Goal: Task Accomplishment & Management: Complete application form

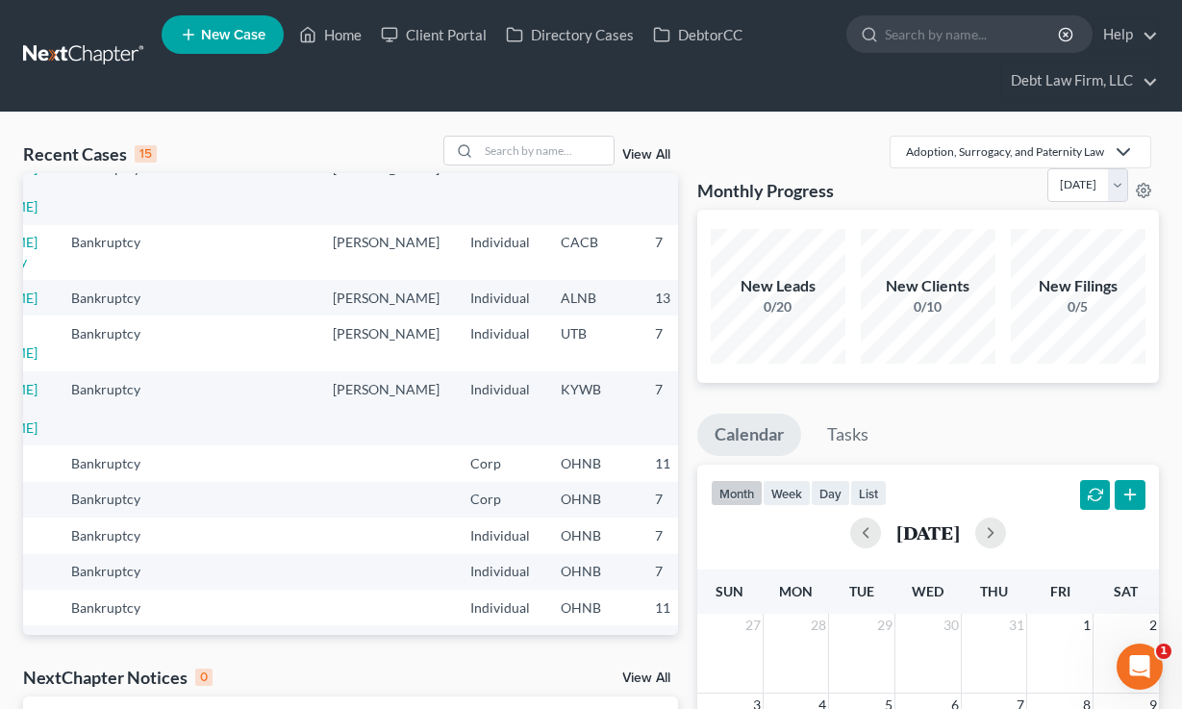
scroll to position [153, 0]
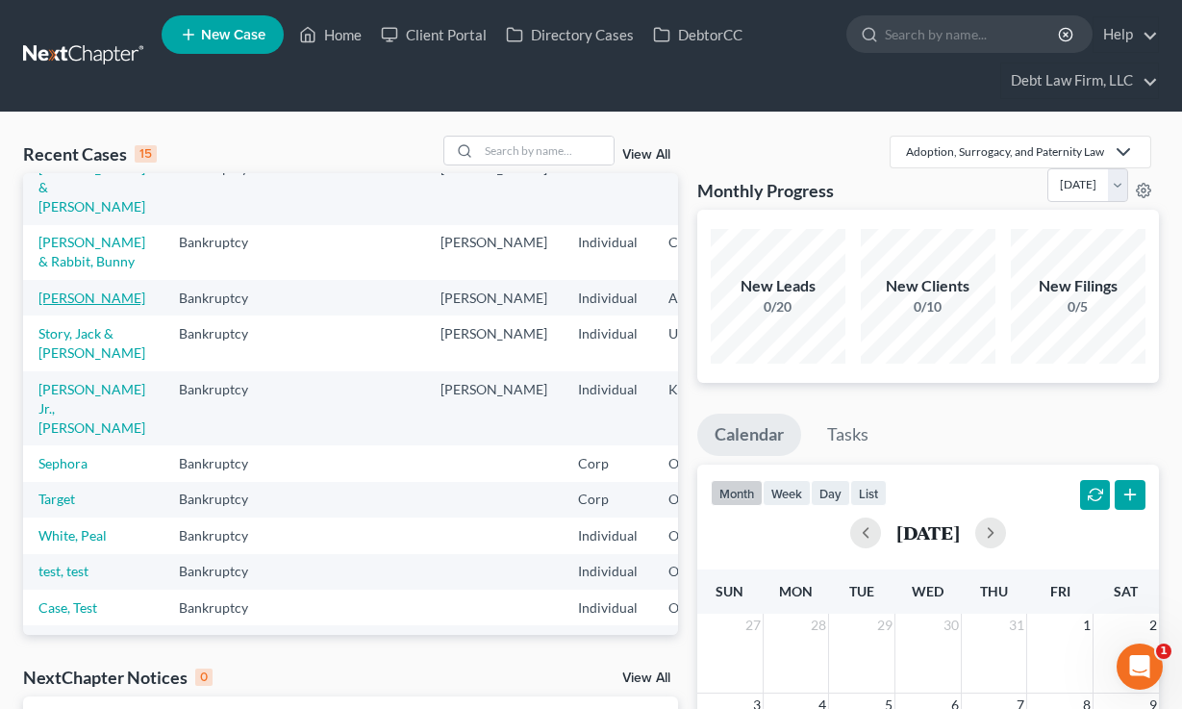
click at [56, 306] on link "[PERSON_NAME]" at bounding box center [91, 298] width 107 height 16
click at [843, 48] on ul "New Case Home Client Portal Directory Cases DebtorCC - No Result - See all resu…" at bounding box center [661, 56] width 998 height 92
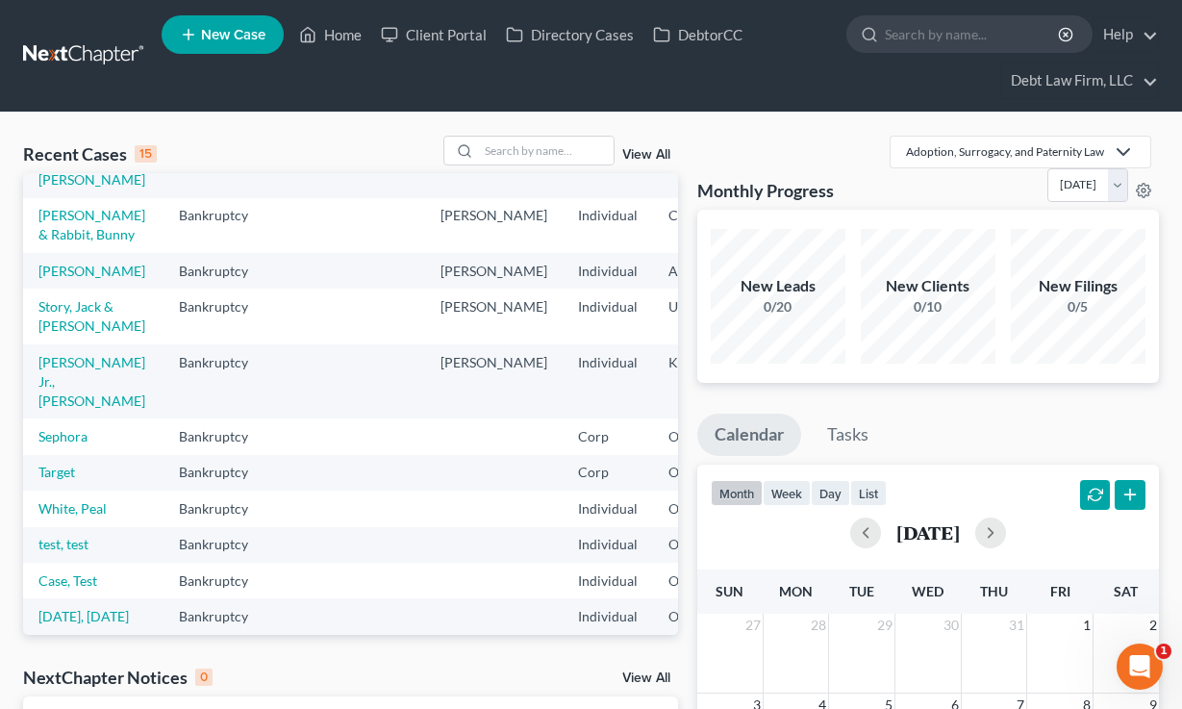
scroll to position [179, 0]
click at [60, 280] on link "[PERSON_NAME]" at bounding box center [91, 272] width 107 height 16
click at [75, 280] on link "[PERSON_NAME]" at bounding box center [91, 272] width 107 height 16
click at [62, 280] on link "[PERSON_NAME]" at bounding box center [91, 272] width 107 height 16
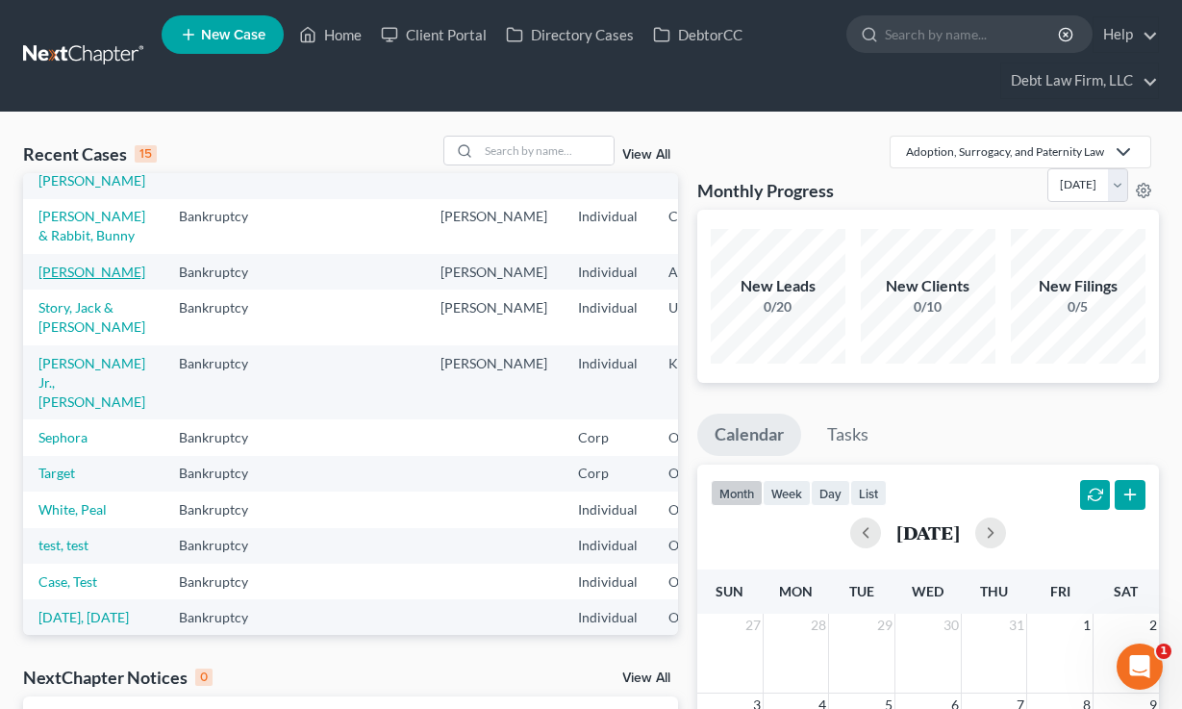
click at [62, 280] on link "[PERSON_NAME]" at bounding box center [91, 272] width 107 height 16
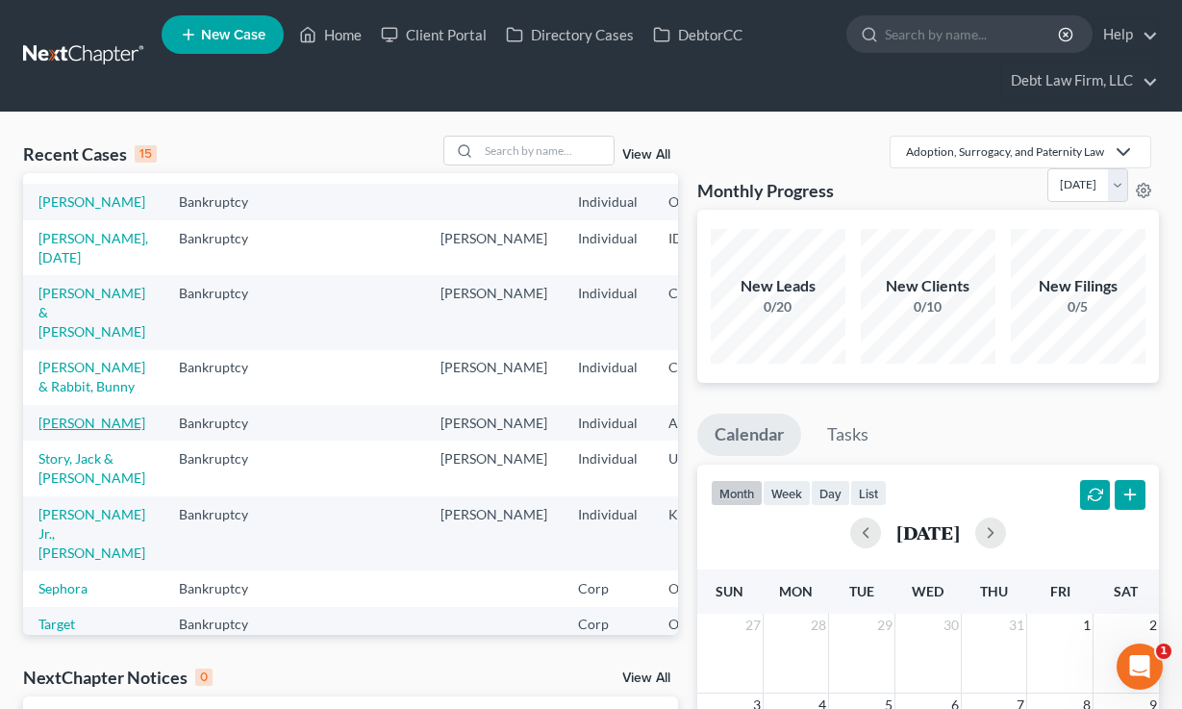
scroll to position [193, 0]
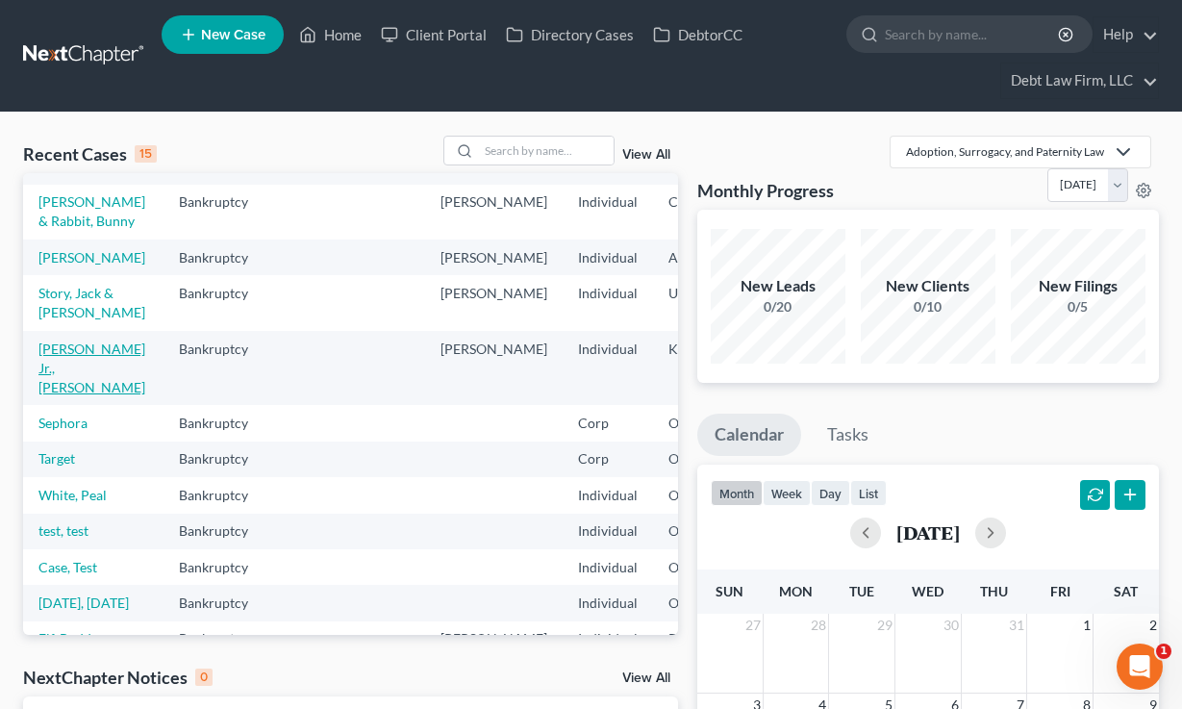
click at [82, 395] on link "[PERSON_NAME] Jr., [PERSON_NAME]" at bounding box center [91, 368] width 107 height 55
select select "8"
select select "3"
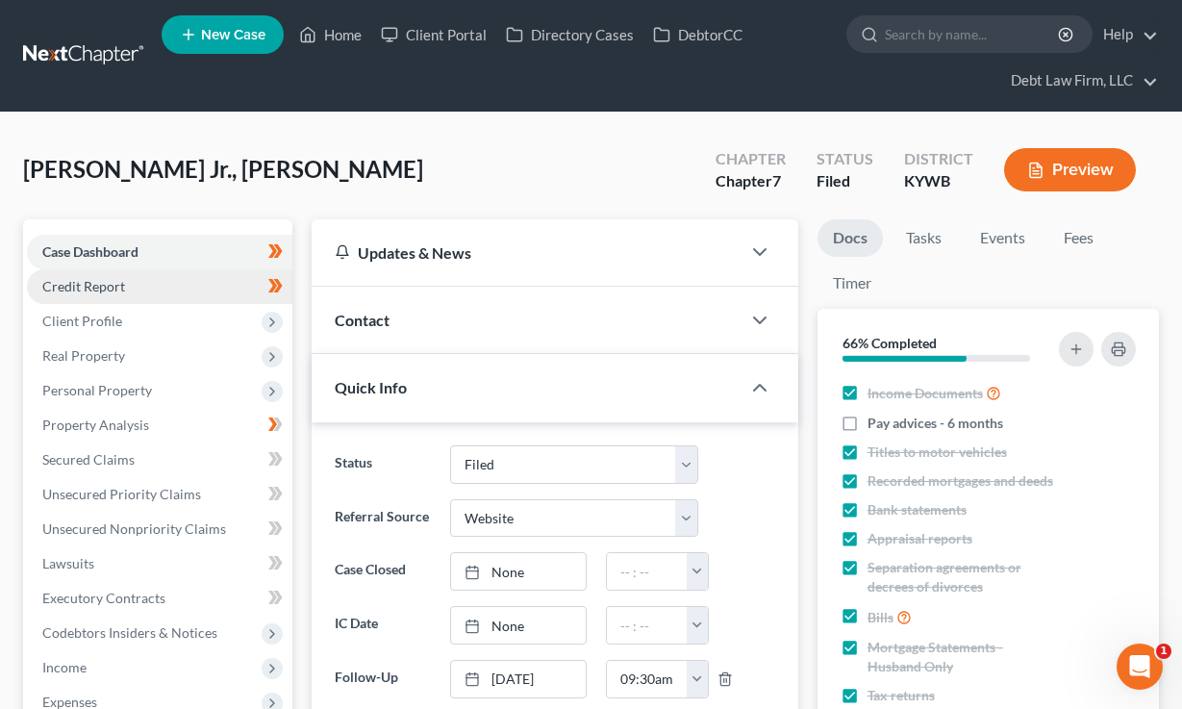
click at [139, 304] on span "Client Profile" at bounding box center [160, 321] width 266 height 35
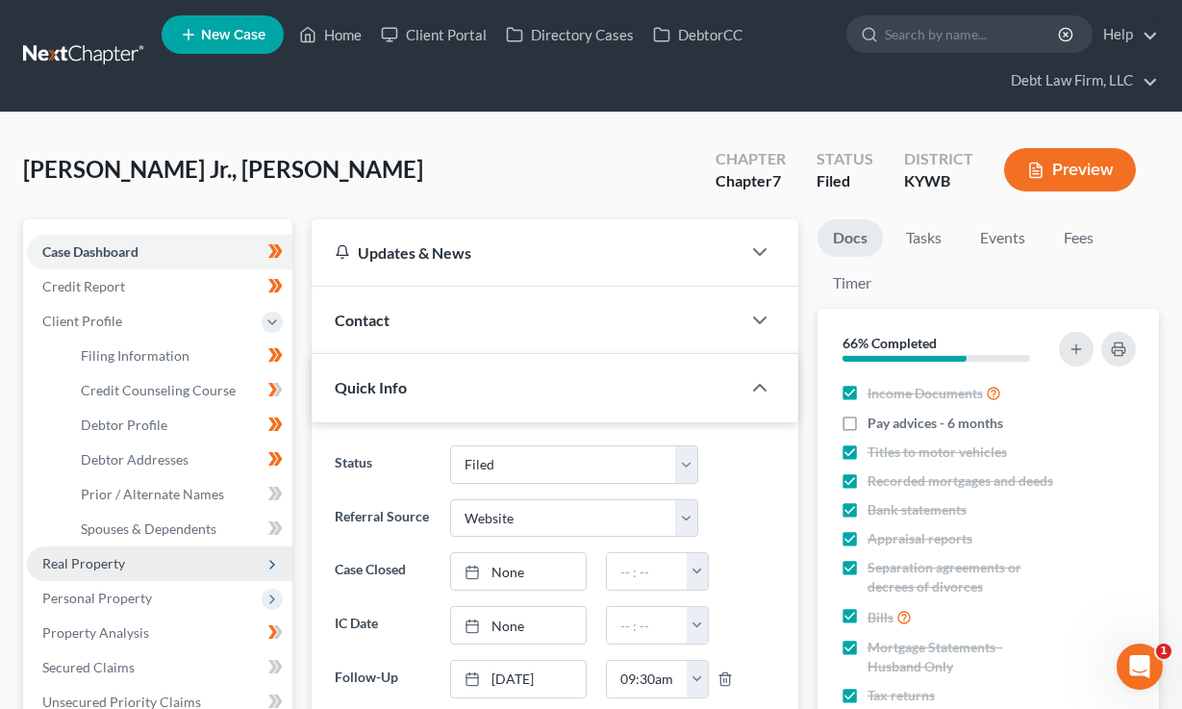
scroll to position [40, 0]
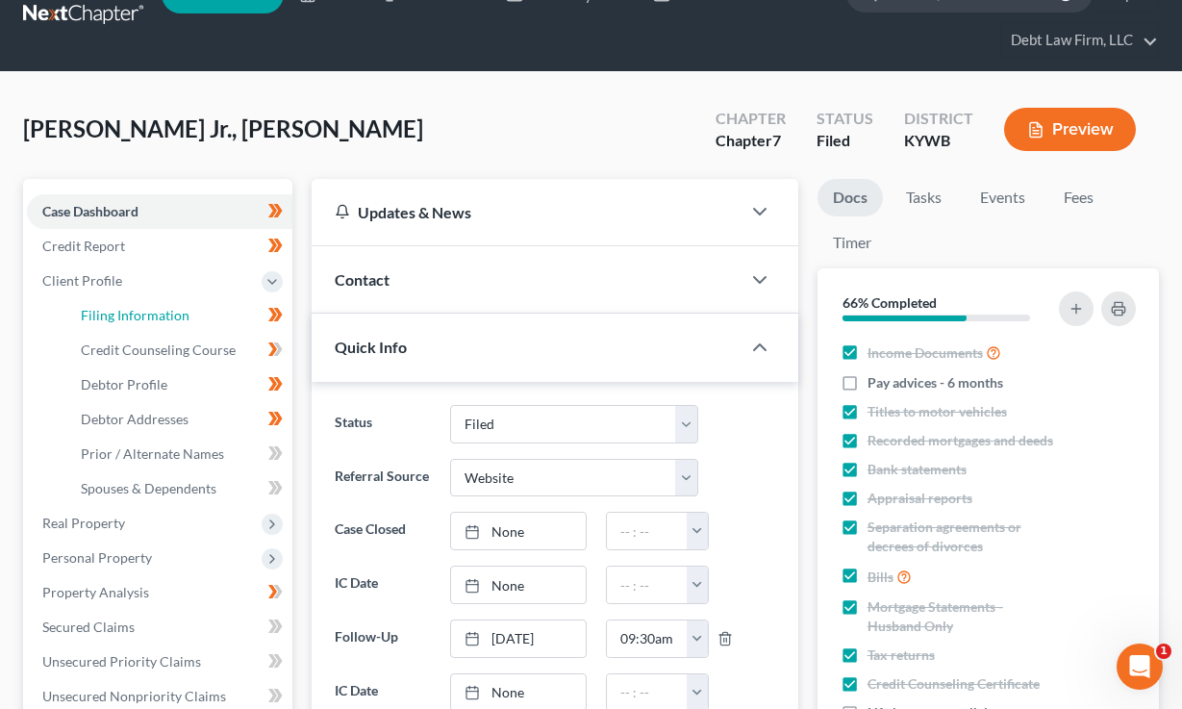
click at [133, 321] on span "Filing Information" at bounding box center [135, 315] width 109 height 16
select select "1"
select select "0"
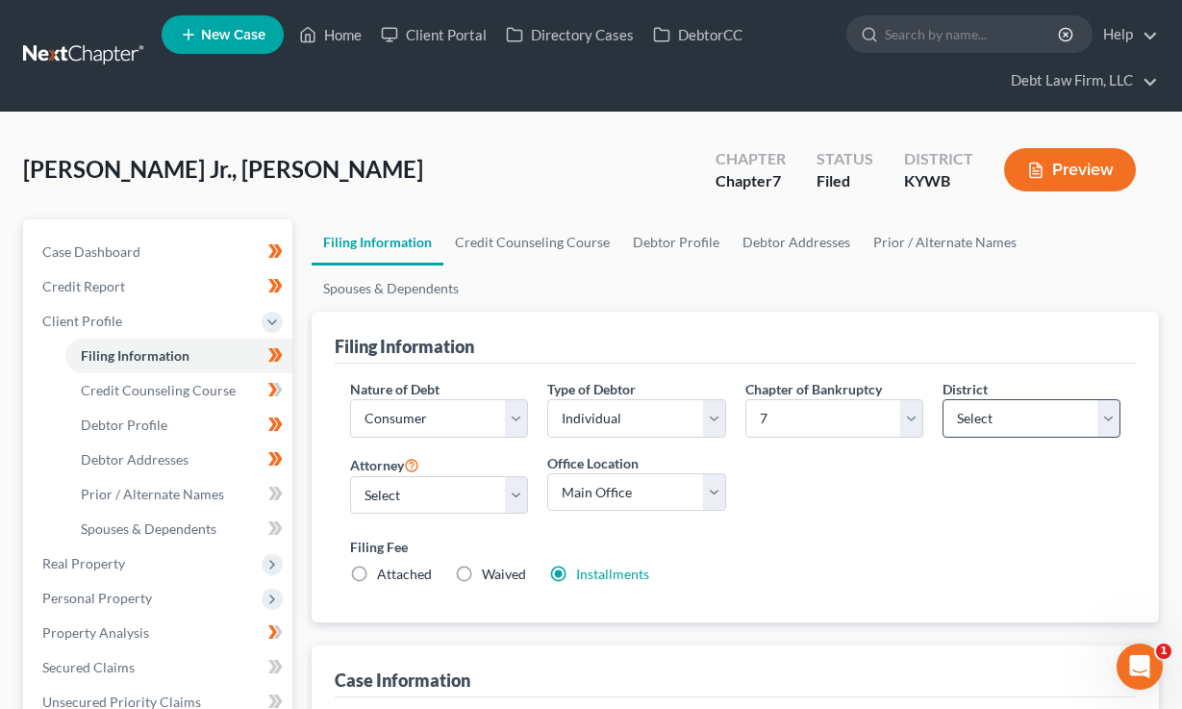
scroll to position [100, 0]
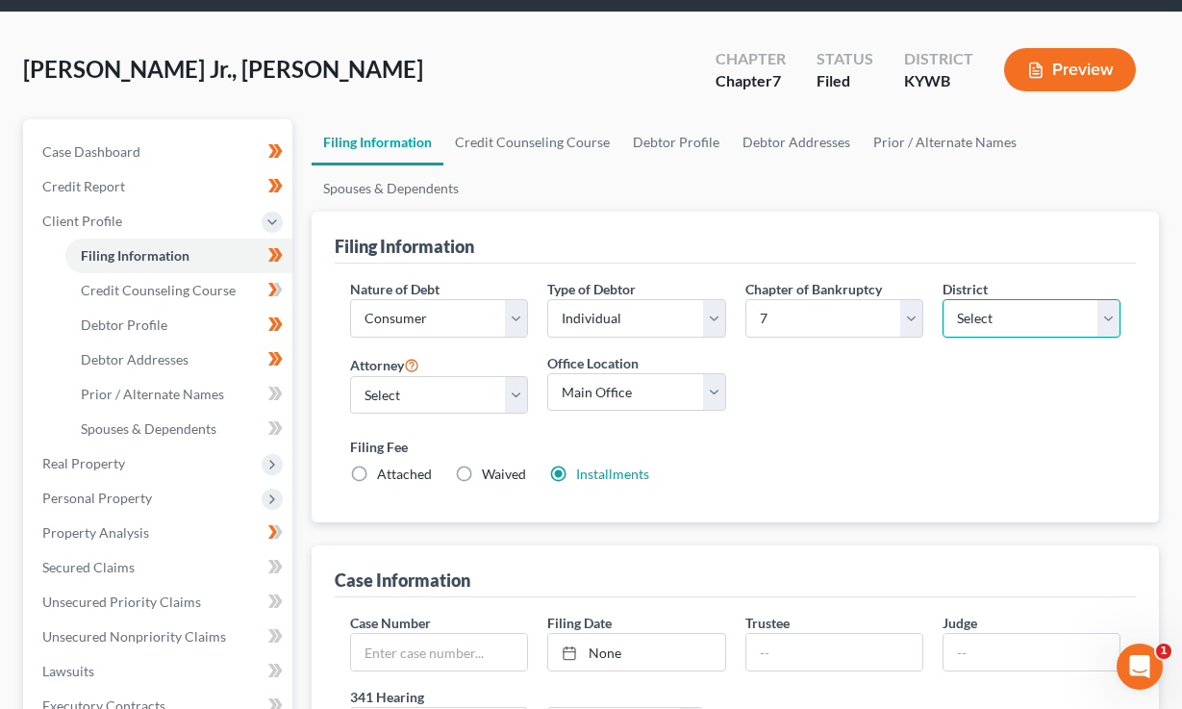
click at [992, 299] on select "Select [US_STATE] - [GEOGRAPHIC_DATA] [US_STATE] - [GEOGRAPHIC_DATA][US_STATE] …" at bounding box center [1032, 318] width 178 height 38
select select "51"
click at [943, 299] on select "Select [US_STATE] - [GEOGRAPHIC_DATA] [US_STATE] - [GEOGRAPHIC_DATA][US_STATE] …" at bounding box center [1032, 318] width 178 height 38
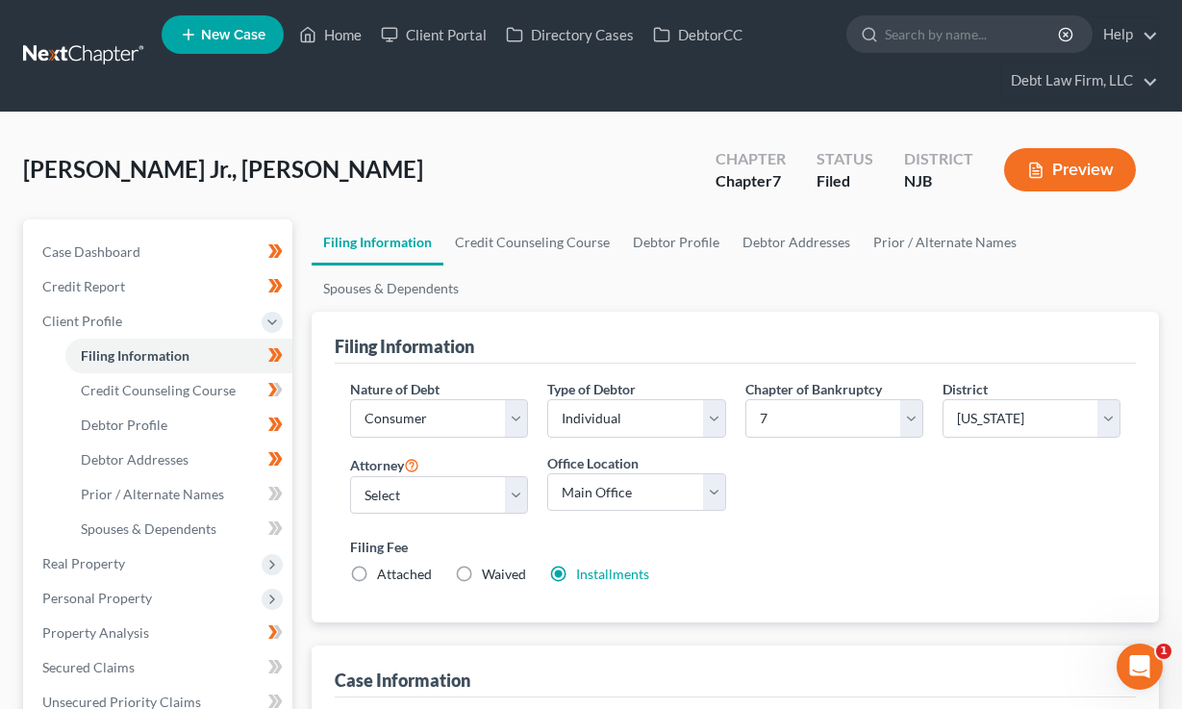
click at [337, 55] on ul "New Case Home Client Portal Directory Cases DebtorCC - No Result - See all resu…" at bounding box center [661, 56] width 998 height 92
click at [338, 47] on link "Home" at bounding box center [331, 34] width 82 height 35
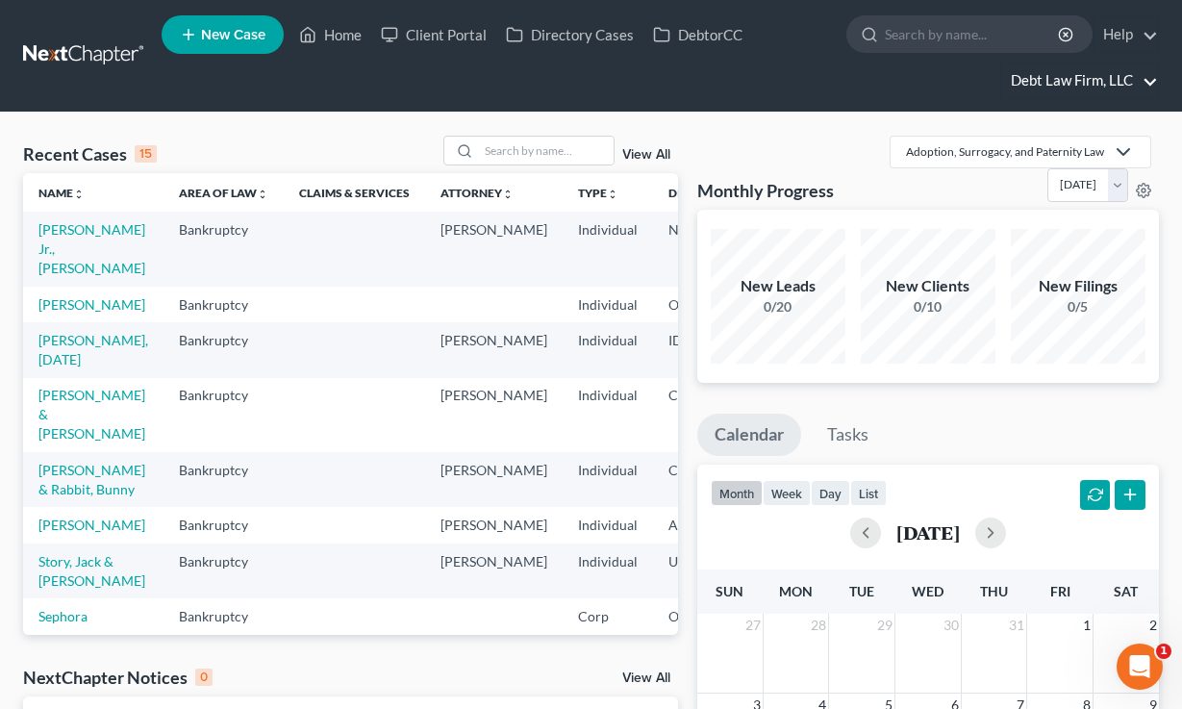
click at [1127, 67] on link "Debt Law Firm, LLC" at bounding box center [1079, 80] width 157 height 35
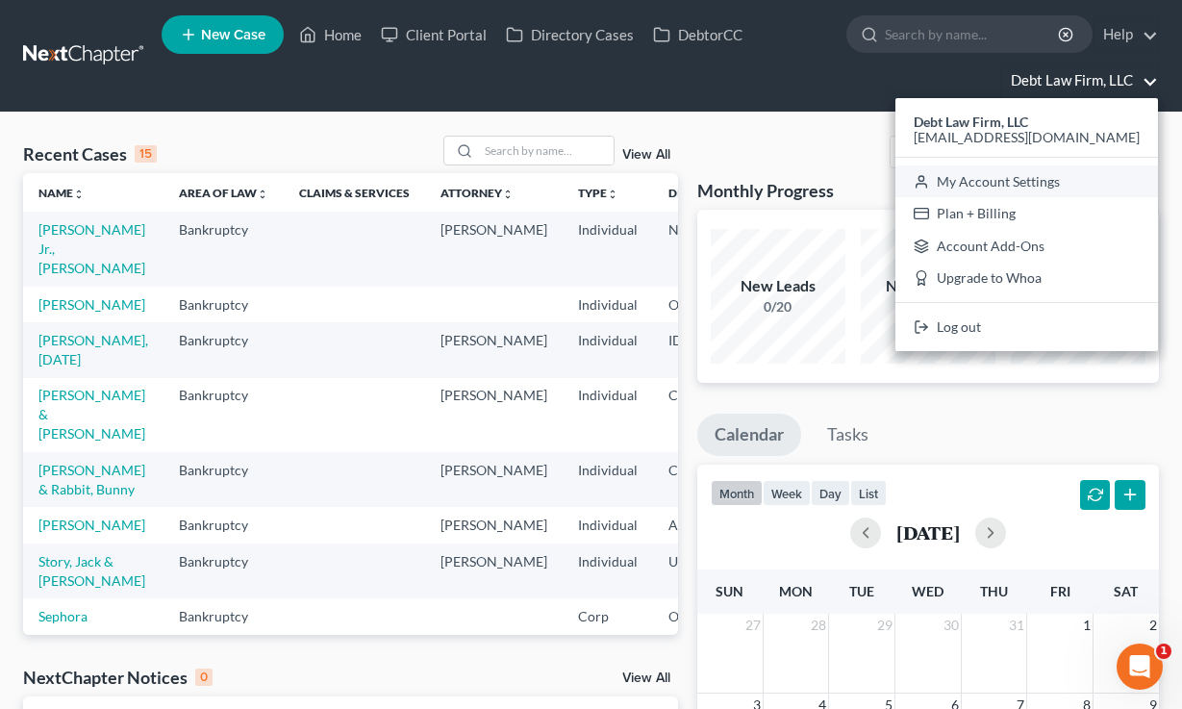
click at [1041, 179] on link "My Account Settings" at bounding box center [1027, 181] width 263 height 33
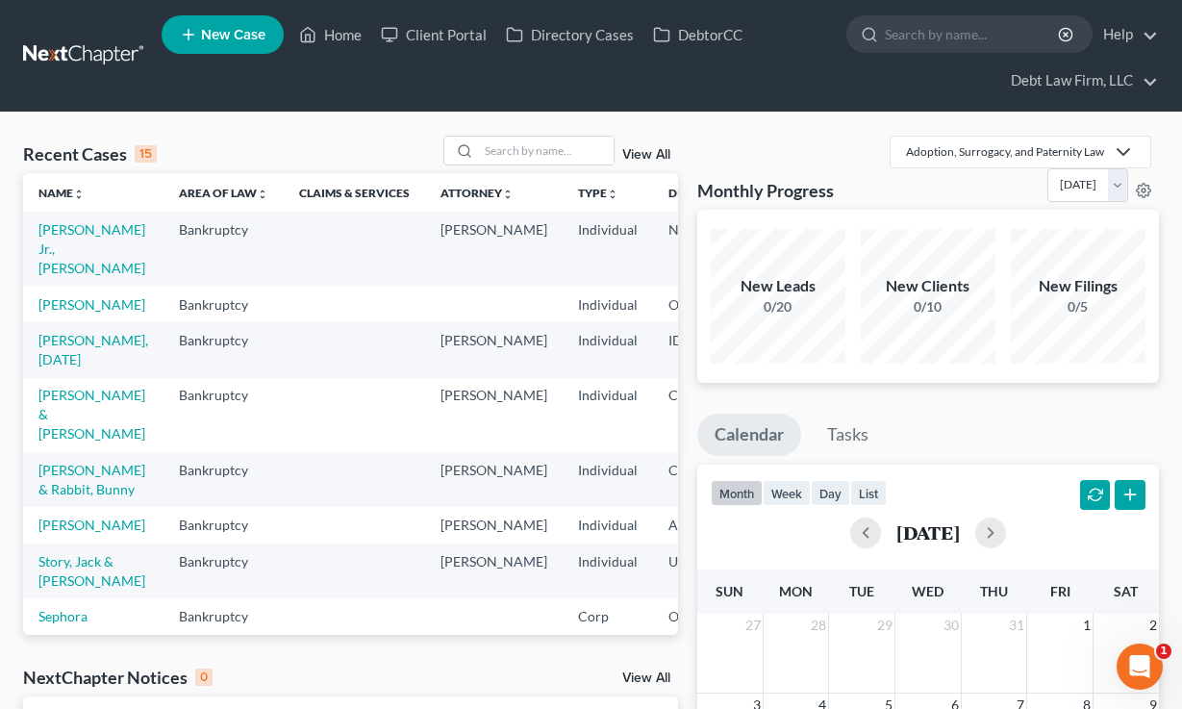
select select "61"
select select "24"
select select "36"
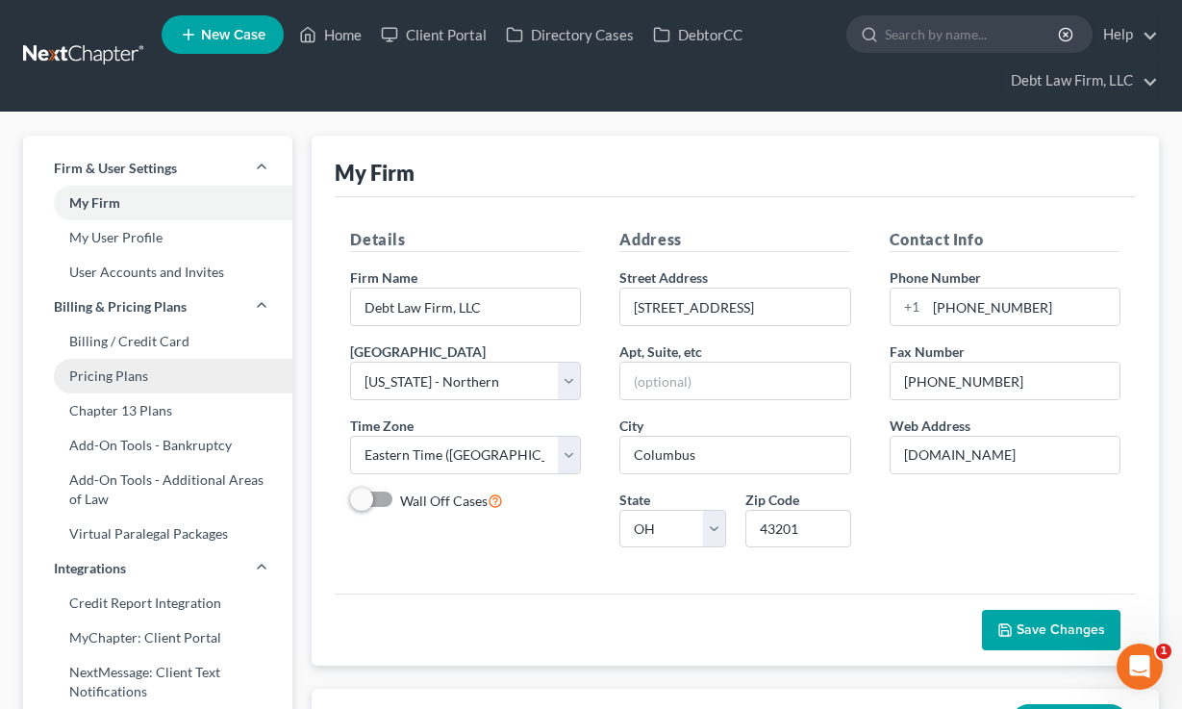
click at [136, 375] on link "Pricing Plans" at bounding box center [157, 376] width 269 height 35
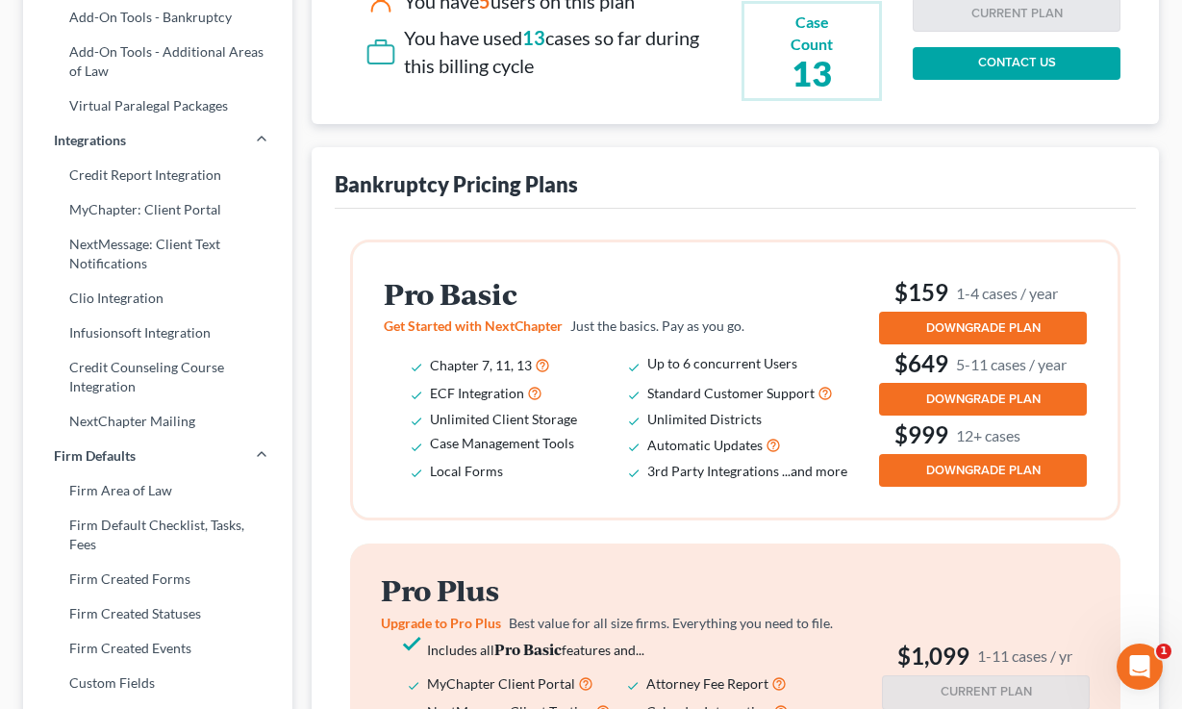
scroll to position [528, 0]
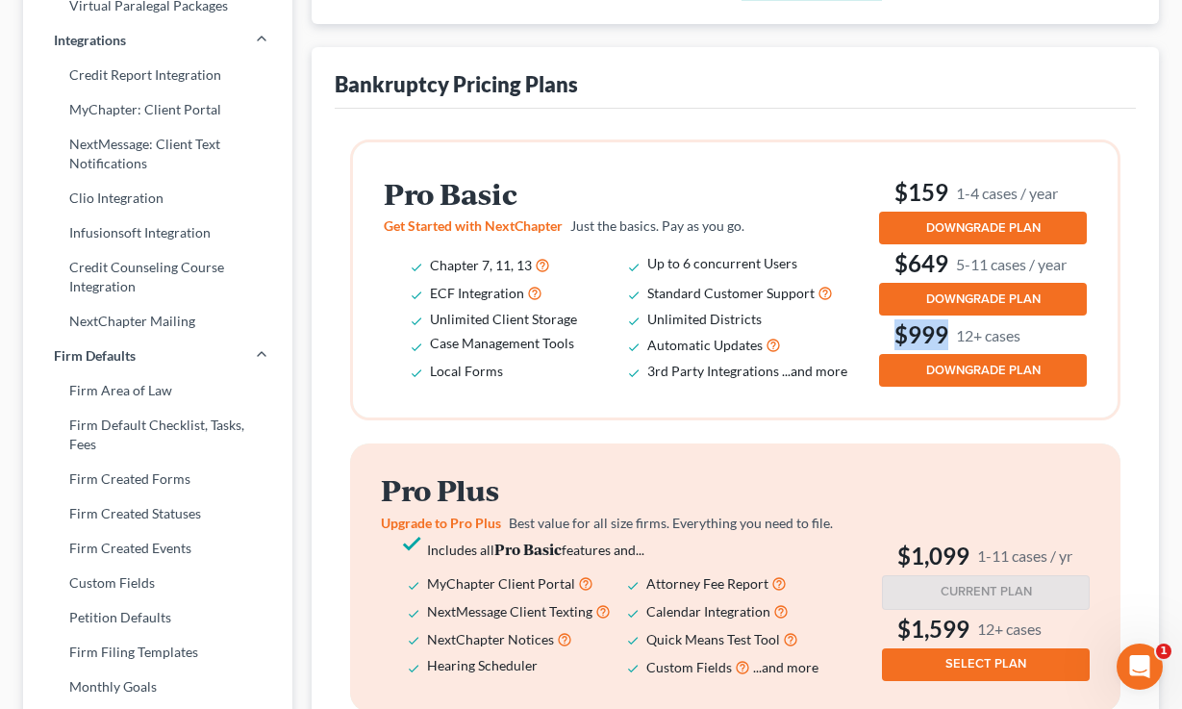
drag, startPoint x: 1031, startPoint y: 336, endPoint x: 899, endPoint y: 337, distance: 132.8
click at [899, 337] on h3 "$999 12+ cases" at bounding box center [983, 334] width 208 height 31
click at [776, 199] on h2 "Pro Basic" at bounding box center [628, 194] width 488 height 32
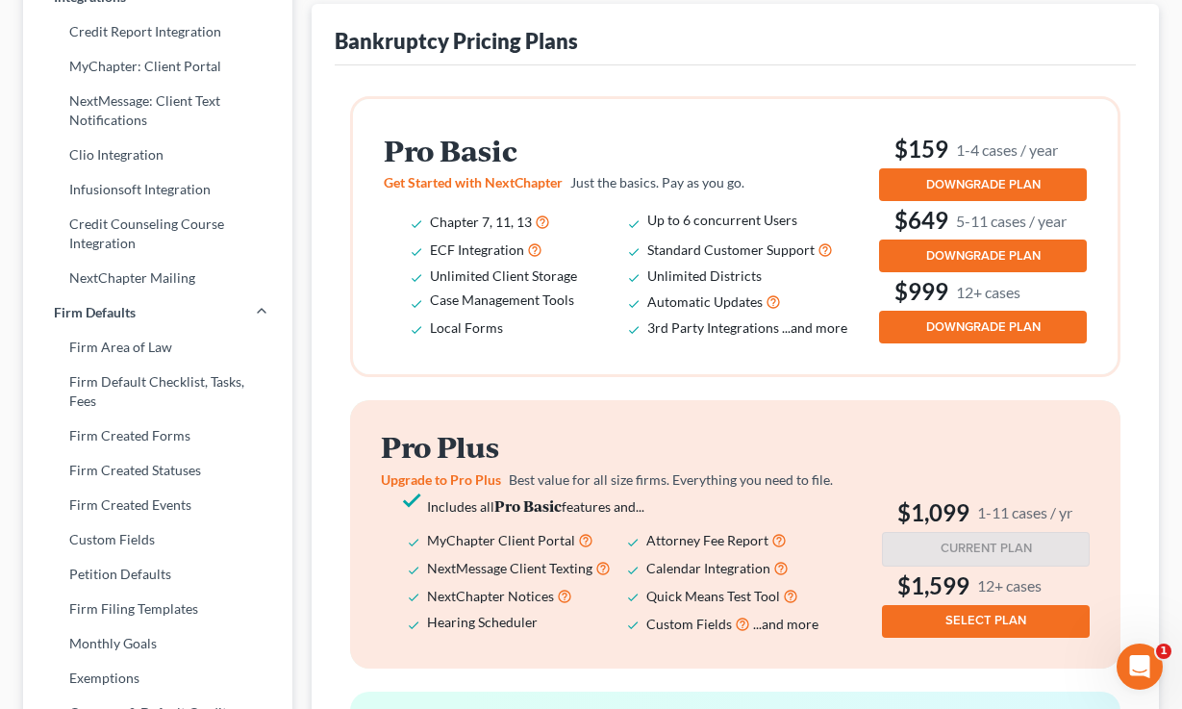
scroll to position [611, 0]
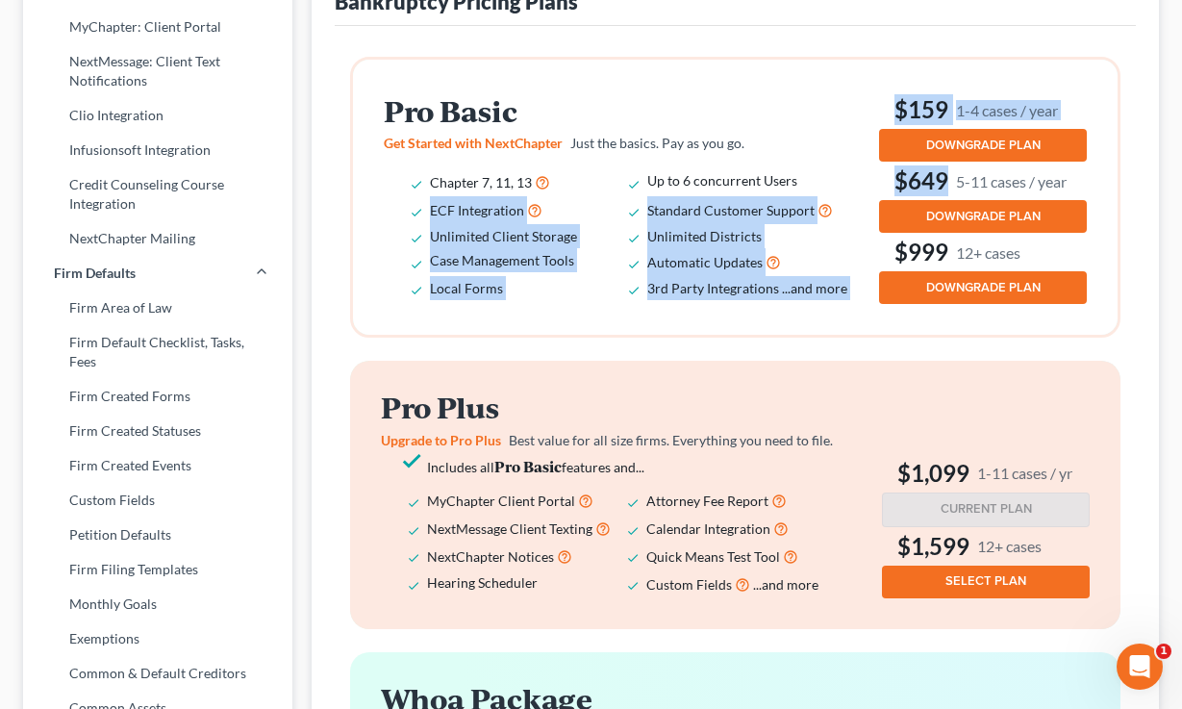
drag, startPoint x: 1076, startPoint y: 174, endPoint x: 875, endPoint y: 168, distance: 200.2
click at [875, 168] on div "Pro Basic Get Started with NextChapter Just the basics. Pay as you go. Chapter …" at bounding box center [735, 197] width 703 height 214
click at [1070, 109] on h3 "$159 1-4 cases / year" at bounding box center [983, 109] width 208 height 31
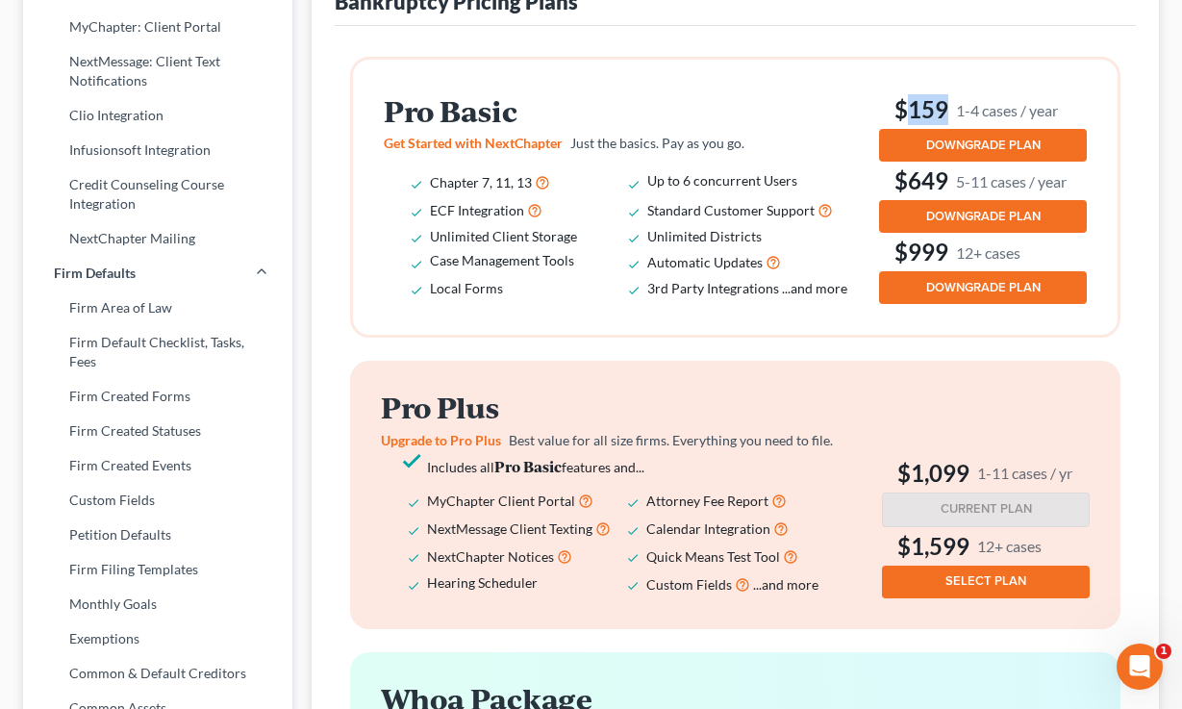
drag, startPoint x: 1085, startPoint y: 107, endPoint x: 912, endPoint y: 101, distance: 173.3
click at [912, 101] on h3 "$159 1-4 cases / year" at bounding box center [983, 109] width 208 height 31
click at [784, 97] on h2 "Pro Basic" at bounding box center [628, 111] width 488 height 32
click at [1049, 253] on h3 "$999 12+ cases" at bounding box center [983, 252] width 208 height 31
drag, startPoint x: 1083, startPoint y: 103, endPoint x: 903, endPoint y: 101, distance: 179.9
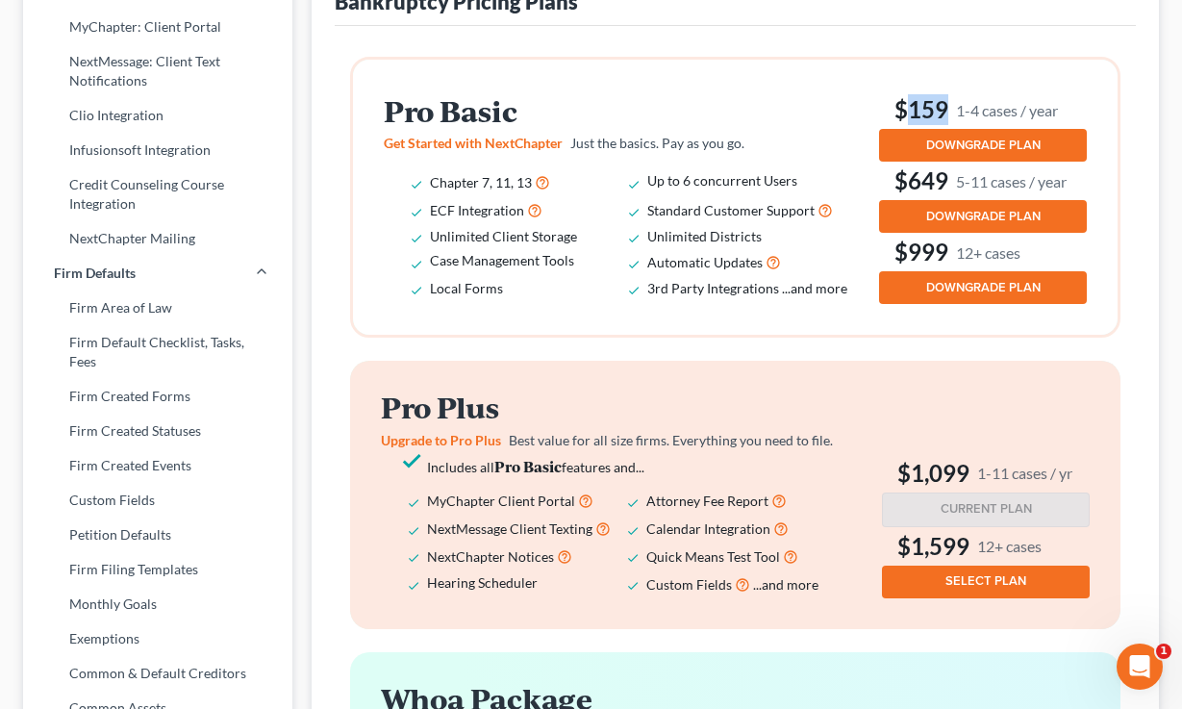
click at [903, 101] on h3 "$159 1-4 cases / year" at bounding box center [983, 109] width 208 height 31
drag, startPoint x: 1069, startPoint y: 179, endPoint x: 884, endPoint y: 164, distance: 185.4
click at [884, 164] on div "$159 1-4 cases / year DOWNGRADE PLAN $649 5-11 cases / year DOWNGRADE PLAN $999…" at bounding box center [983, 197] width 208 height 214
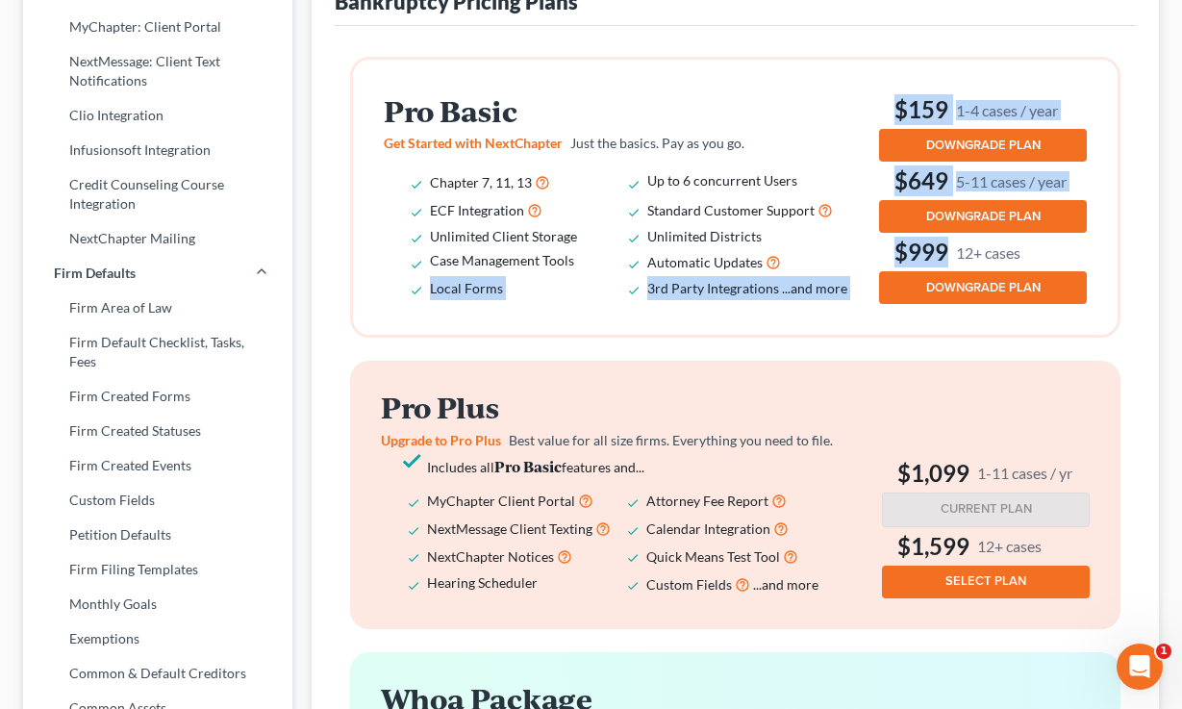
drag, startPoint x: 1031, startPoint y: 244, endPoint x: 860, endPoint y: 248, distance: 171.3
click at [860, 248] on div "Pro Basic Get Started with NextChapter Just the basics. Pay as you go. Chapter …" at bounding box center [735, 197] width 703 height 214
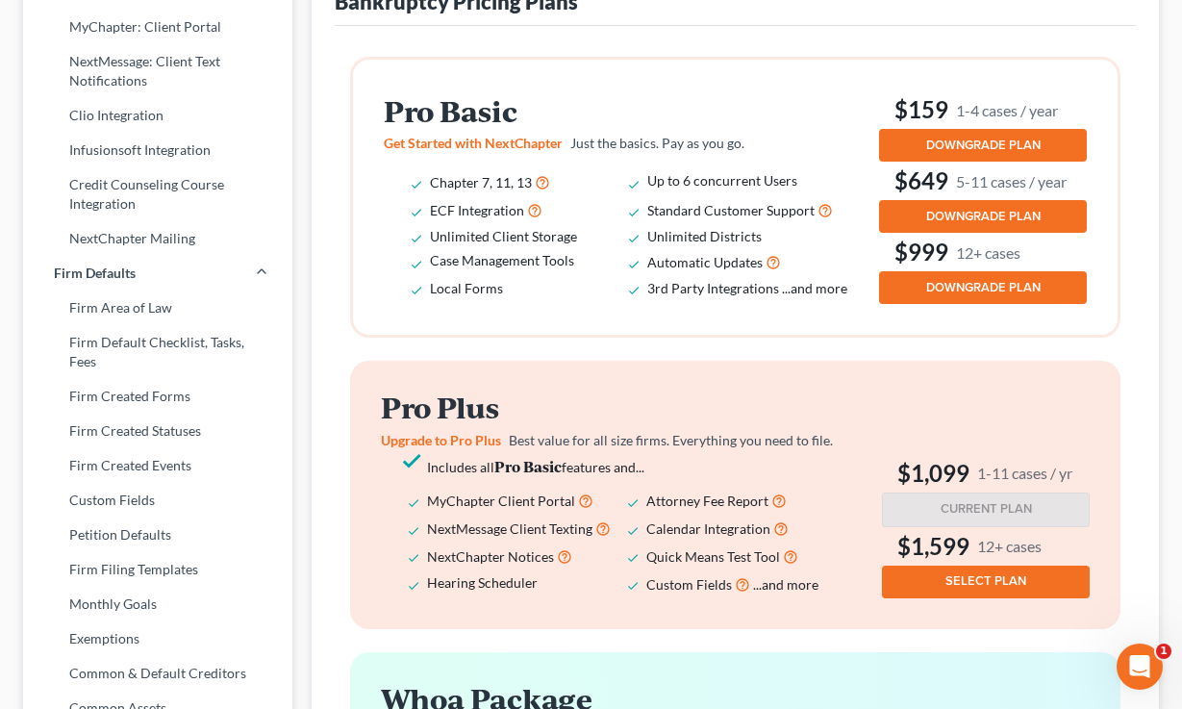
click at [843, 246] on li "Unlimited Districts" at bounding box center [755, 236] width 216 height 24
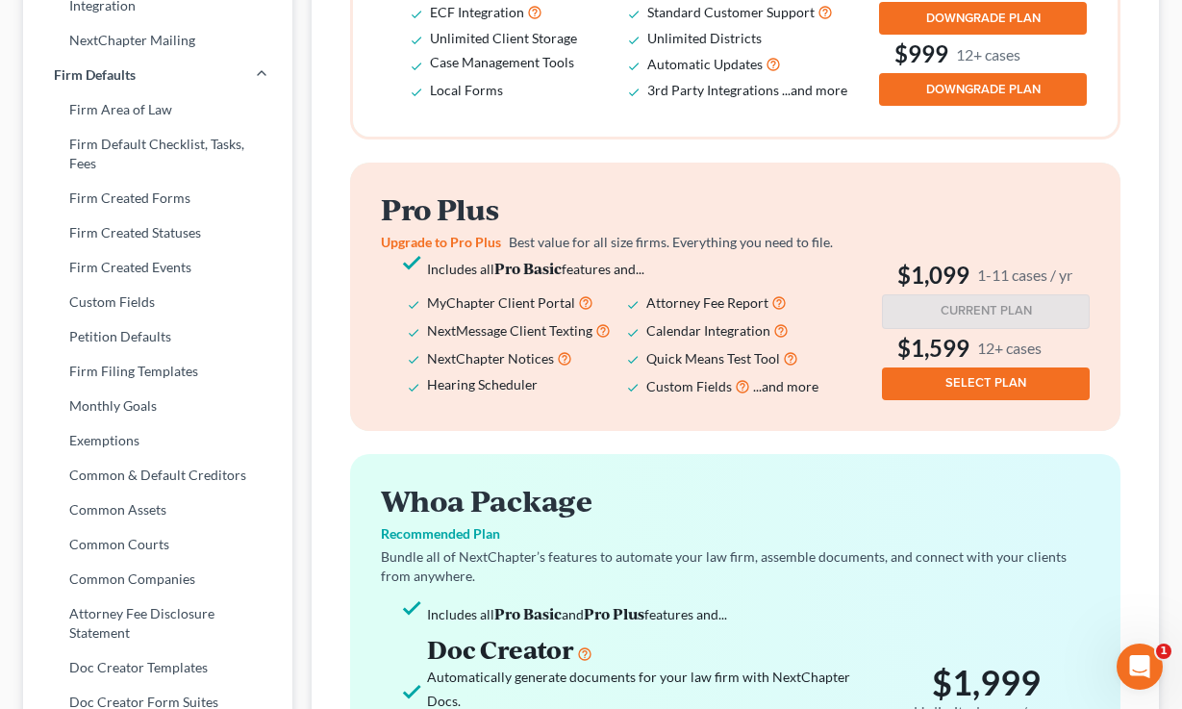
scroll to position [842, 0]
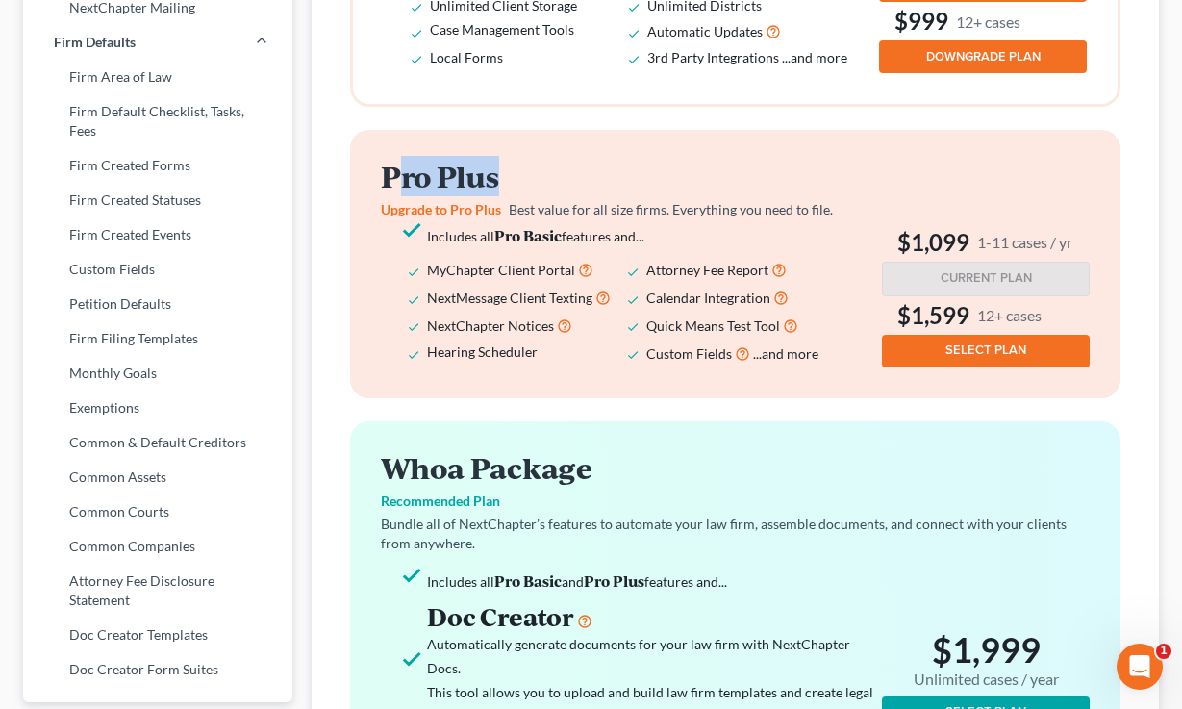
drag, startPoint x: 519, startPoint y: 179, endPoint x: 393, endPoint y: 175, distance: 125.1
click at [393, 175] on h2 "Pro Plus" at bounding box center [627, 177] width 493 height 32
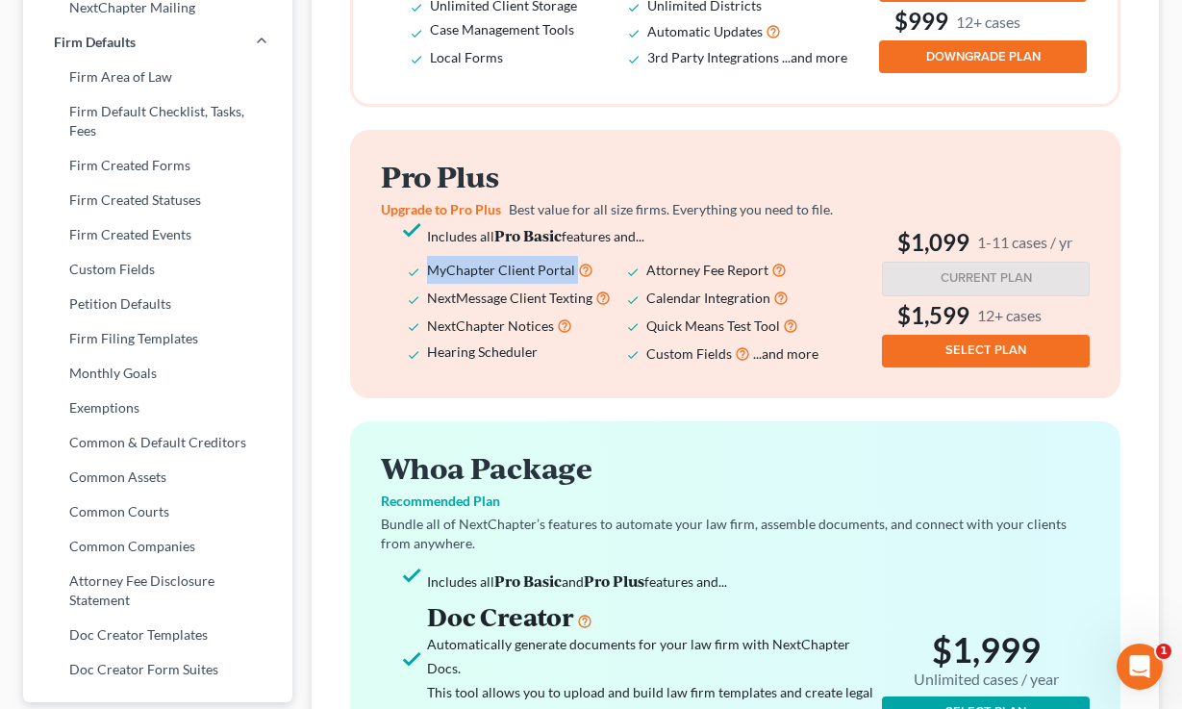
drag, startPoint x: 600, startPoint y: 275, endPoint x: 408, endPoint y: 278, distance: 192.4
click at [408, 278] on ul "Includes all Pro Basic features and... MyChapter Client Portal Attorney Fee Rep…" at bounding box center [627, 294] width 493 height 143
drag, startPoint x: 1111, startPoint y: 240, endPoint x: 907, endPoint y: 226, distance: 204.4
click at [907, 226] on div "Pro Plus Upgrade to Pro Plus Best value for all size firms. Everything you need…" at bounding box center [735, 263] width 771 height 267
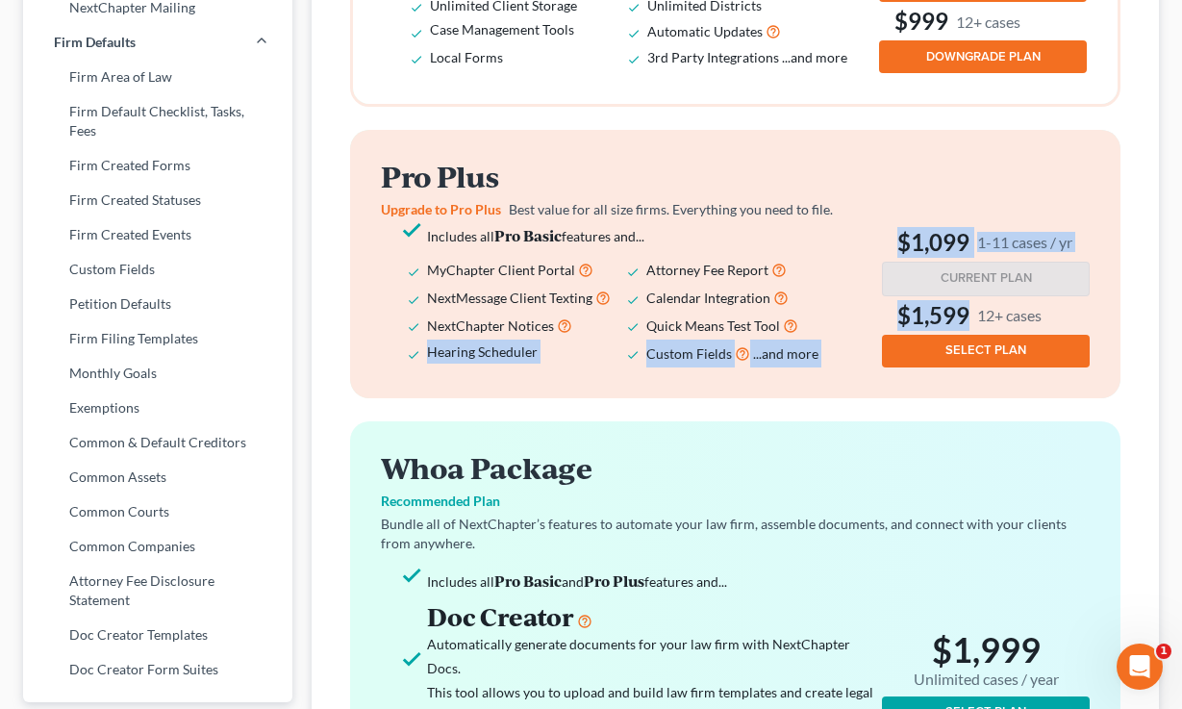
drag, startPoint x: 1071, startPoint y: 313, endPoint x: 876, endPoint y: 317, distance: 194.4
click at [876, 317] on div "Pro Plus Upgrade to Pro Plus Best value for all size firms. Everything you need…" at bounding box center [735, 264] width 709 height 206
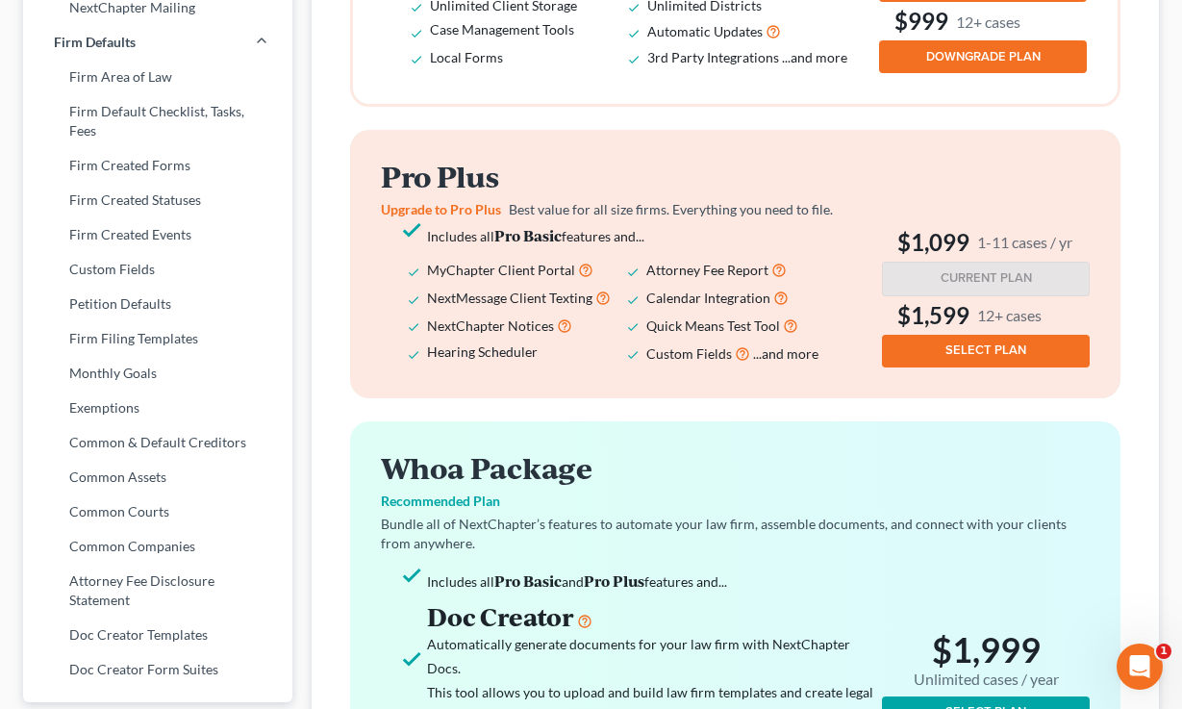
click at [826, 289] on li "Calendar Integration" at bounding box center [755, 298] width 219 height 28
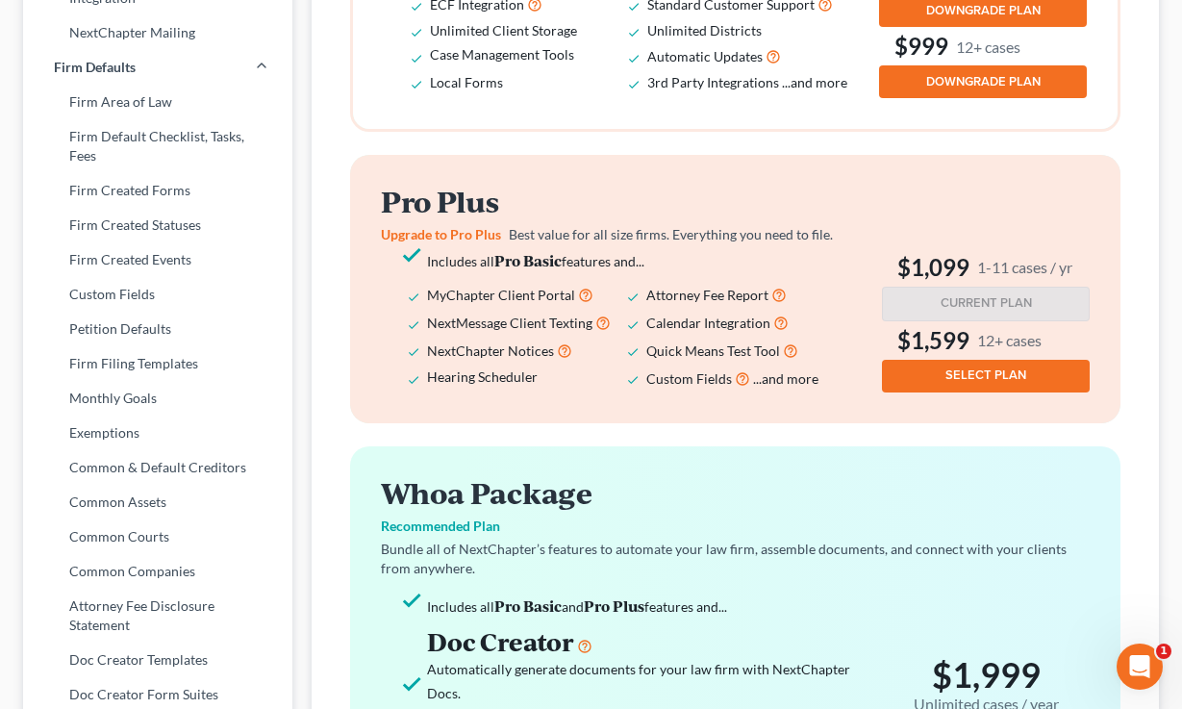
scroll to position [812, 0]
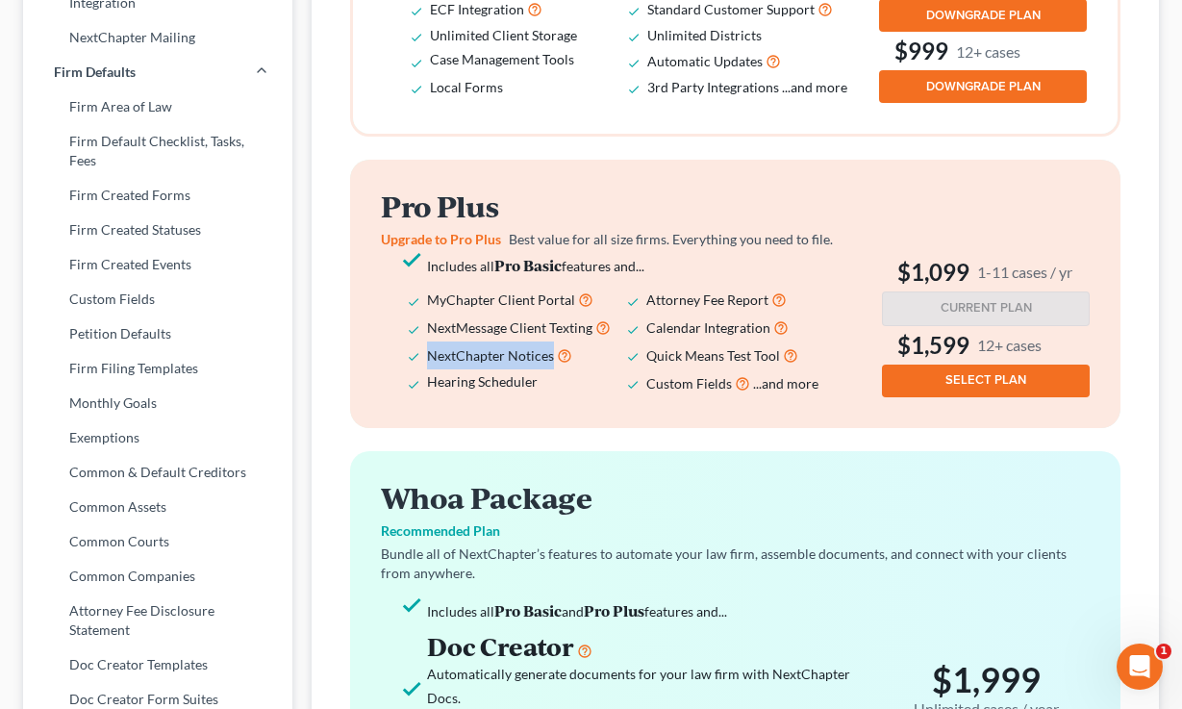
drag, startPoint x: 553, startPoint y: 359, endPoint x: 430, endPoint y: 358, distance: 123.1
click at [430, 357] on li "NextChapter Notices" at bounding box center [536, 356] width 219 height 28
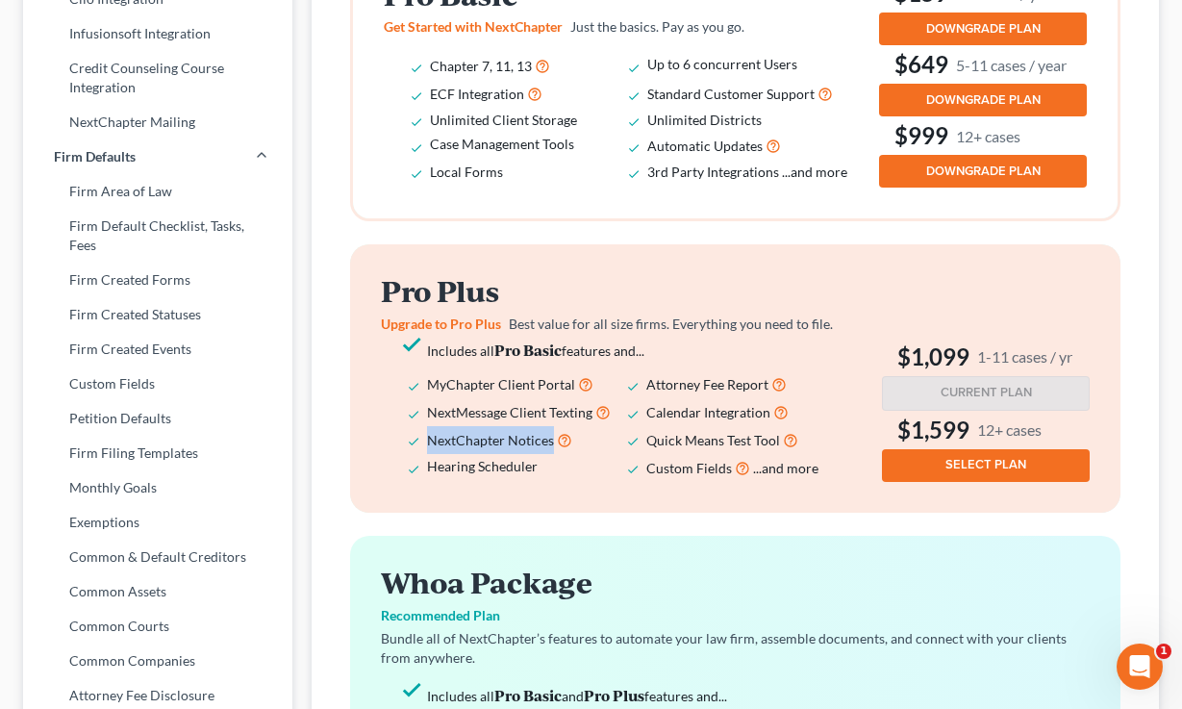
scroll to position [672, 0]
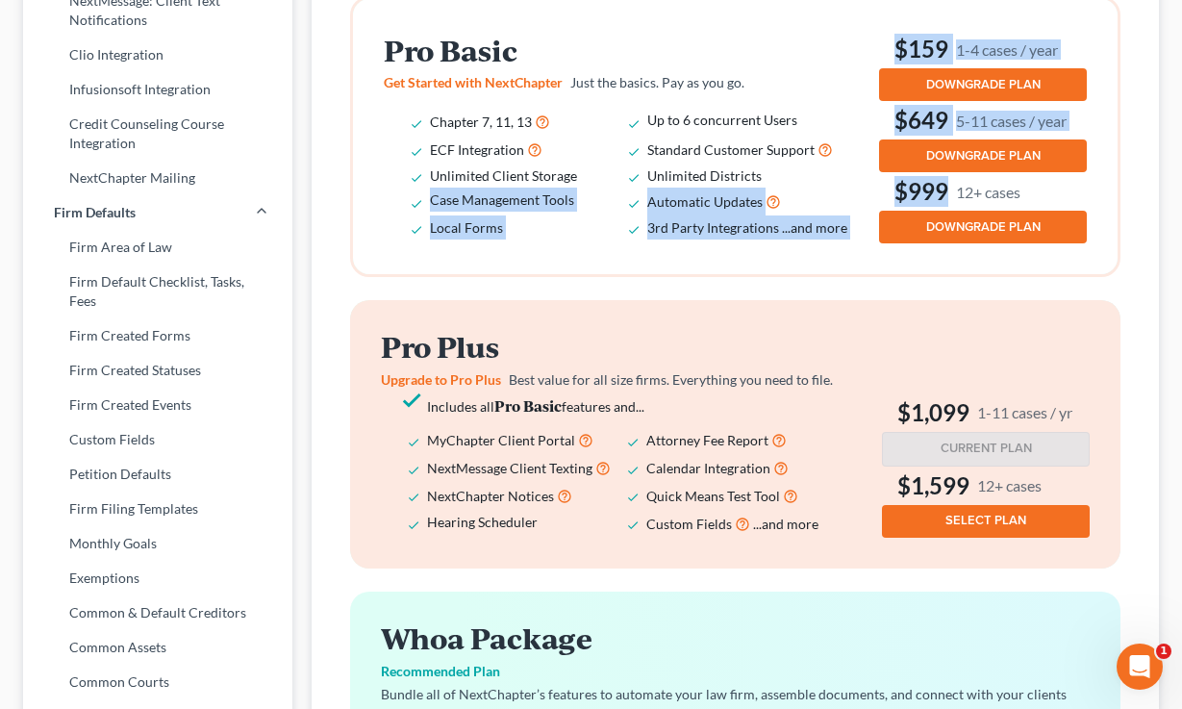
drag, startPoint x: 1042, startPoint y: 184, endPoint x: 849, endPoint y: 183, distance: 192.4
click at [849, 183] on div "Pro Basic Get Started with NextChapter Just the basics. Pay as you go. Chapter …" at bounding box center [735, 137] width 703 height 214
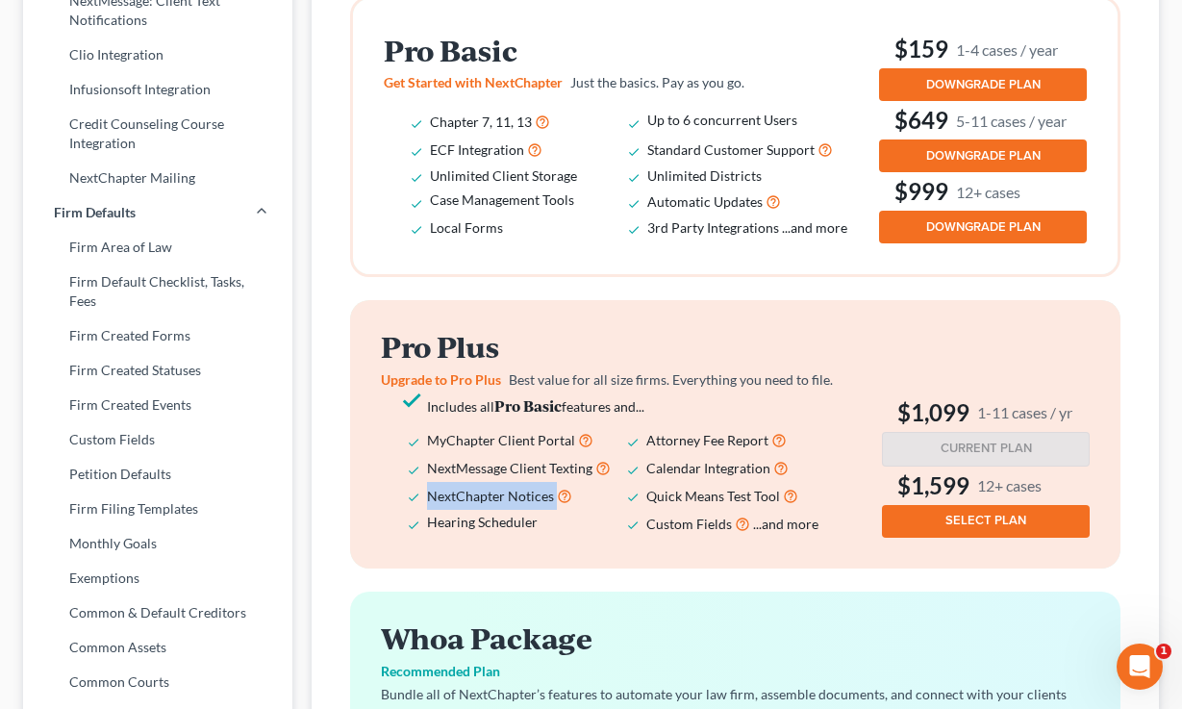
drag, startPoint x: 587, startPoint y: 500, endPoint x: 420, endPoint y: 496, distance: 166.5
click at [427, 496] on li "NextChapter Notices" at bounding box center [536, 496] width 219 height 28
drag, startPoint x: 1050, startPoint y: 188, endPoint x: 898, endPoint y: 182, distance: 152.1
click at [898, 182] on h3 "$999 12+ cases" at bounding box center [983, 191] width 208 height 31
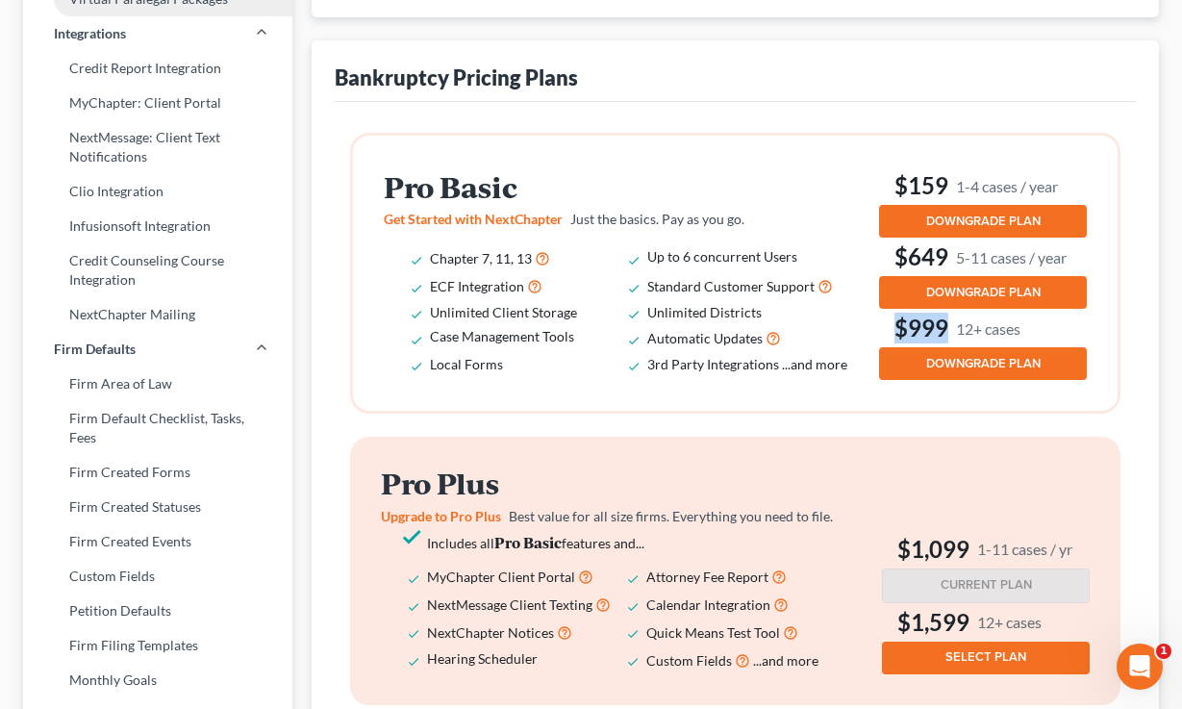
scroll to position [397, 0]
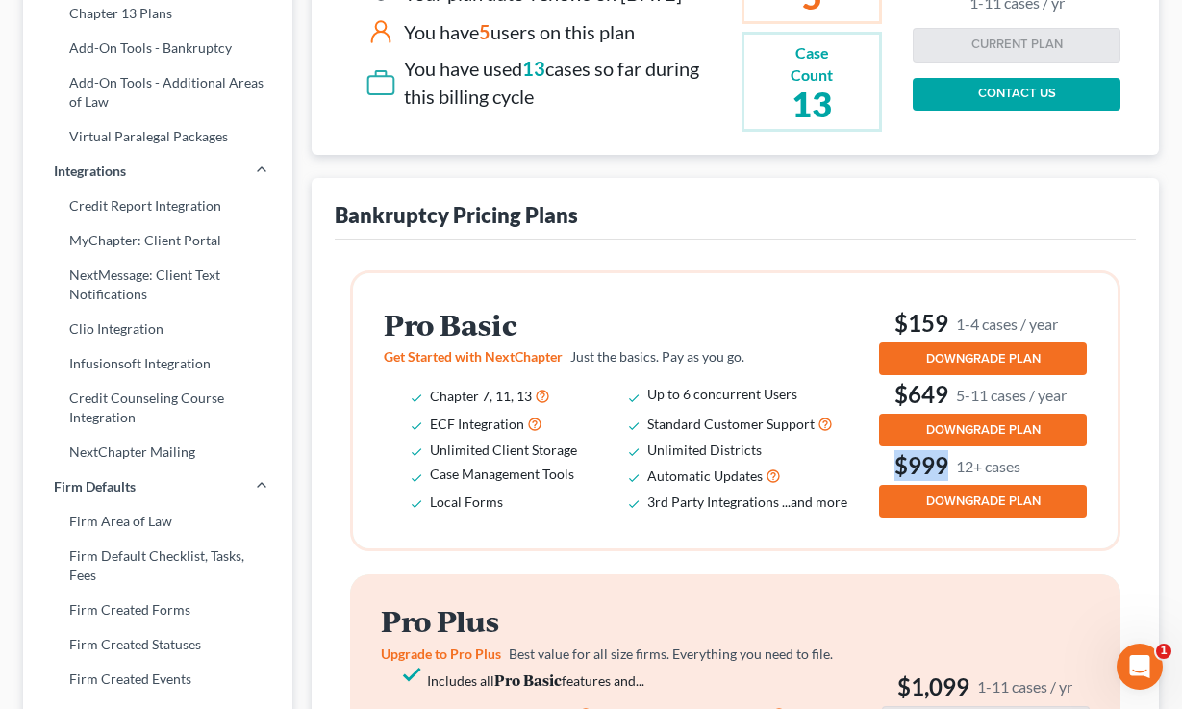
click at [1068, 475] on h3 "$999 12+ cases" at bounding box center [983, 465] width 208 height 31
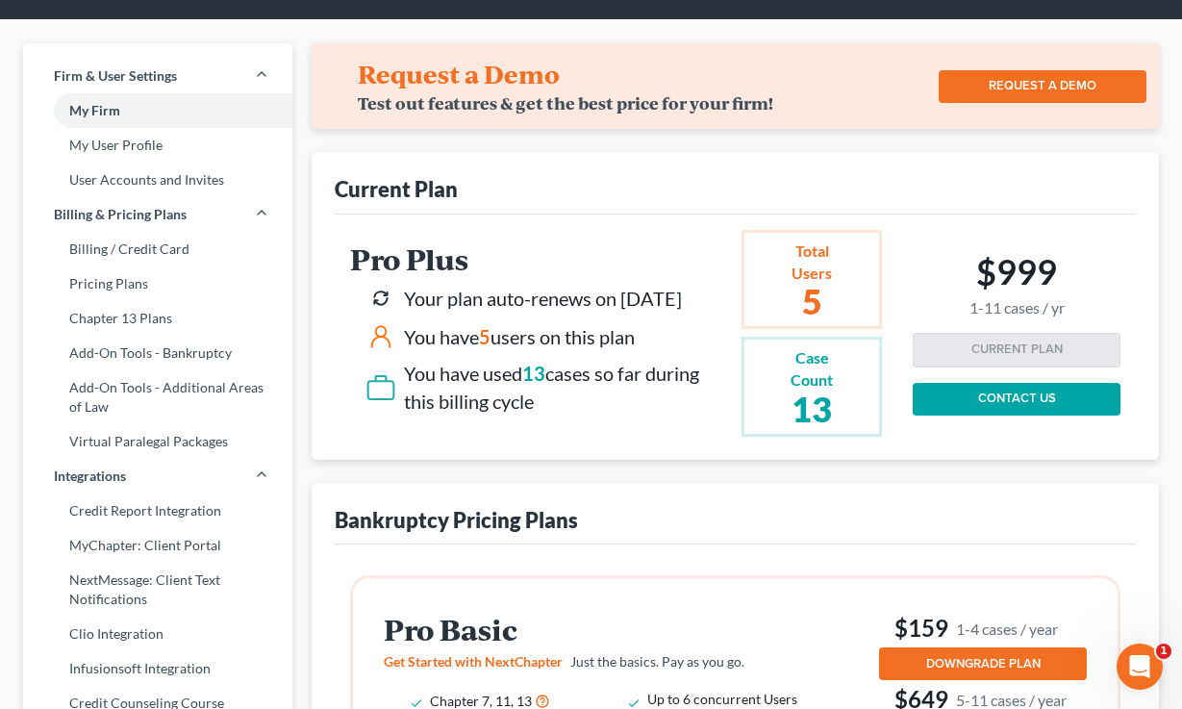
scroll to position [0, 0]
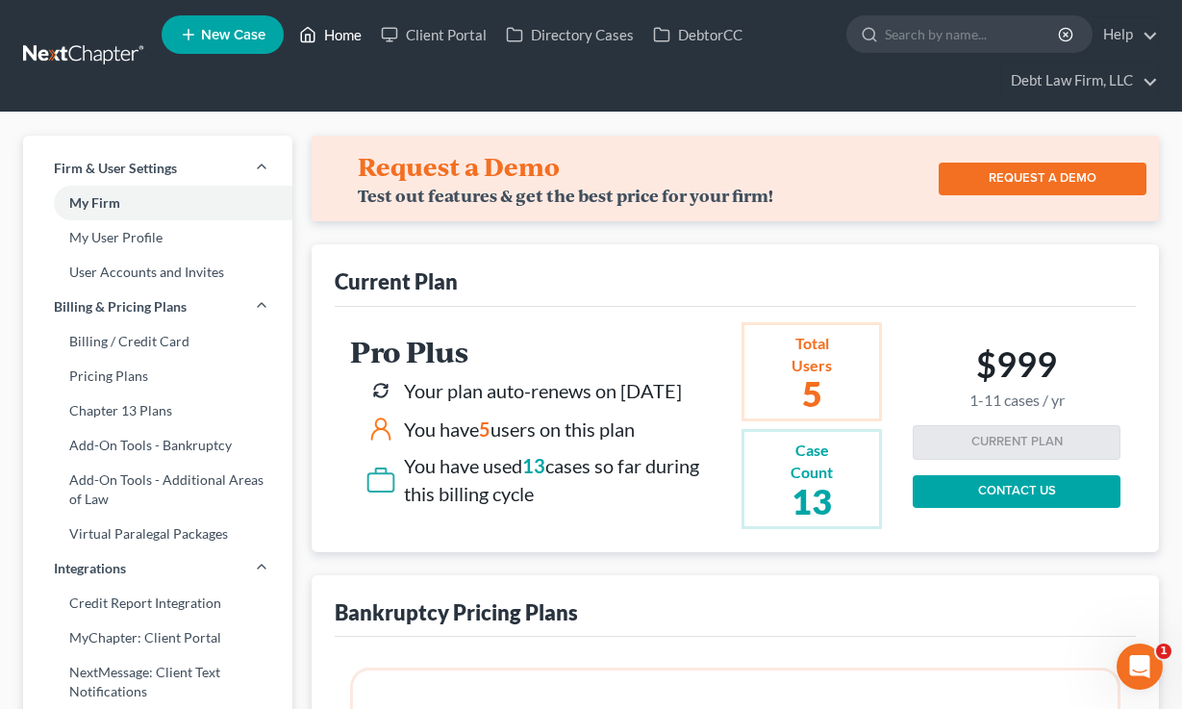
click at [314, 27] on icon at bounding box center [307, 34] width 17 height 23
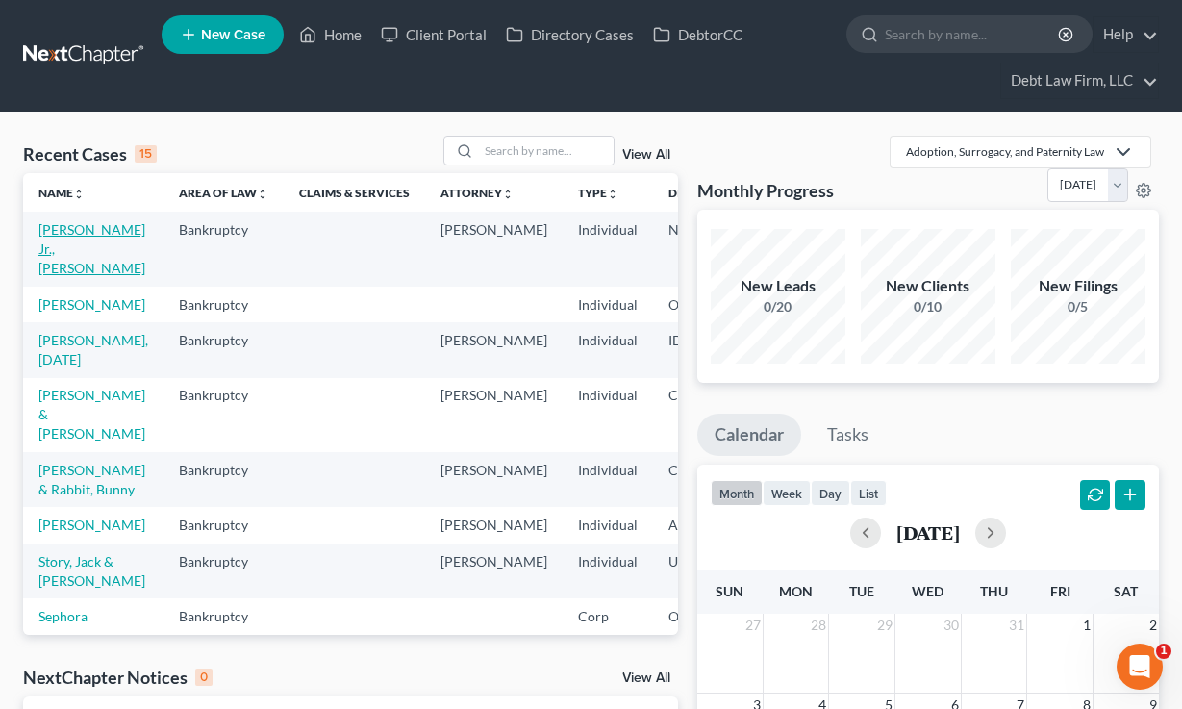
click at [78, 248] on link "[PERSON_NAME] Jr., [PERSON_NAME]" at bounding box center [91, 248] width 107 height 55
select select "3"
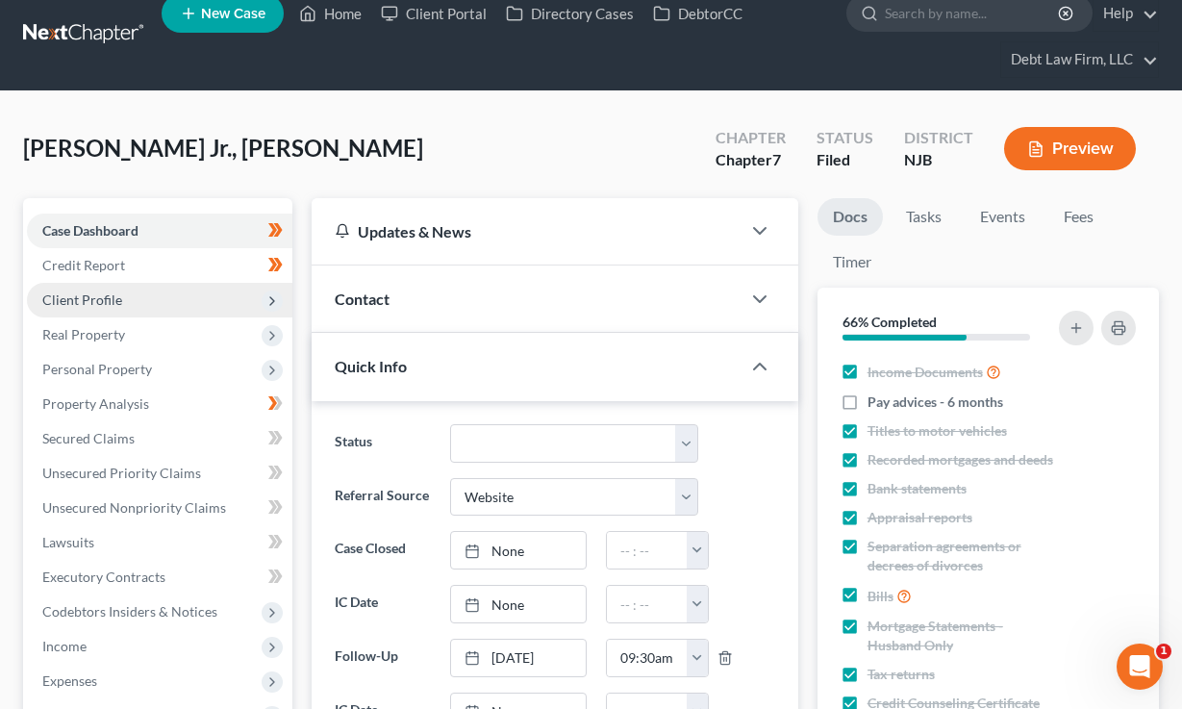
scroll to position [18, 0]
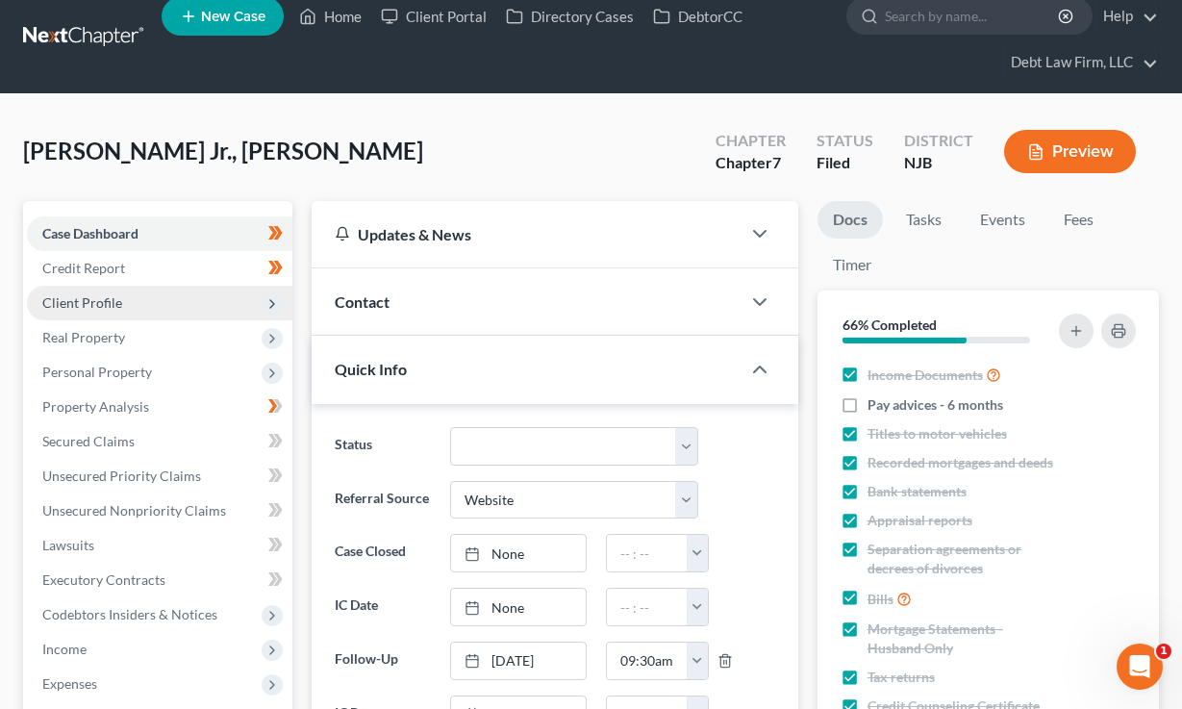
click at [107, 294] on span "Client Profile" at bounding box center [82, 302] width 80 height 16
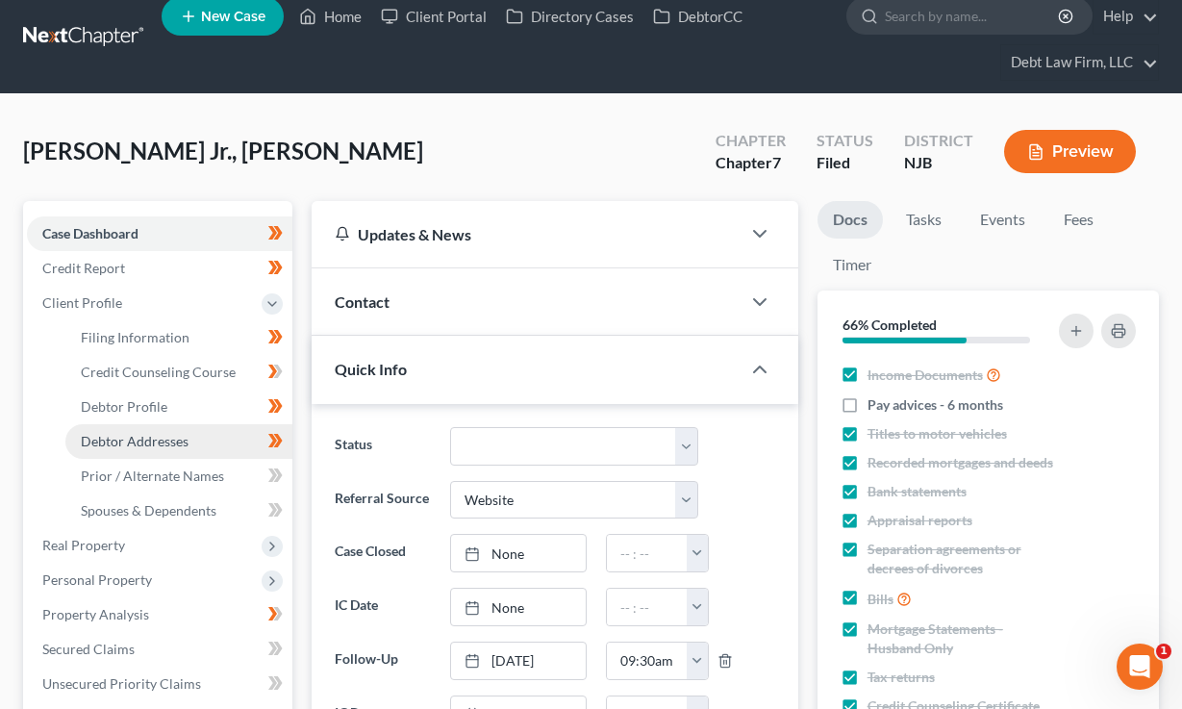
click at [138, 441] on span "Debtor Addresses" at bounding box center [135, 441] width 108 height 16
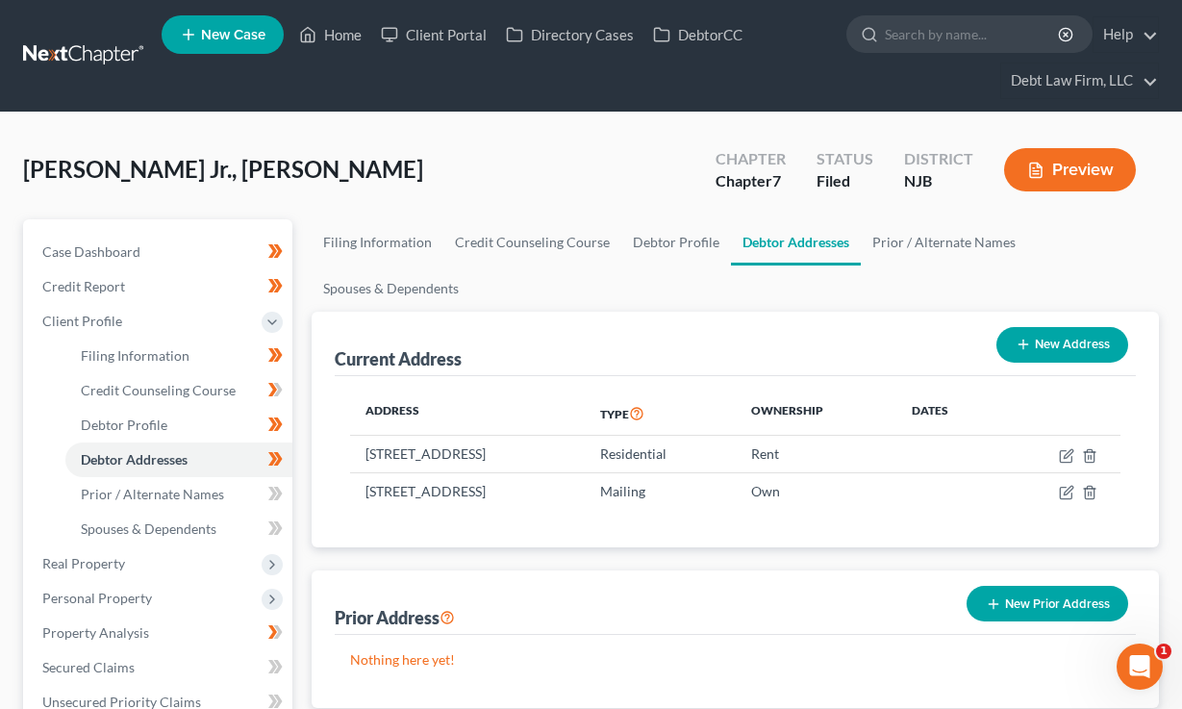
click at [1056, 344] on button "New Address" at bounding box center [1063, 345] width 132 height 36
select select "0"
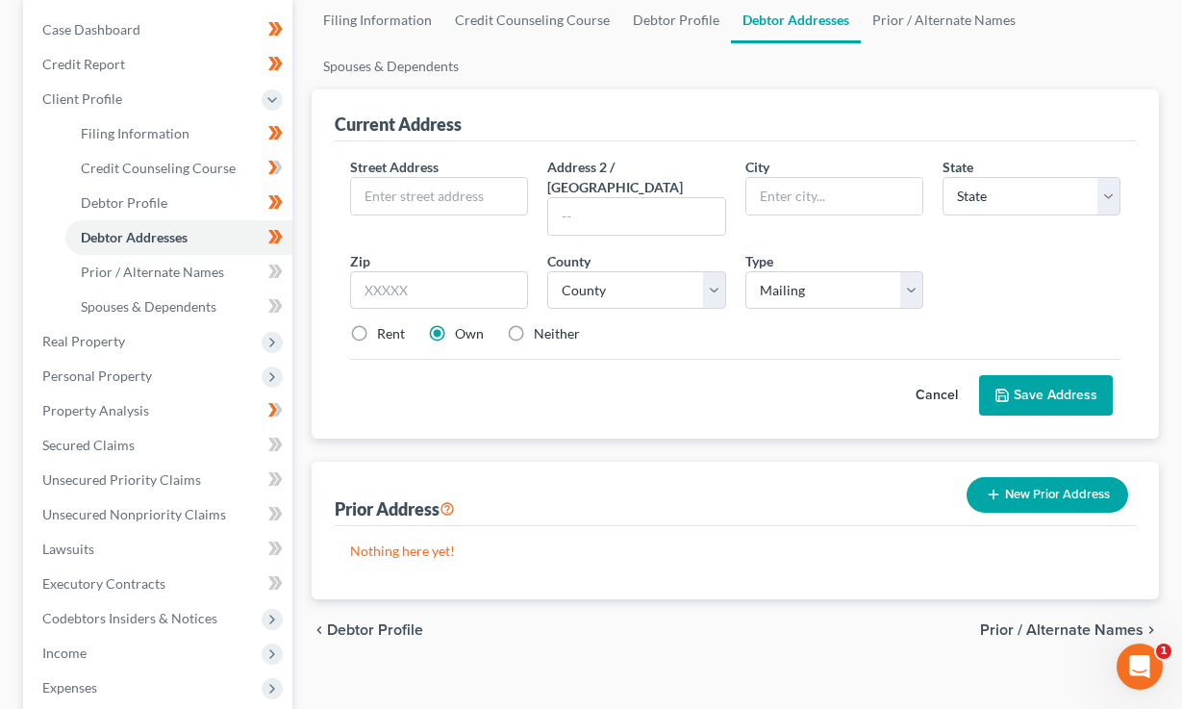
scroll to position [219, 0]
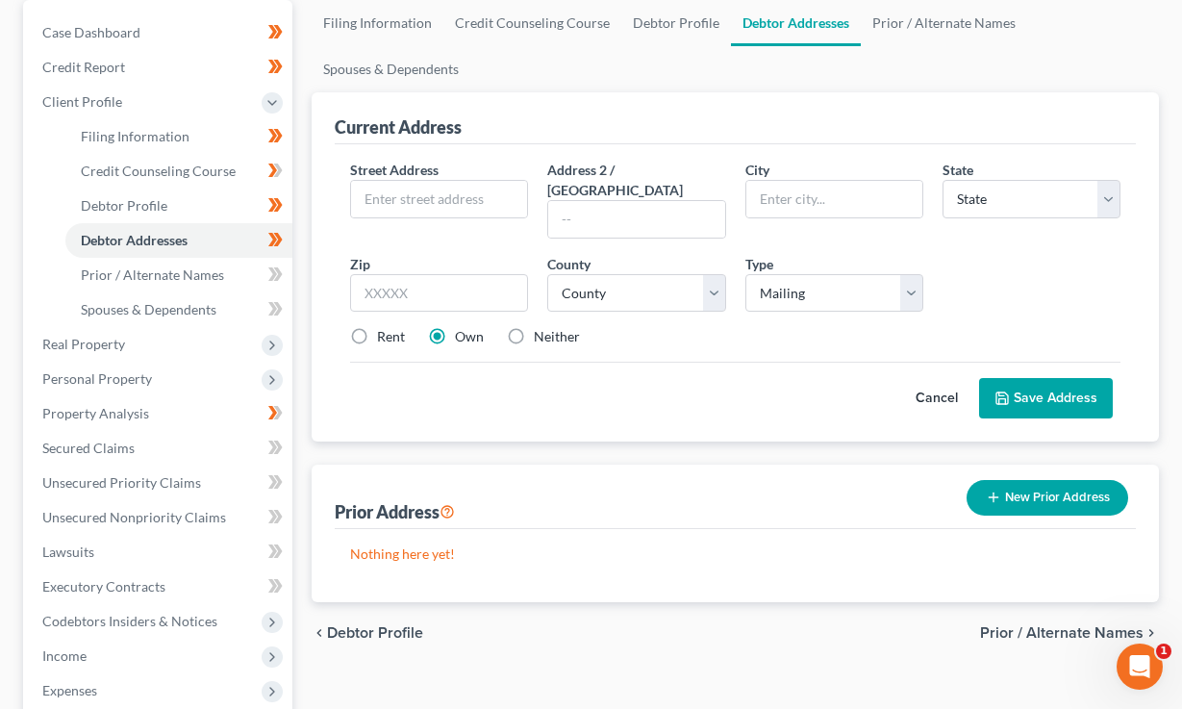
click at [940, 380] on button "Cancel" at bounding box center [937, 398] width 85 height 38
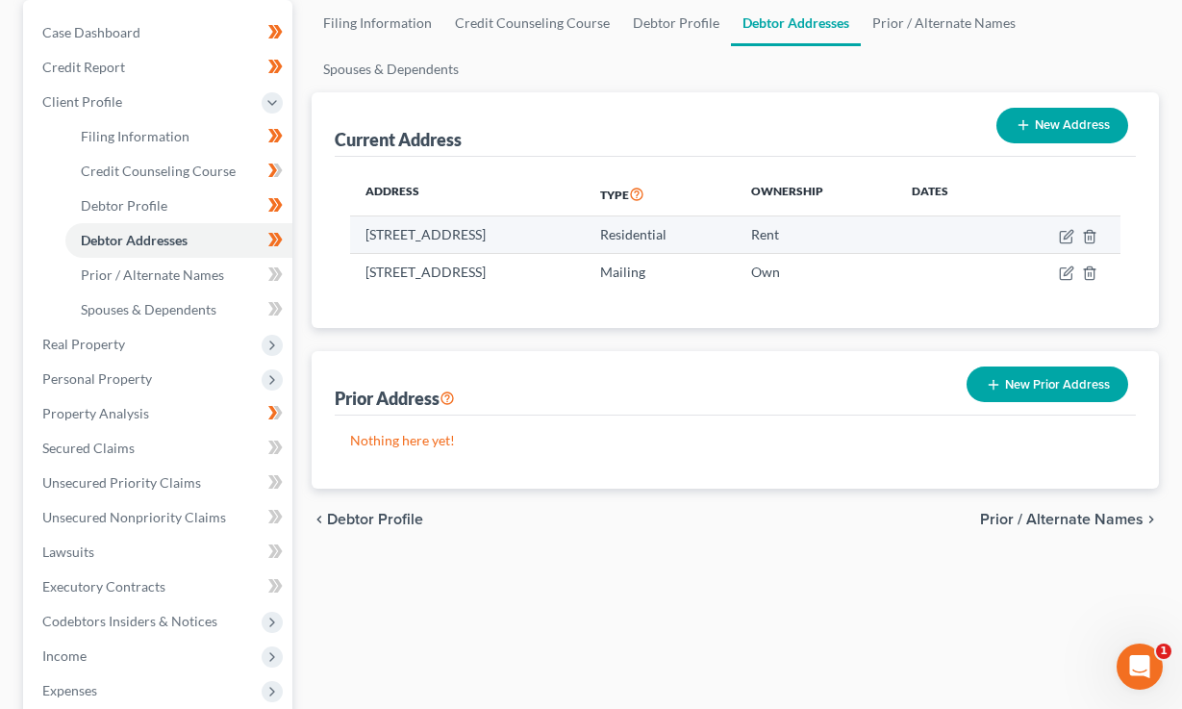
drag, startPoint x: 674, startPoint y: 230, endPoint x: 353, endPoint y: 241, distance: 321.5
click at [353, 241] on td "[STREET_ADDRESS]" at bounding box center [467, 234] width 235 height 37
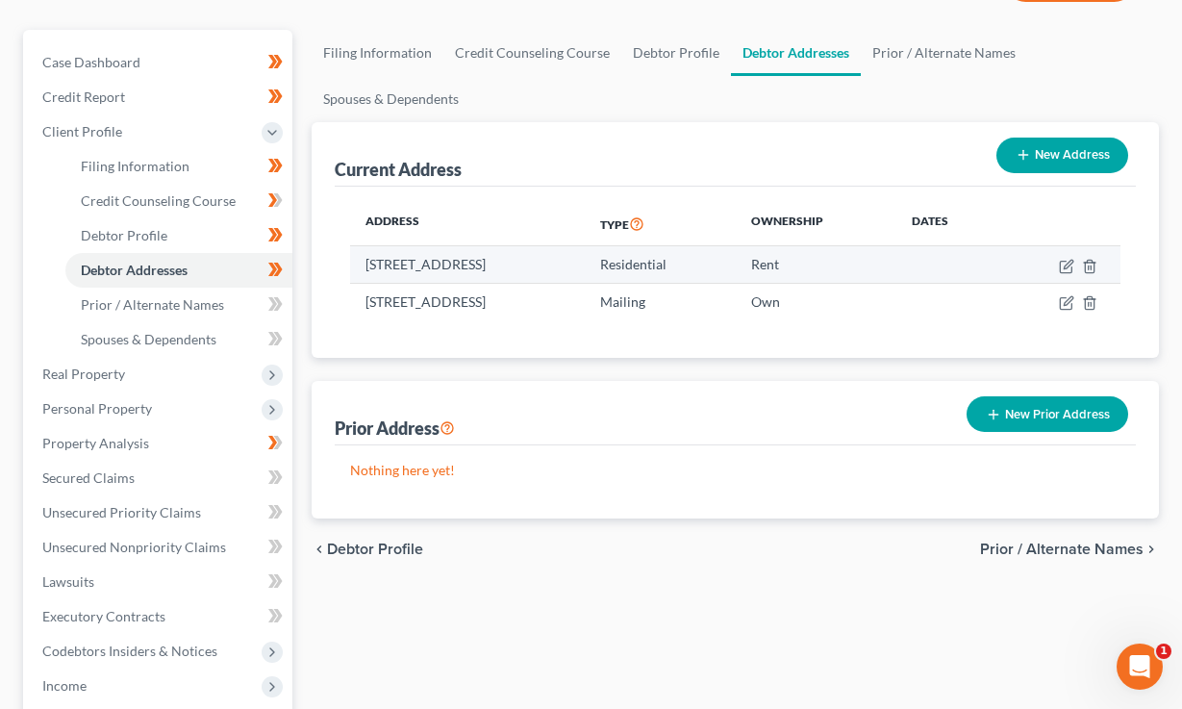
scroll to position [173, 0]
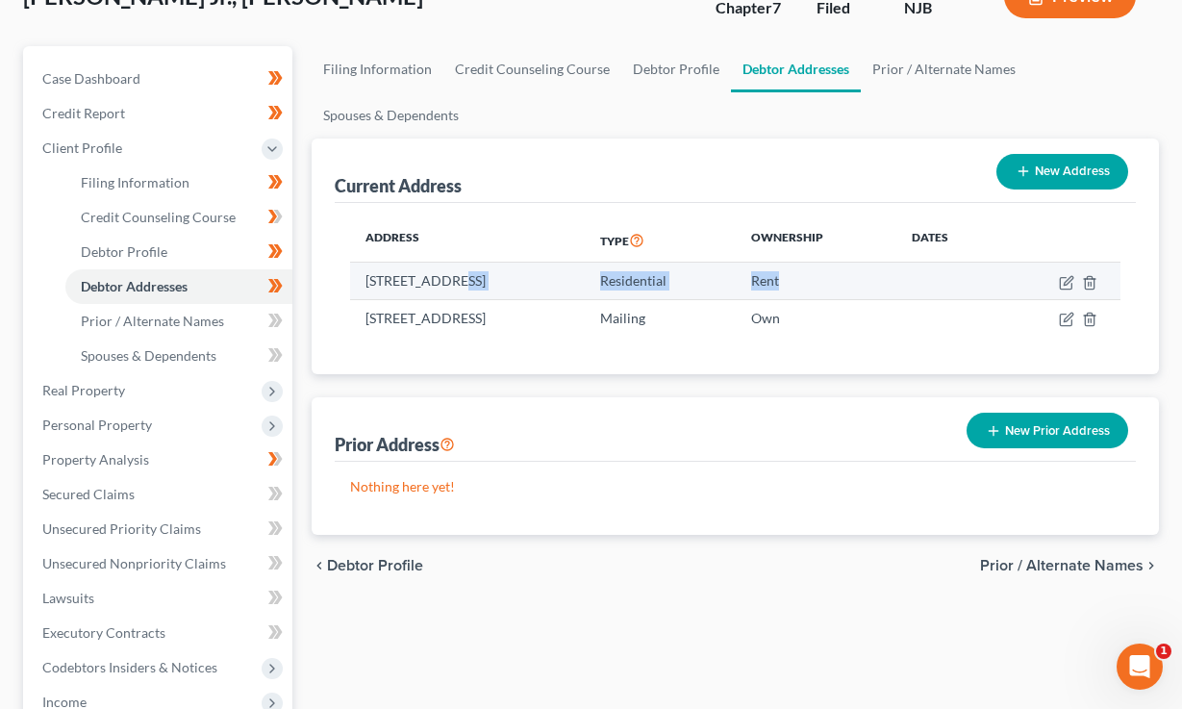
drag, startPoint x: 869, startPoint y: 289, endPoint x: 444, endPoint y: 282, distance: 425.3
click at [444, 282] on tr "[STREET_ADDRESS] Residential Rent" at bounding box center [735, 281] width 771 height 37
click at [444, 282] on td "[STREET_ADDRESS]" at bounding box center [467, 281] width 235 height 37
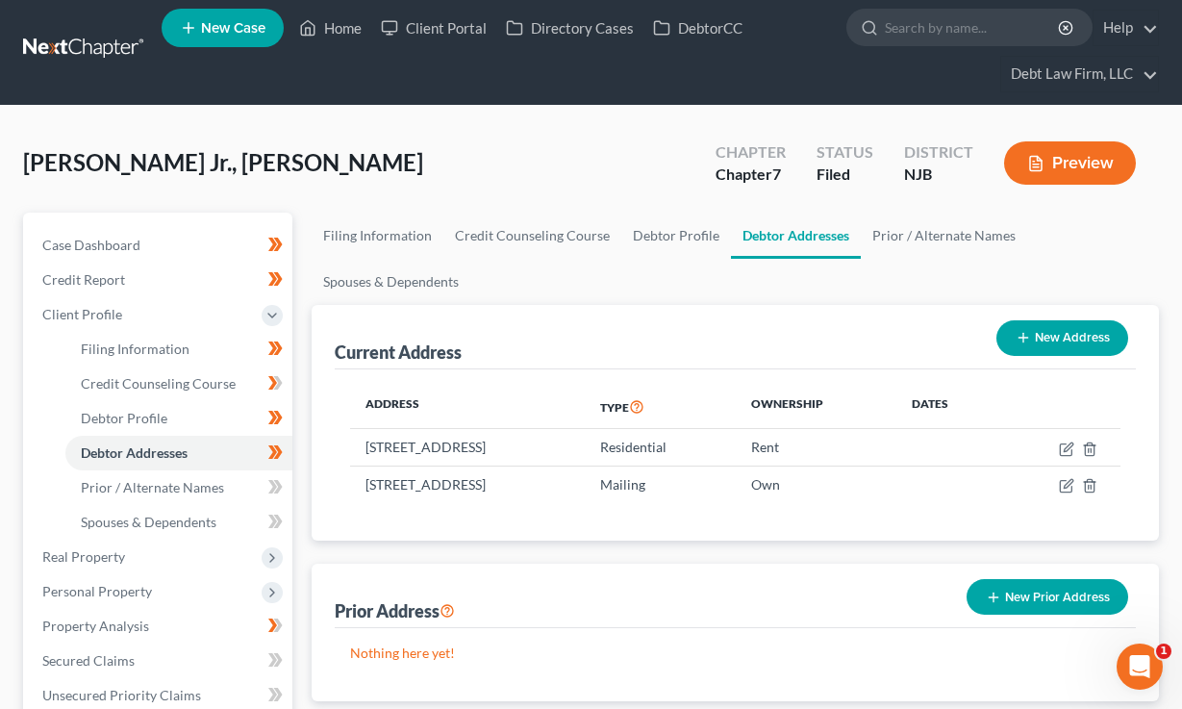
click at [1042, 161] on icon "button" at bounding box center [1035, 163] width 17 height 17
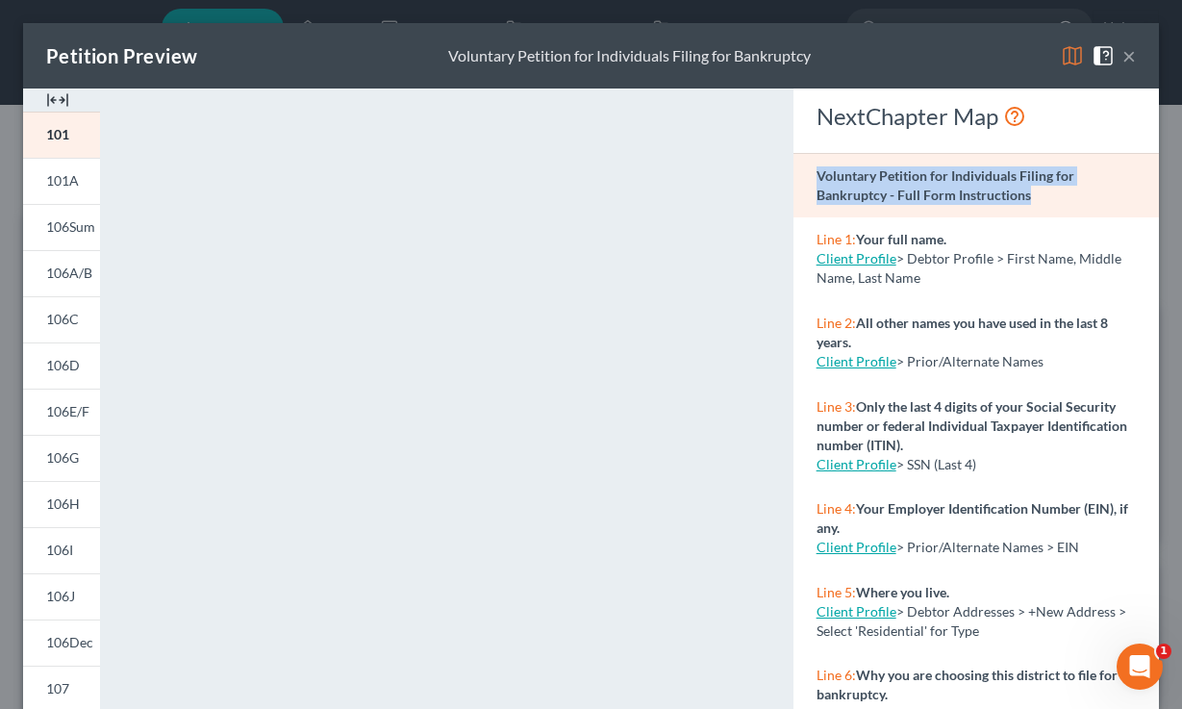
drag, startPoint x: 1067, startPoint y: 192, endPoint x: 799, endPoint y: 164, distance: 269.0
click at [799, 164] on div "Voluntary Petition for Individuals Filing for Bankruptcy - Full Form Instructio…" at bounding box center [977, 185] width 366 height 65
click at [1087, 214] on div "Voluntary Petition for Individuals Filing for Bankruptcy - Full Form Instructio…" at bounding box center [977, 185] width 366 height 65
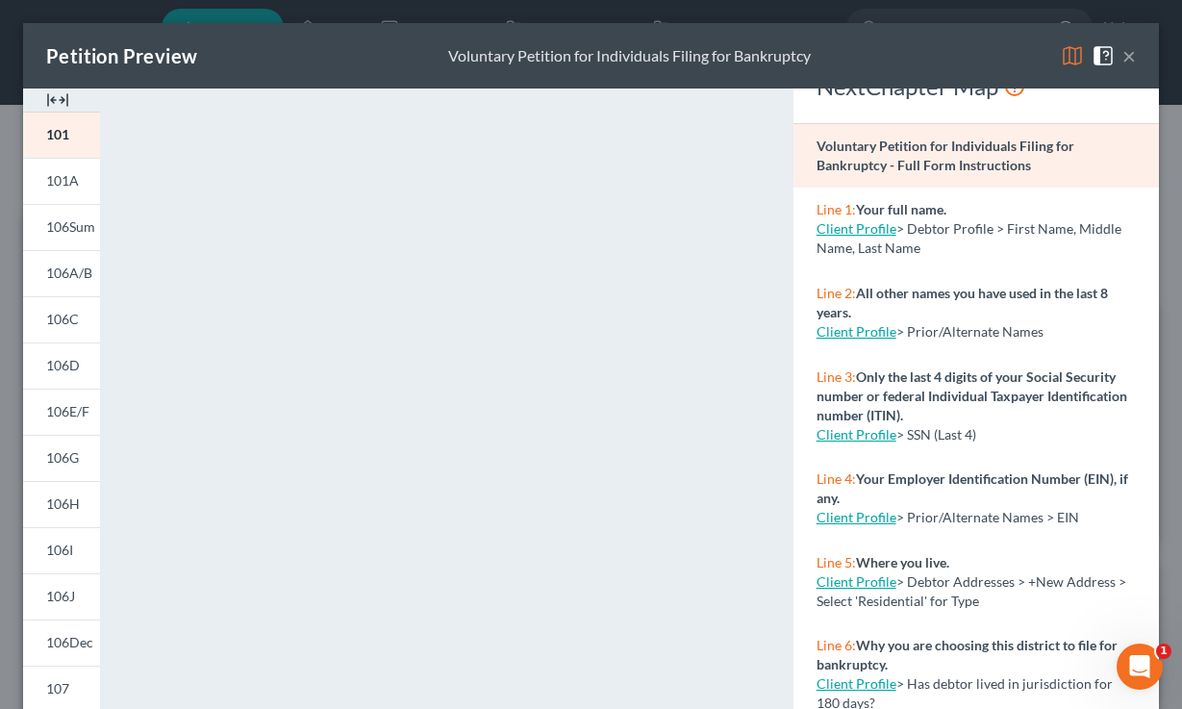
scroll to position [36, 0]
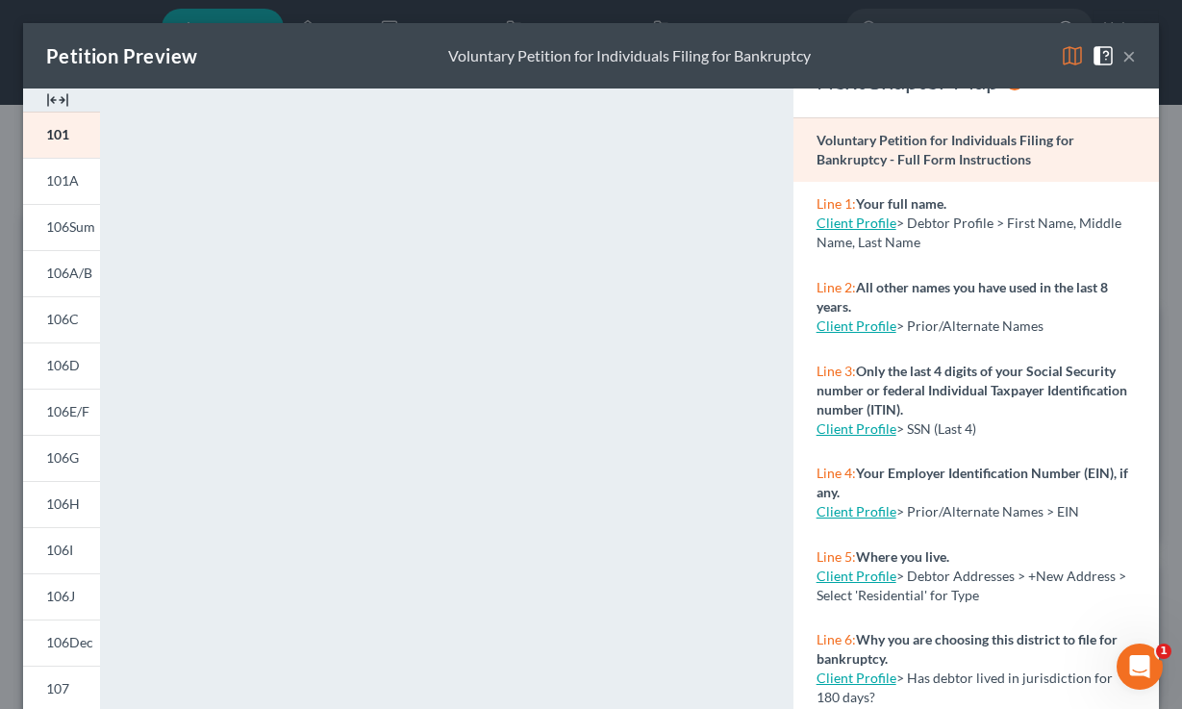
drag, startPoint x: 948, startPoint y: 247, endPoint x: 814, endPoint y: 199, distance: 142.1
click at [814, 199] on div "Line 1: Your full name. Client Profile > Debtor Profile > First Name, Middle Na…" at bounding box center [977, 224] width 366 height 84
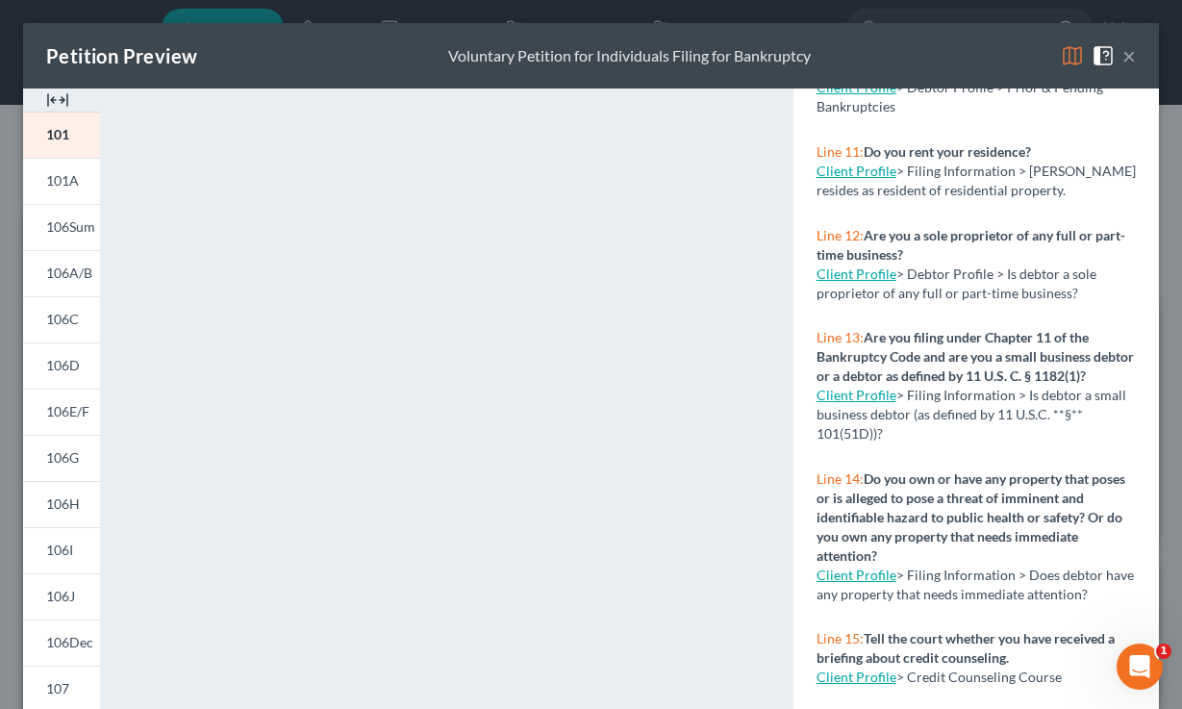
scroll to position [0, 0]
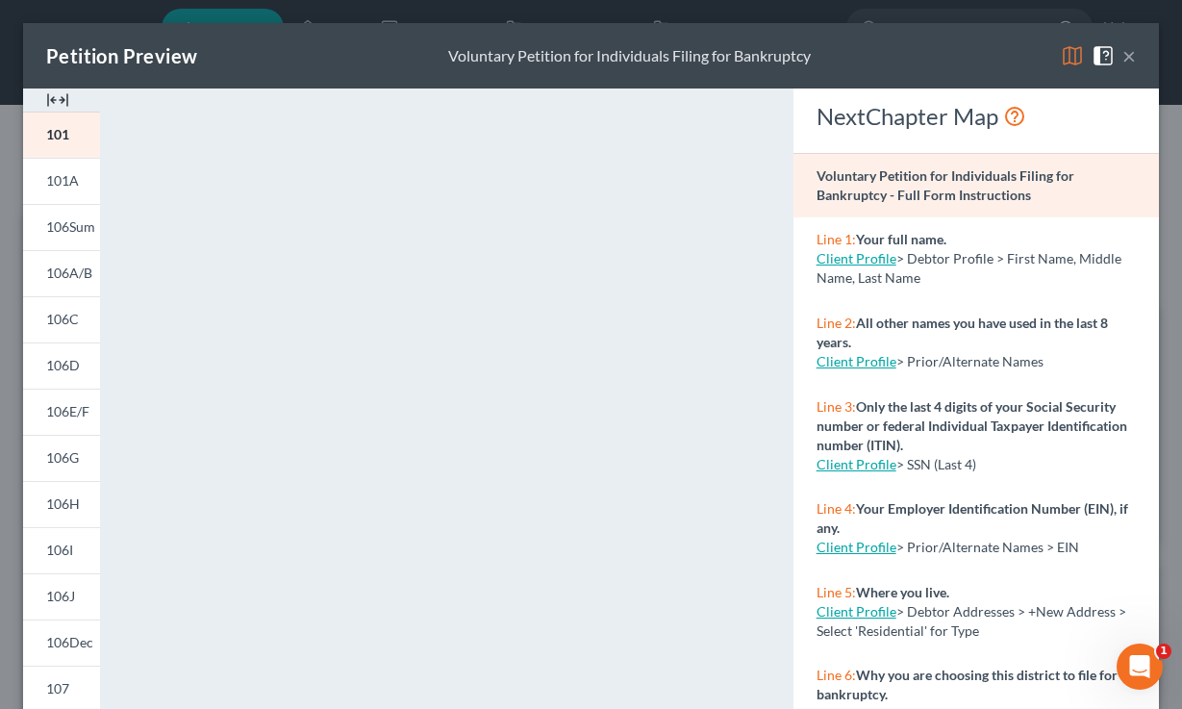
click at [982, 301] on div "Line 2: All other names you have used in the last 8 years. Client Profile > Pri…" at bounding box center [977, 343] width 366 height 84
click at [1133, 55] on button "×" at bounding box center [1129, 55] width 13 height 23
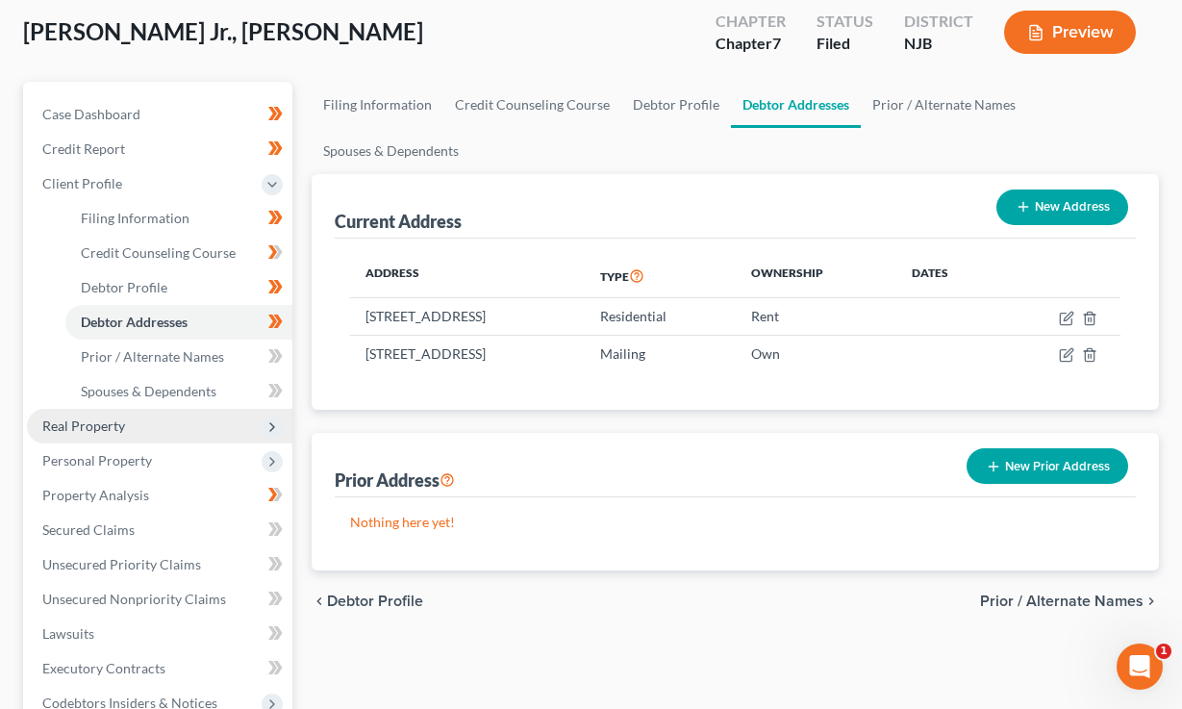
scroll to position [186, 0]
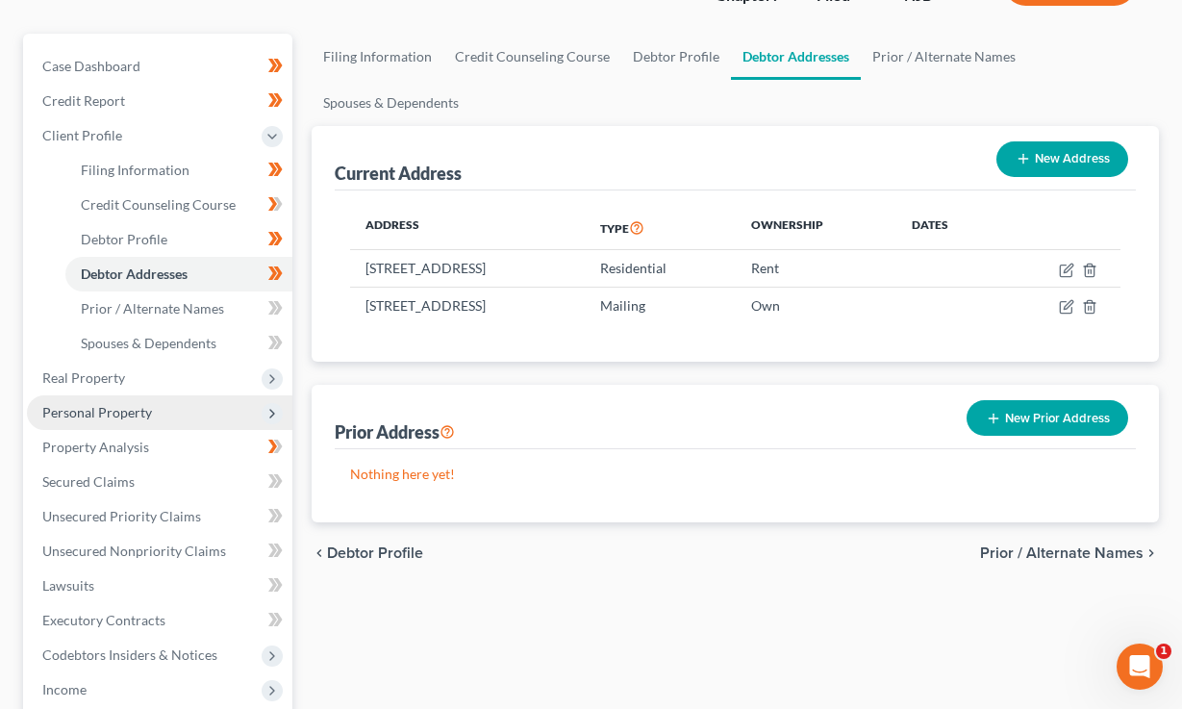
click at [111, 401] on span "Personal Property" at bounding box center [160, 412] width 266 height 35
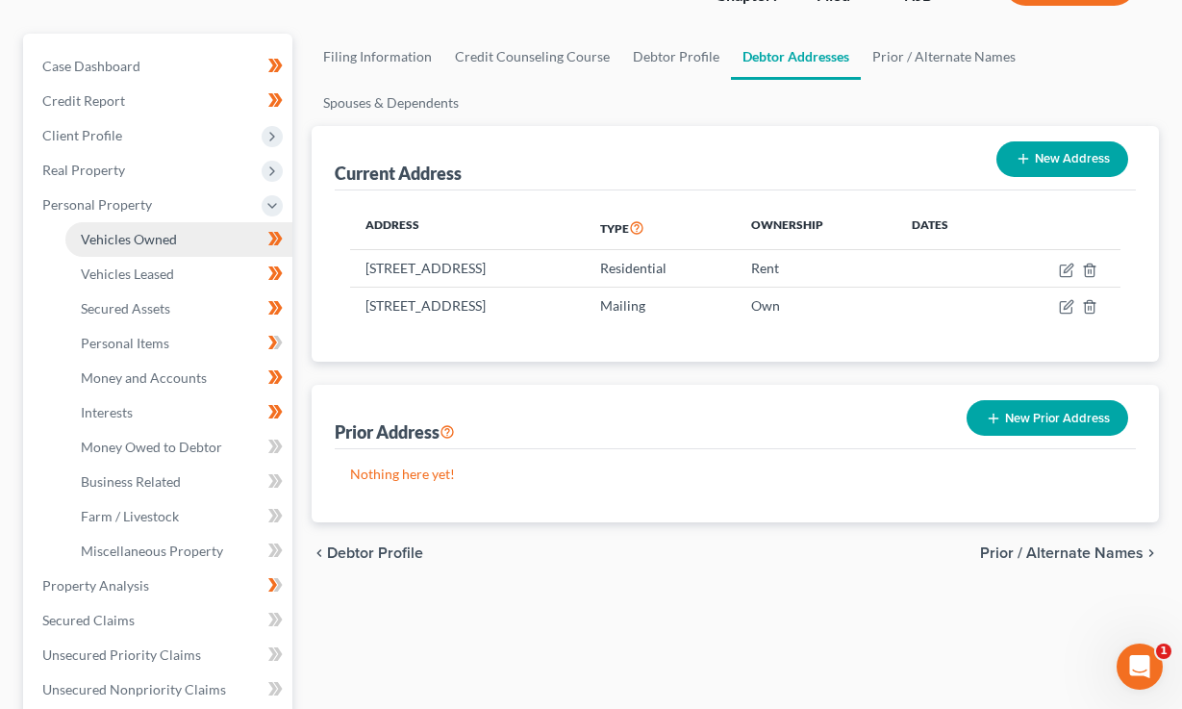
click at [144, 241] on span "Vehicles Owned" at bounding box center [129, 239] width 96 height 16
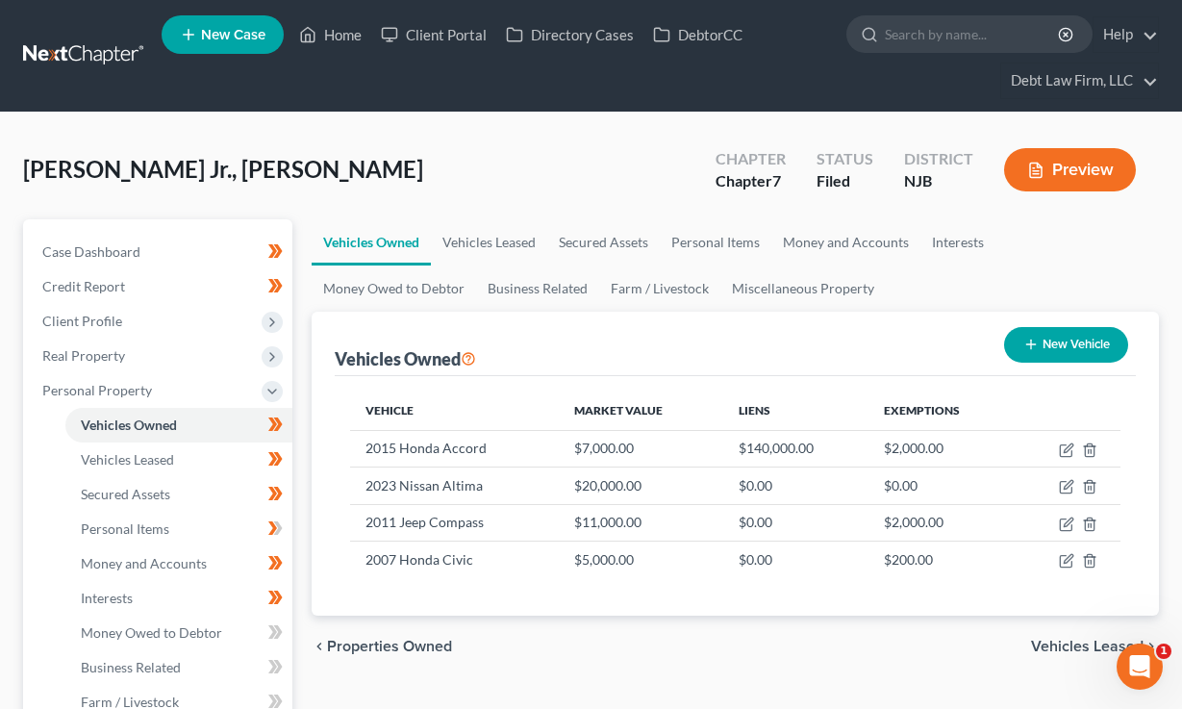
scroll to position [101, 0]
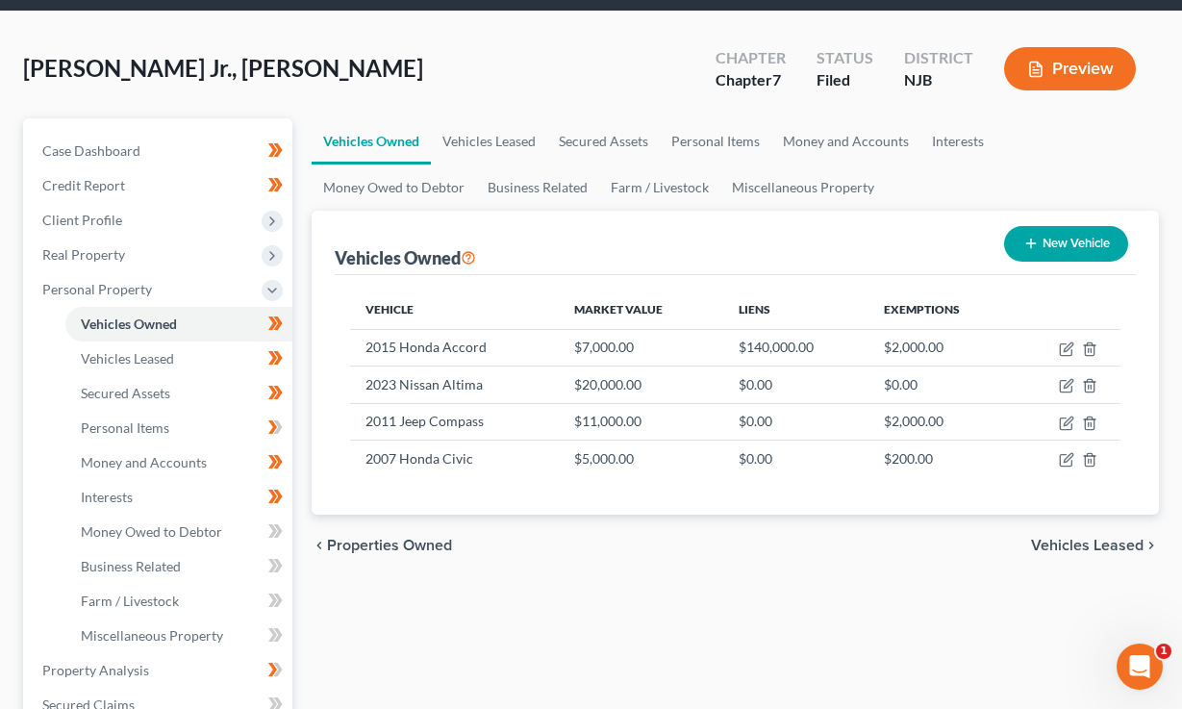
click at [1067, 70] on button "Preview" at bounding box center [1070, 68] width 132 height 43
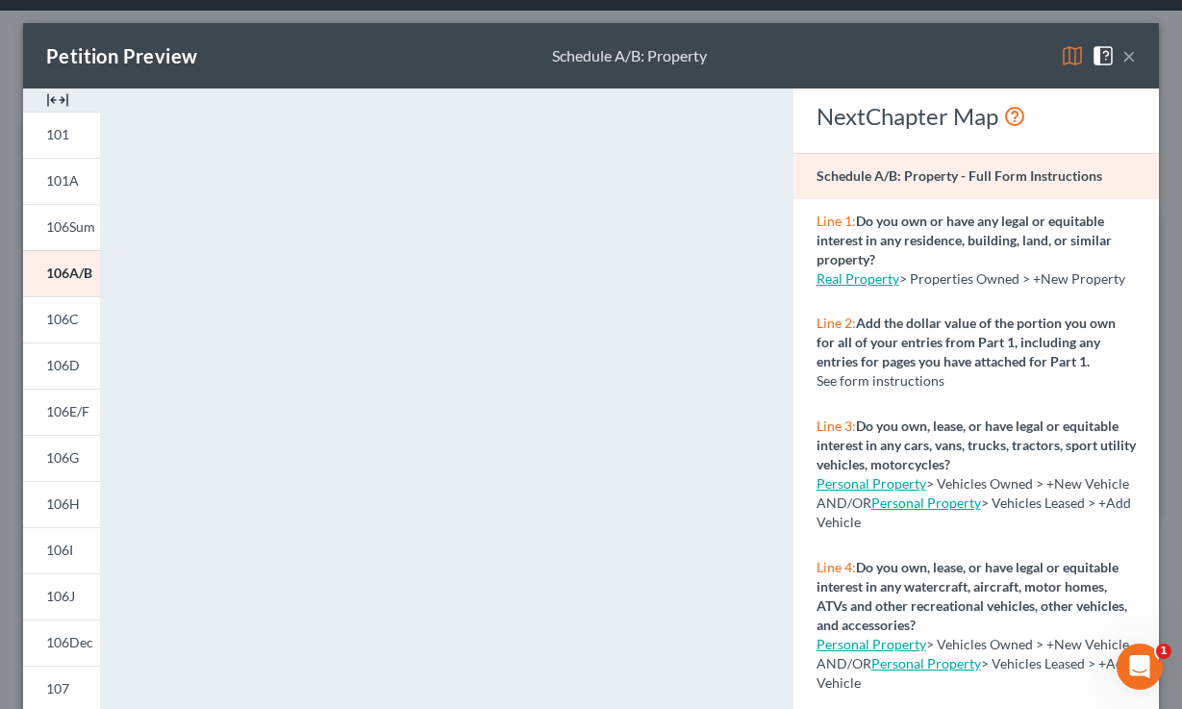
click at [1133, 60] on button "×" at bounding box center [1129, 55] width 13 height 23
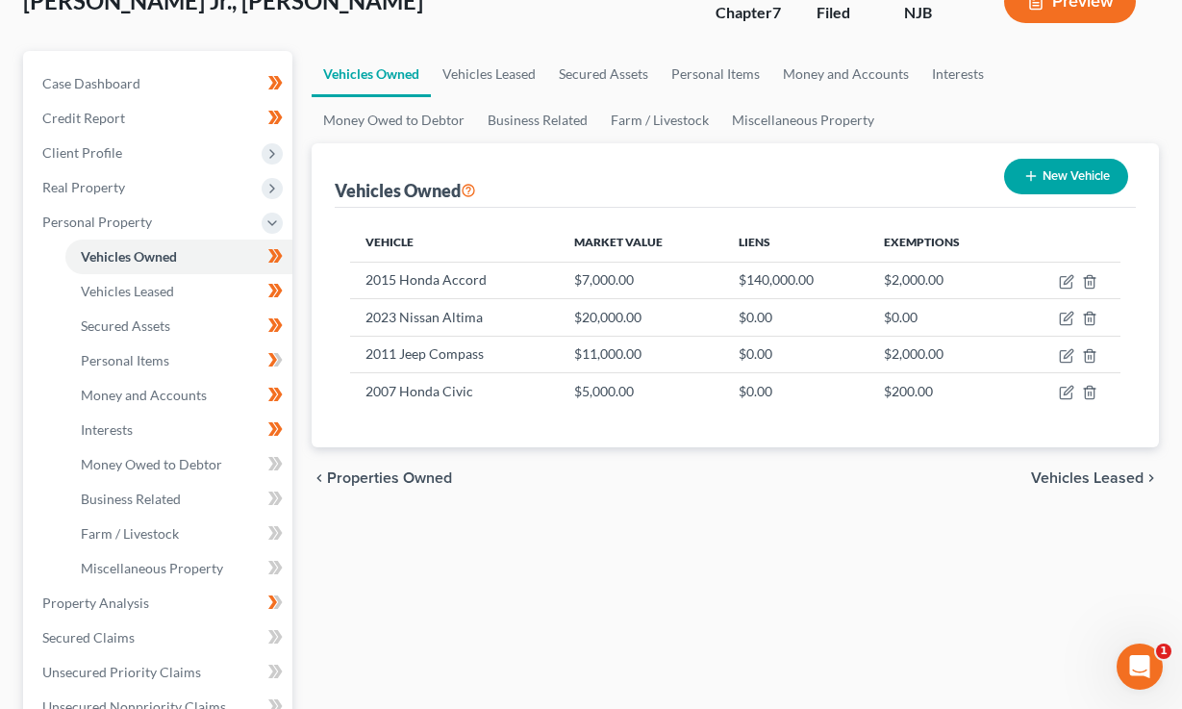
scroll to position [112, 0]
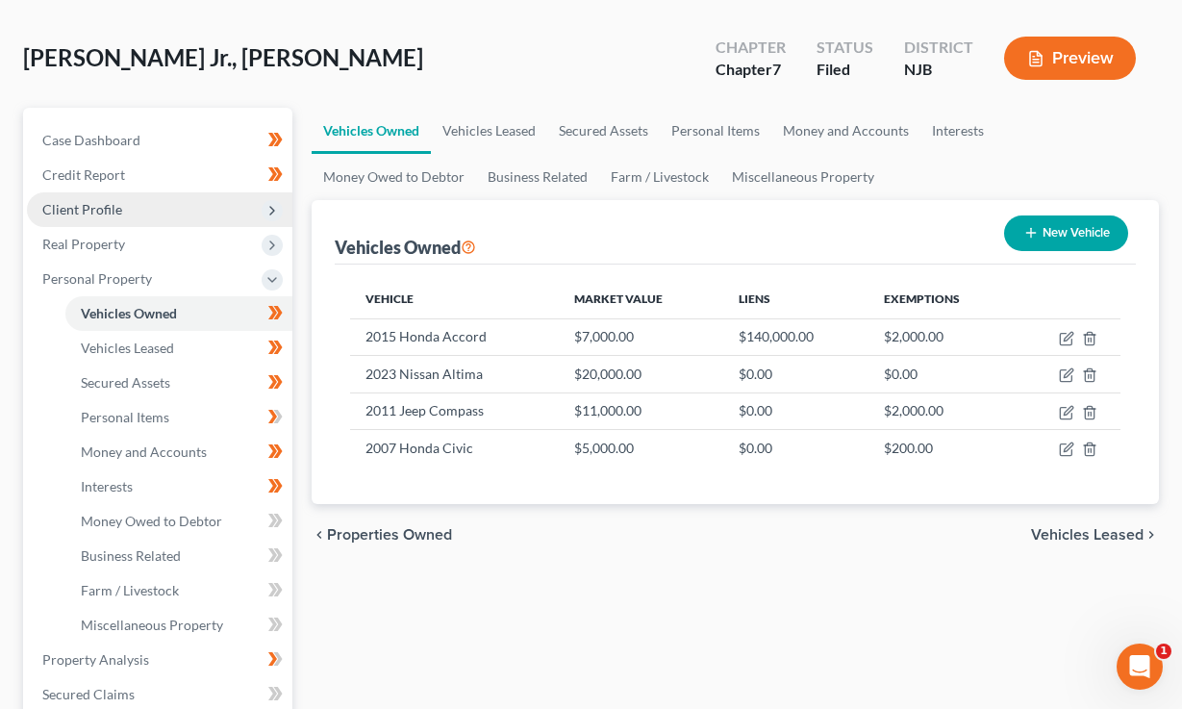
click at [111, 201] on span "Client Profile" at bounding box center [82, 209] width 80 height 16
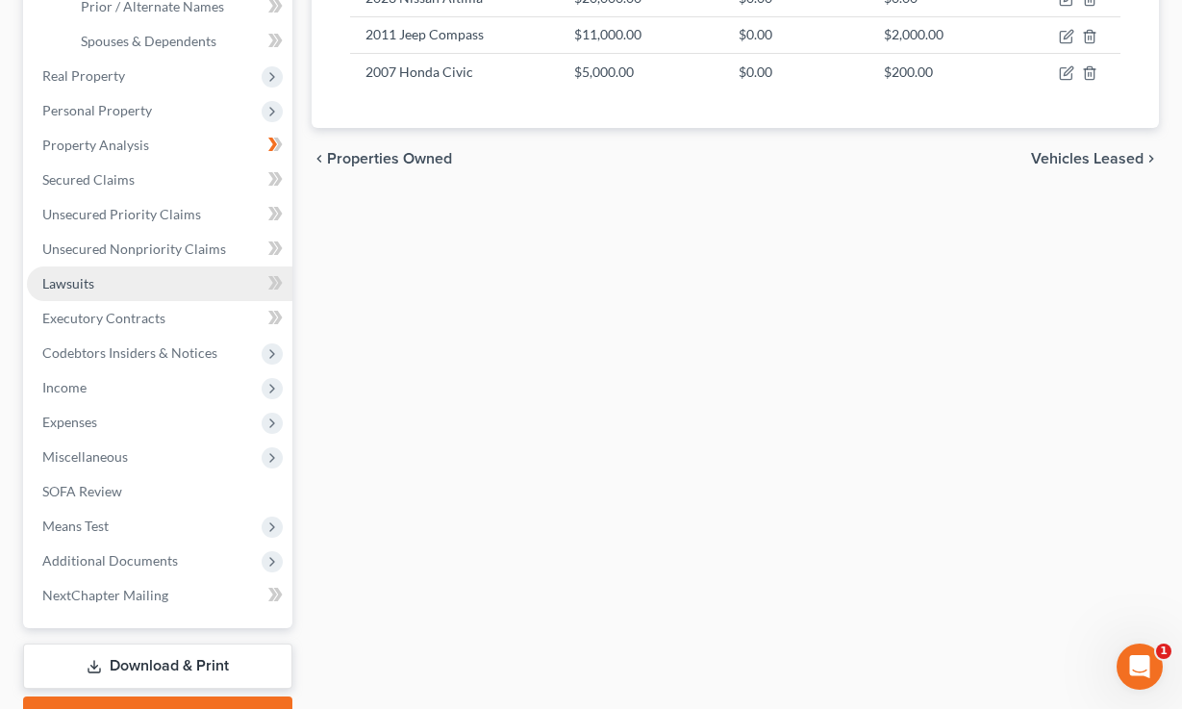
scroll to position [480, 0]
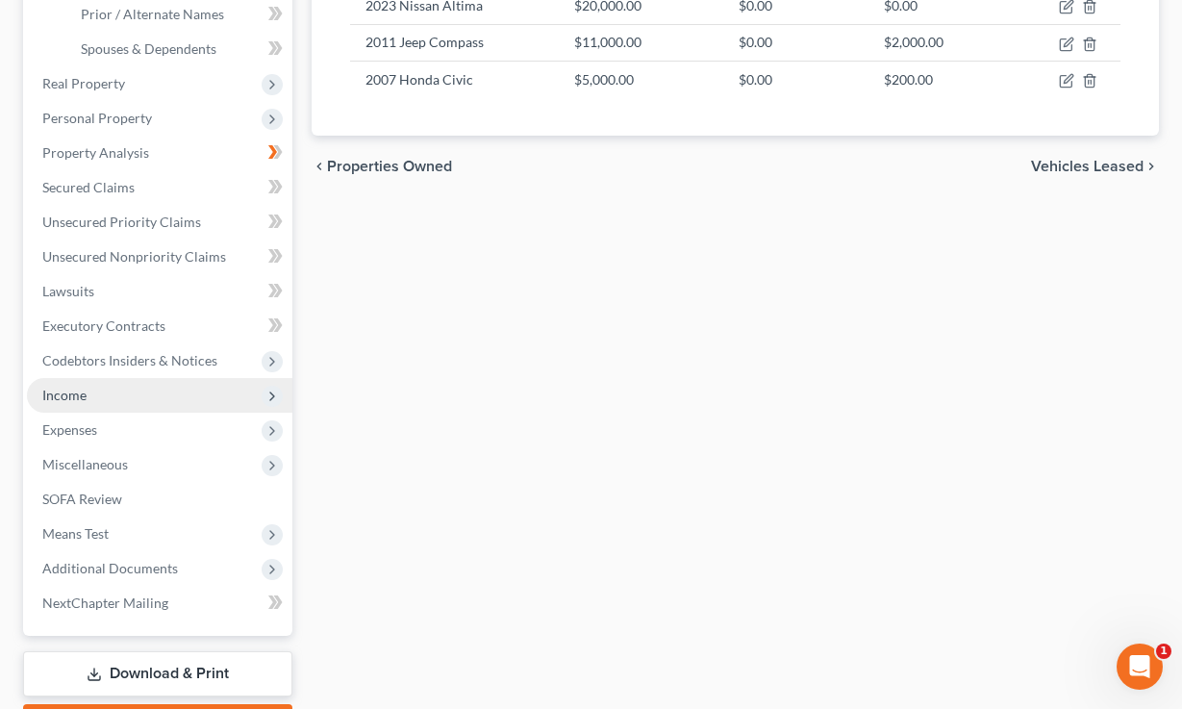
click at [88, 396] on span "Income" at bounding box center [160, 395] width 266 height 35
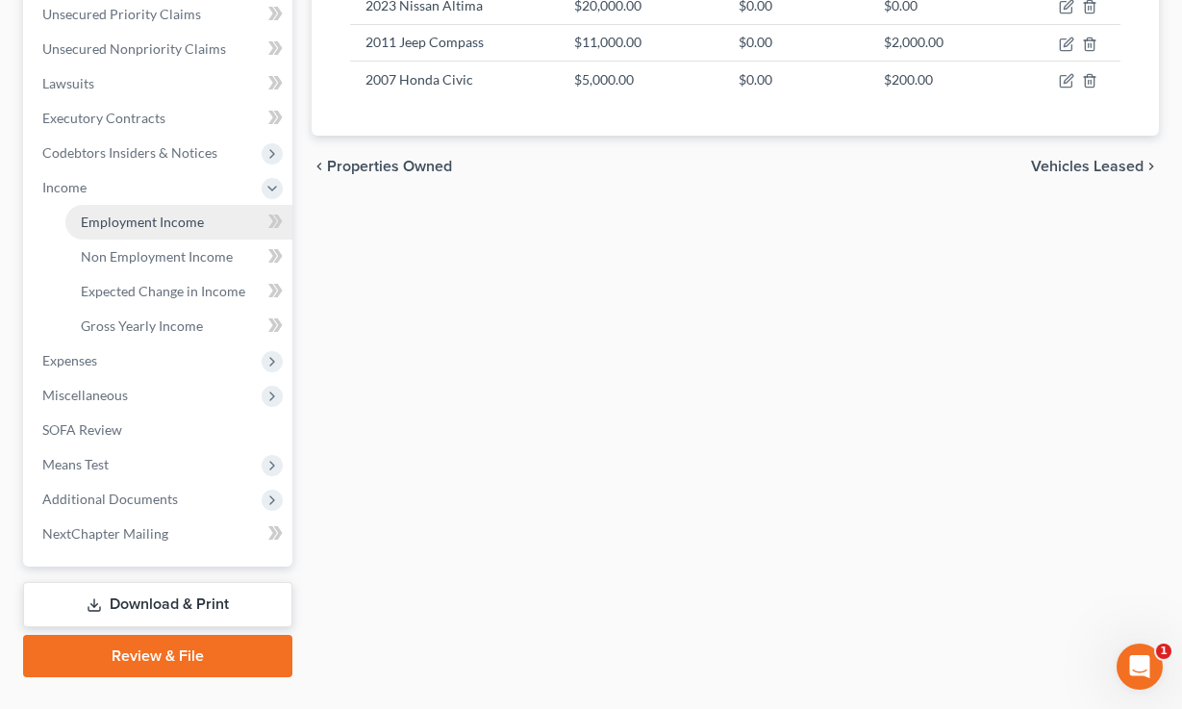
click at [153, 209] on link "Employment Income" at bounding box center [178, 222] width 227 height 35
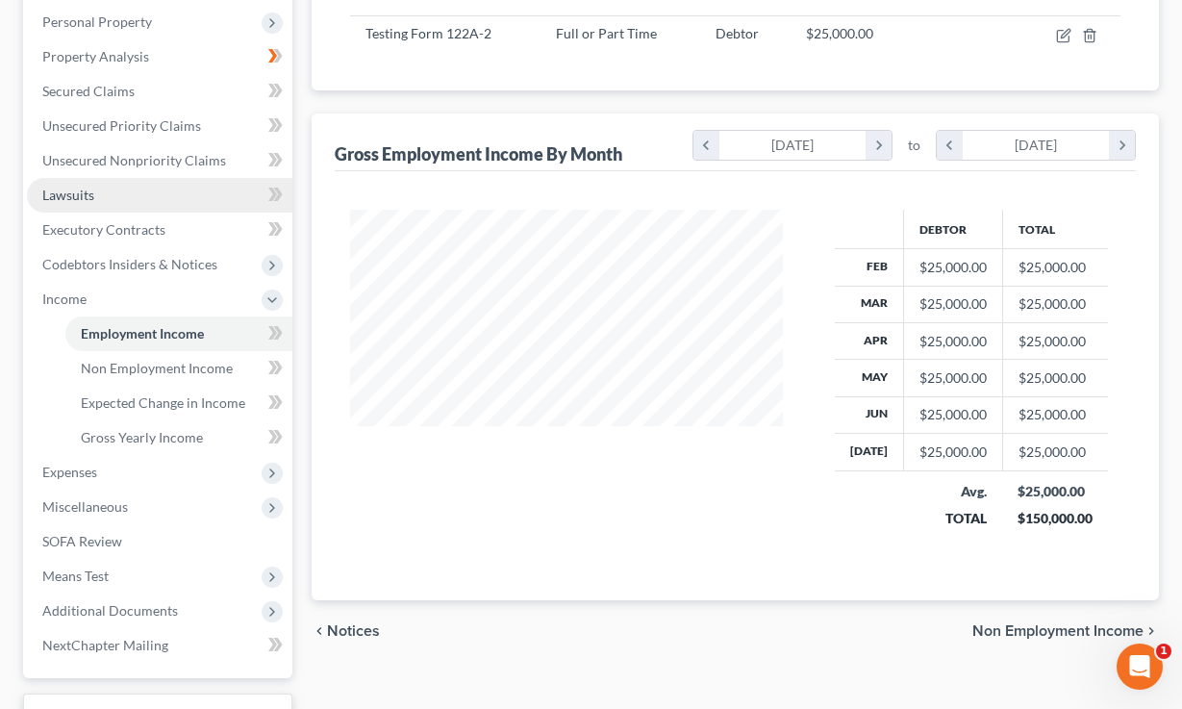
scroll to position [520, 0]
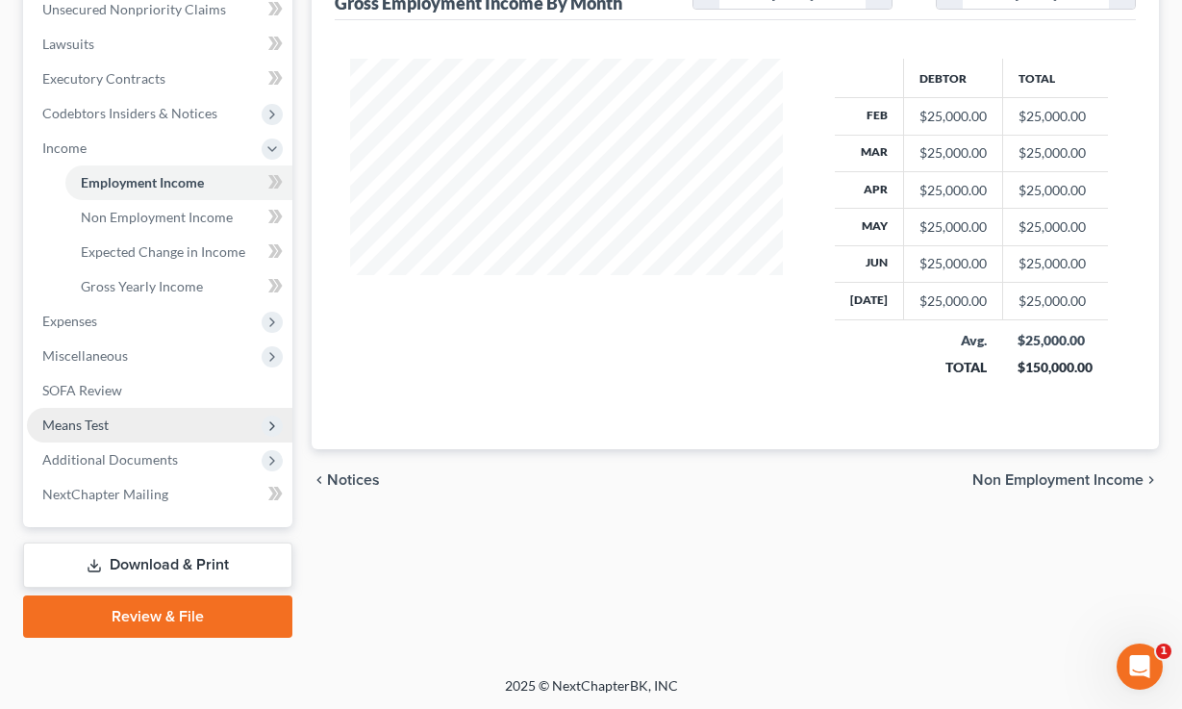
click at [105, 418] on span "Means Test" at bounding box center [75, 425] width 66 height 16
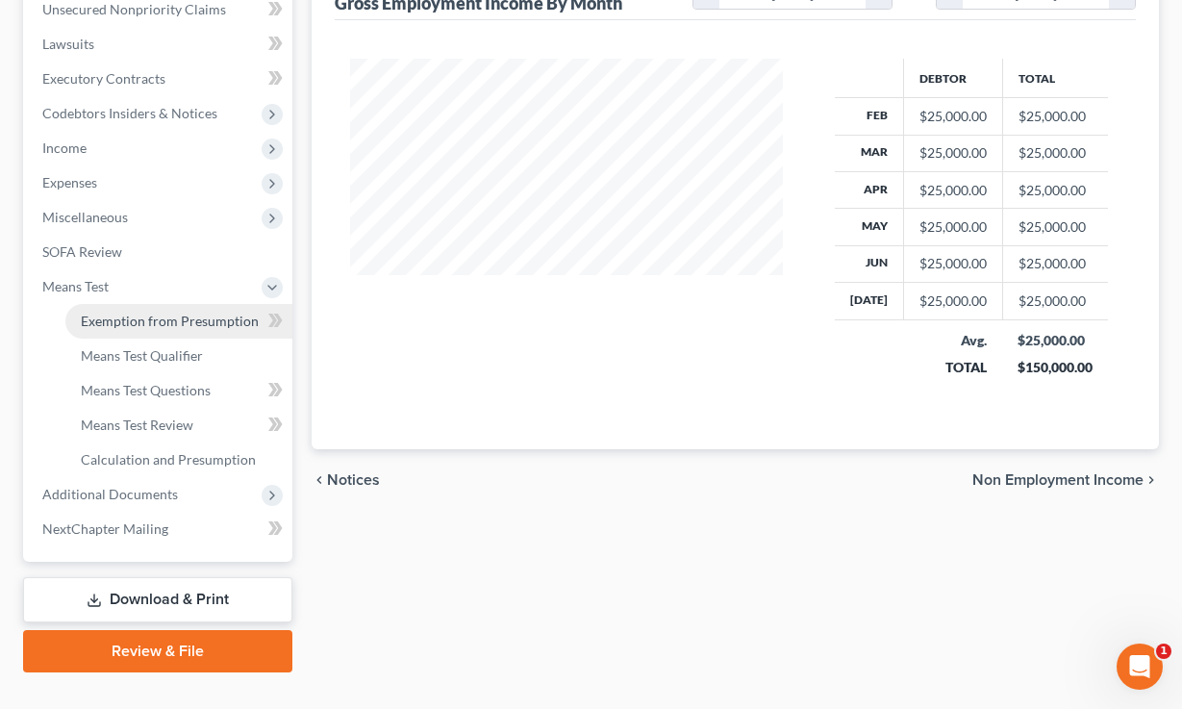
click at [169, 314] on span "Exemption from Presumption" at bounding box center [170, 321] width 178 height 16
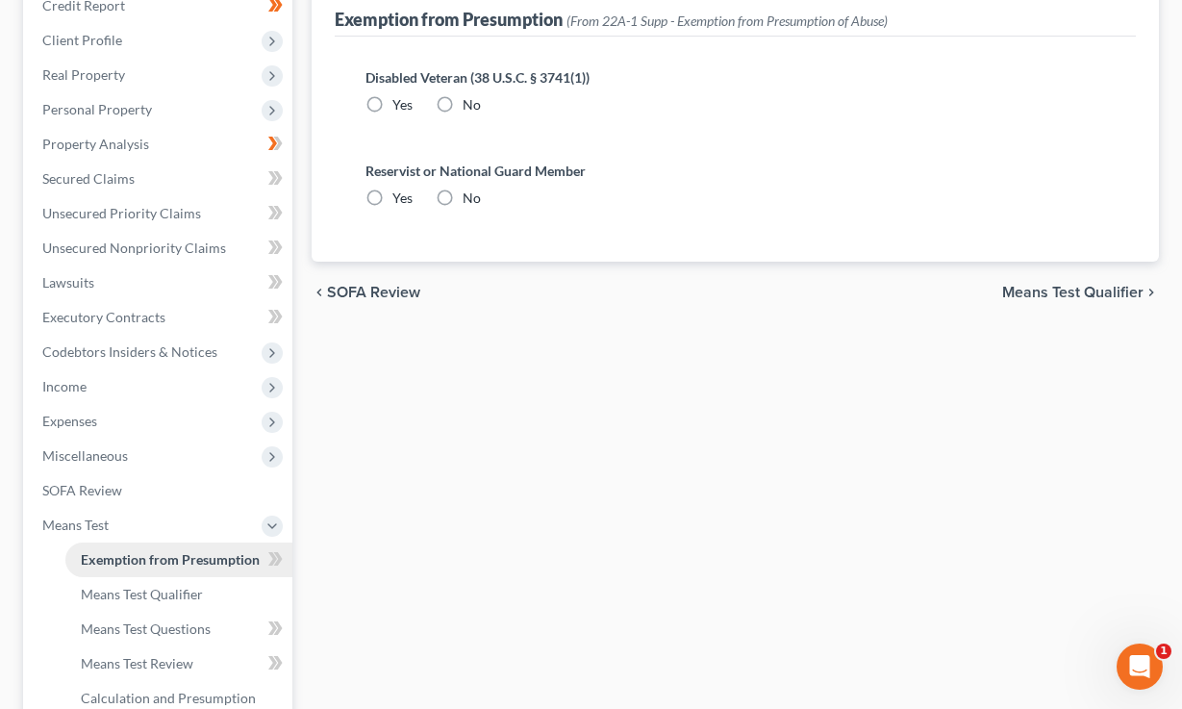
radio input "true"
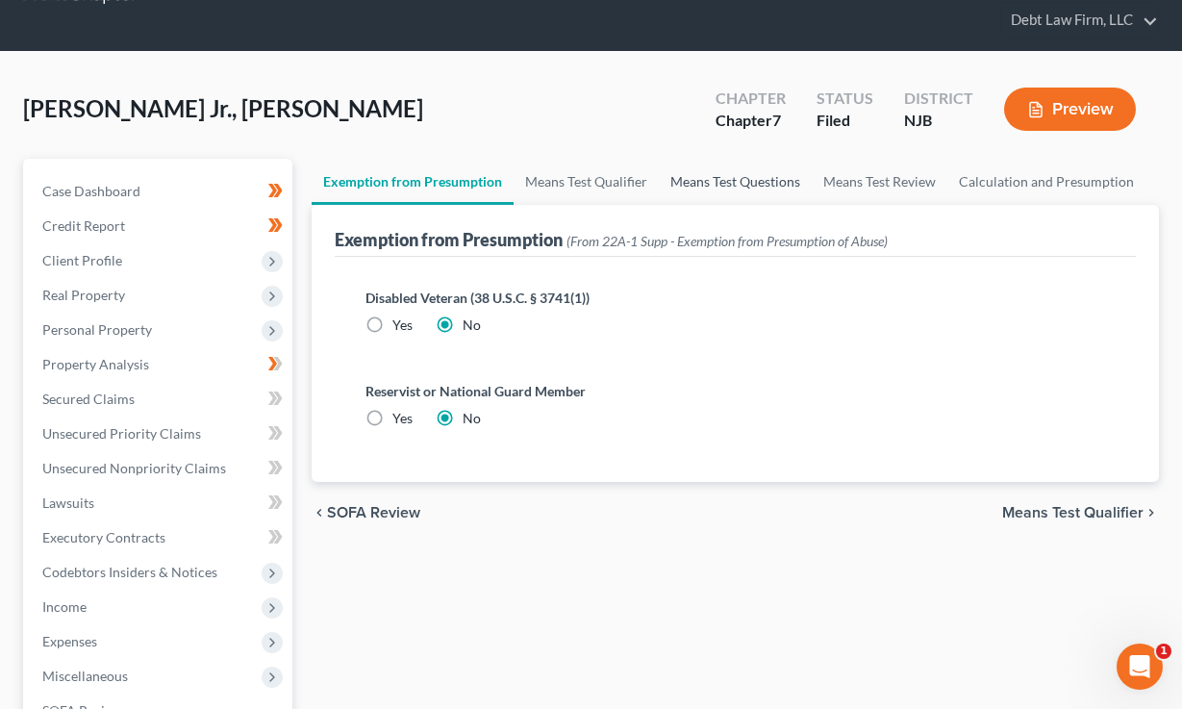
scroll to position [86, 0]
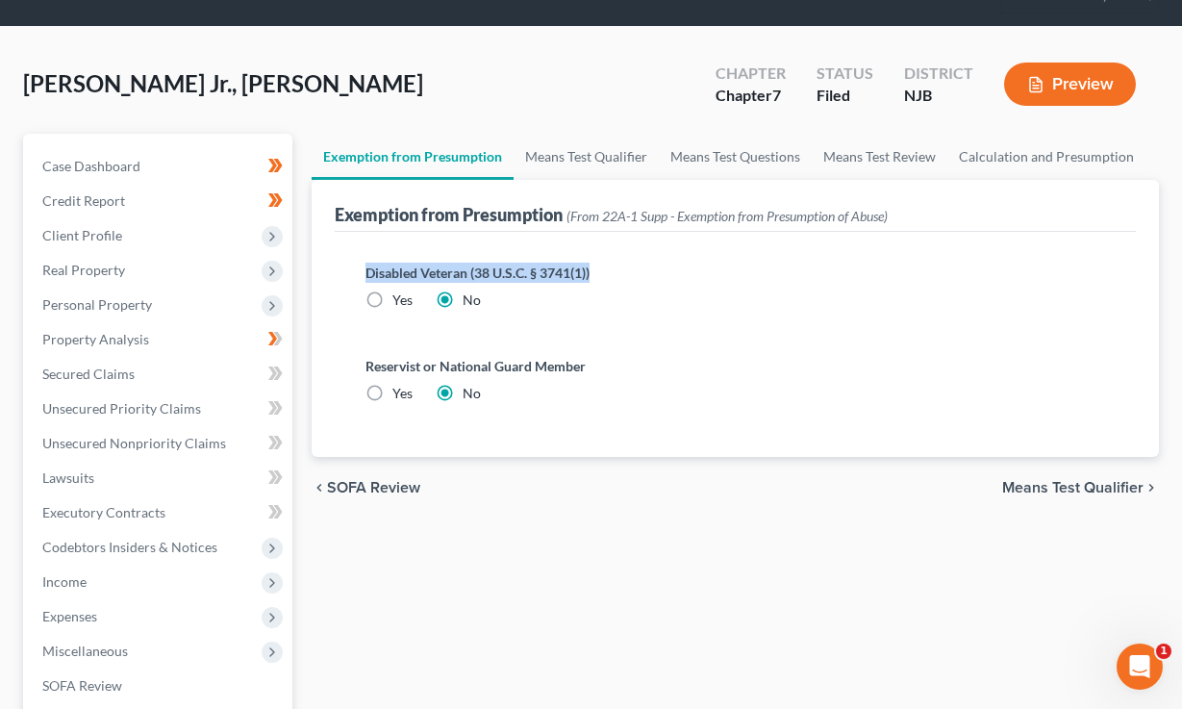
drag, startPoint x: 610, startPoint y: 277, endPoint x: 346, endPoint y: 271, distance: 263.7
click at [346, 271] on div "Disabled Veteran (38 U.S.C. § 3741(1)) Yes No Reservist or National Guard Membe…" at bounding box center [735, 344] width 801 height 225
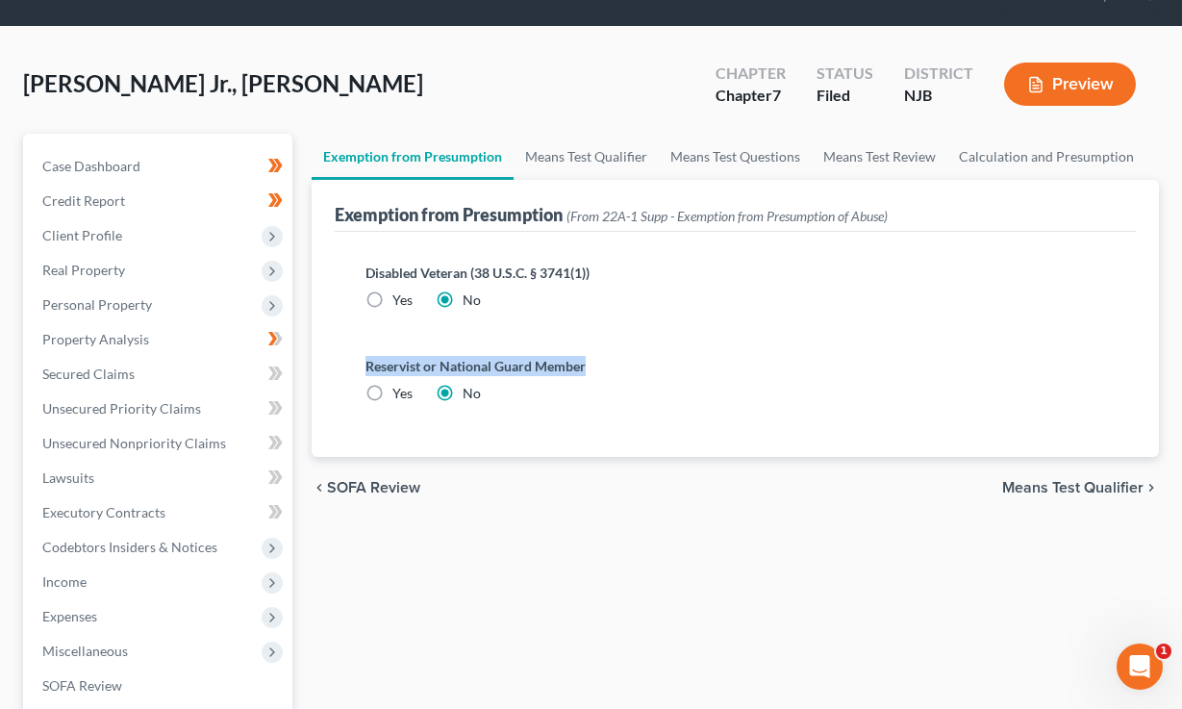
drag, startPoint x: 616, startPoint y: 362, endPoint x: 329, endPoint y: 356, distance: 286.7
click at [329, 356] on div "Exemption from Presumption (From 22A-1 Supp - Exemption from Presumption of Abu…" at bounding box center [736, 318] width 848 height 277
click at [582, 156] on link "Means Test Qualifier" at bounding box center [586, 157] width 145 height 46
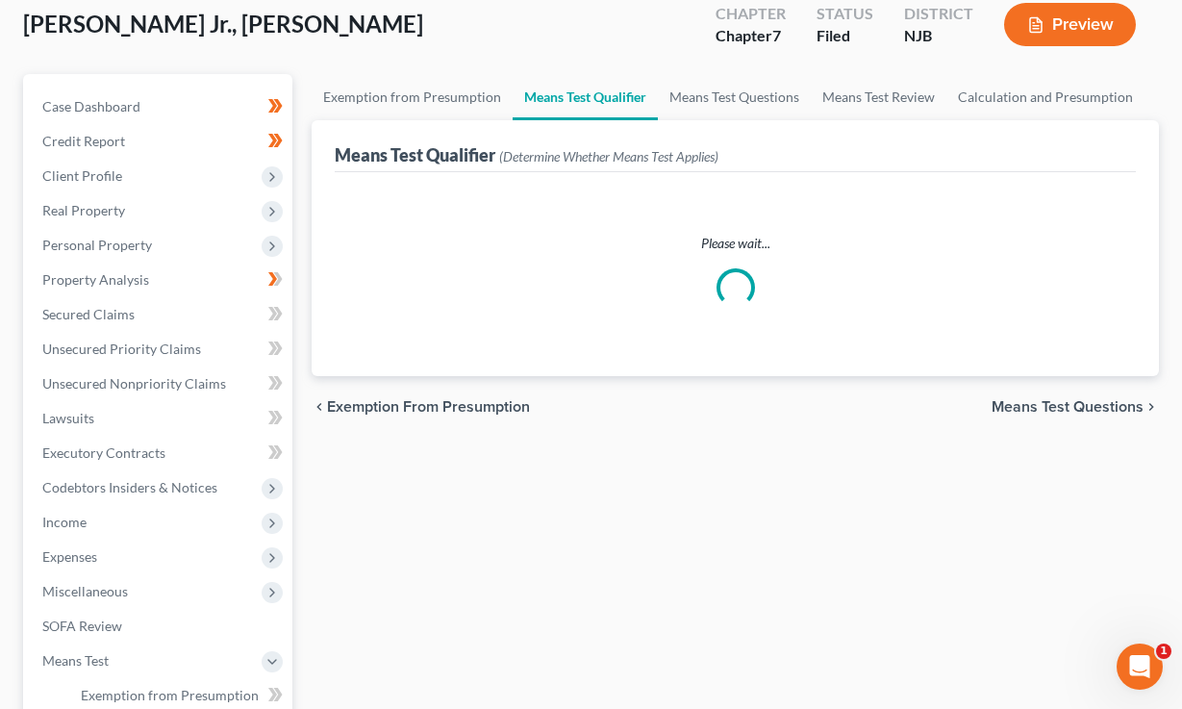
scroll to position [311, 0]
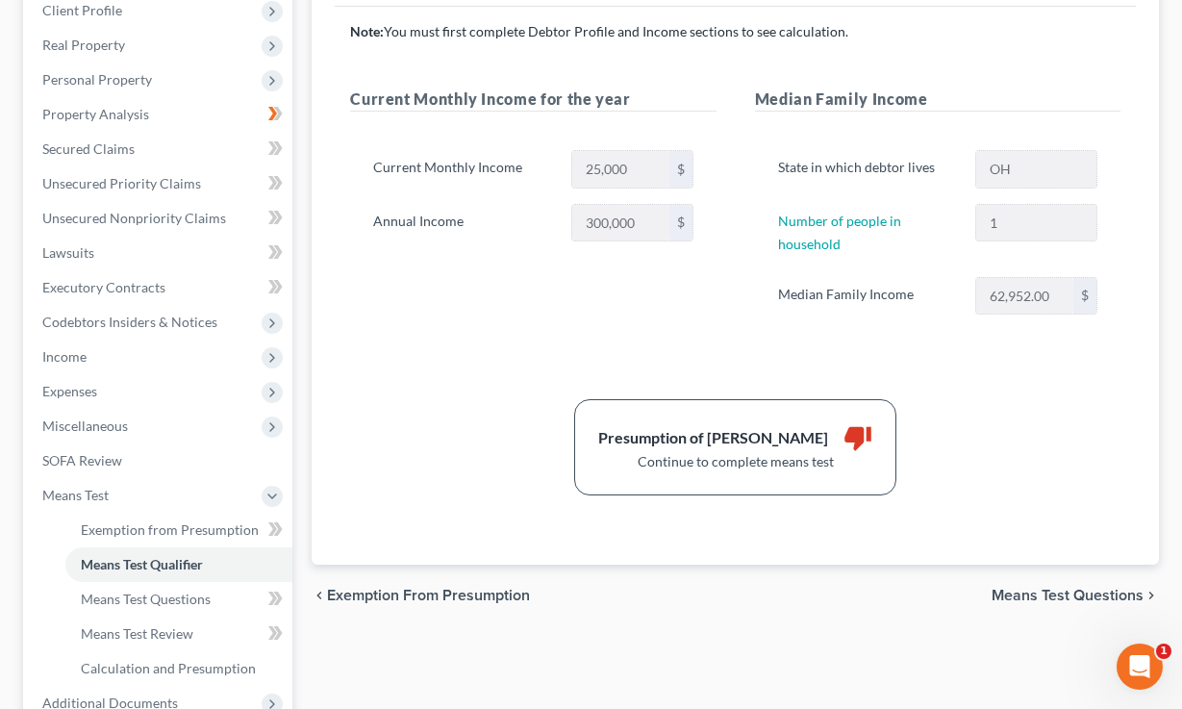
click at [502, 221] on div "Annual Income 300,000 $" at bounding box center [533, 223] width 339 height 38
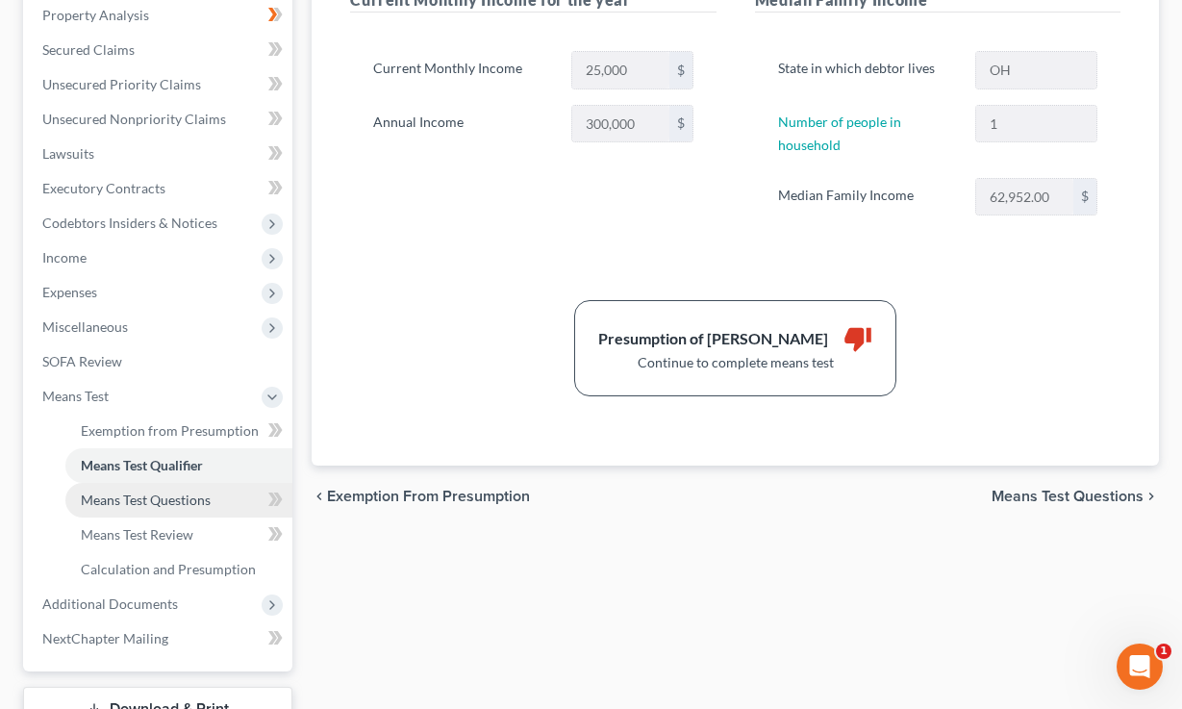
click at [143, 498] on span "Means Test Questions" at bounding box center [146, 500] width 130 height 16
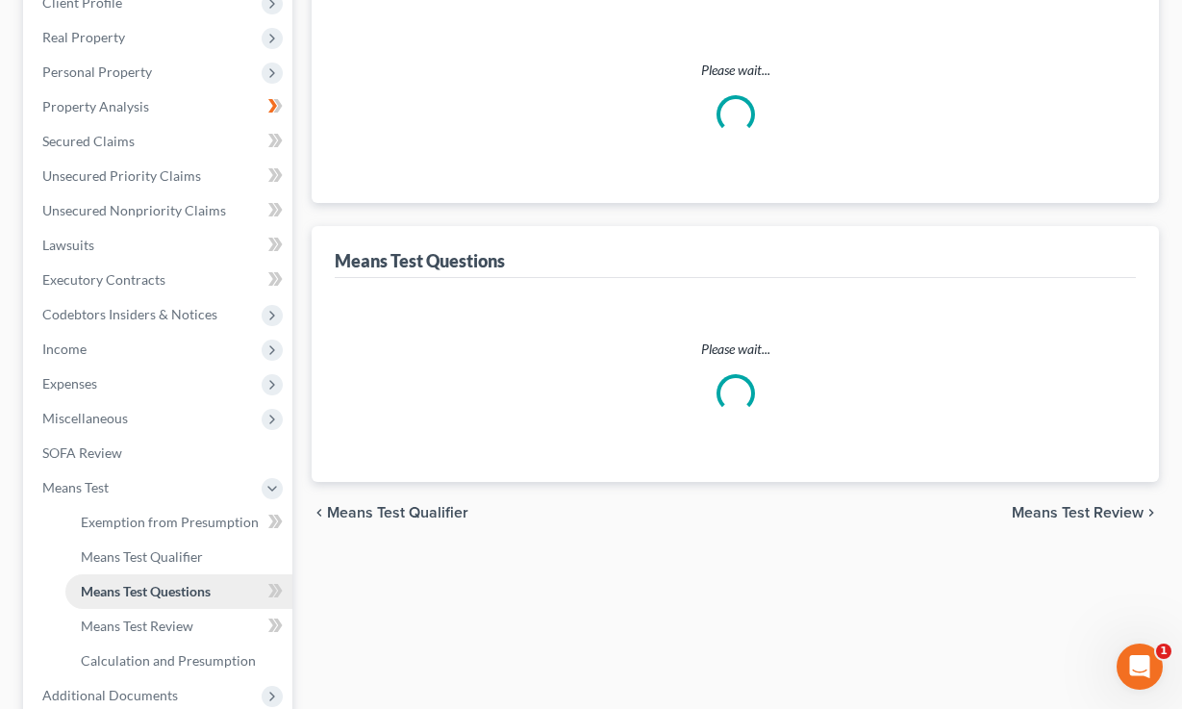
scroll to position [111, 0]
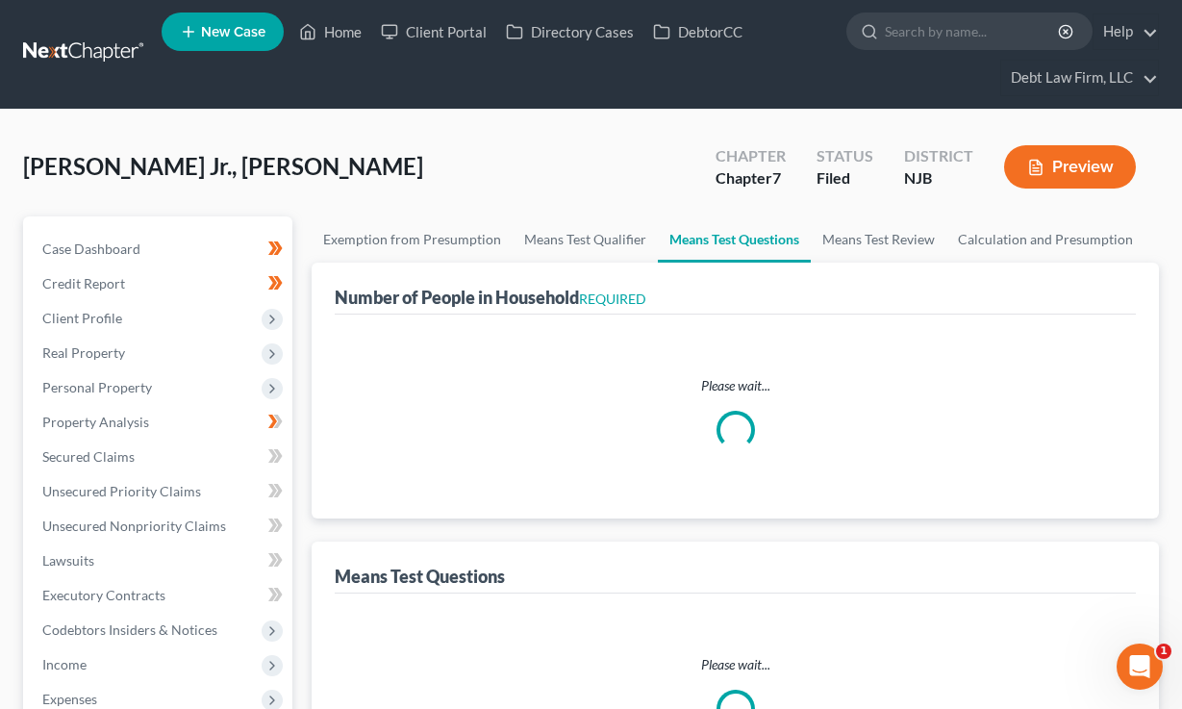
select select "60"
select select "1"
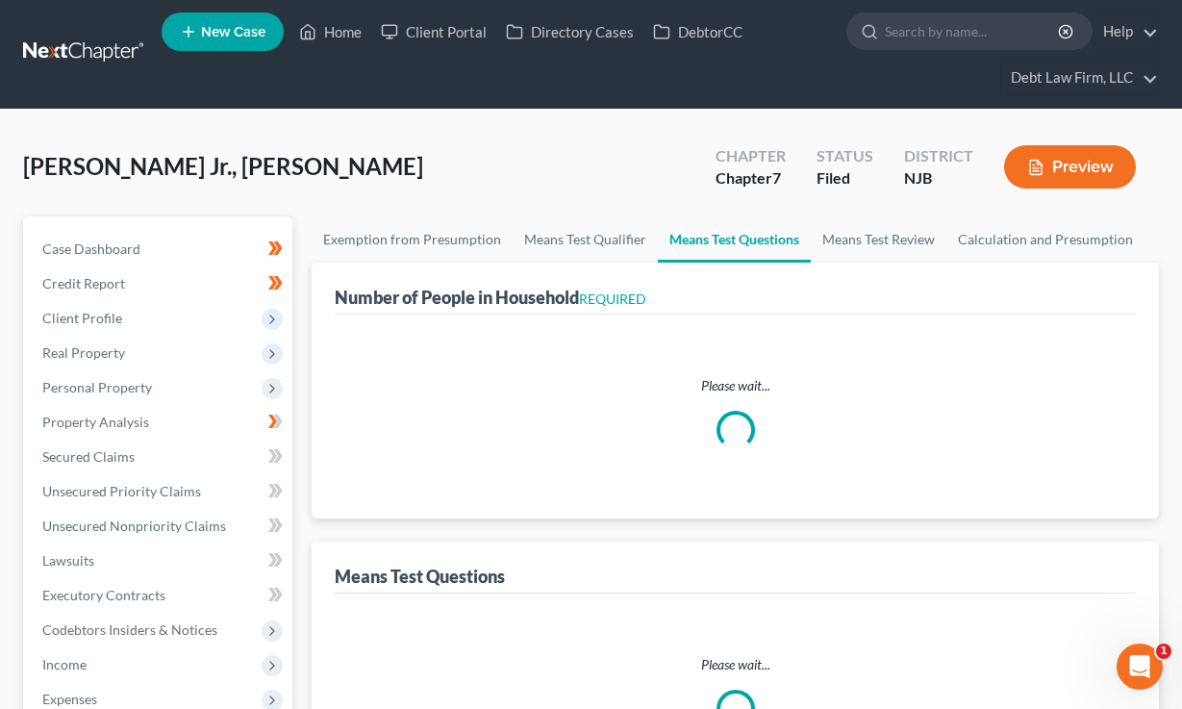
select select "2"
select select "60"
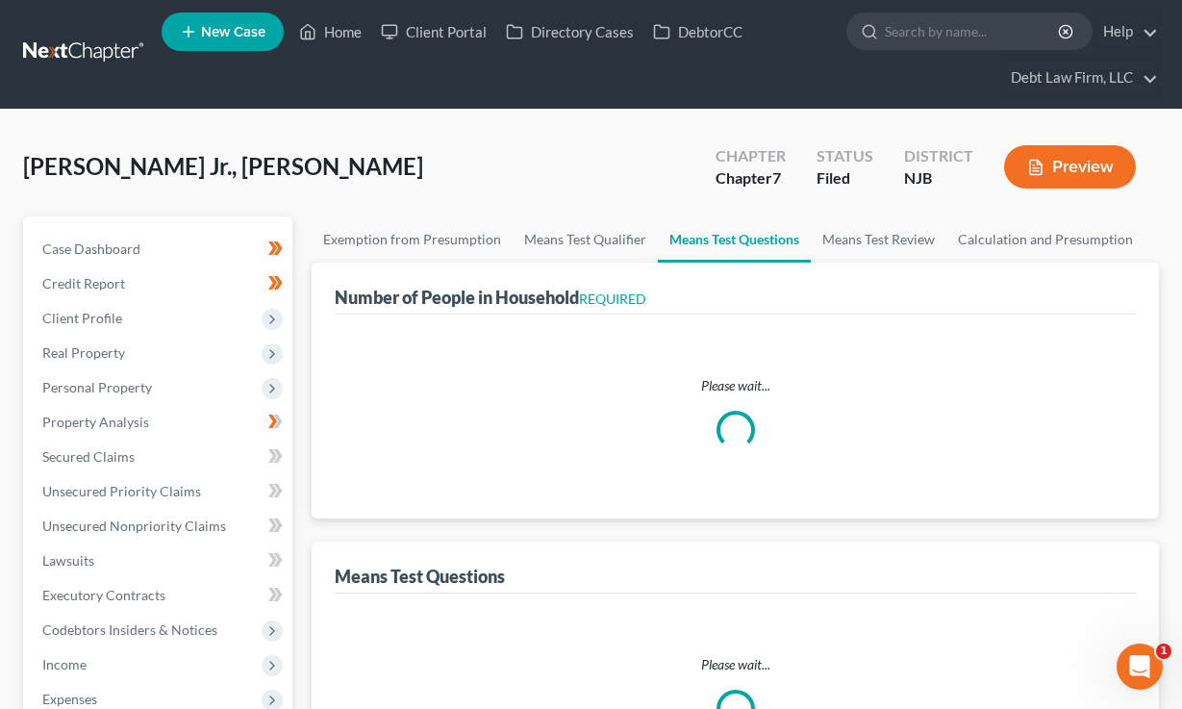
select select "60"
select select "1"
select select "60"
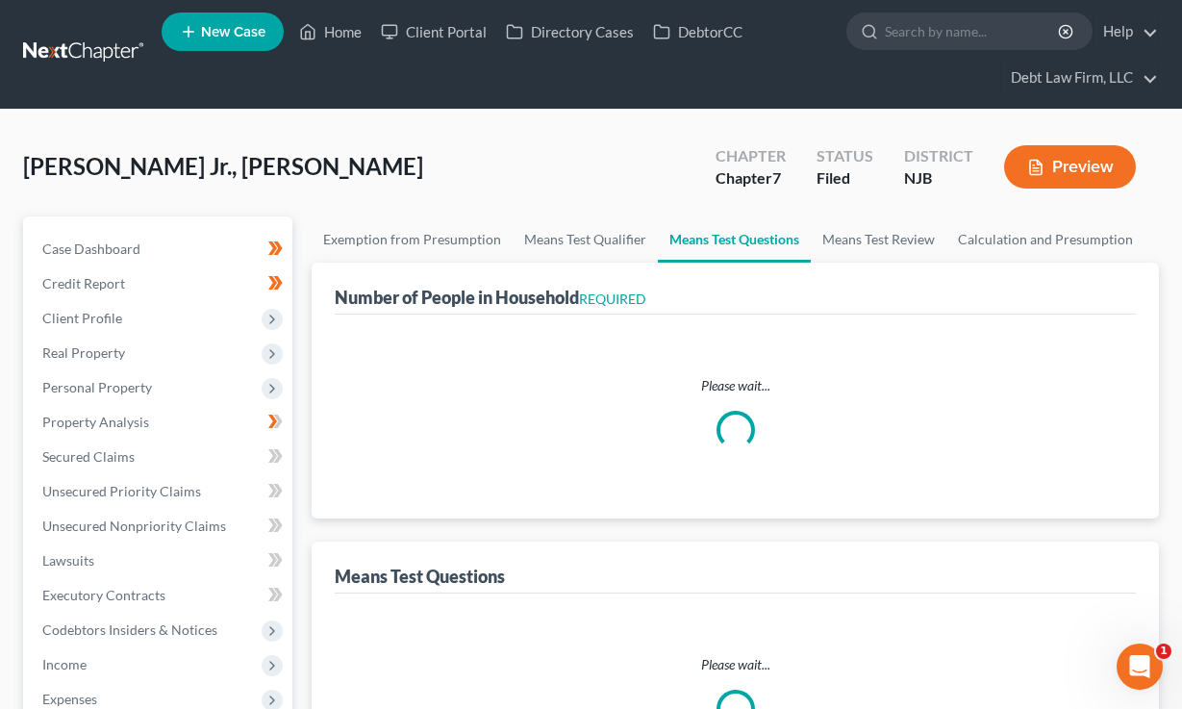
select select "0"
select select "60"
select select "0"
select select "1"
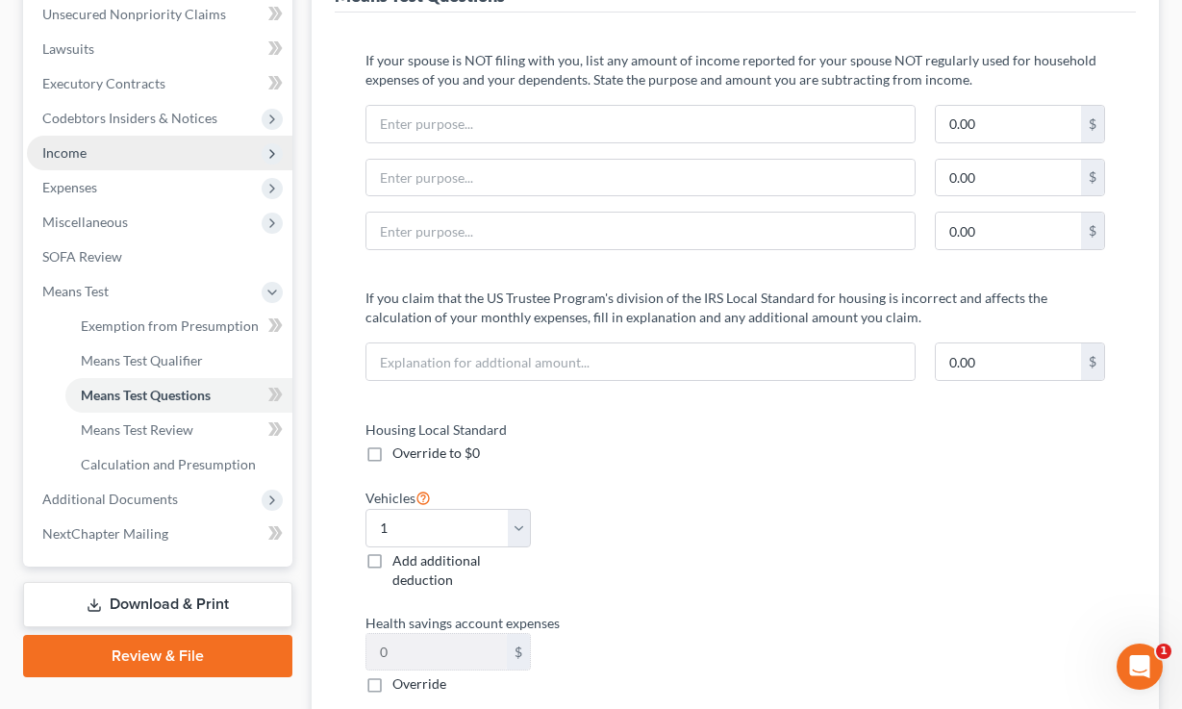
scroll to position [522, 0]
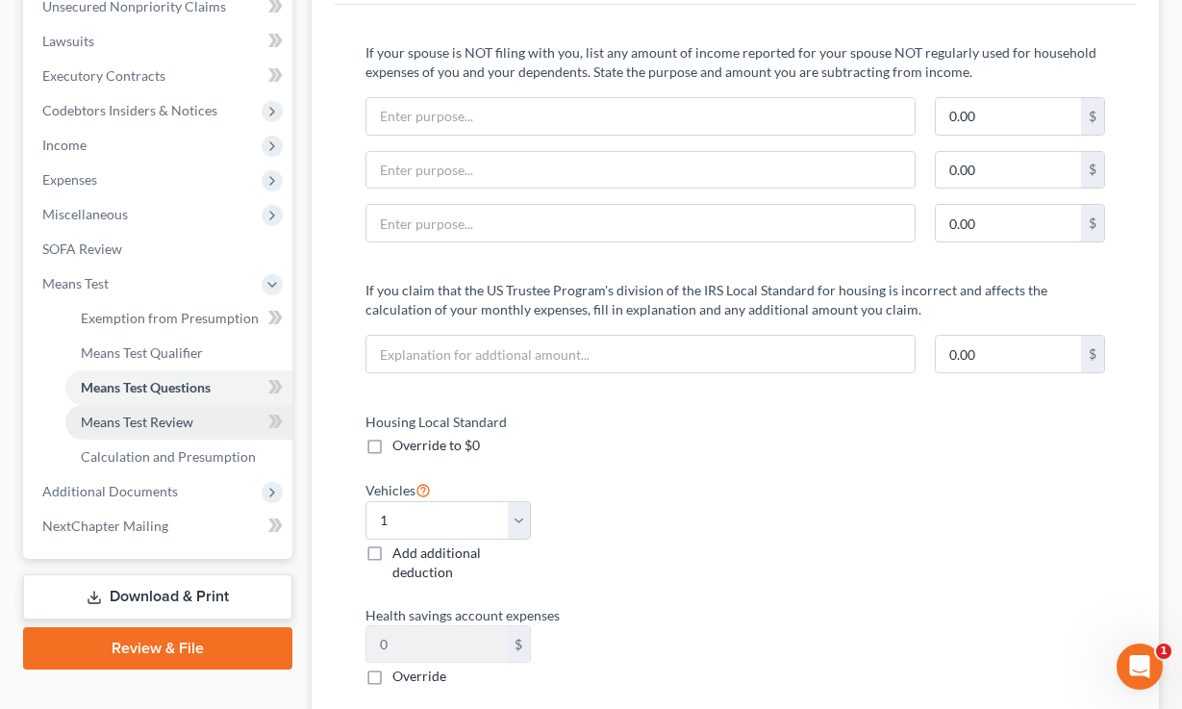
click at [175, 417] on span "Means Test Review" at bounding box center [137, 422] width 113 height 16
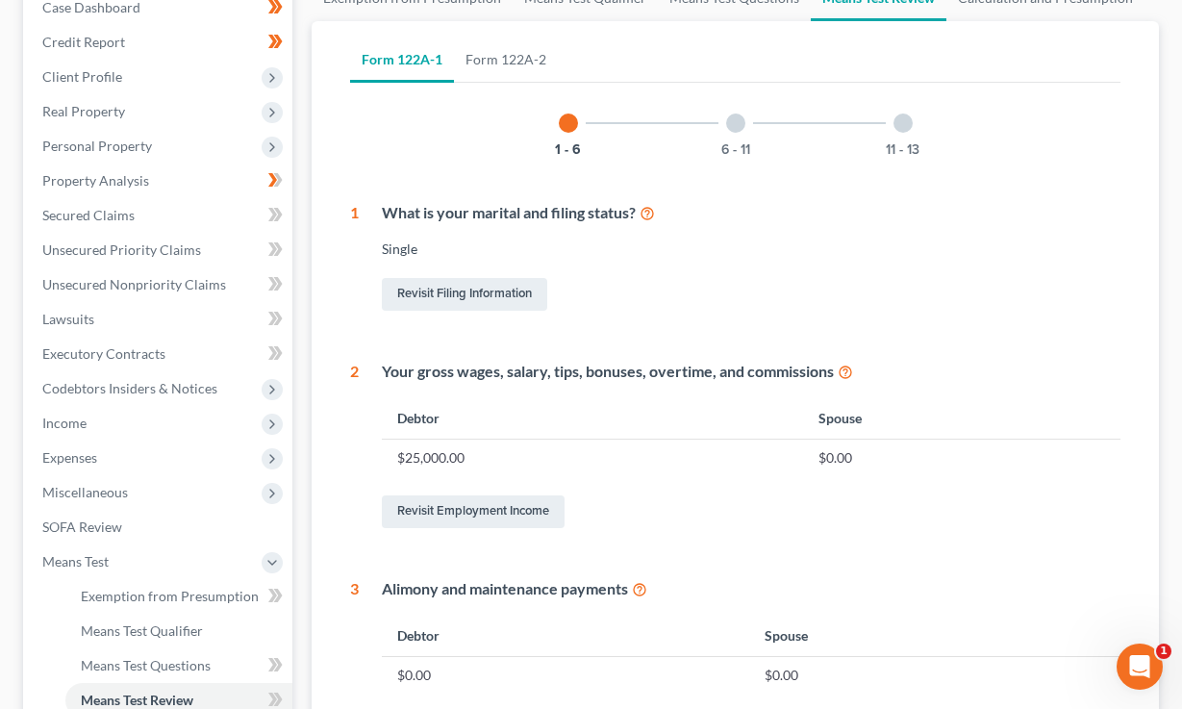
scroll to position [250, 0]
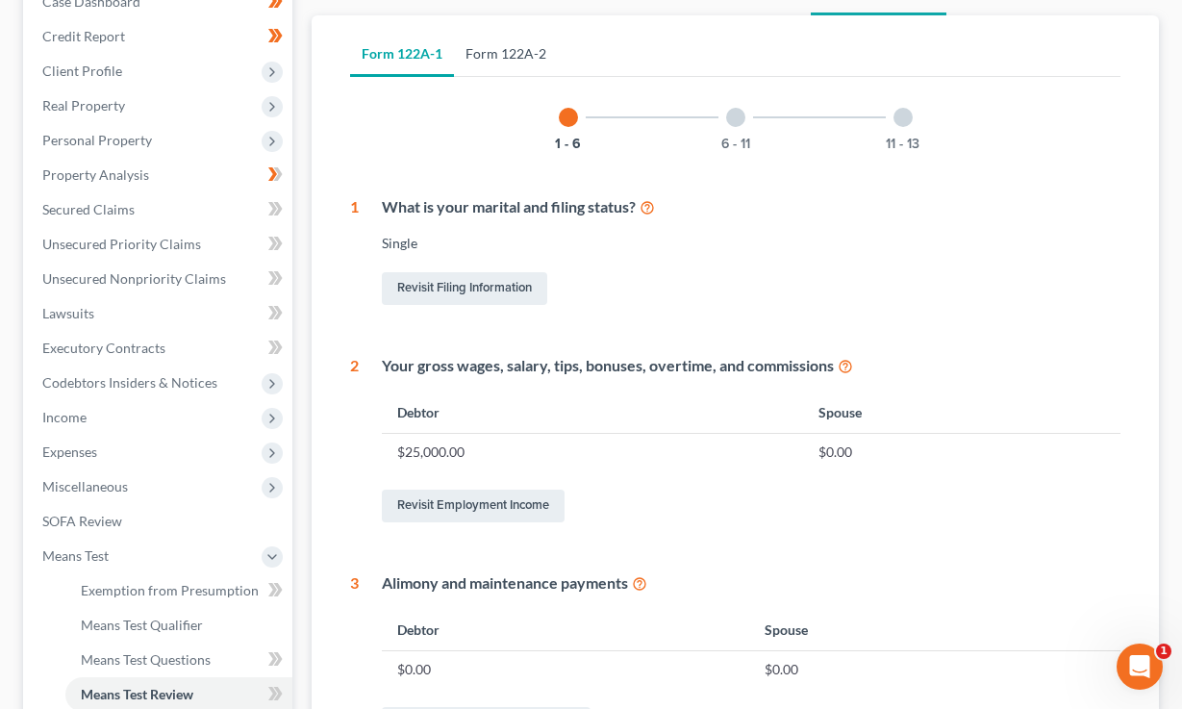
click at [502, 37] on link "Form 122A-2" at bounding box center [506, 54] width 104 height 46
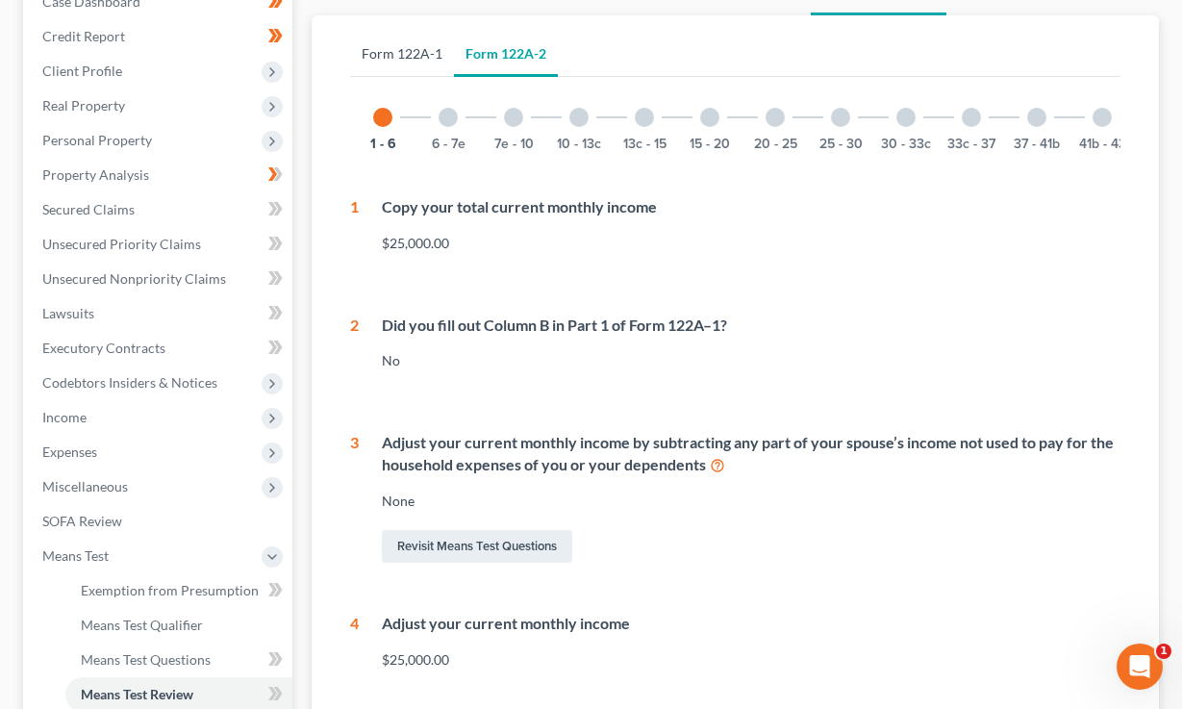
click at [381, 53] on link "Form 122A-1" at bounding box center [402, 54] width 104 height 46
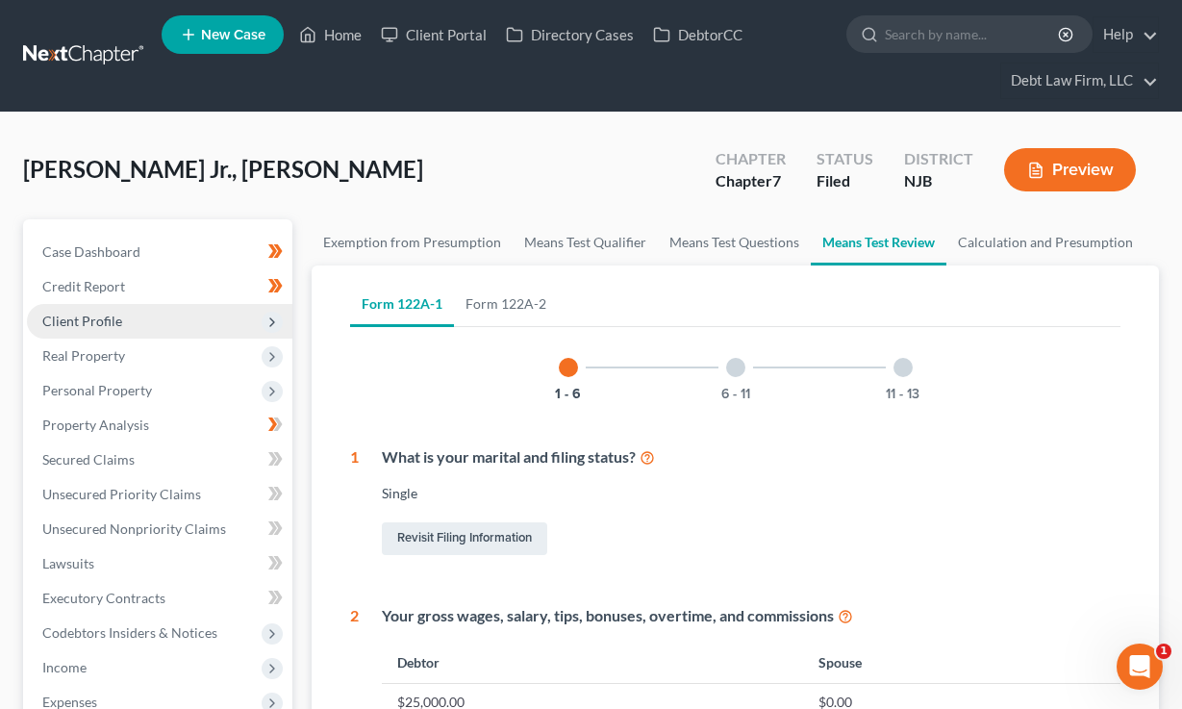
scroll to position [292, 0]
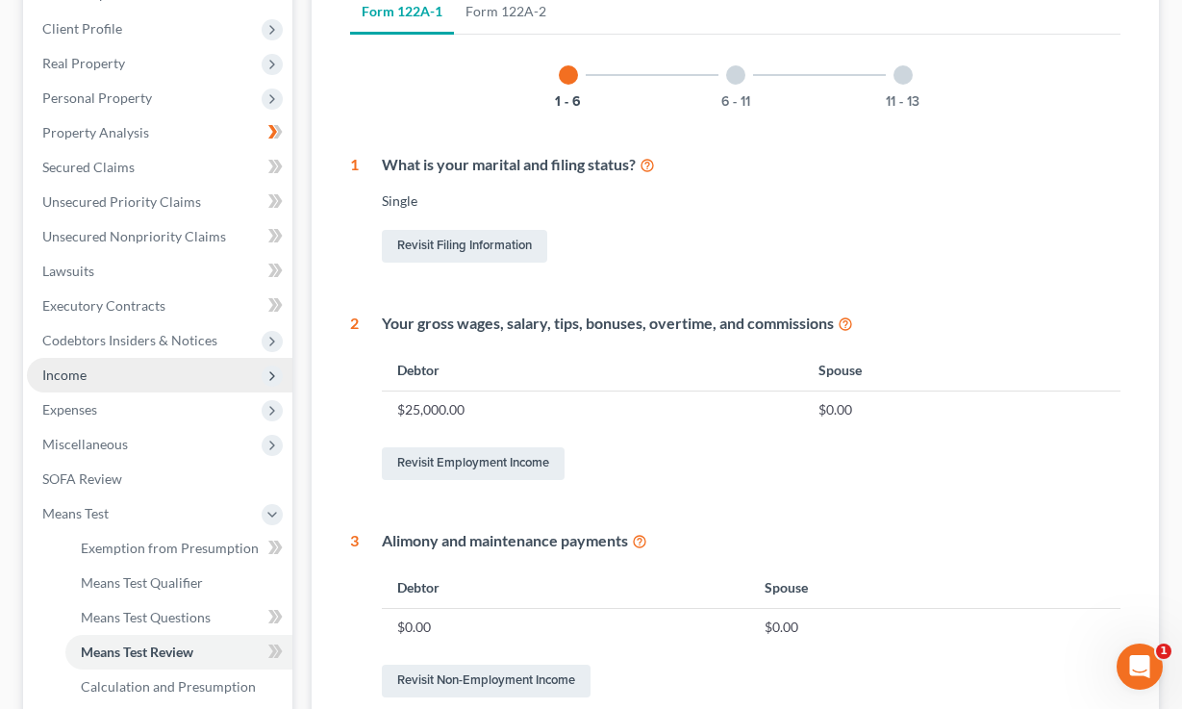
click at [96, 368] on span "Income" at bounding box center [160, 375] width 266 height 35
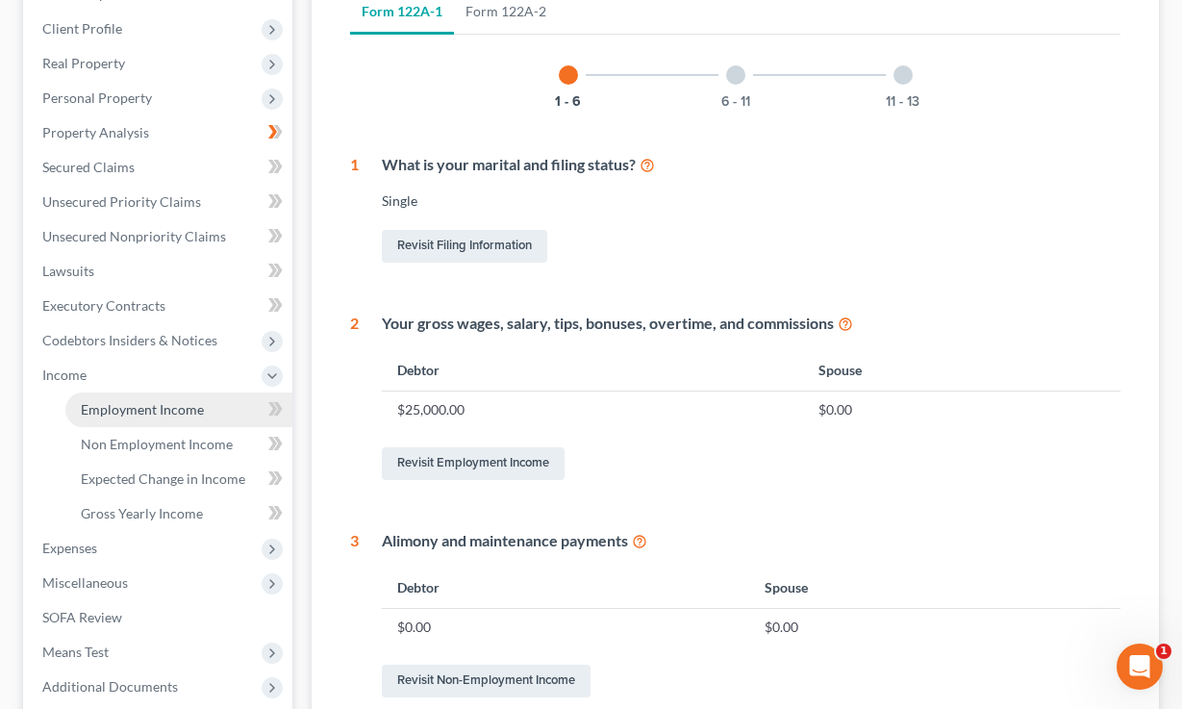
click at [145, 411] on span "Employment Income" at bounding box center [142, 409] width 123 height 16
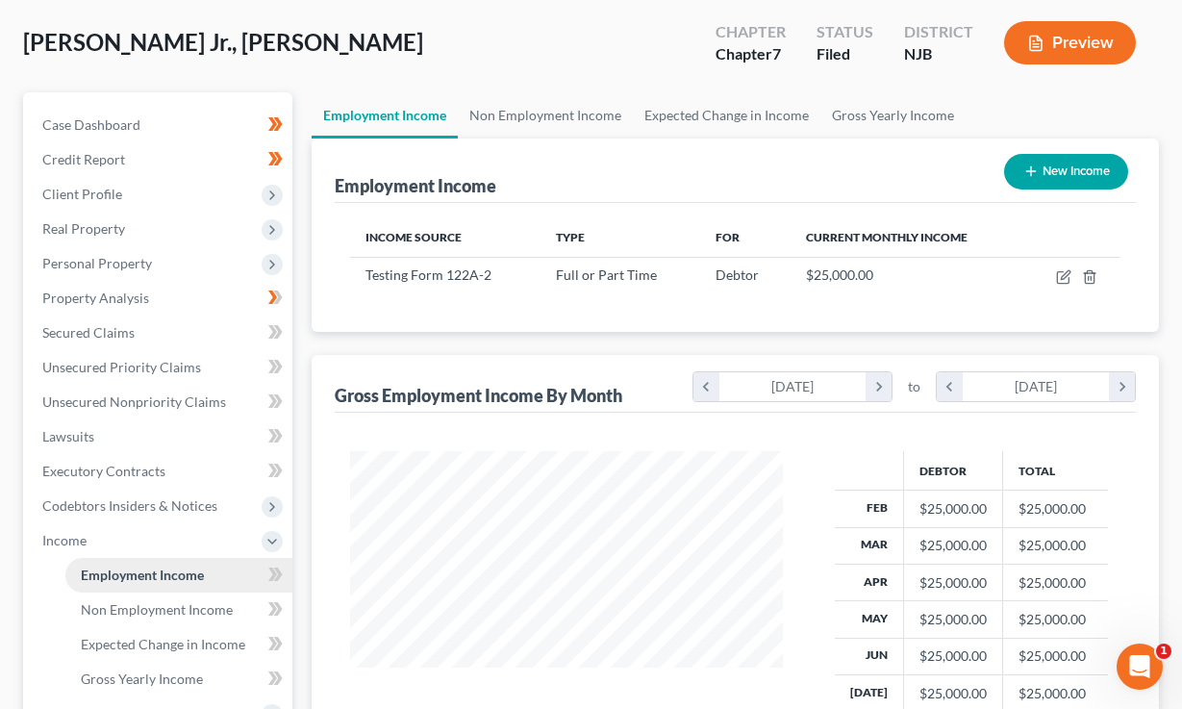
scroll to position [344, 471]
click at [1057, 164] on button "New Income" at bounding box center [1066, 172] width 124 height 36
select select "0"
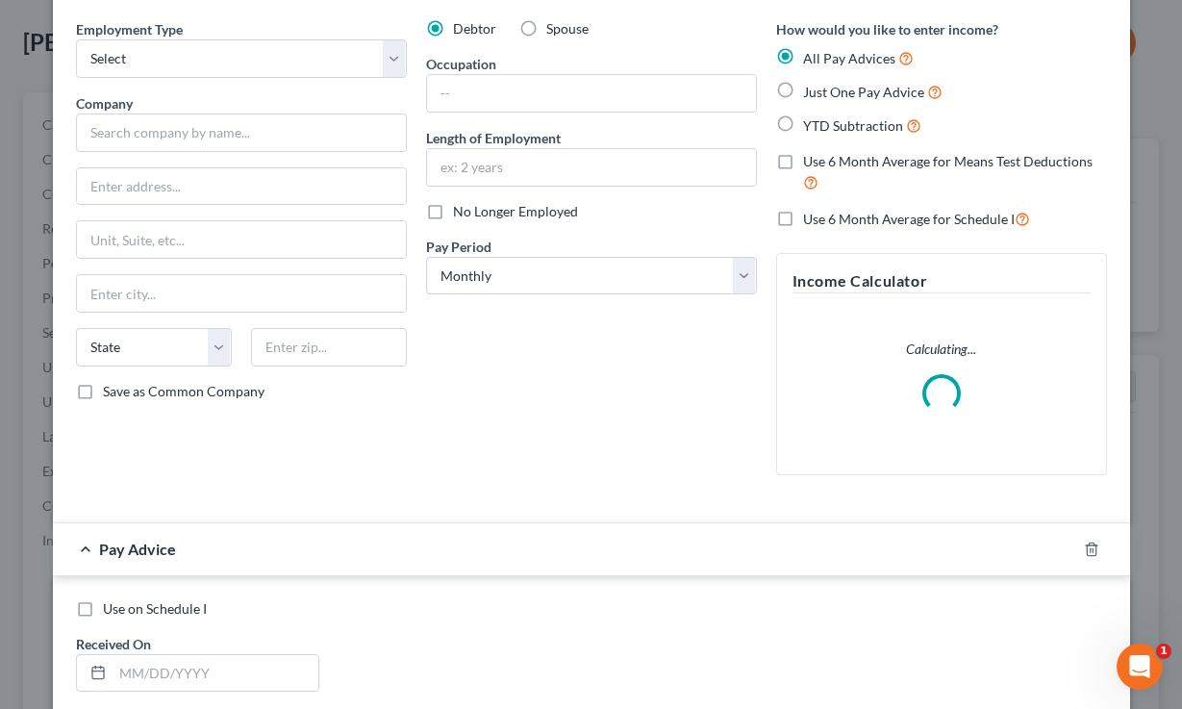
scroll to position [89, 0]
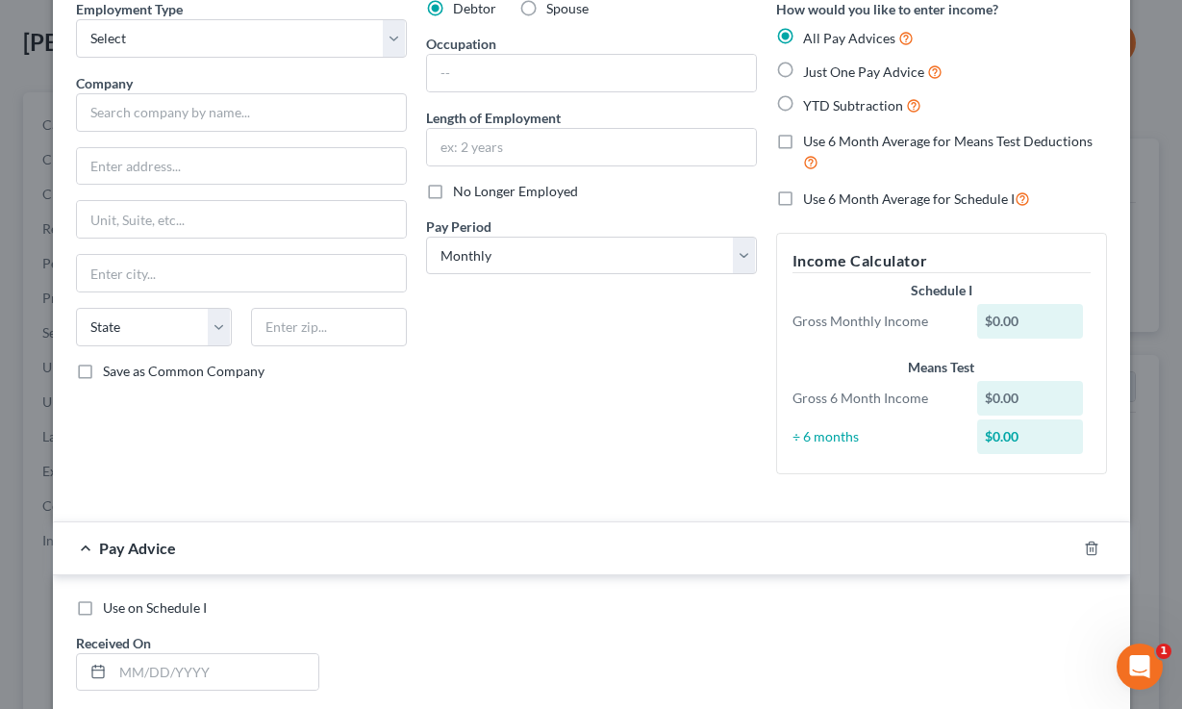
drag, startPoint x: 934, startPoint y: 38, endPoint x: 805, endPoint y: 37, distance: 128.9
click at [805, 37] on div "All Pay Advices" at bounding box center [941, 38] width 331 height 22
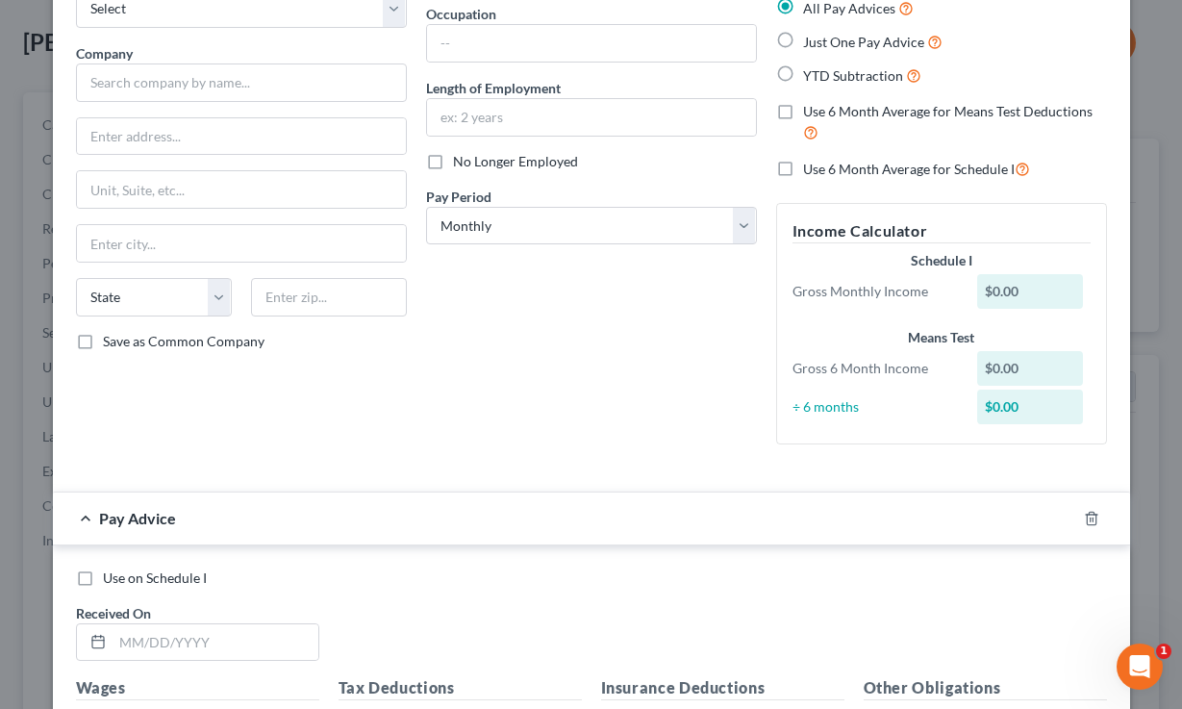
scroll to position [0, 0]
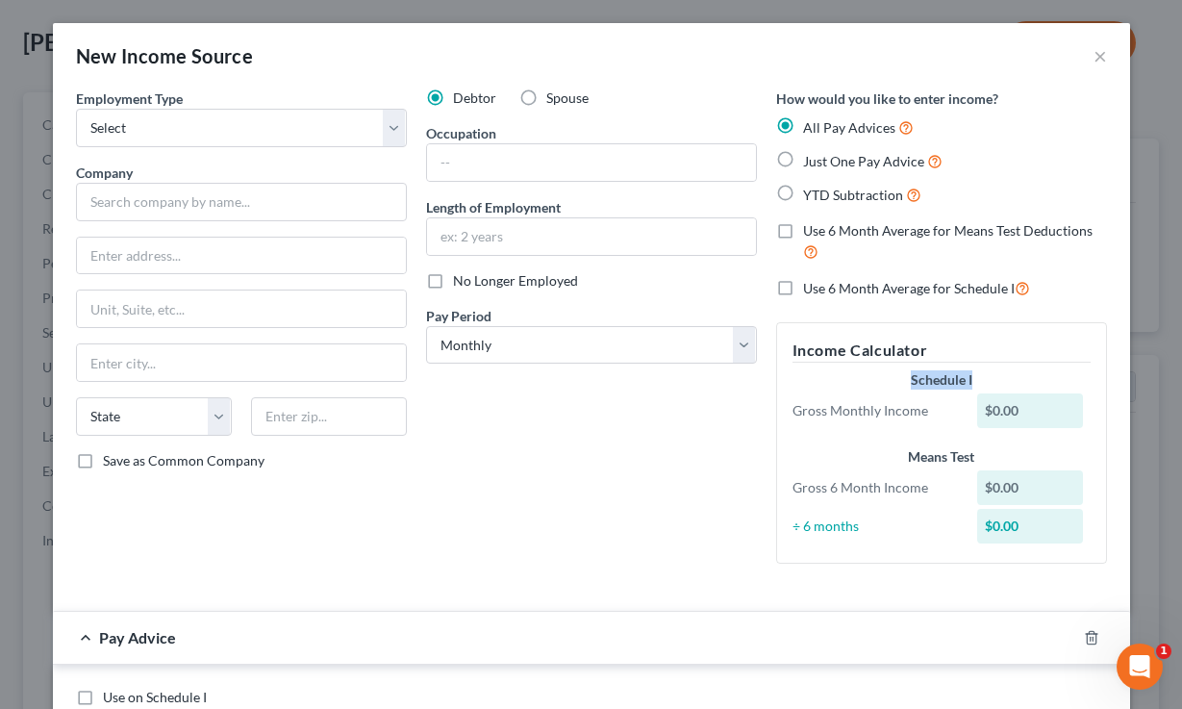
drag, startPoint x: 991, startPoint y: 378, endPoint x: 907, endPoint y: 374, distance: 83.8
click at [907, 374] on div "Schedule I" at bounding box center [942, 379] width 298 height 19
drag, startPoint x: 997, startPoint y: 462, endPoint x: 891, endPoint y: 443, distance: 107.6
click at [891, 443] on div "Schedule I Gross Monthly Income $0.00 Means Test Gross 6 Month Income $0.00 ÷ 6…" at bounding box center [941, 458] width 317 height 177
click at [1101, 54] on button "×" at bounding box center [1100, 55] width 13 height 23
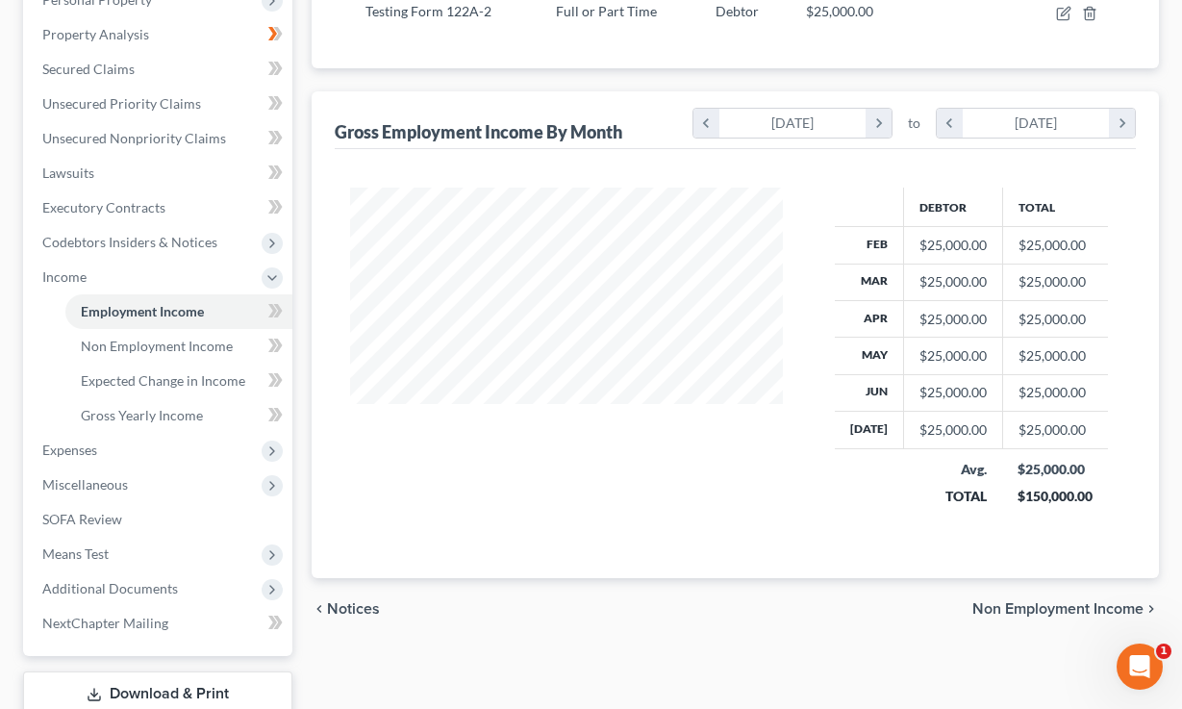
scroll to position [520, 0]
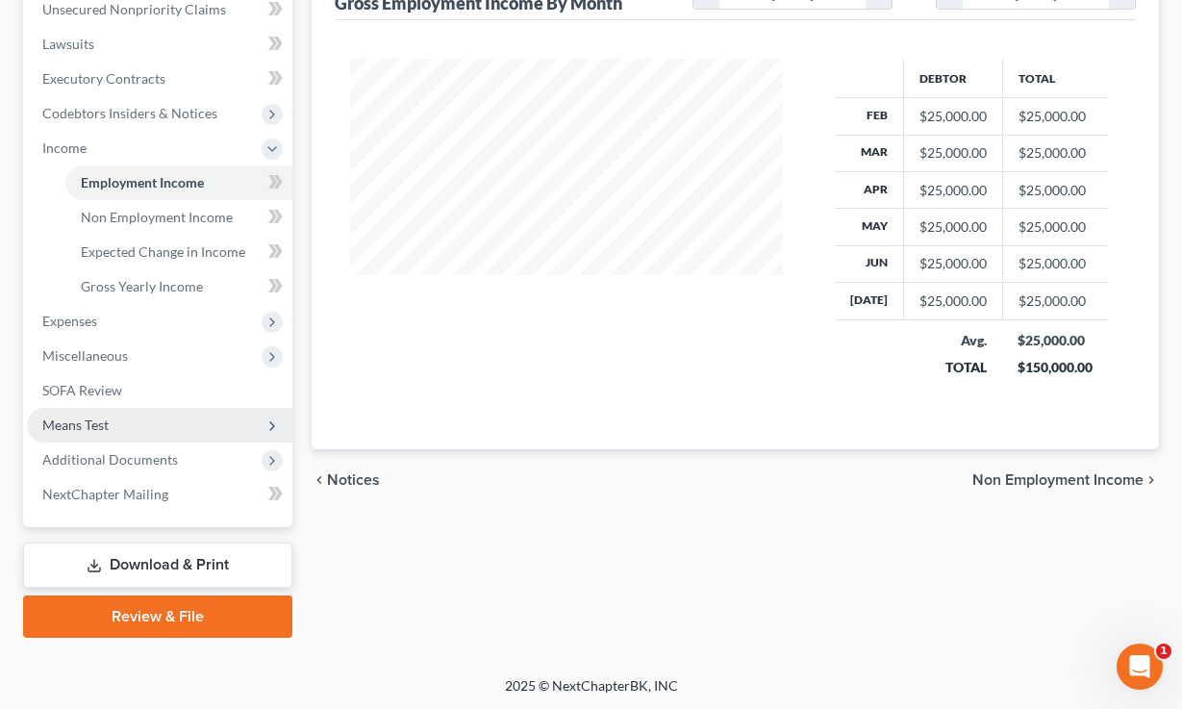
click at [114, 421] on span "Means Test" at bounding box center [160, 425] width 266 height 35
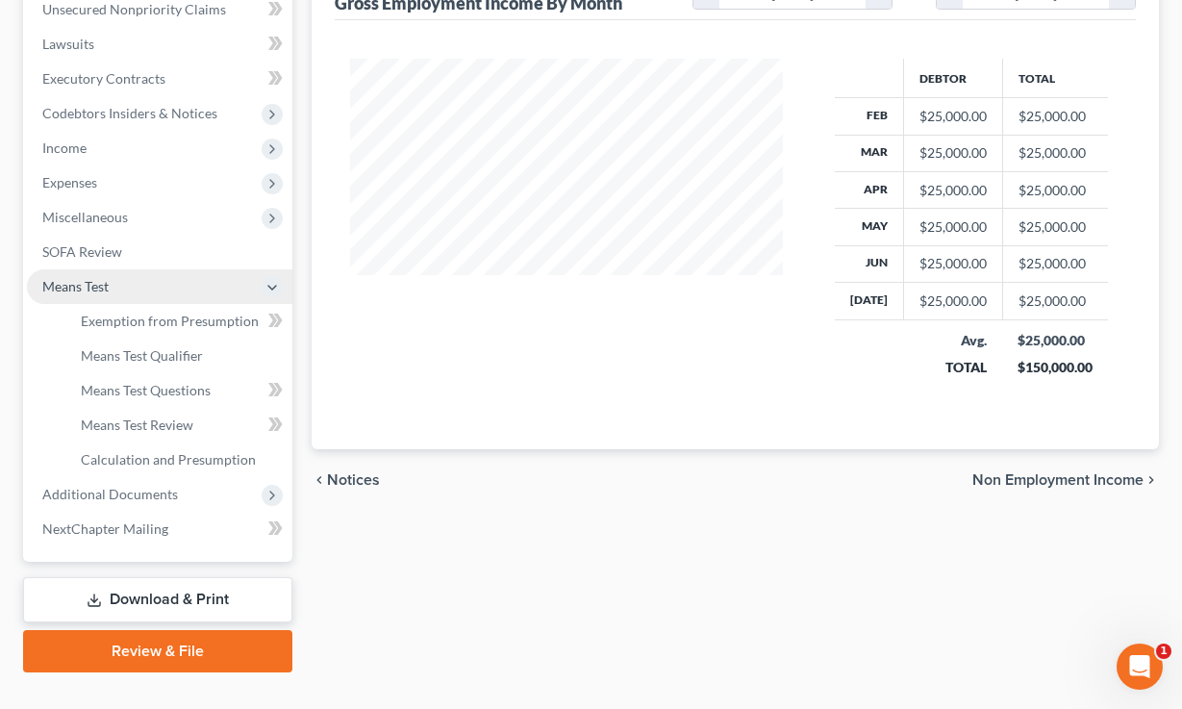
scroll to position [442, 0]
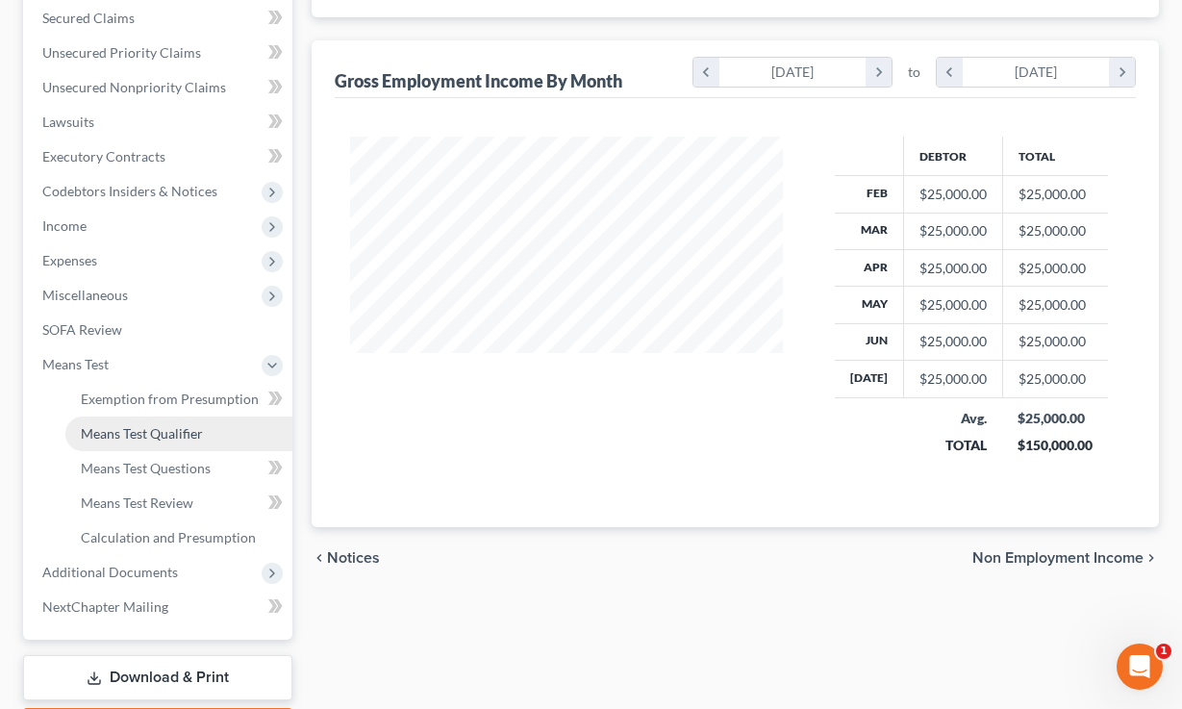
click at [136, 438] on span "Means Test Qualifier" at bounding box center [142, 433] width 122 height 16
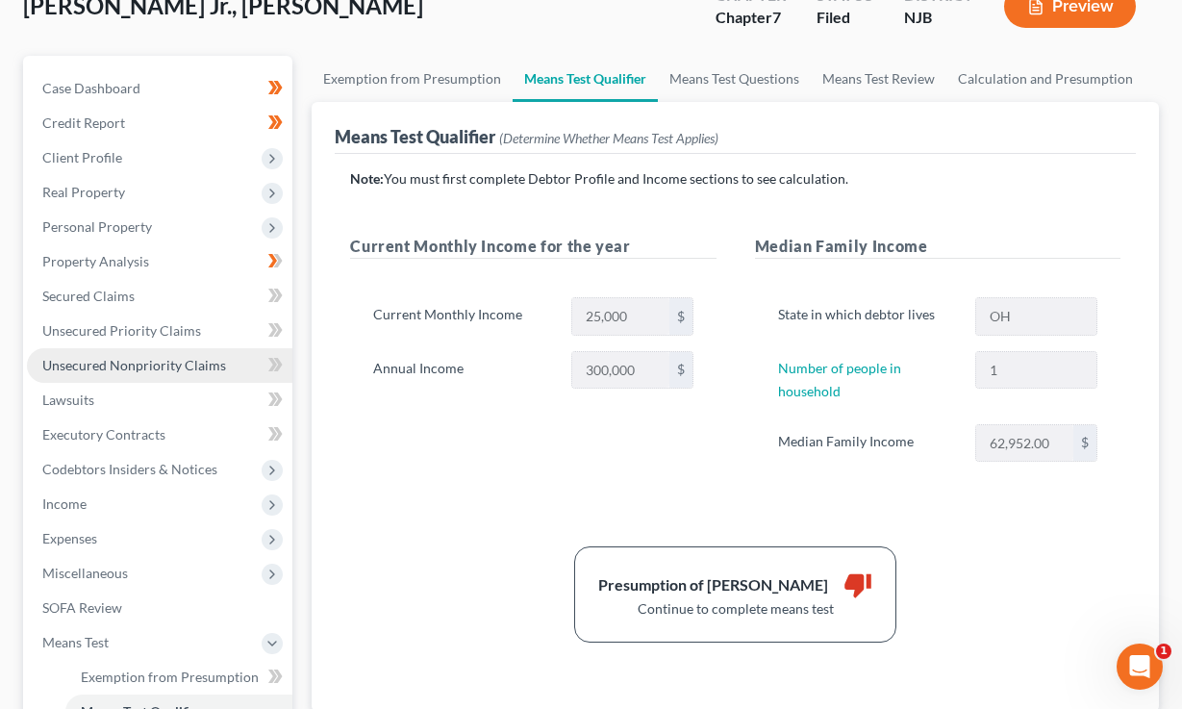
scroll to position [554, 0]
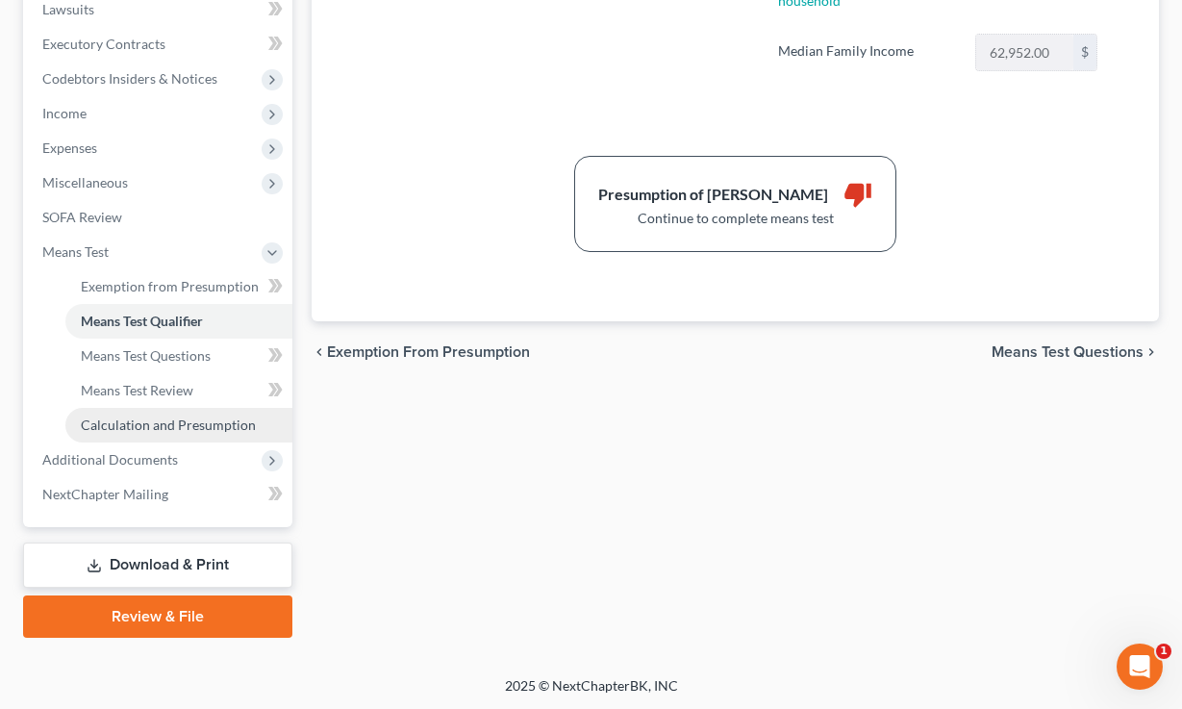
click at [179, 421] on span "Calculation and Presumption" at bounding box center [168, 425] width 175 height 16
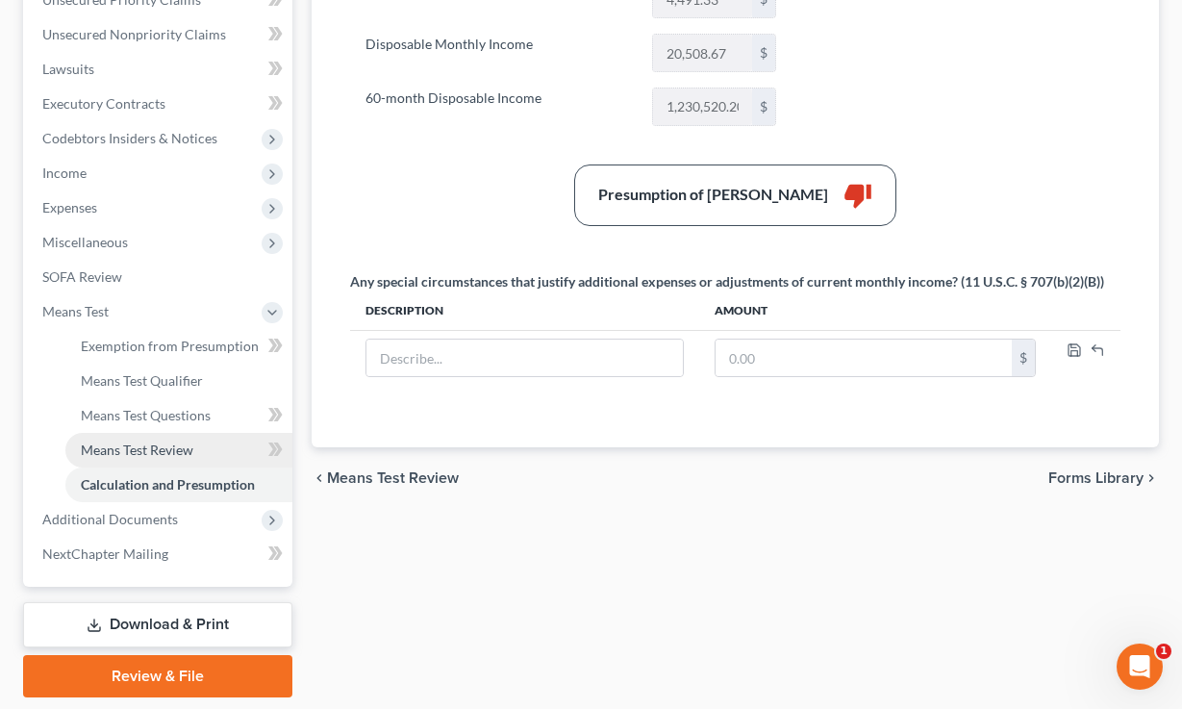
scroll to position [493, 0]
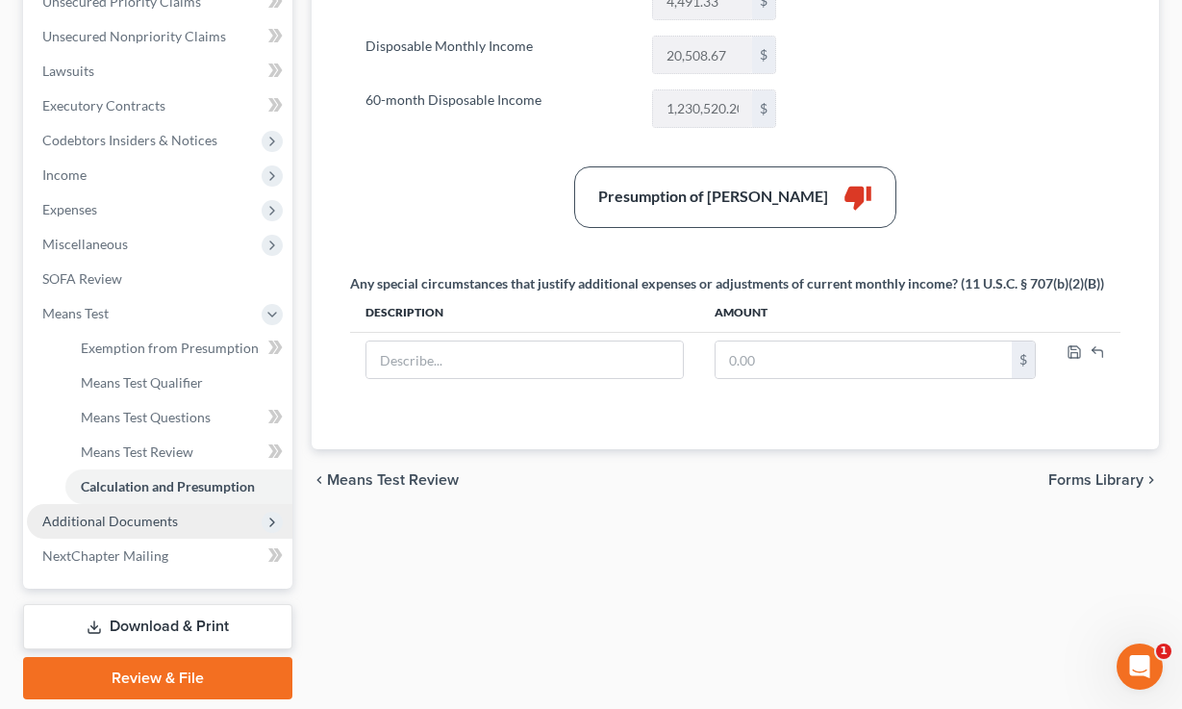
click at [132, 526] on span "Additional Documents" at bounding box center [110, 521] width 136 height 16
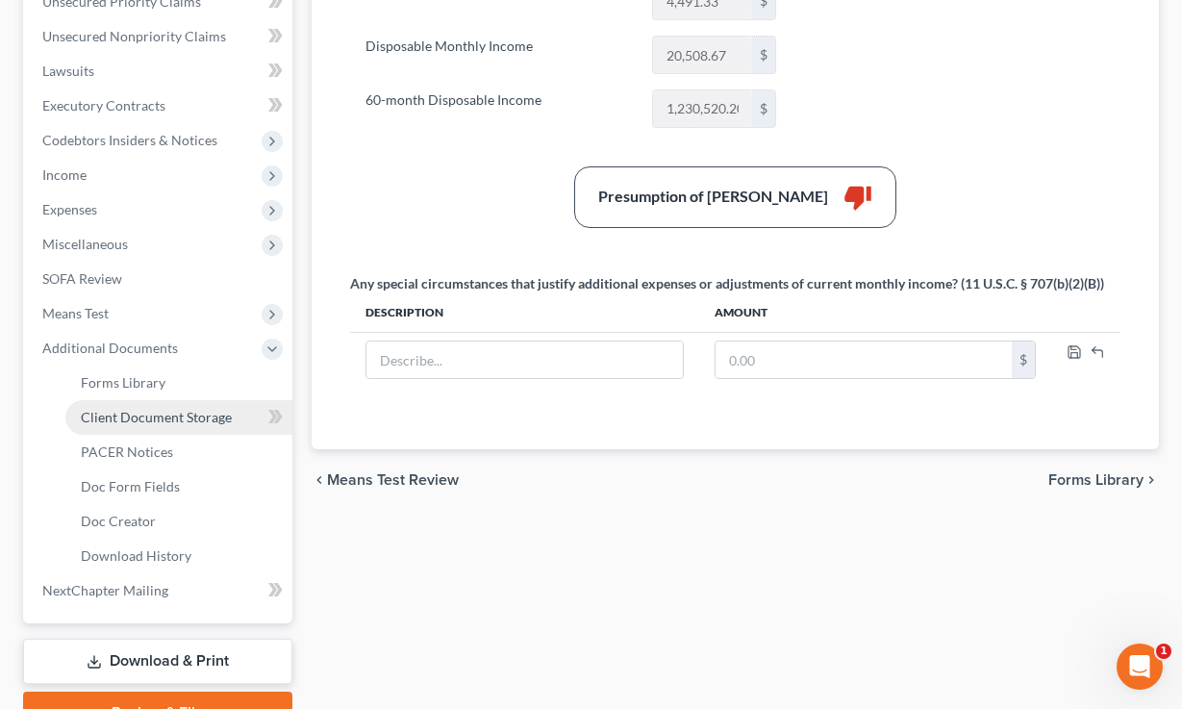
click at [161, 415] on span "Client Document Storage" at bounding box center [156, 417] width 151 height 16
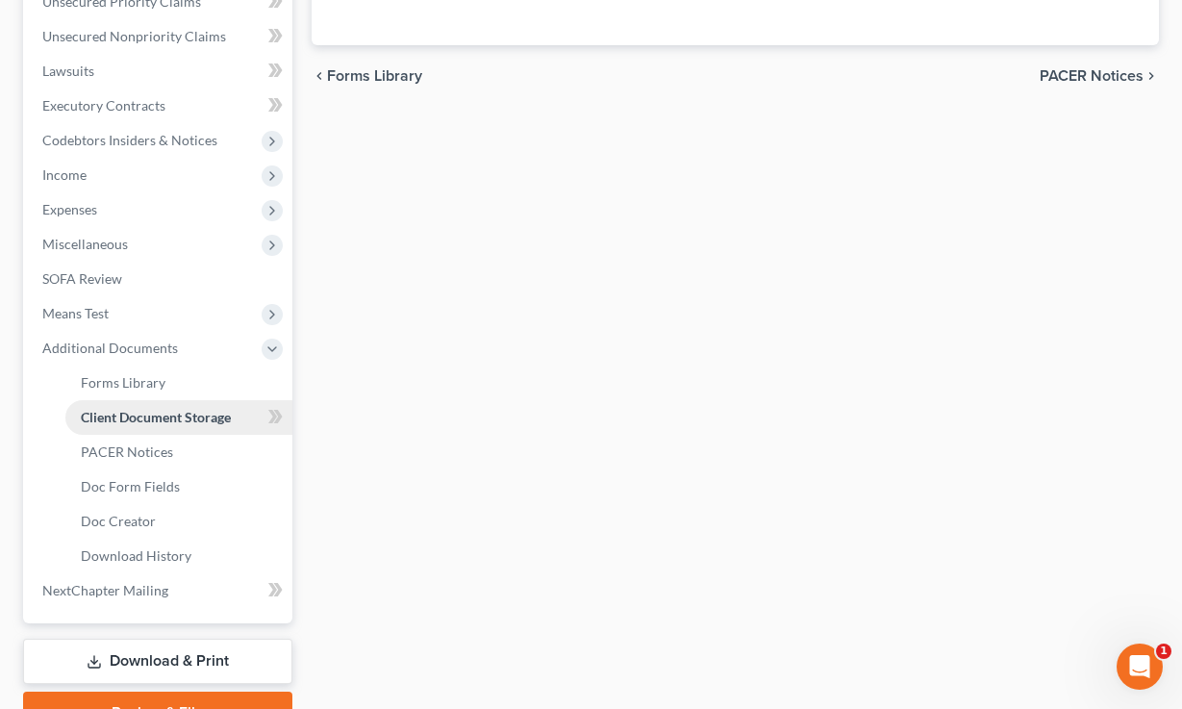
select select "9"
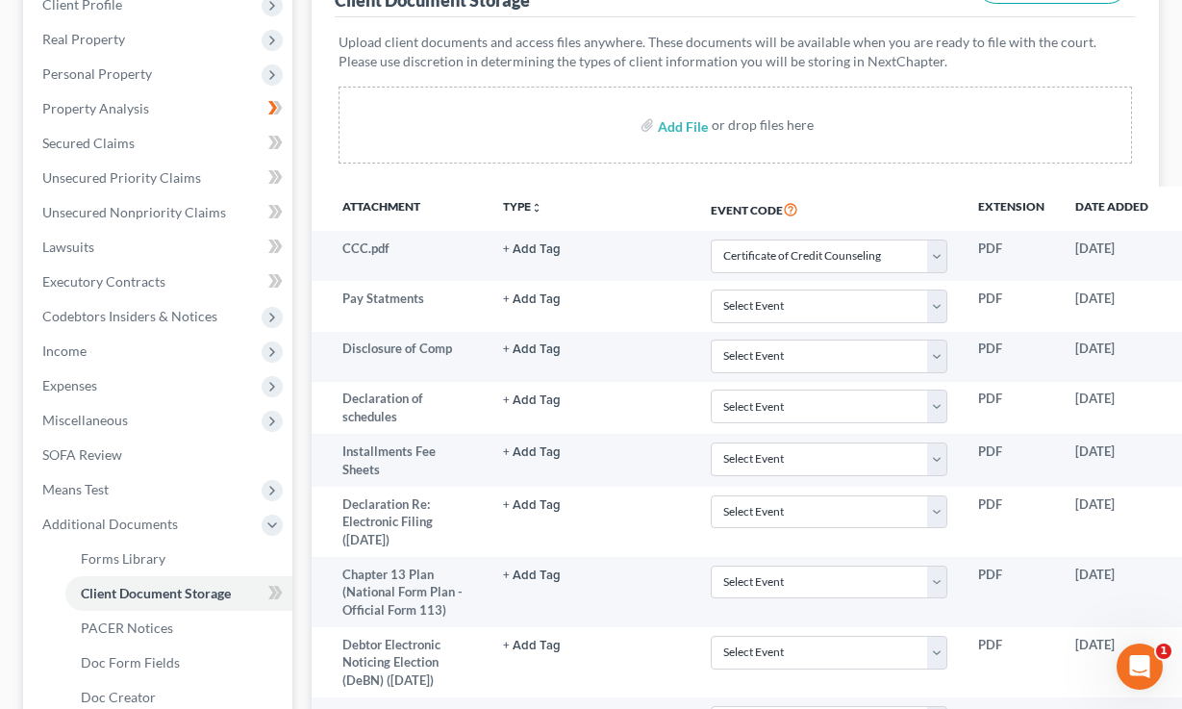
scroll to position [373, 0]
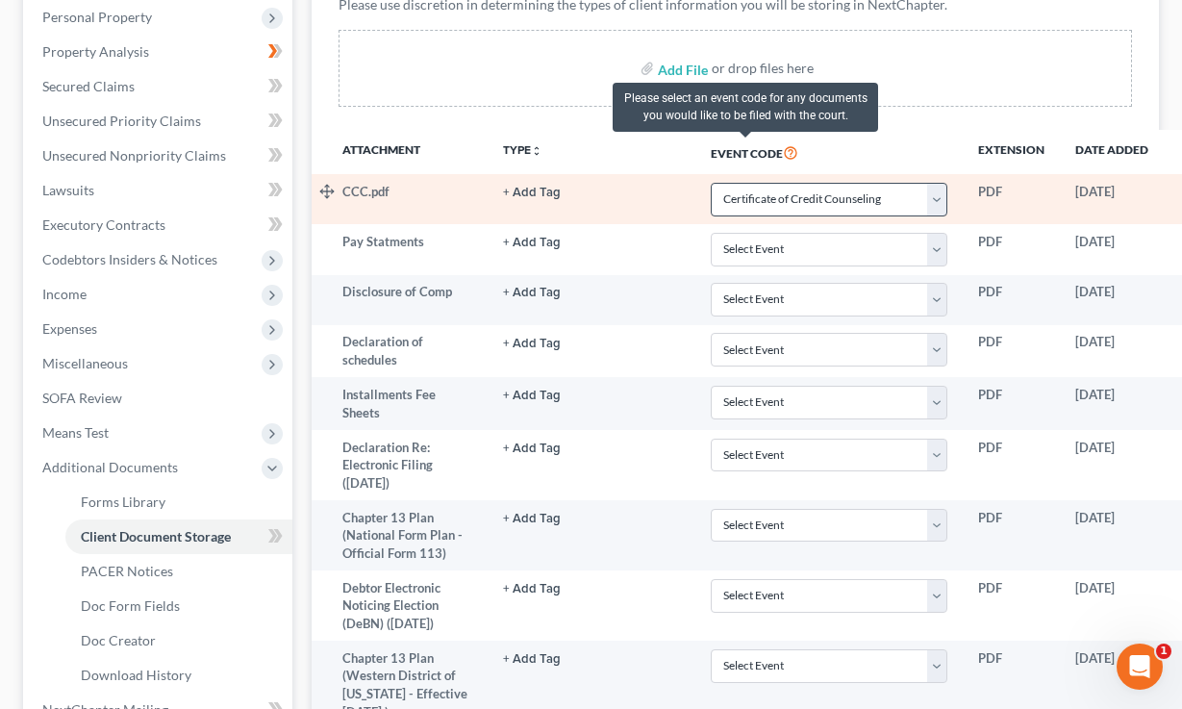
drag, startPoint x: 652, startPoint y: 148, endPoint x: 770, endPoint y: 195, distance: 126.5
click at [753, 143] on th "Event Code" at bounding box center [829, 152] width 267 height 44
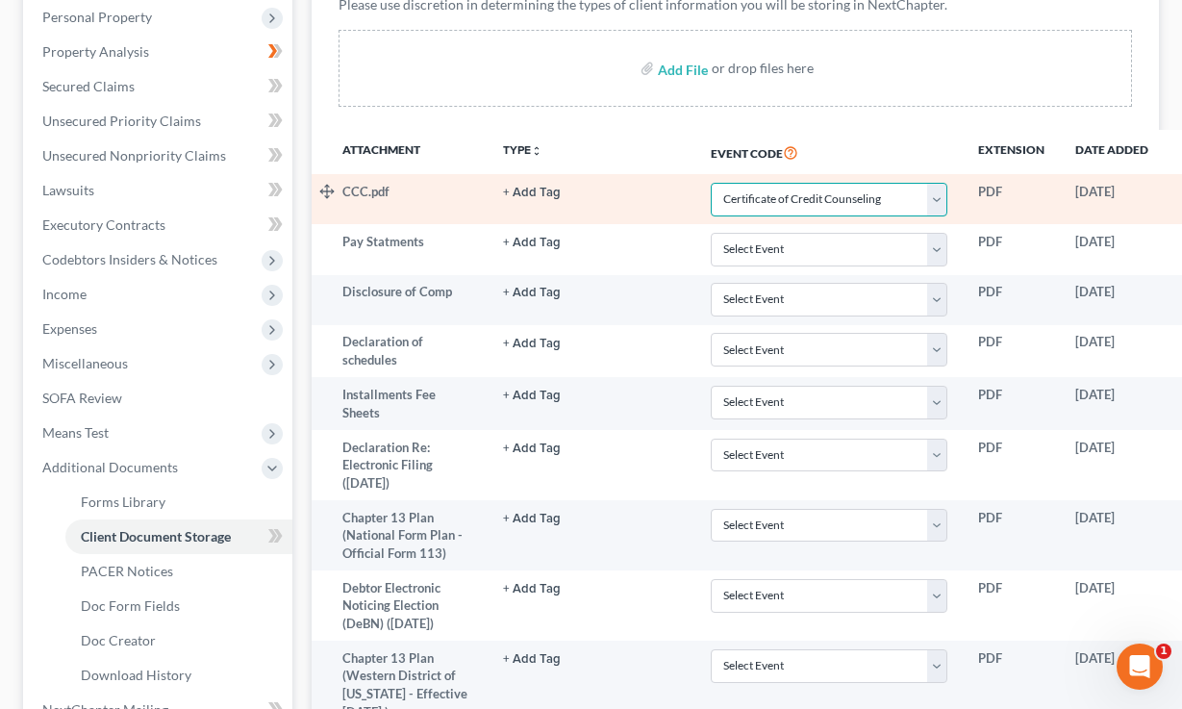
click at [748, 203] on select "Select Event 20 Largest Unsecured Creditors Amended Attorney Compensation State…" at bounding box center [829, 200] width 237 height 34
click at [711, 183] on select "Select Event 20 Largest Unsecured Creditors Amended Attorney Compensation State…" at bounding box center [829, 200] width 237 height 34
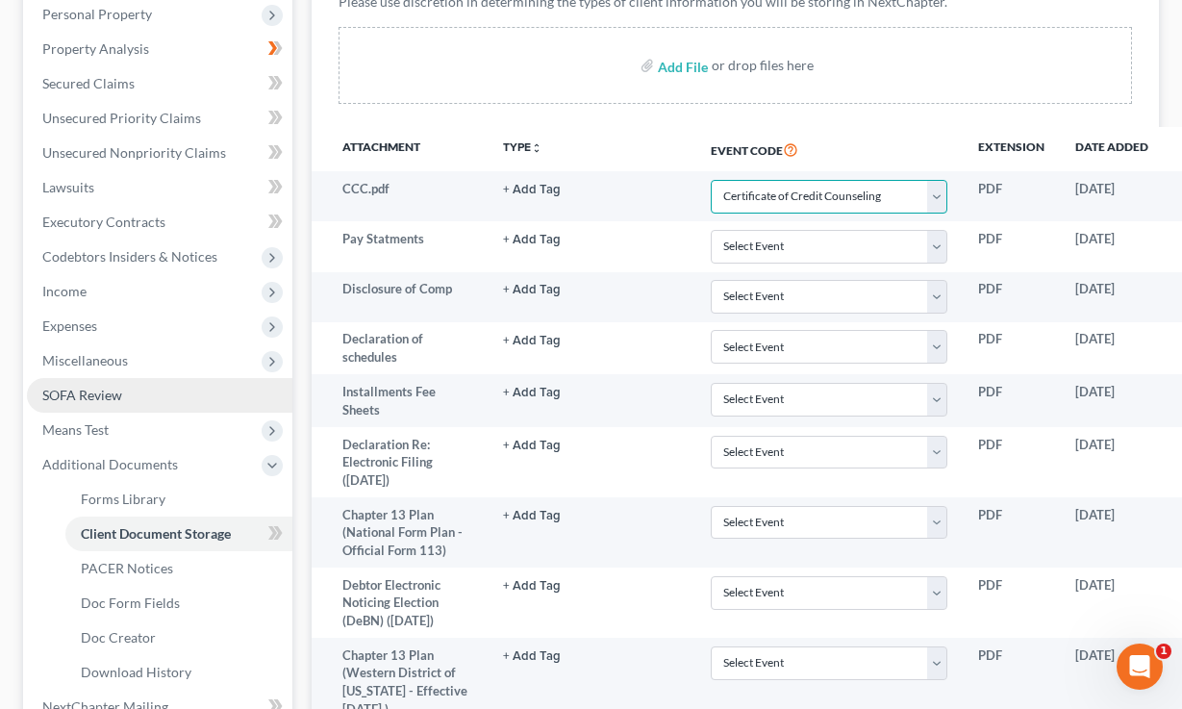
scroll to position [711, 0]
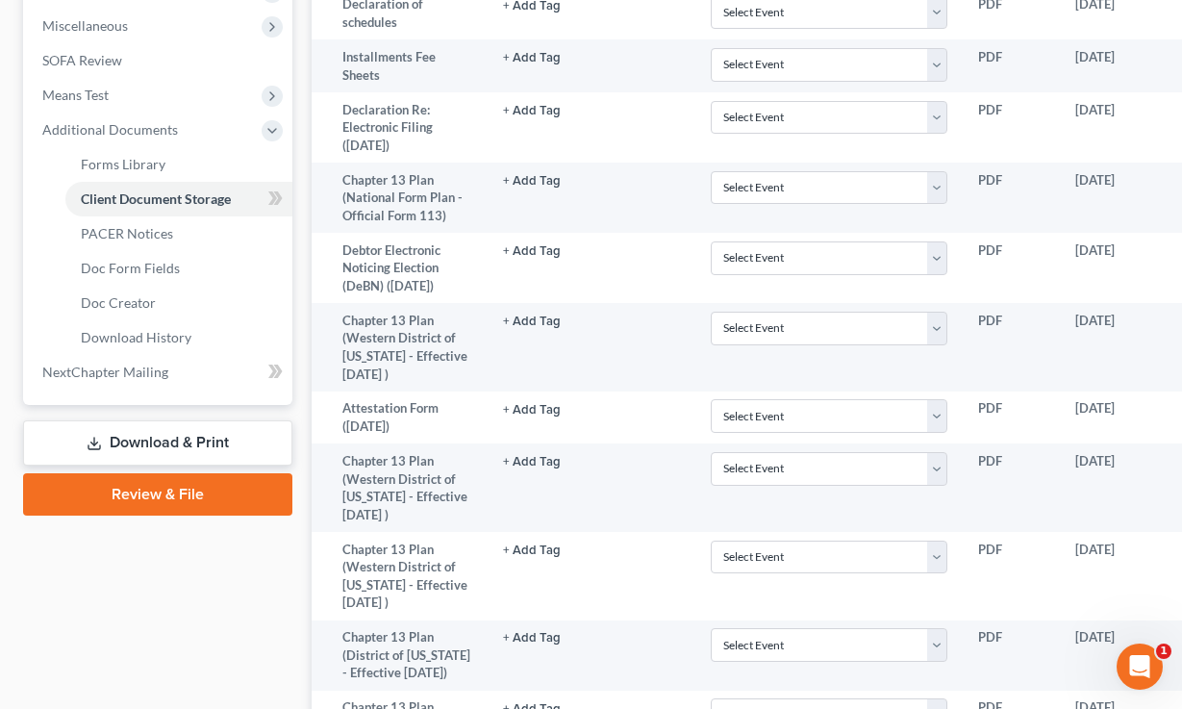
click at [151, 507] on link "Review & File" at bounding box center [157, 494] width 269 height 42
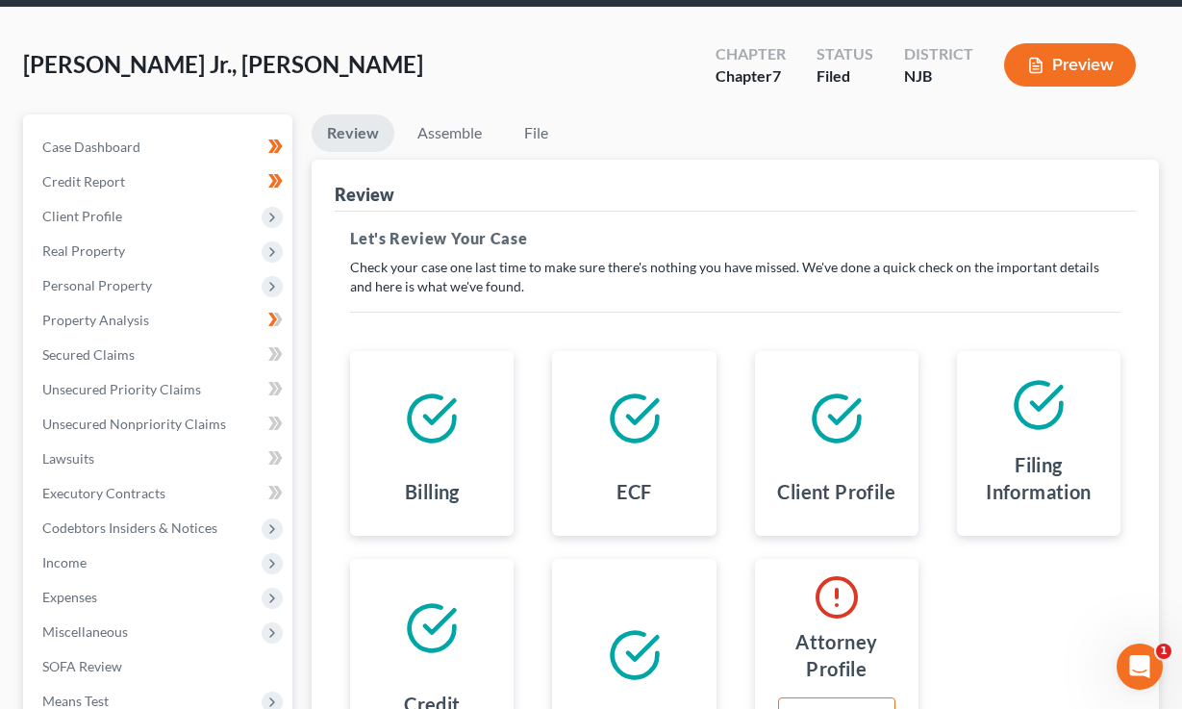
scroll to position [102, 0]
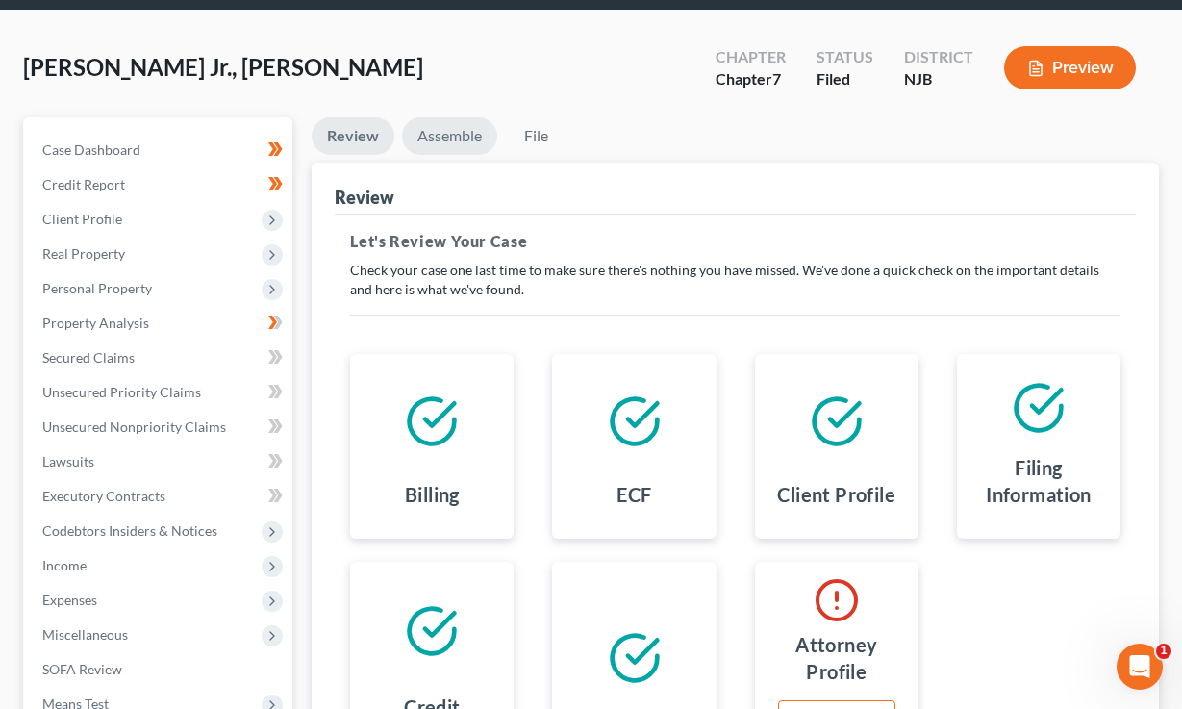
click at [458, 132] on link "Assemble" at bounding box center [449, 136] width 95 height 38
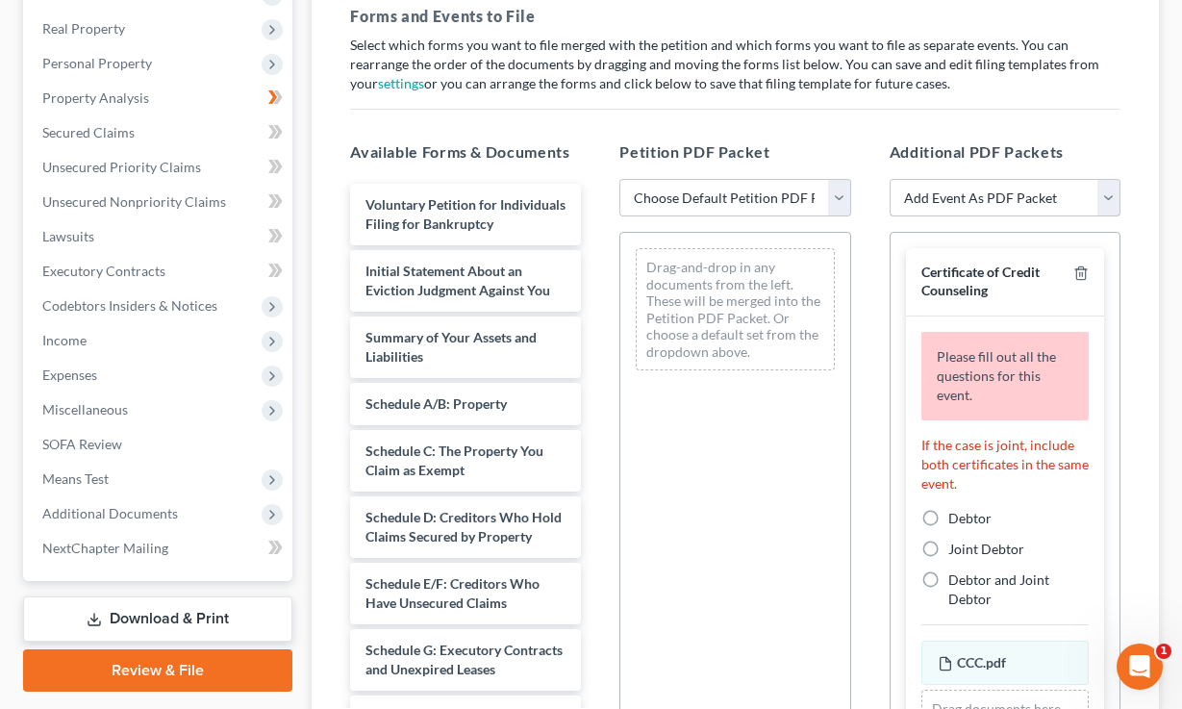
scroll to position [330, 0]
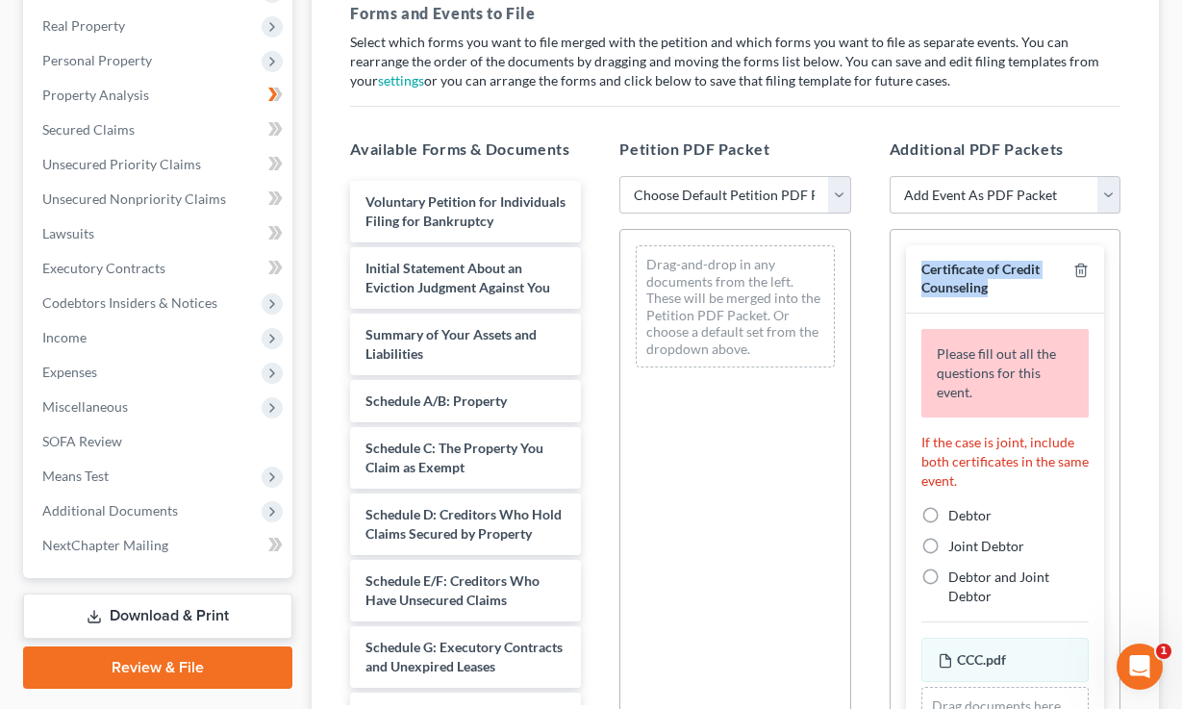
drag, startPoint x: 1005, startPoint y: 287, endPoint x: 907, endPoint y: 259, distance: 102.0
click at [907, 259] on div "Certificate of Credit Counseling" at bounding box center [1005, 278] width 198 height 67
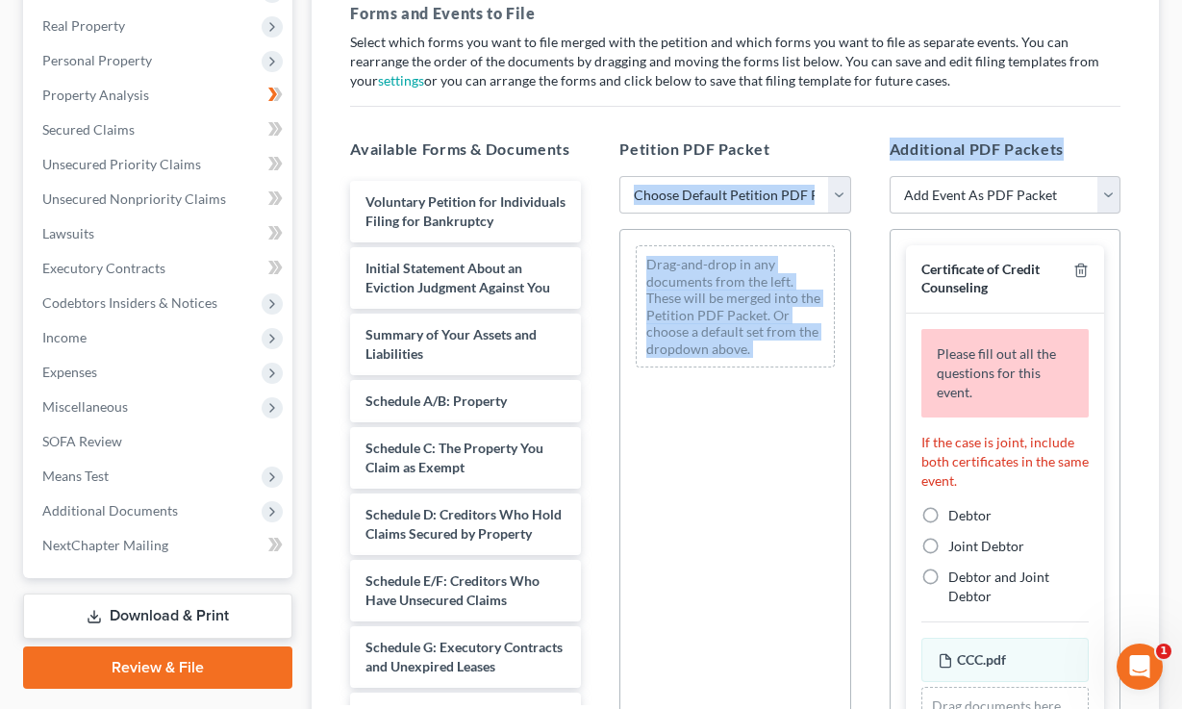
drag, startPoint x: 1079, startPoint y: 156, endPoint x: 860, endPoint y: 140, distance: 219.9
click at [860, 140] on div "Available Forms & Documents Voluntary Petition for Individuals Filing for Bankr…" at bounding box center [735, 448] width 809 height 652
click at [797, 138] on h5 "Petition PDF Packet" at bounding box center [735, 149] width 231 height 23
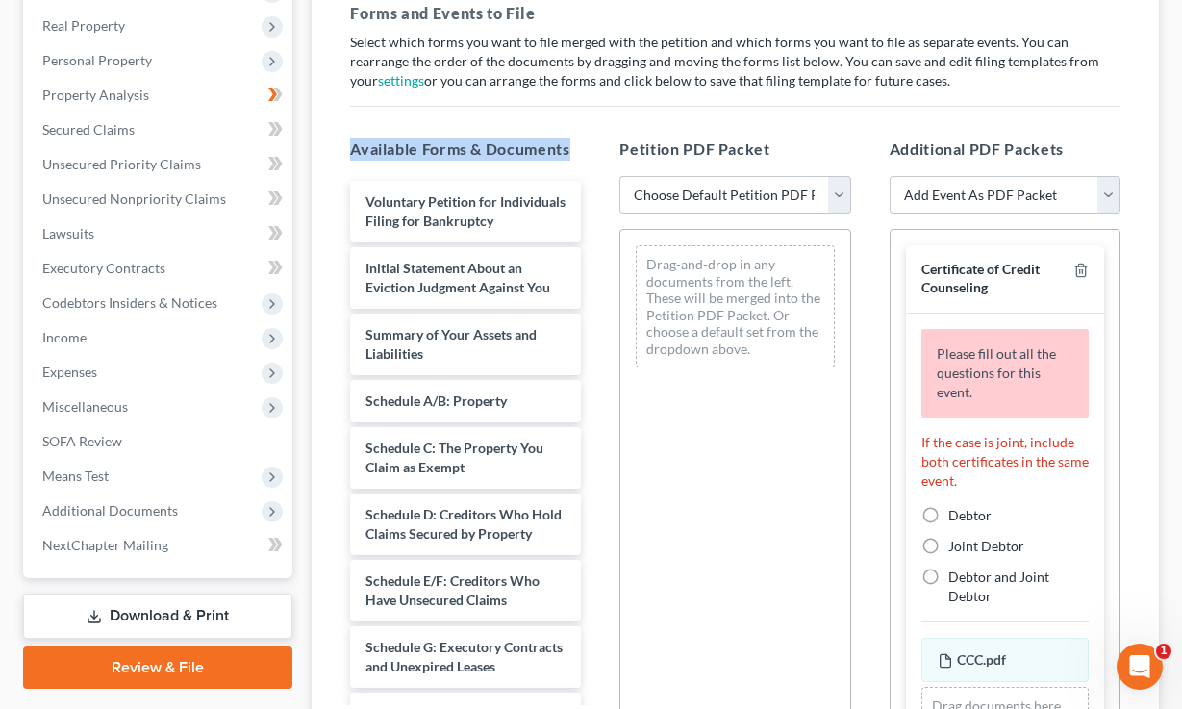
drag, startPoint x: 584, startPoint y: 153, endPoint x: 350, endPoint y: 147, distance: 233.8
click at [350, 147] on div "Available Forms & Documents Voluntary Petition for Individuals Filing for Bankr…" at bounding box center [465, 448] width 269 height 652
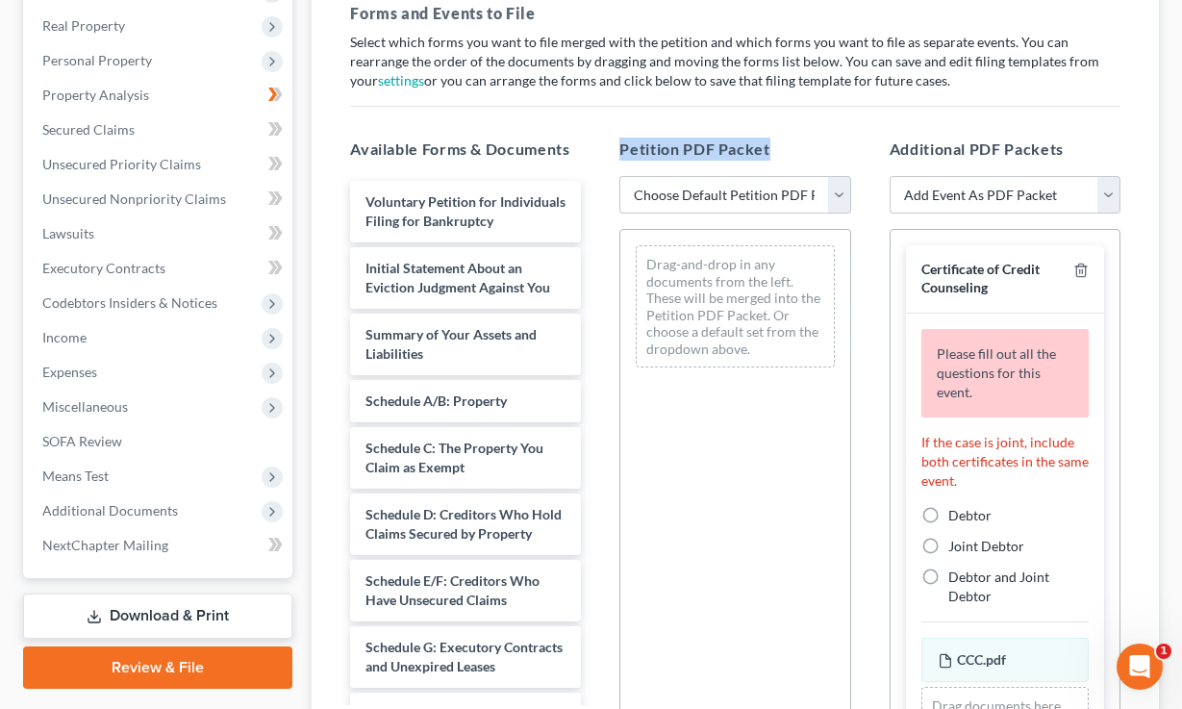
drag, startPoint x: 812, startPoint y: 138, endPoint x: 672, endPoint y: 136, distance: 140.5
click at [672, 138] on h5 "Petition PDF Packet" at bounding box center [735, 149] width 231 height 23
click at [753, 211] on select "Choose Default Petition PDF Packet Complete Bankruptcy Petition (all forms and …" at bounding box center [735, 195] width 231 height 38
drag, startPoint x: 1097, startPoint y: 148, endPoint x: 878, endPoint y: 141, distance: 218.5
click at [878, 141] on div "Additional PDF Packets Add Event As PDF Packet Amended Attorney Compensation St…" at bounding box center [1005, 448] width 269 height 652
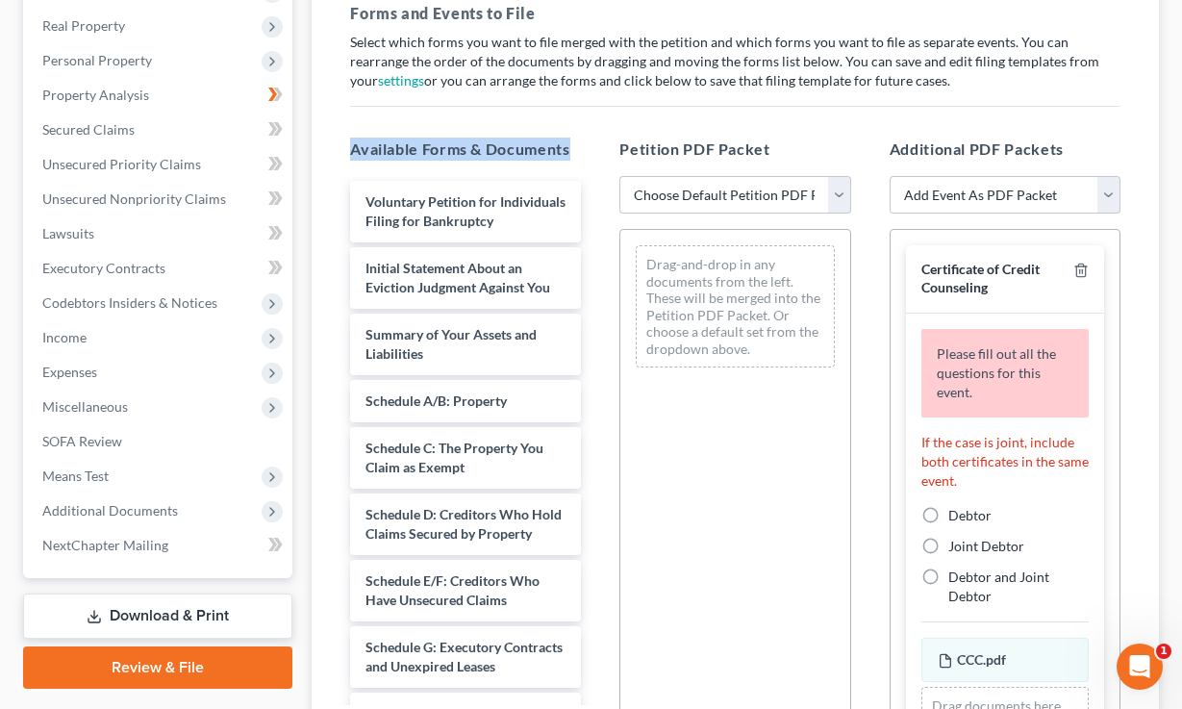
drag, startPoint x: 591, startPoint y: 152, endPoint x: 415, endPoint y: 135, distance: 176.9
click at [415, 135] on div "Available Forms & Documents Voluntary Petition for Individuals Filing for Bankr…" at bounding box center [465, 448] width 269 height 652
click at [777, 150] on h5 "Petition PDF Packet" at bounding box center [735, 149] width 231 height 23
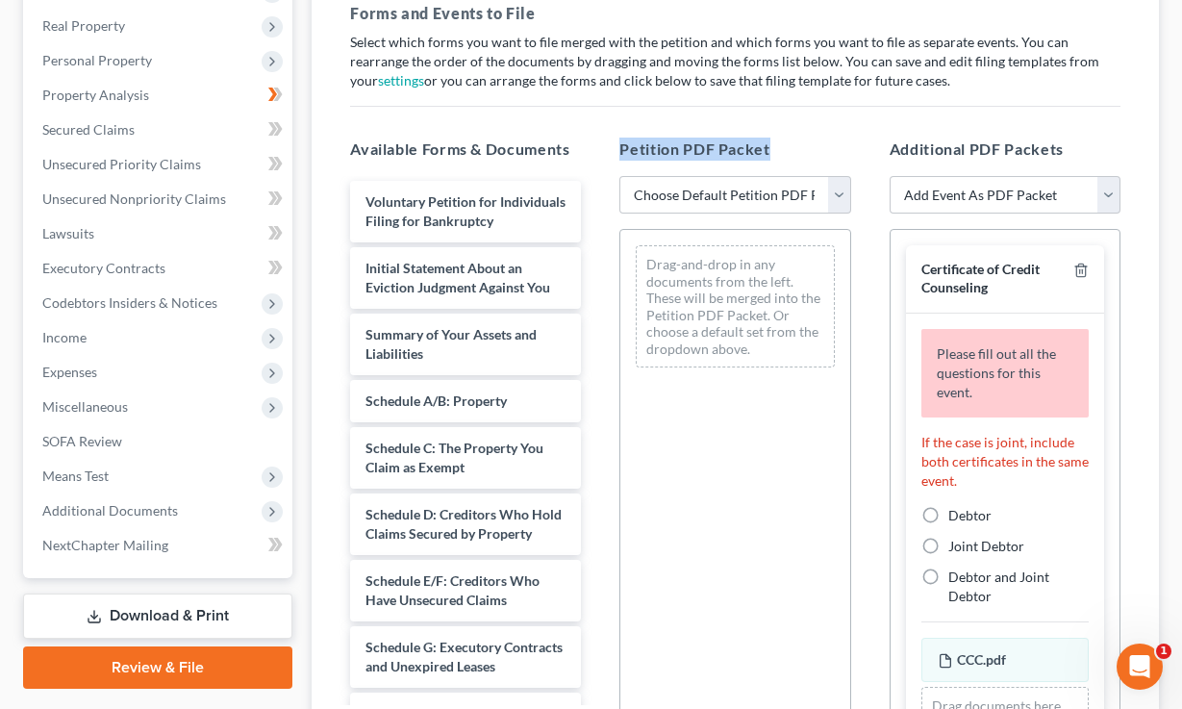
drag, startPoint x: 780, startPoint y: 150, endPoint x: 609, endPoint y: 139, distance: 171.6
click at [609, 139] on div "Petition PDF Packet Choose Default Petition PDF Packet Complete Bankruptcy Peti…" at bounding box center [734, 448] width 269 height 652
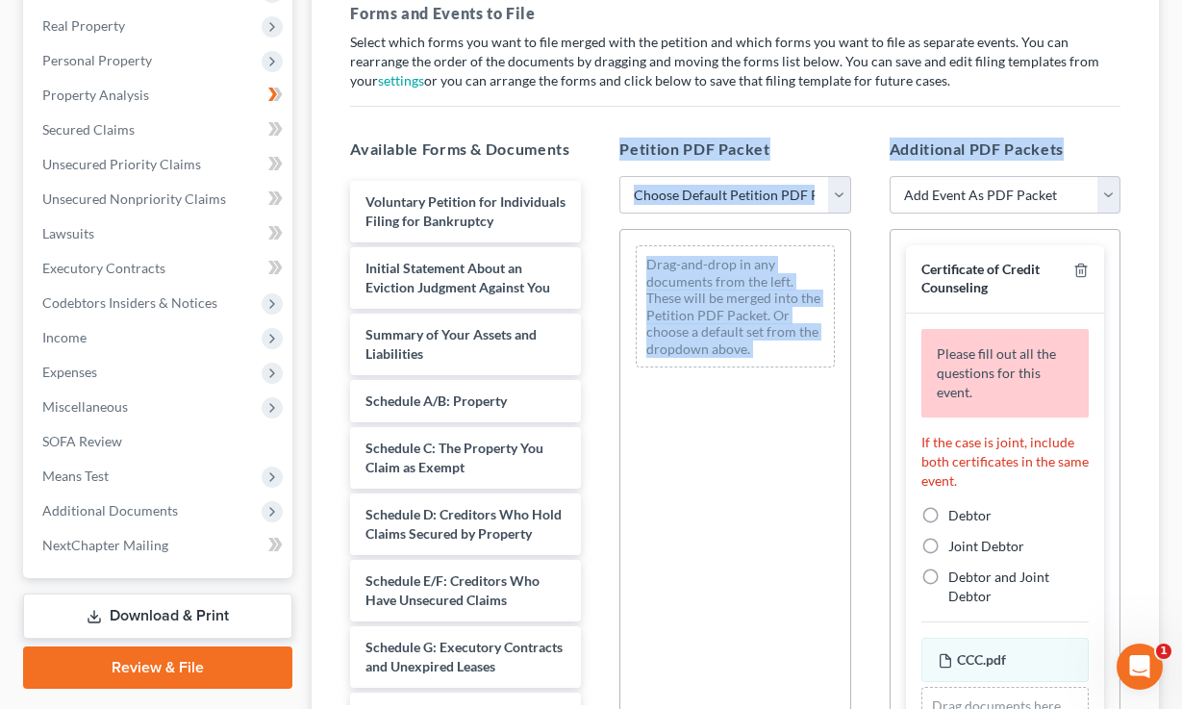
drag, startPoint x: 1077, startPoint y: 147, endPoint x: 846, endPoint y: 136, distance: 232.1
click at [846, 136] on div "Available Forms & Documents Voluntary Petition for Individuals Filing for Bankr…" at bounding box center [735, 448] width 809 height 652
click at [935, 131] on div "Additional PDF Packets Add Event As PDF Packet Amended Attorney Compensation St…" at bounding box center [1005, 448] width 269 height 652
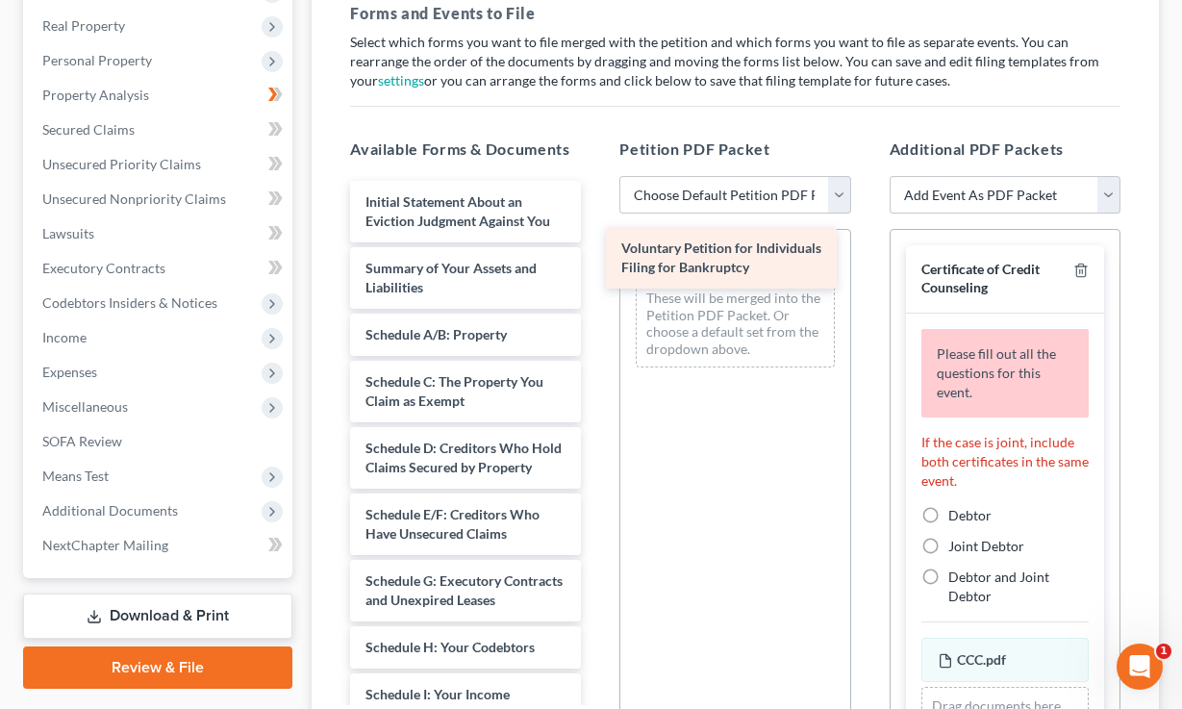
drag, startPoint x: 444, startPoint y: 205, endPoint x: 700, endPoint y: 252, distance: 260.2
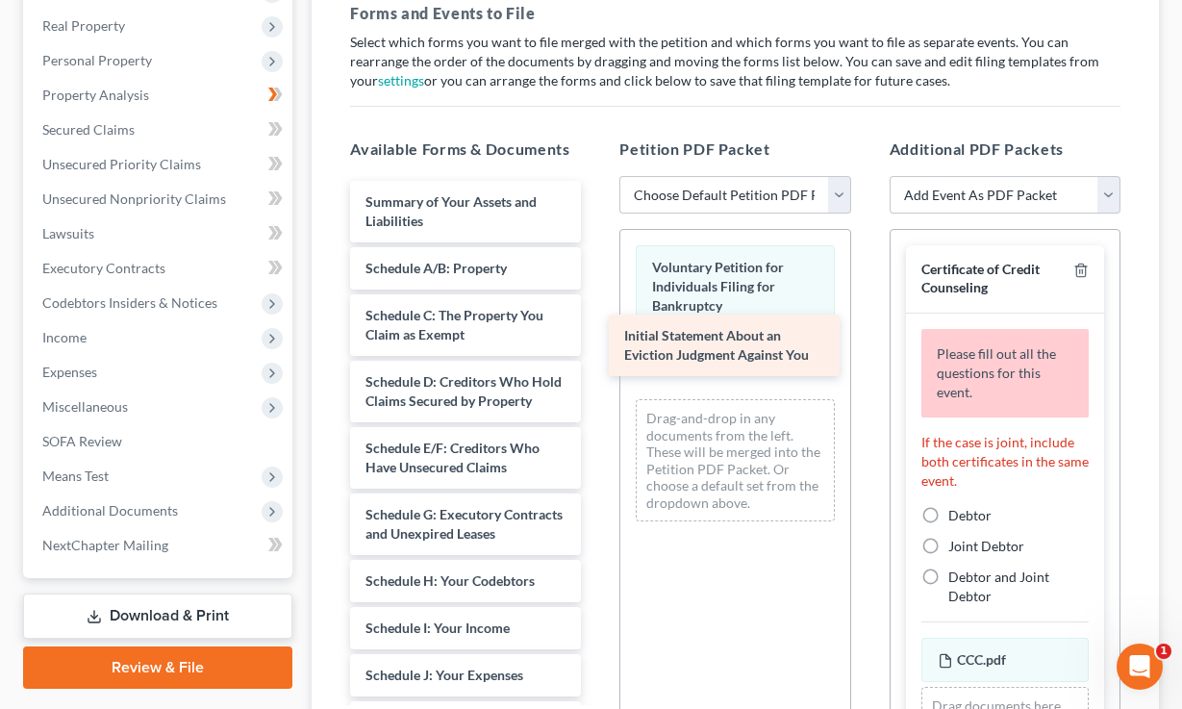
drag, startPoint x: 469, startPoint y: 207, endPoint x: 728, endPoint y: 342, distance: 293.0
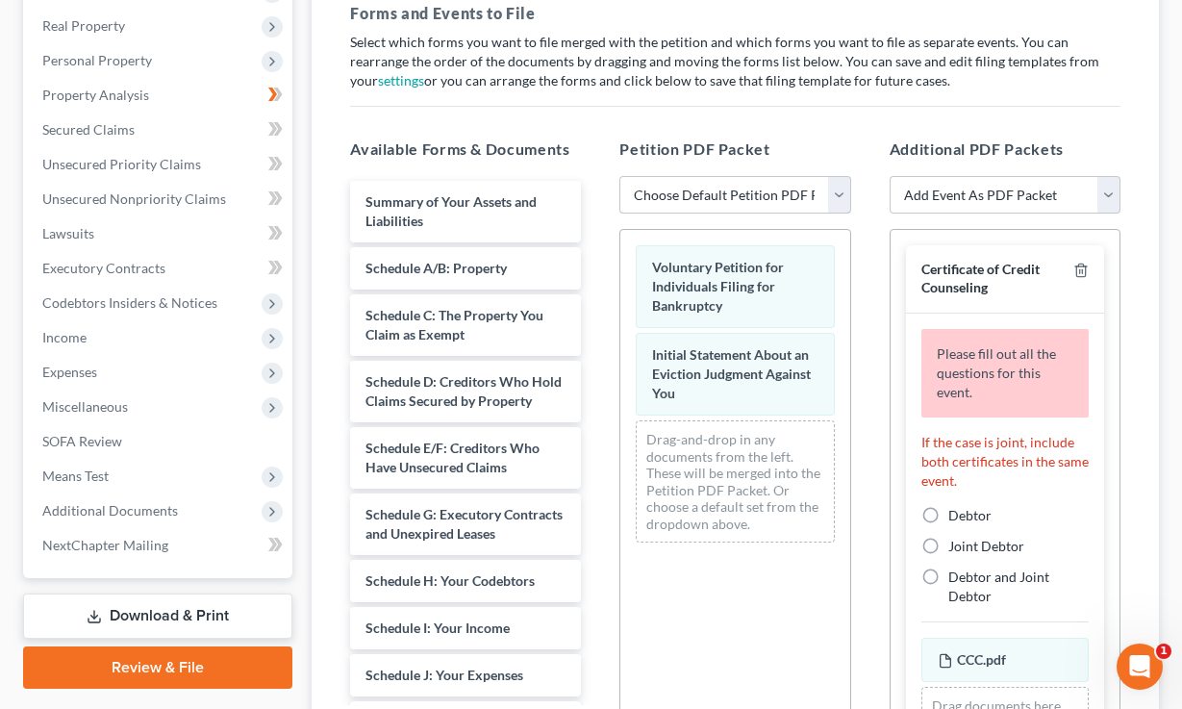
click at [773, 186] on select "Choose Default Petition PDF Packet Complete Bankruptcy Petition (all forms and …" at bounding box center [735, 195] width 231 height 38
select select "0"
click at [620, 176] on select "Choose Default Petition PDF Packet Complete Bankruptcy Petition (all forms and …" at bounding box center [735, 195] width 231 height 38
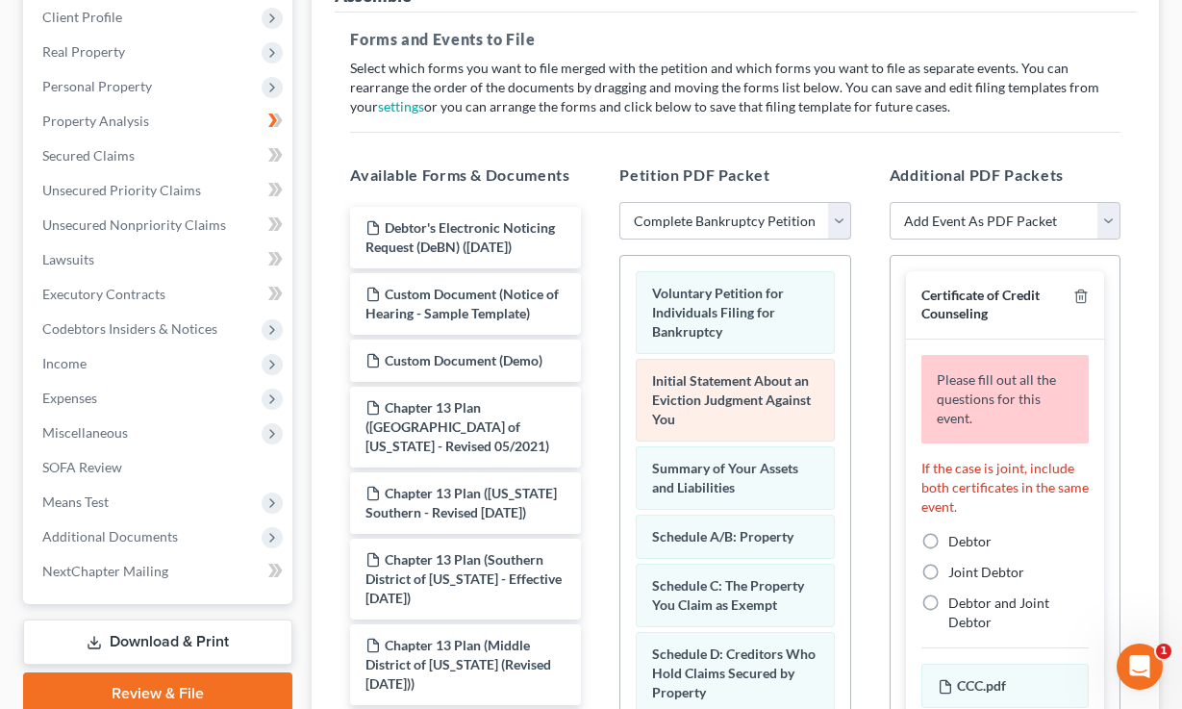
scroll to position [236, 0]
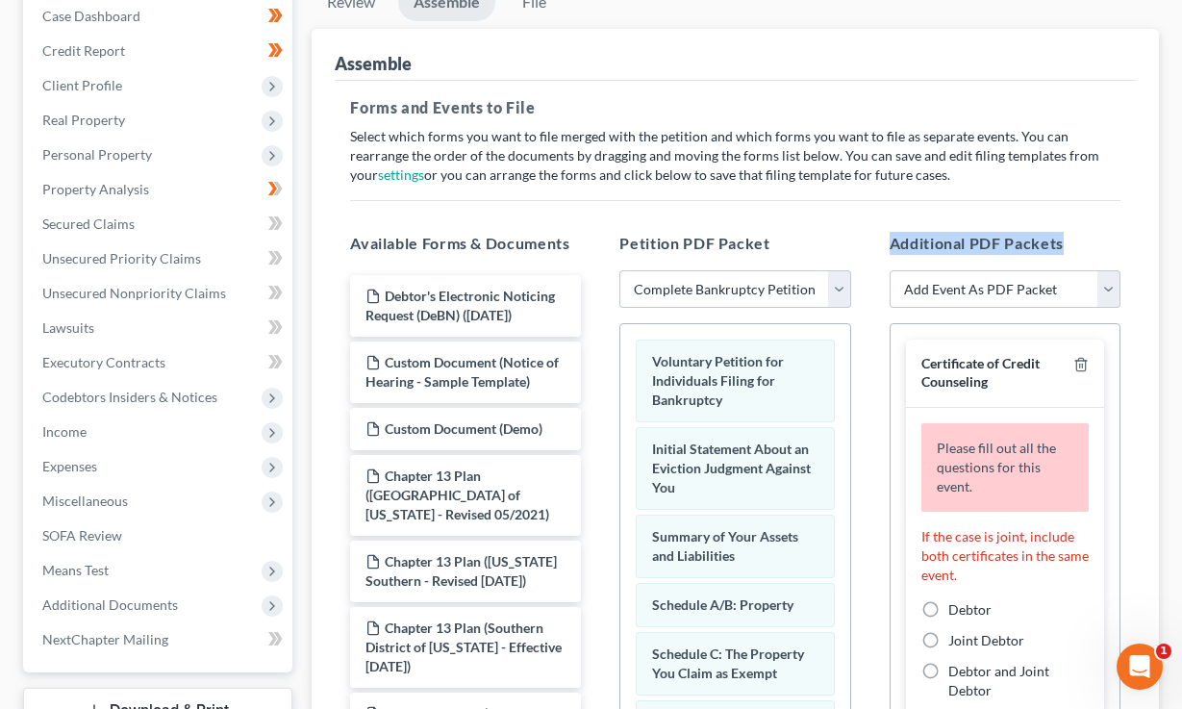
drag, startPoint x: 1078, startPoint y: 241, endPoint x: 883, endPoint y: 239, distance: 195.3
click at [883, 239] on div "Additional PDF Packets Add Event As PDF Packet Amended Attorney Compensation St…" at bounding box center [1005, 542] width 269 height 652
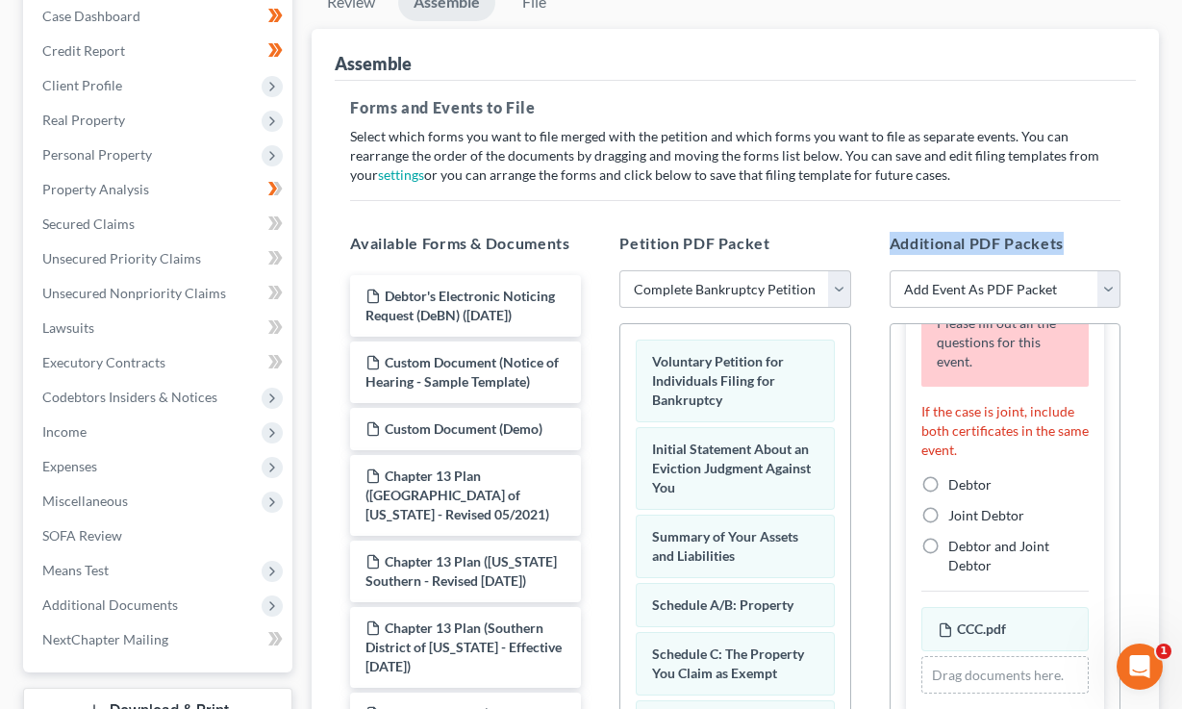
scroll to position [155, 0]
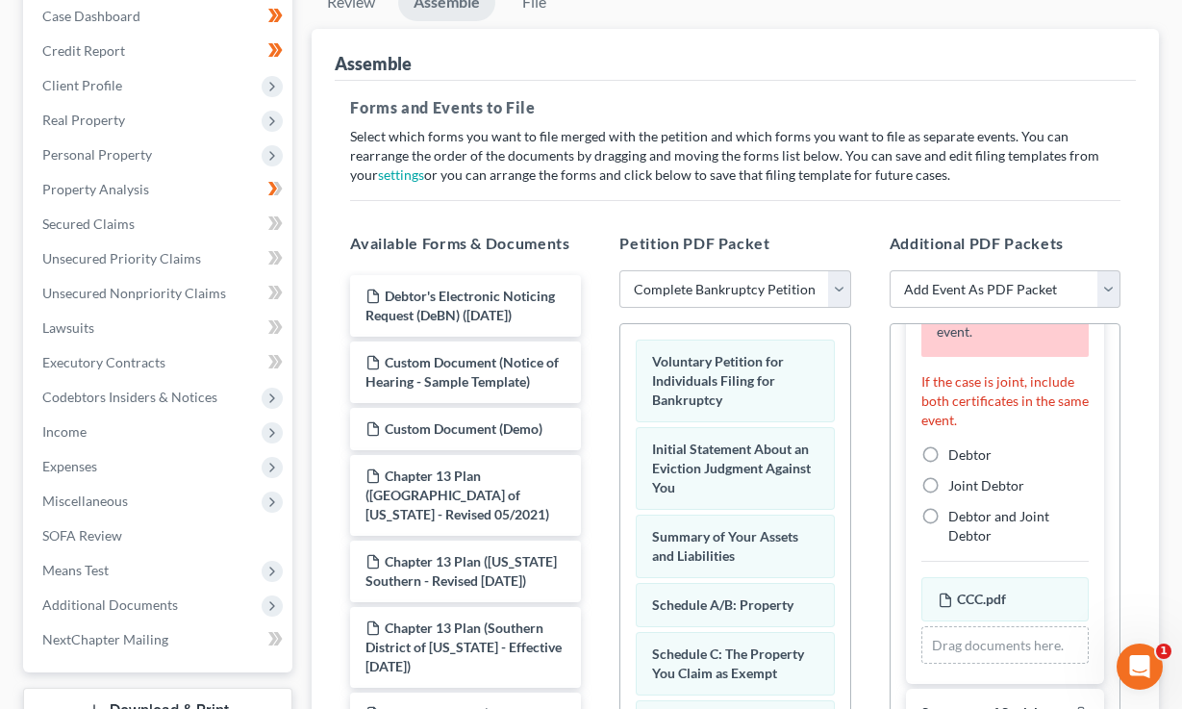
click at [949, 449] on label "Debtor" at bounding box center [970, 454] width 43 height 19
click at [956, 449] on input "Debtor" at bounding box center [962, 451] width 13 height 13
radio input "true"
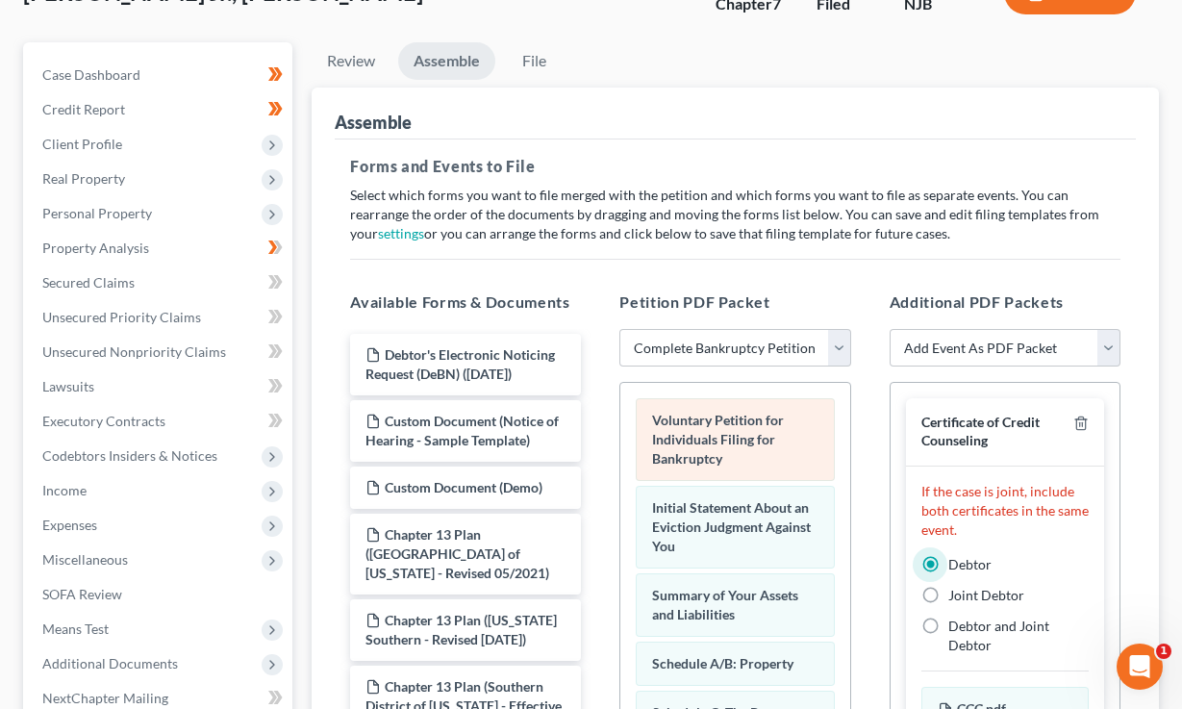
scroll to position [175, 0]
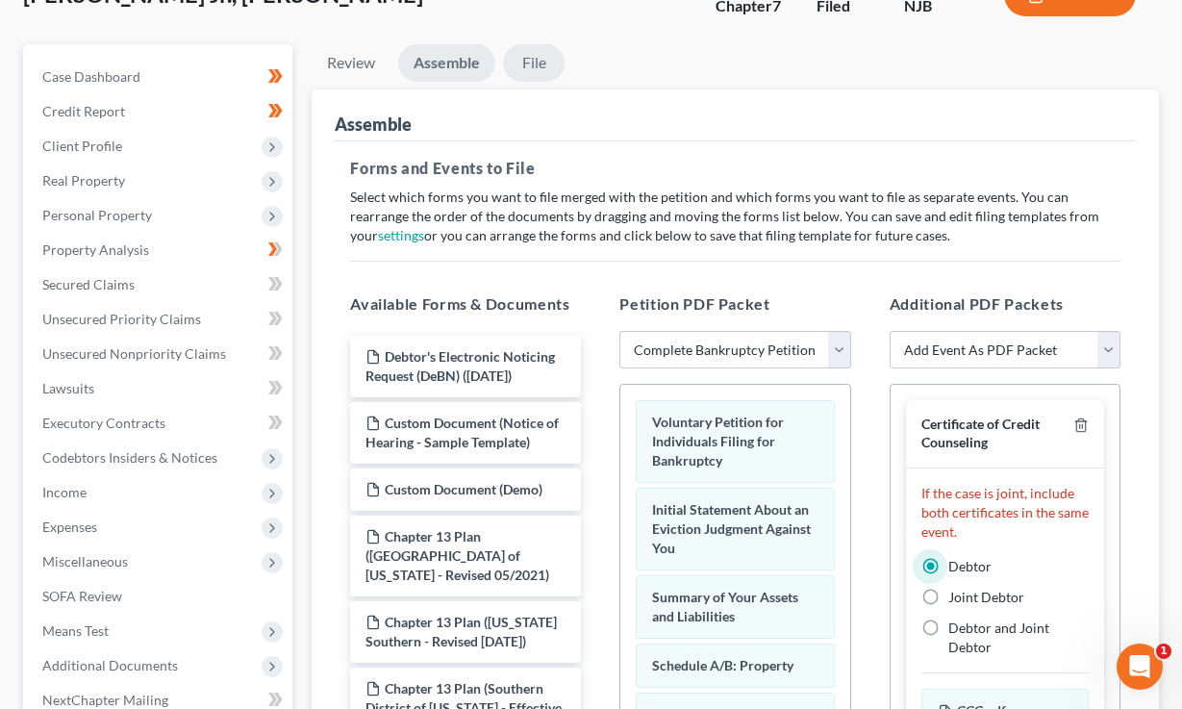
click at [535, 56] on link "File" at bounding box center [534, 63] width 62 height 38
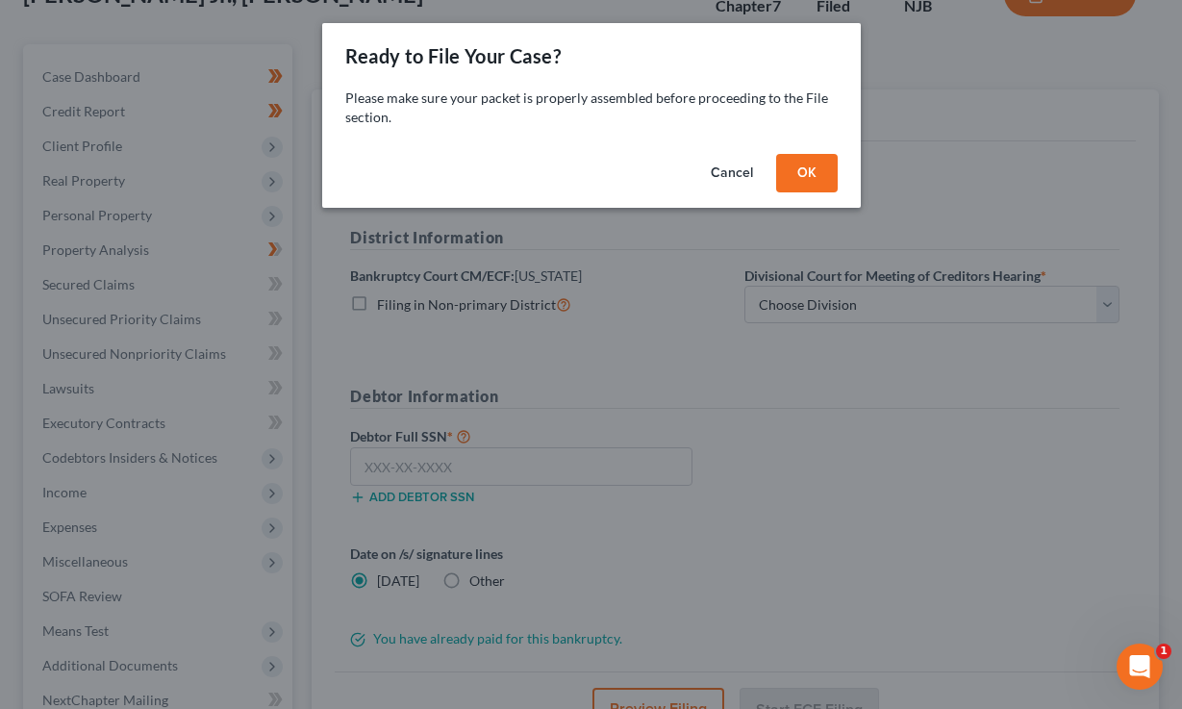
click at [808, 170] on button "OK" at bounding box center [807, 173] width 62 height 38
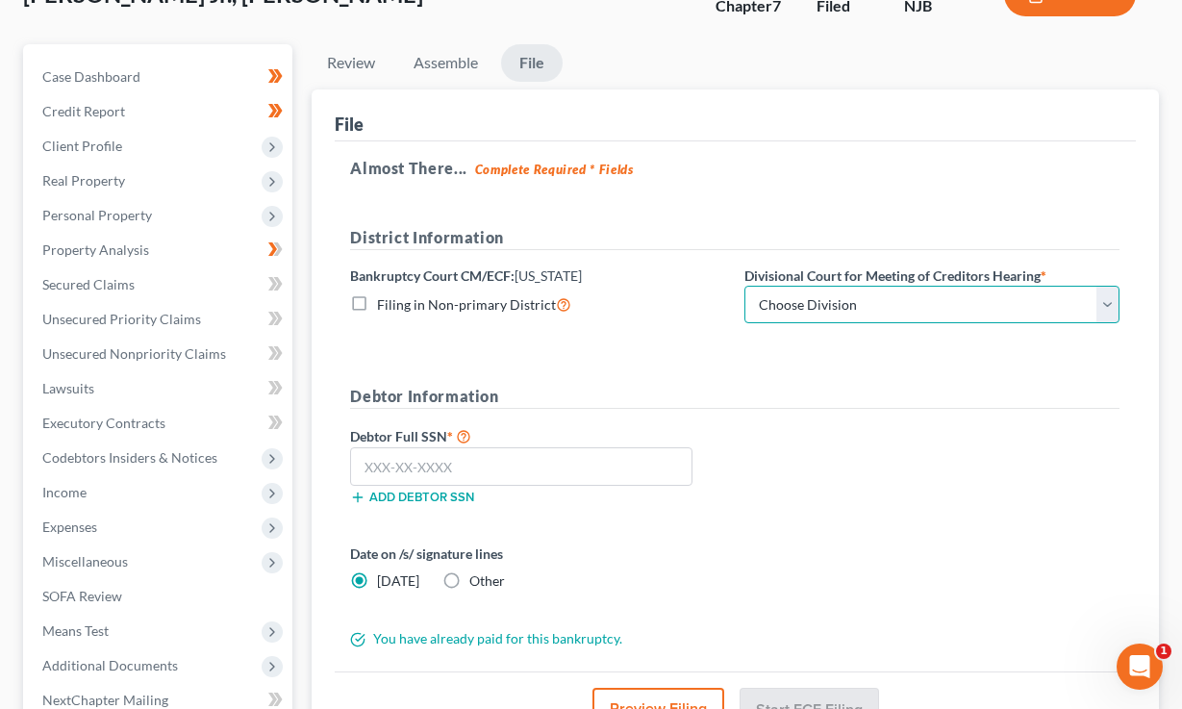
click at [836, 306] on select "Choose Division [GEOGRAPHIC_DATA] [GEOGRAPHIC_DATA]/[GEOGRAPHIC_DATA] [GEOGRAPH…" at bounding box center [932, 305] width 375 height 38
select select "2"
click at [745, 286] on select "Choose Division [GEOGRAPHIC_DATA] [GEOGRAPHIC_DATA]/[GEOGRAPHIC_DATA] [GEOGRAPH…" at bounding box center [932, 305] width 375 height 38
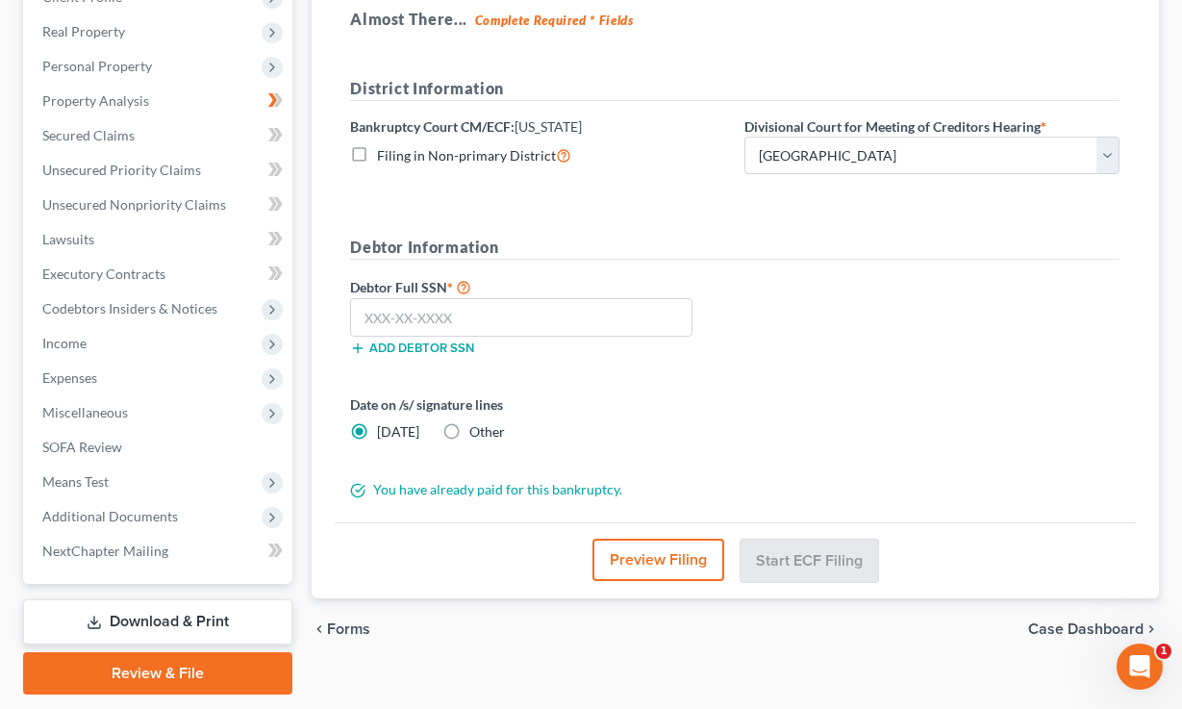
click at [641, 555] on button "Preview Filing" at bounding box center [659, 560] width 132 height 42
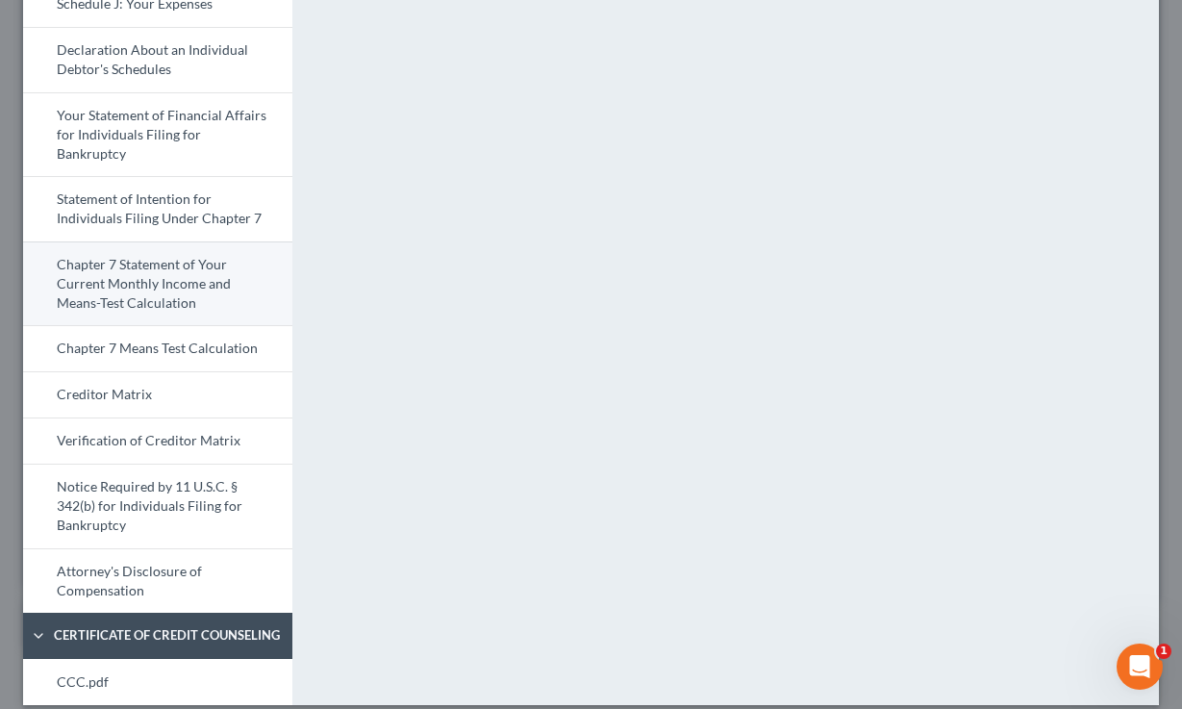
scroll to position [0, 0]
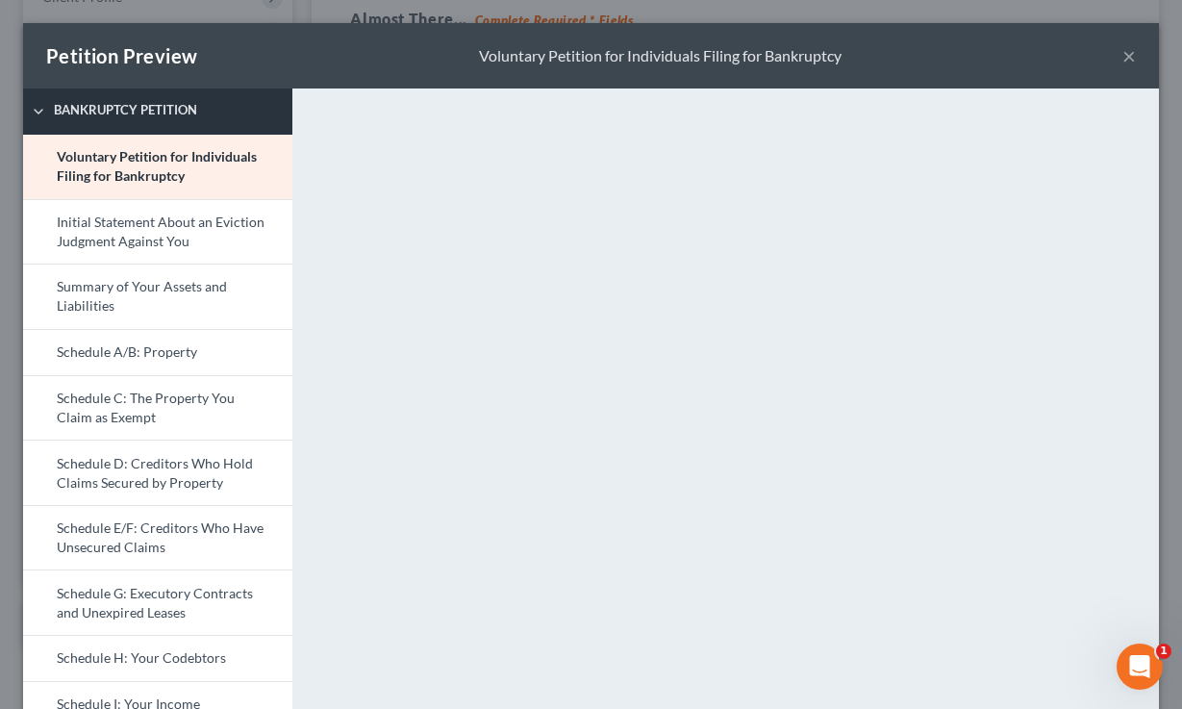
click at [41, 111] on polyline at bounding box center [39, 112] width 8 height 4
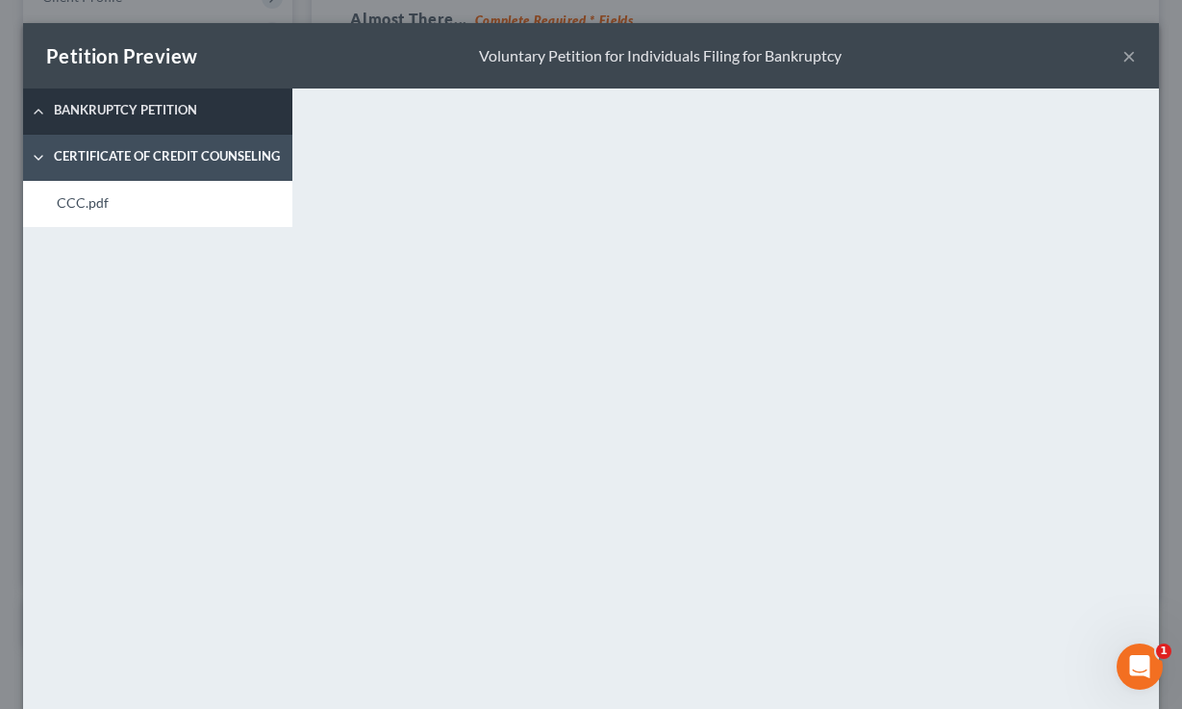
click at [1127, 57] on button "×" at bounding box center [1129, 55] width 13 height 23
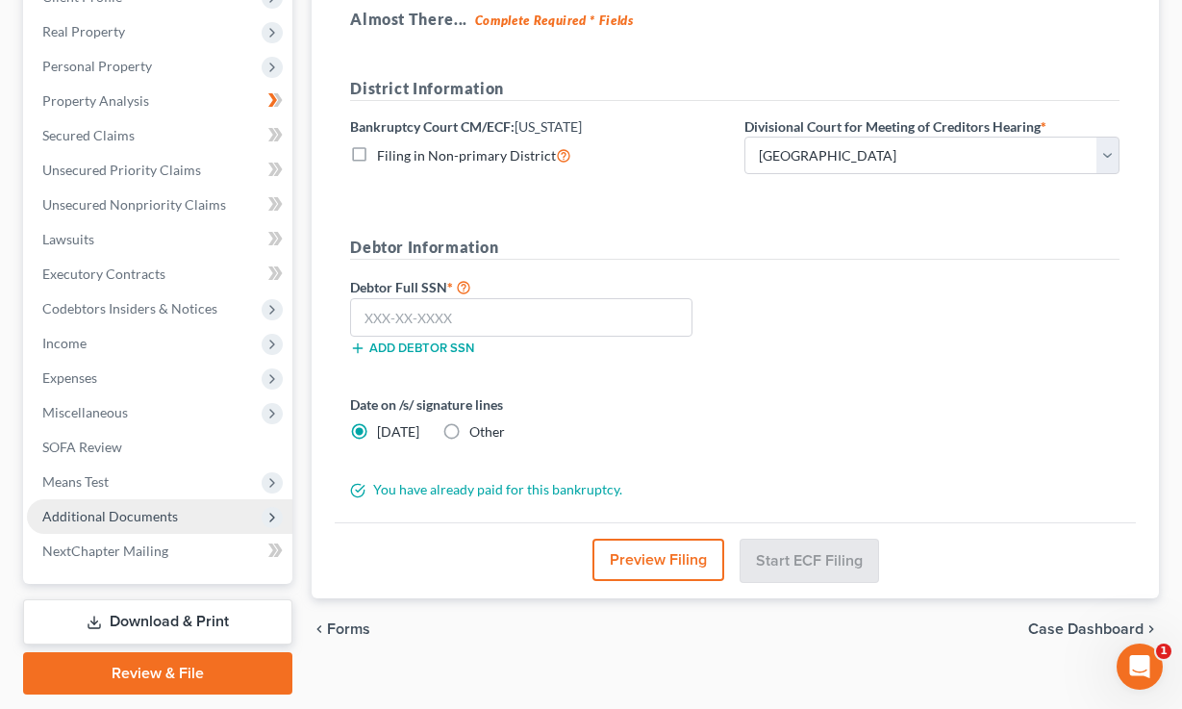
click at [164, 508] on span "Additional Documents" at bounding box center [110, 516] width 136 height 16
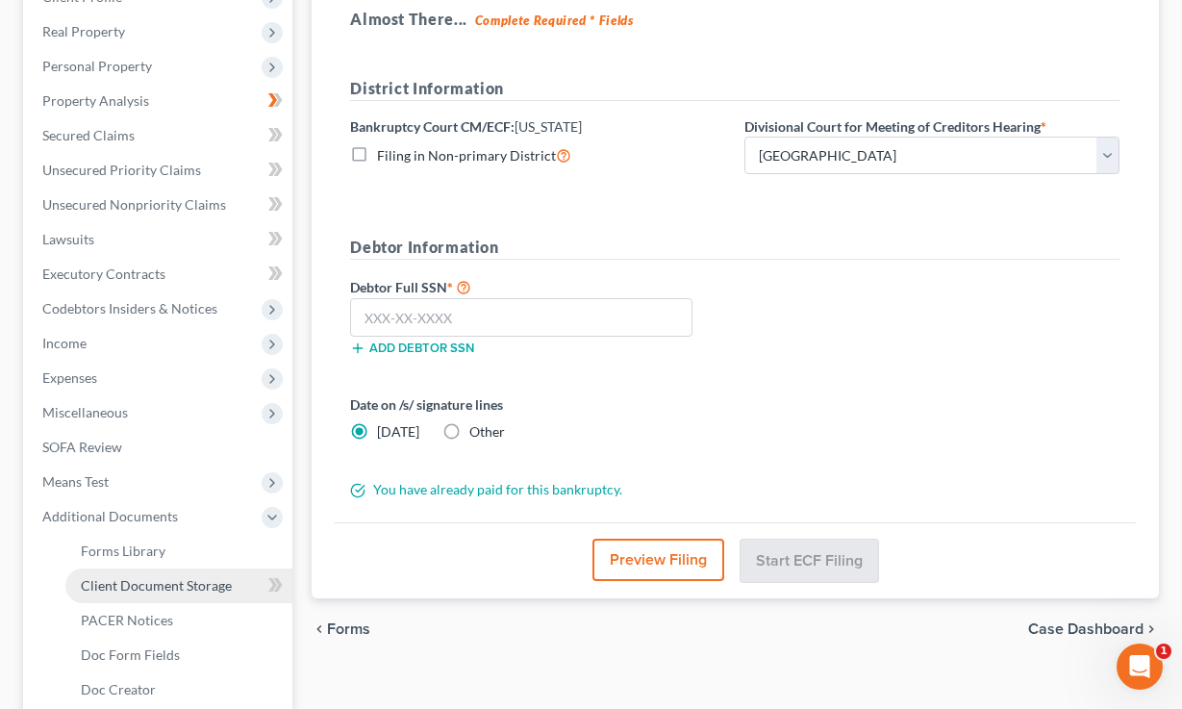
click at [159, 582] on span "Client Document Storage" at bounding box center [156, 585] width 151 height 16
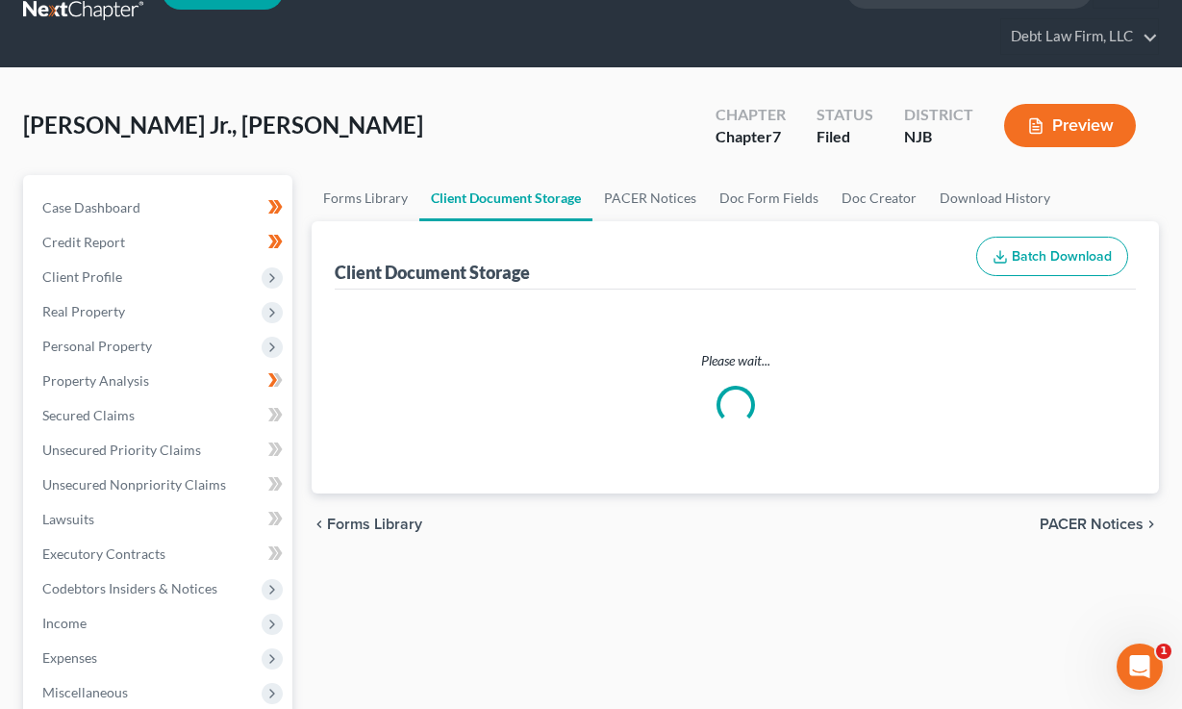
scroll to position [1, 0]
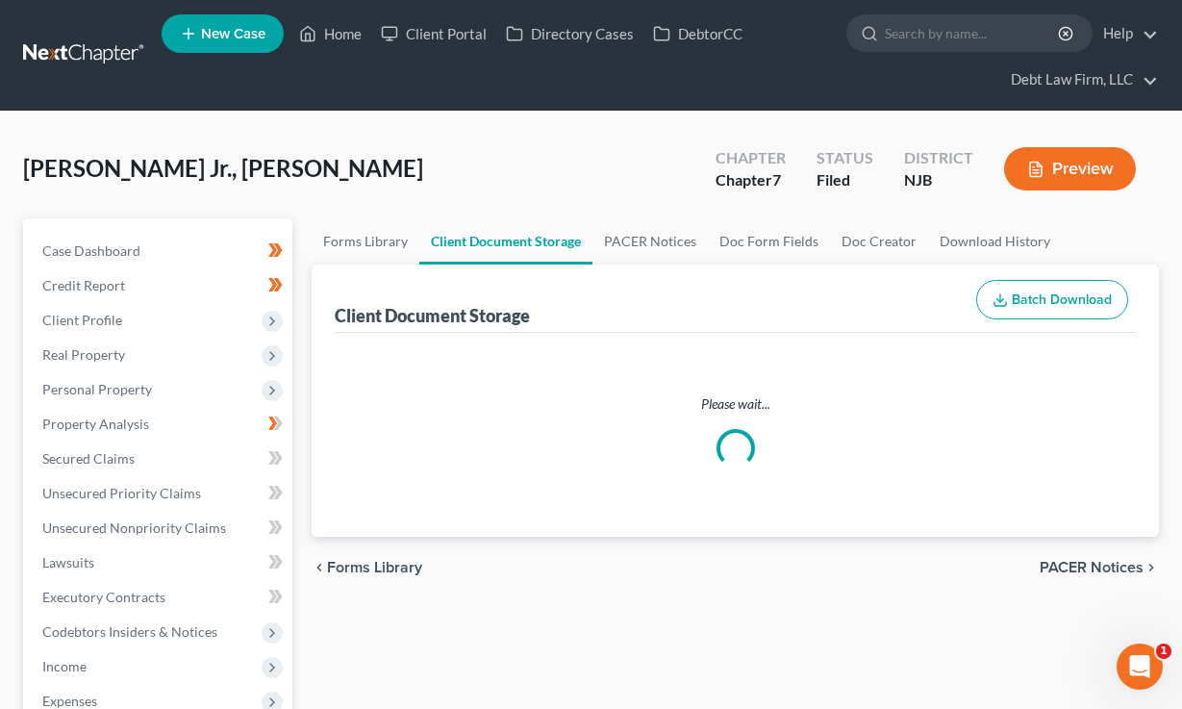
select select "9"
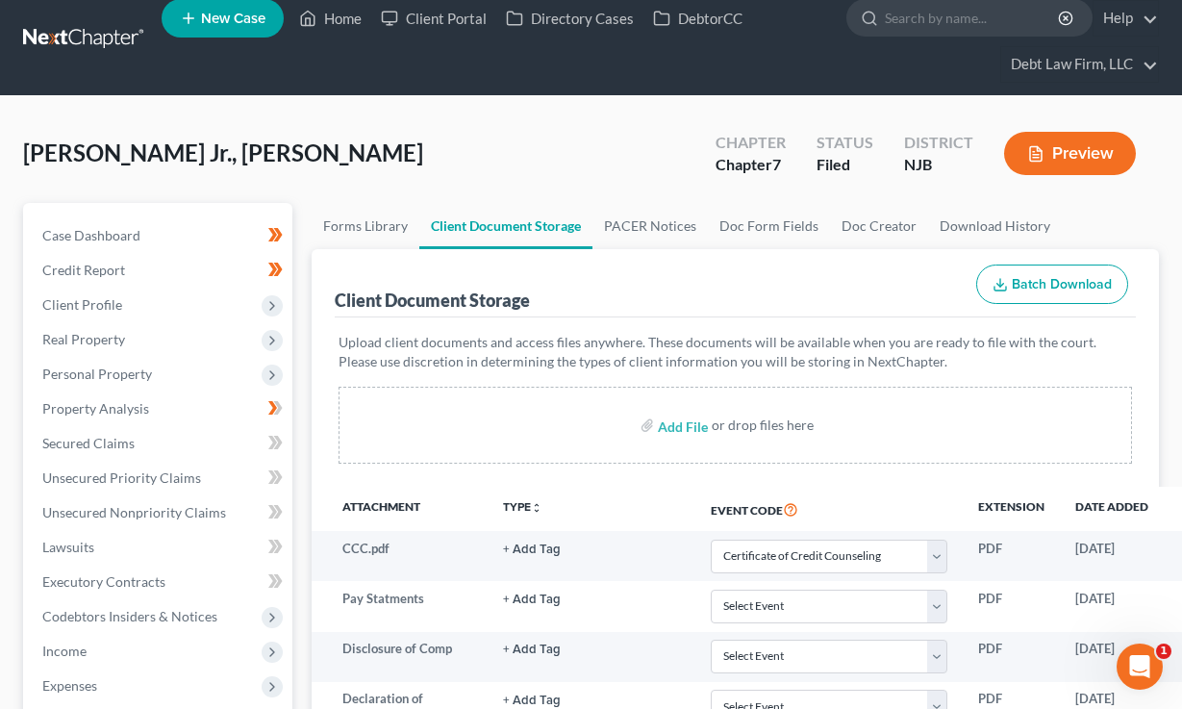
scroll to position [296, 0]
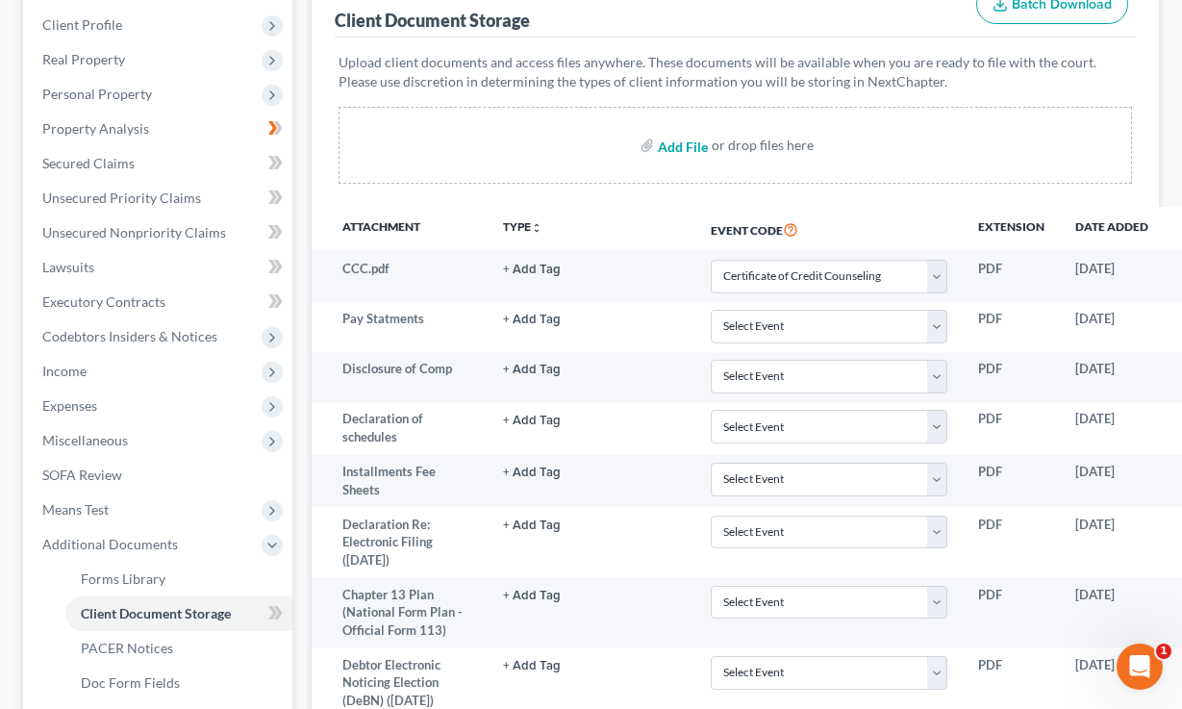
click at [678, 149] on input "file" at bounding box center [681, 145] width 46 height 35
drag, startPoint x: 783, startPoint y: 234, endPoint x: 668, endPoint y: 223, distance: 115.9
click at [696, 223] on th "Event Code" at bounding box center [829, 229] width 267 height 44
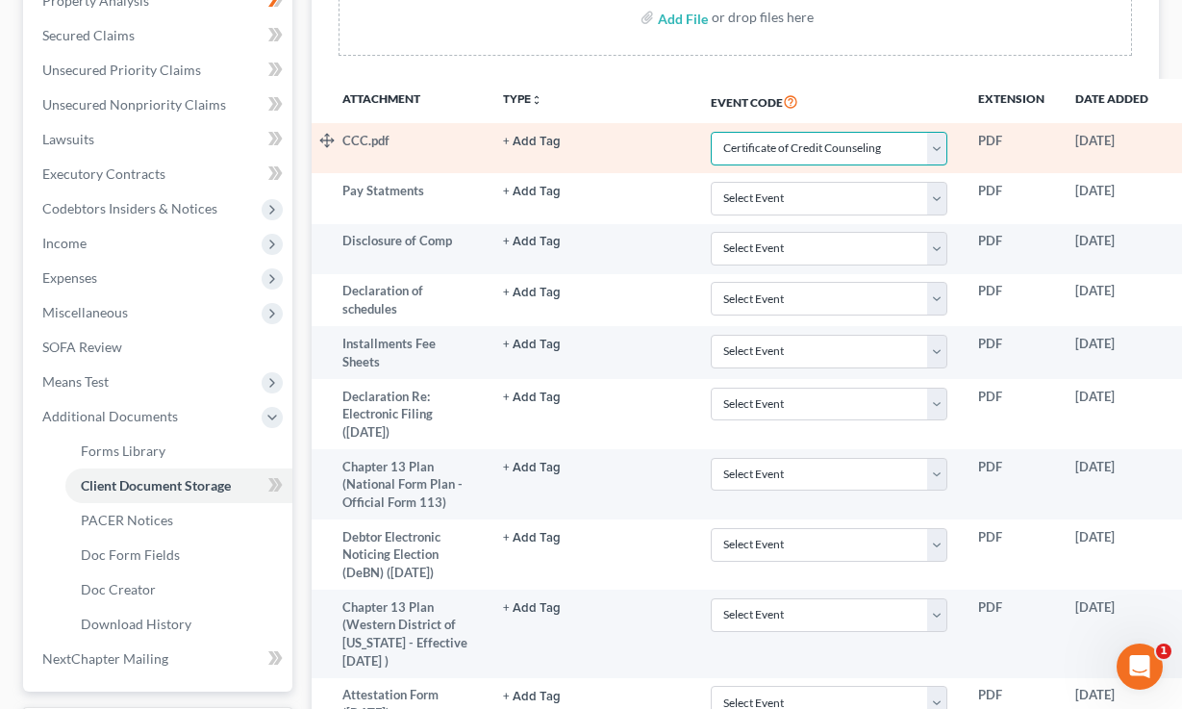
click at [764, 148] on select "Select Event 20 Largest Unsecured Creditors Amended Attorney Compensation State…" at bounding box center [829, 149] width 237 height 34
click at [711, 132] on select "Select Event 20 Largest Unsecured Creditors Amended Attorney Compensation State…" at bounding box center [829, 149] width 237 height 34
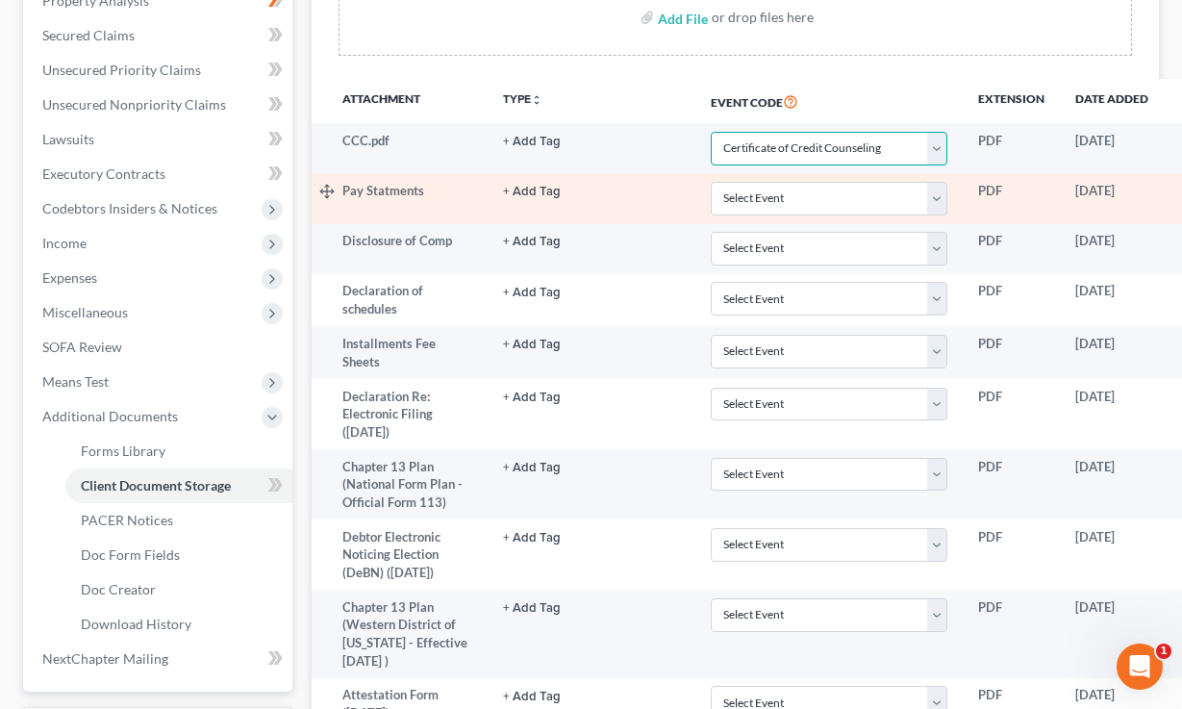
scroll to position [471, 0]
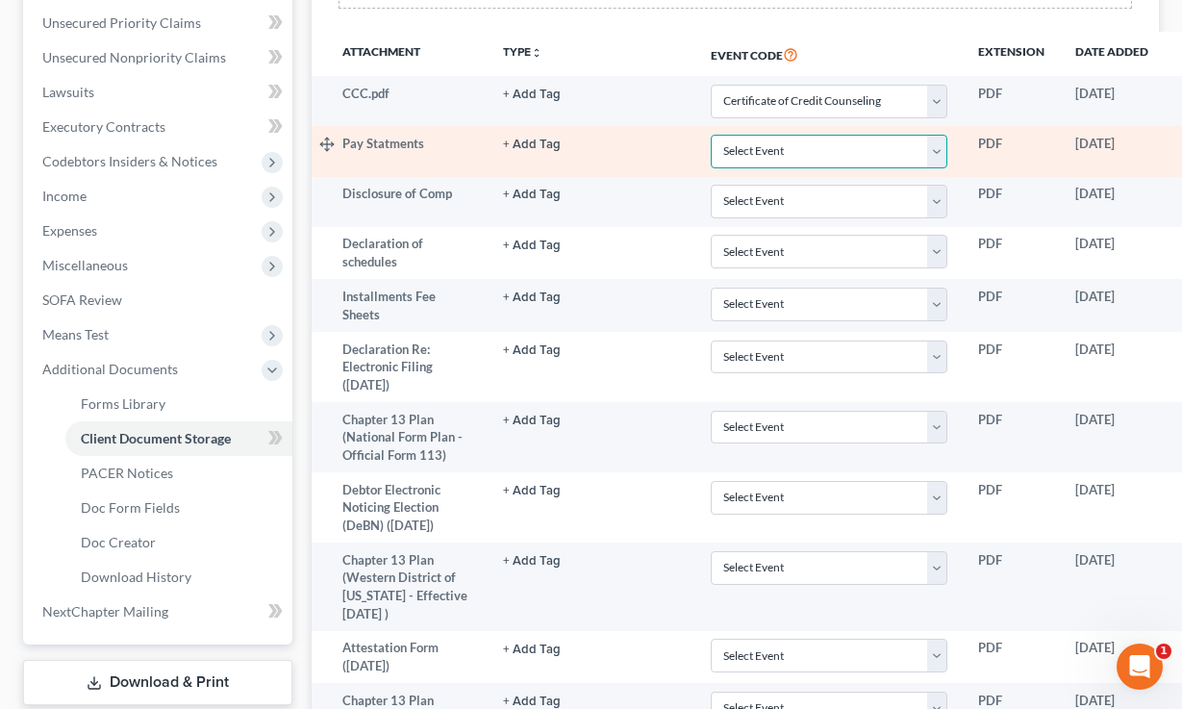
click at [748, 148] on select "Select Event 20 Largest Unsecured Creditors Amended Attorney Compensation State…" at bounding box center [829, 152] width 237 height 34
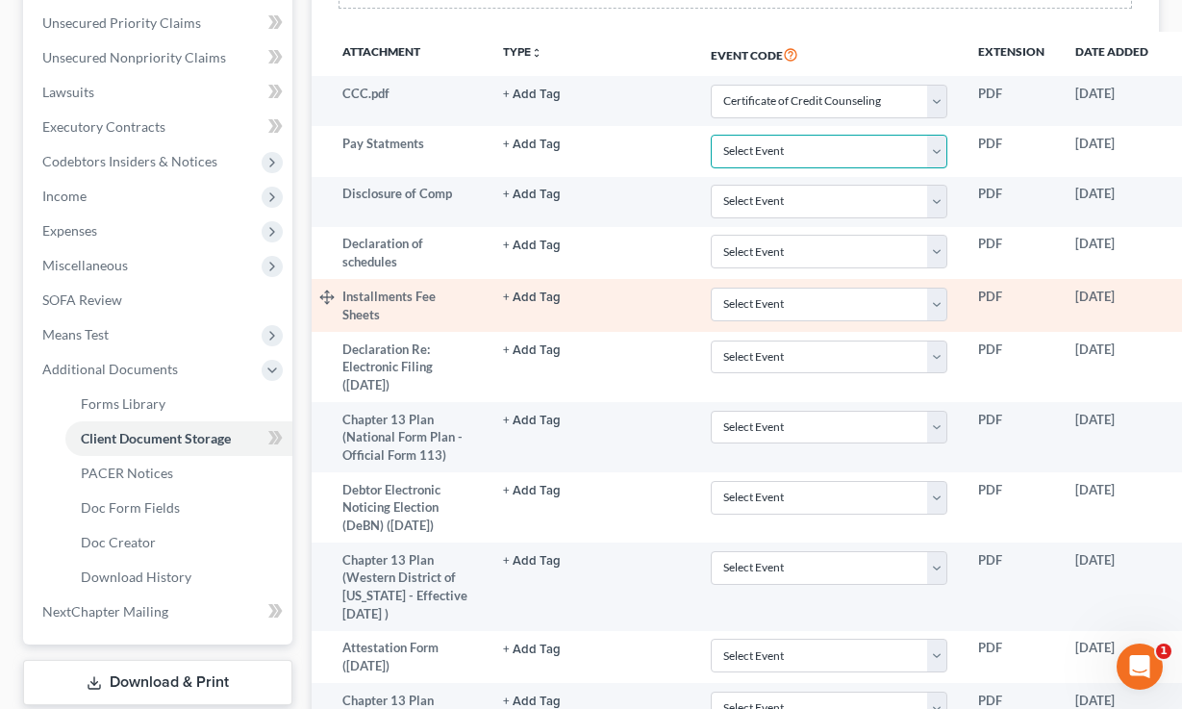
scroll to position [408, 0]
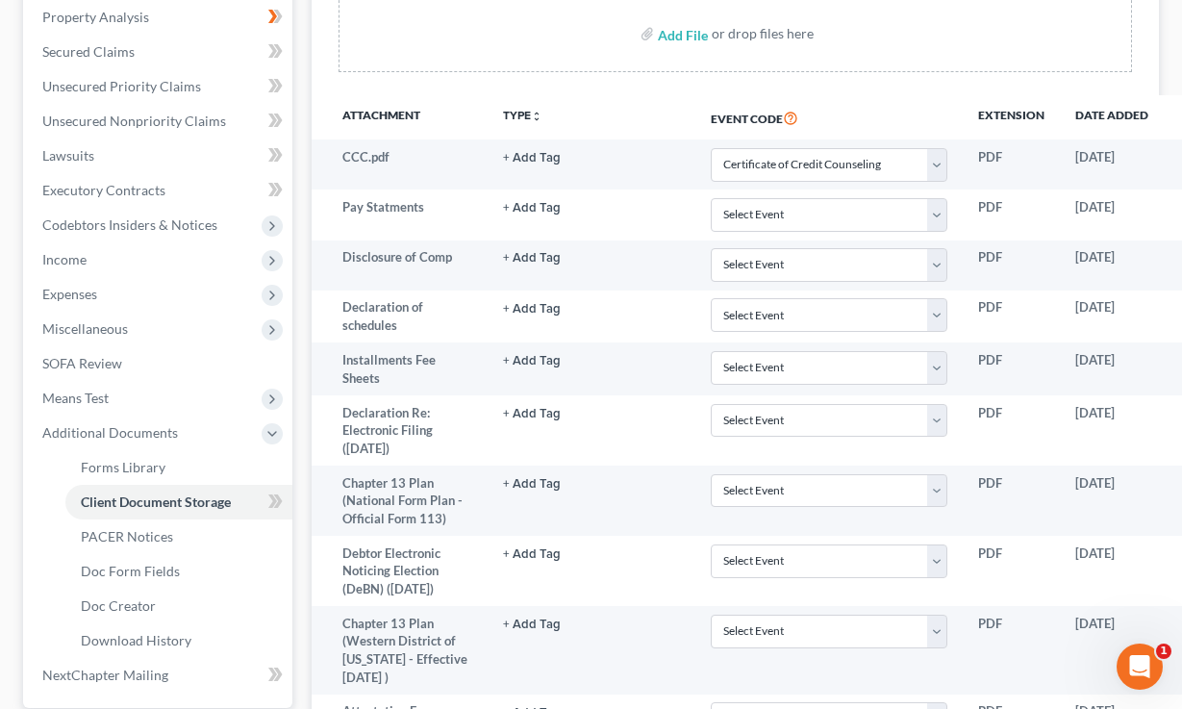
click at [774, 118] on th "Event Code" at bounding box center [829, 117] width 267 height 44
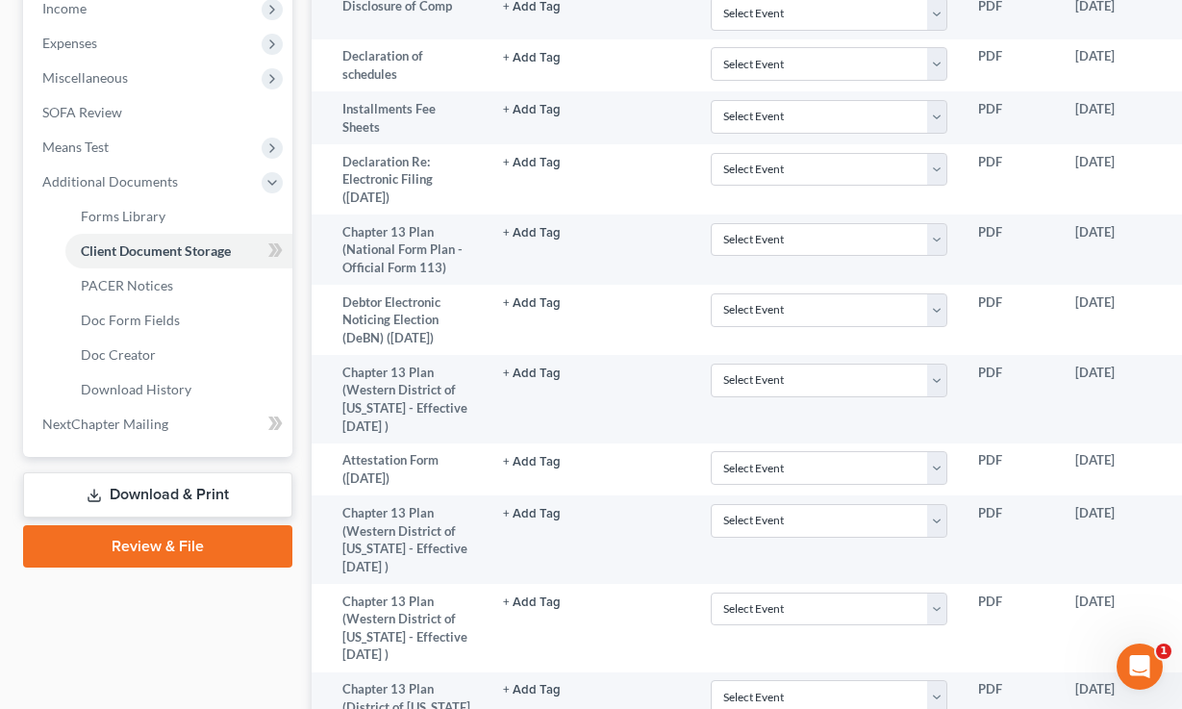
click at [183, 493] on link "Download & Print" at bounding box center [157, 494] width 269 height 45
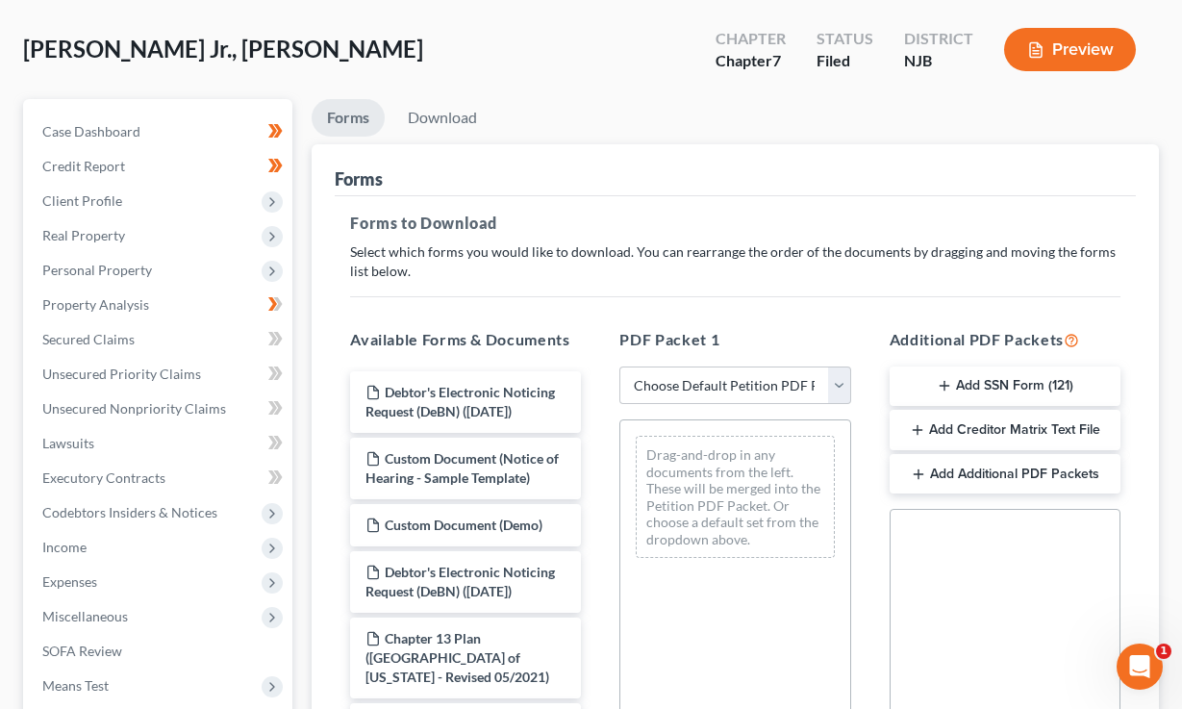
scroll to position [185, 0]
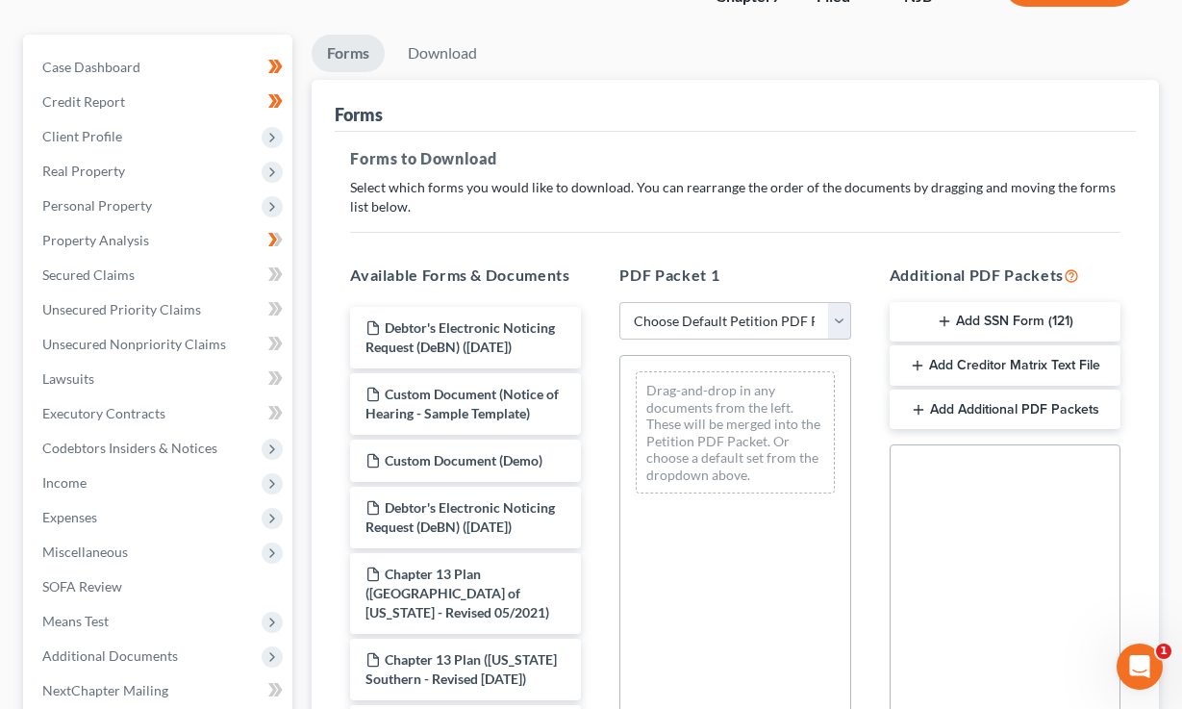
click at [996, 319] on button "Add SSN Form (121)" at bounding box center [1005, 322] width 231 height 40
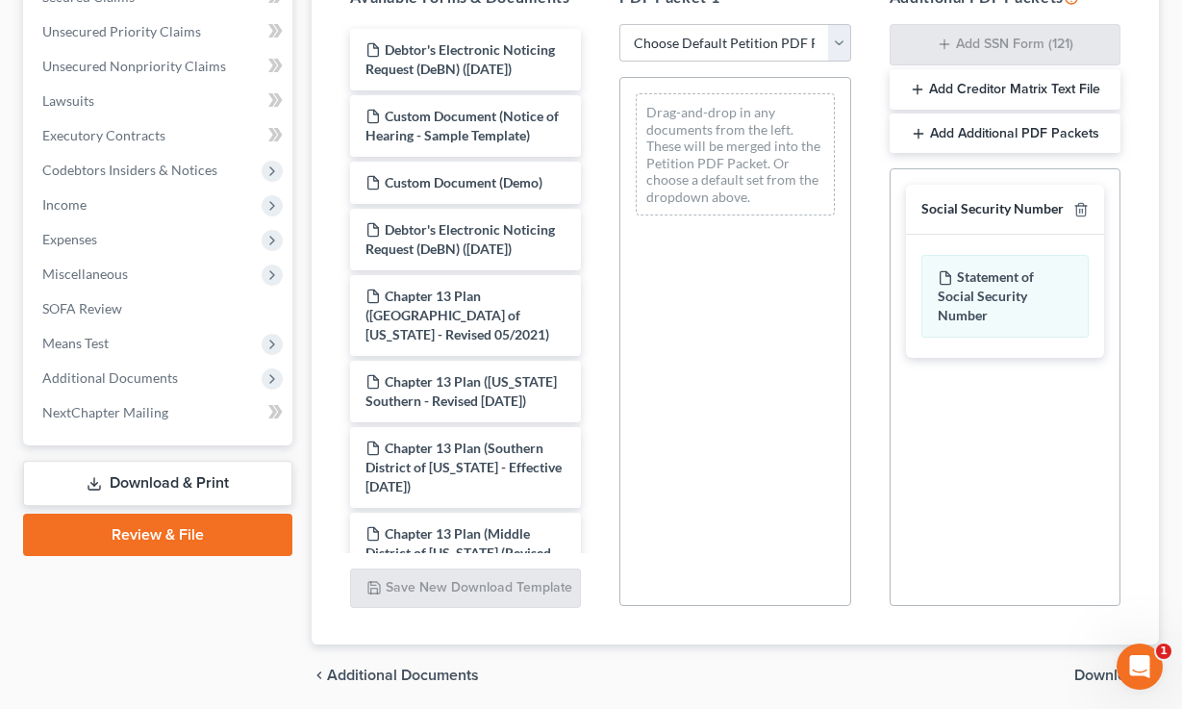
scroll to position [532, 0]
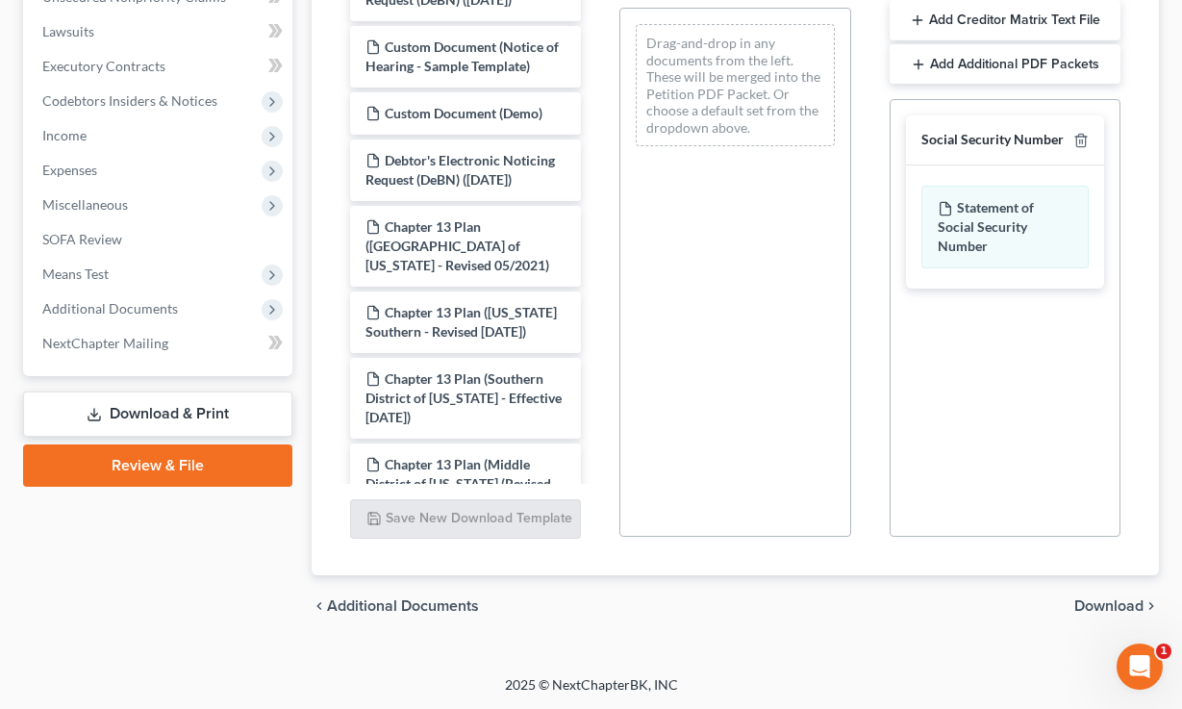
click at [1115, 606] on span "Download" at bounding box center [1109, 605] width 69 height 15
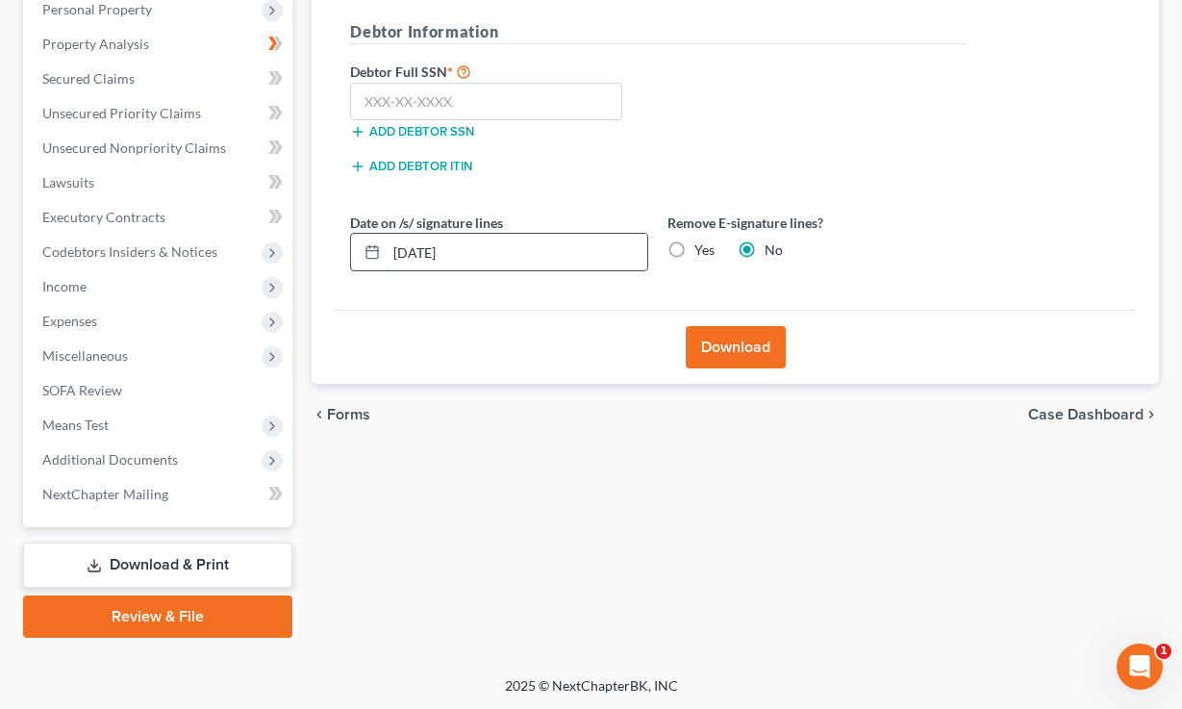
scroll to position [197, 0]
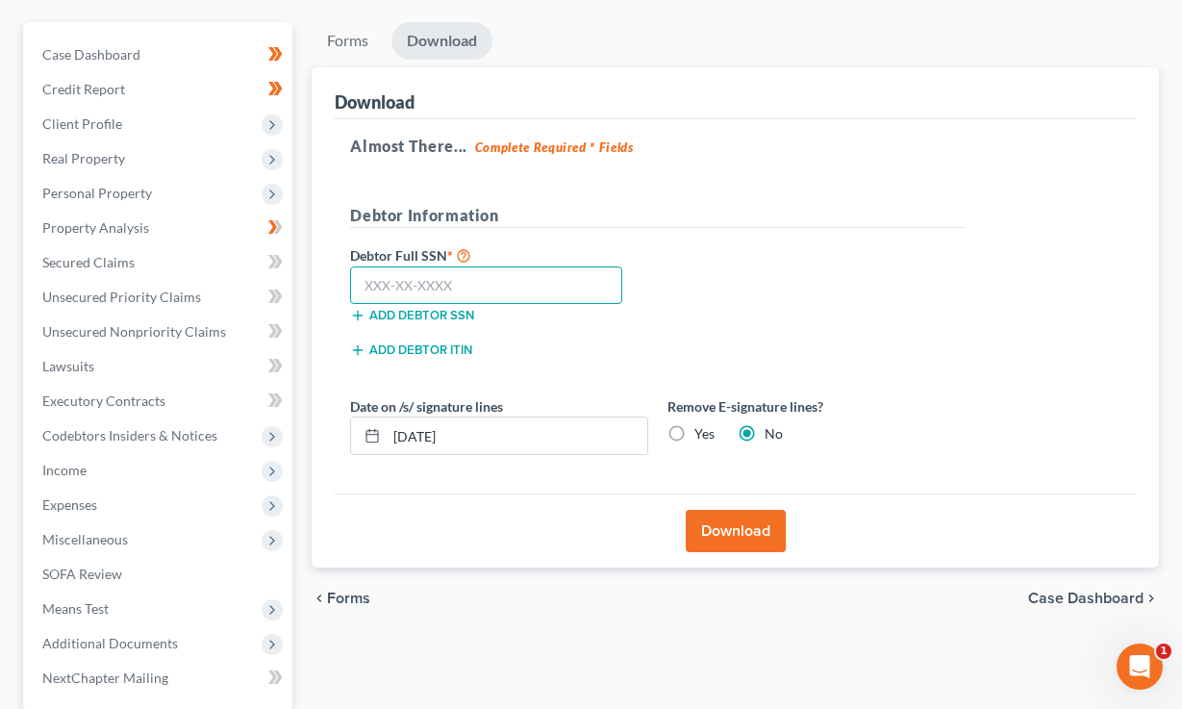
click at [375, 277] on input "text" at bounding box center [486, 285] width 272 height 38
type input "111-11-1111"
click at [733, 522] on button "Download" at bounding box center [736, 531] width 100 height 42
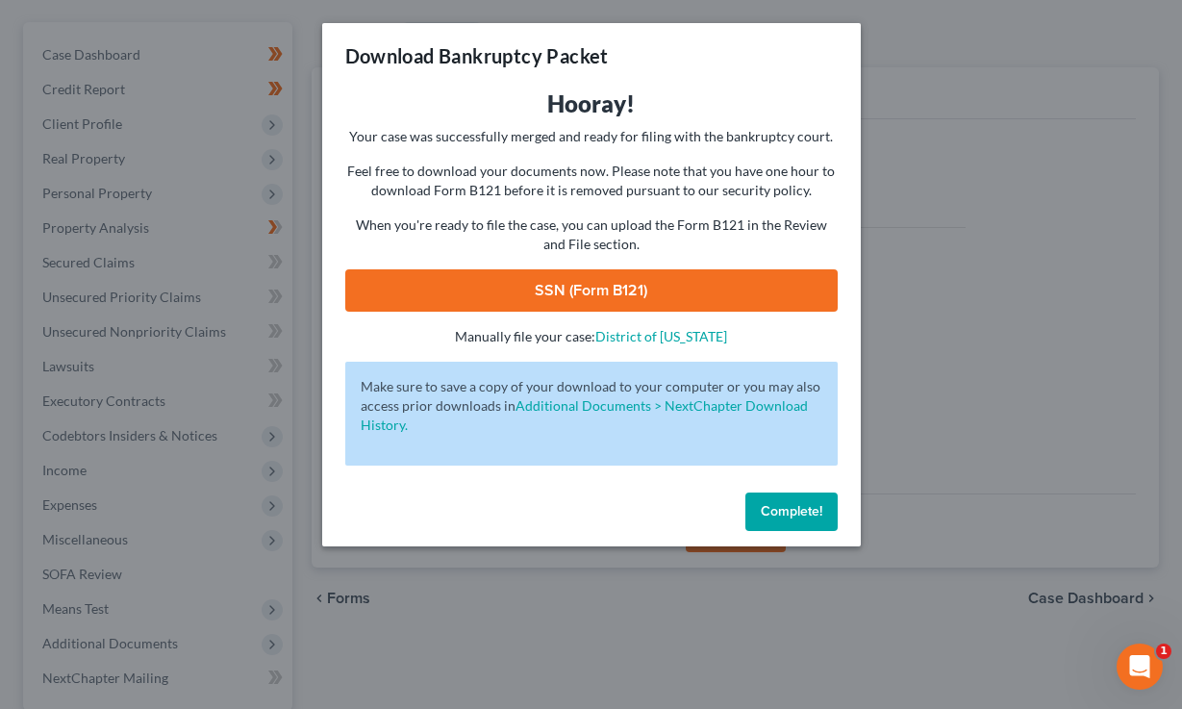
click at [596, 288] on link "SSN (Form B121)" at bounding box center [591, 290] width 493 height 42
click at [790, 506] on span "Complete!" at bounding box center [792, 511] width 62 height 16
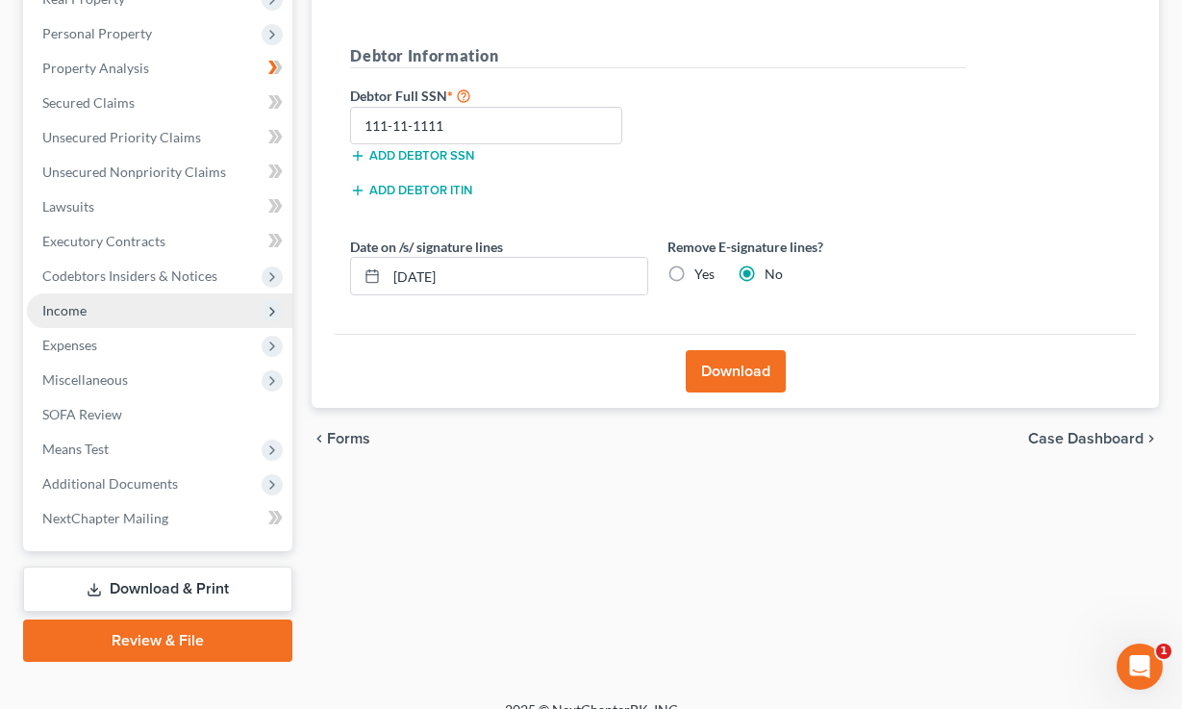
scroll to position [381, 0]
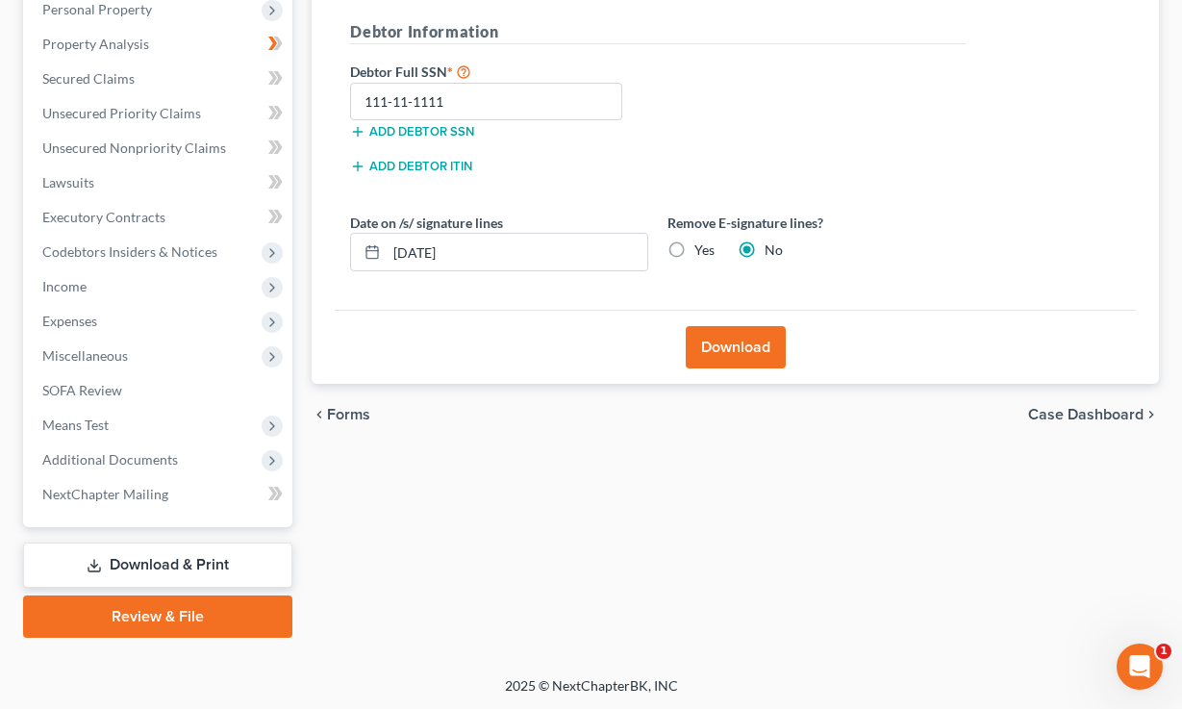
click at [153, 616] on link "Review & File" at bounding box center [157, 617] width 269 height 42
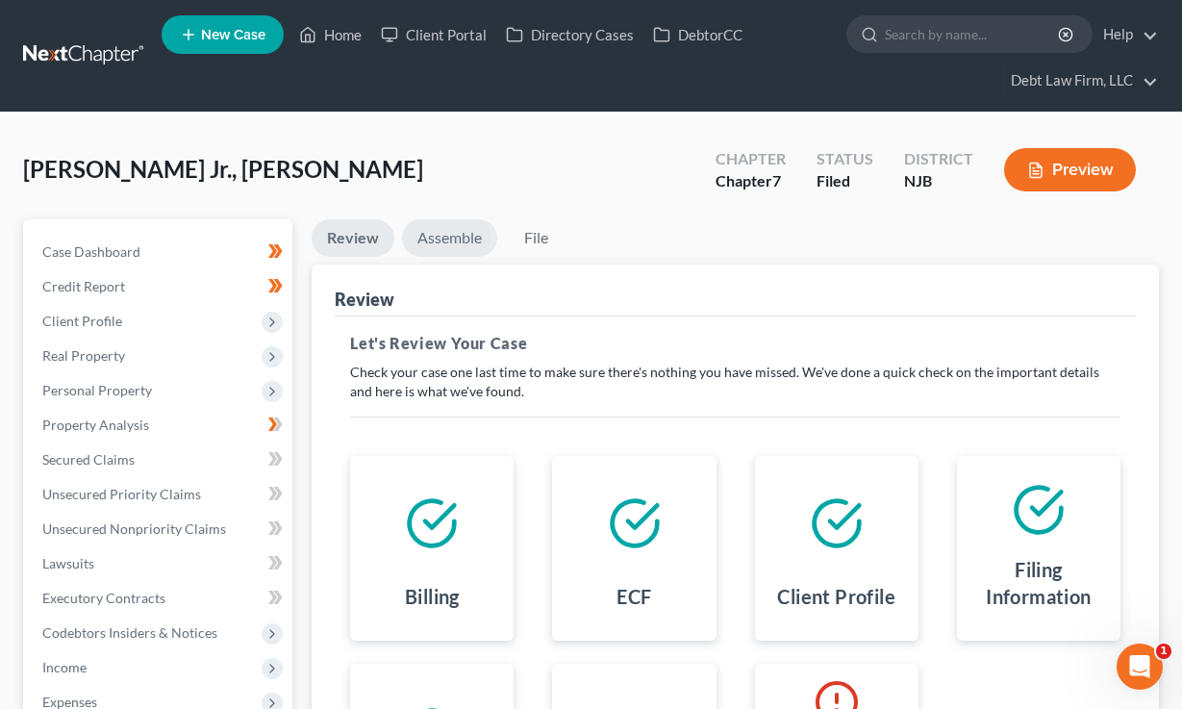
click at [448, 238] on link "Assemble" at bounding box center [449, 238] width 95 height 38
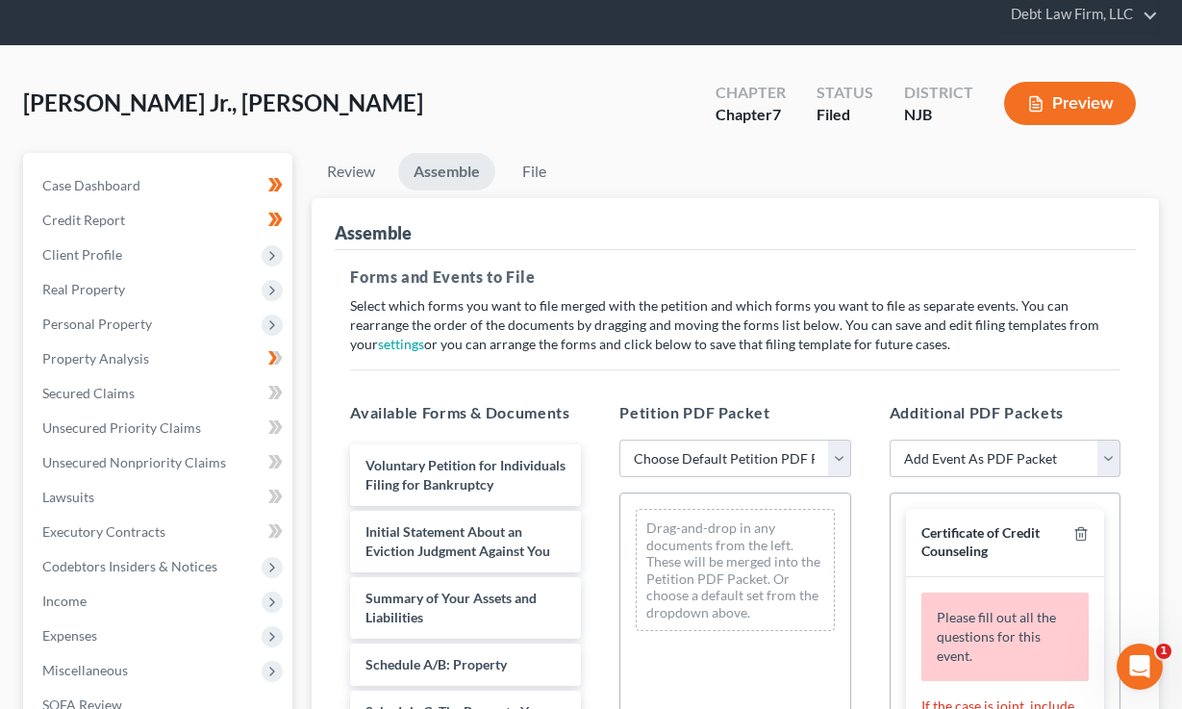
scroll to position [330, 0]
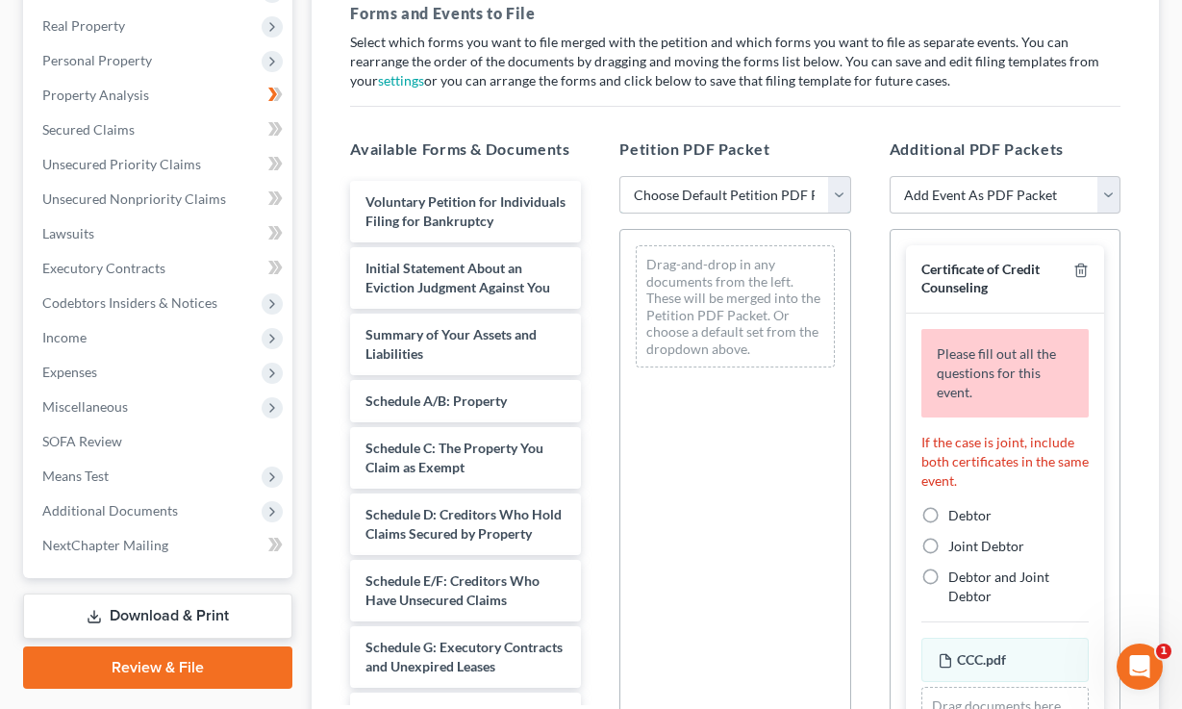
click at [737, 201] on select "Choose Default Petition PDF Packet Complete Bankruptcy Petition (all forms and …" at bounding box center [735, 195] width 231 height 38
select select "0"
click at [620, 176] on select "Choose Default Petition PDF Packet Complete Bankruptcy Petition (all forms and …" at bounding box center [735, 195] width 231 height 38
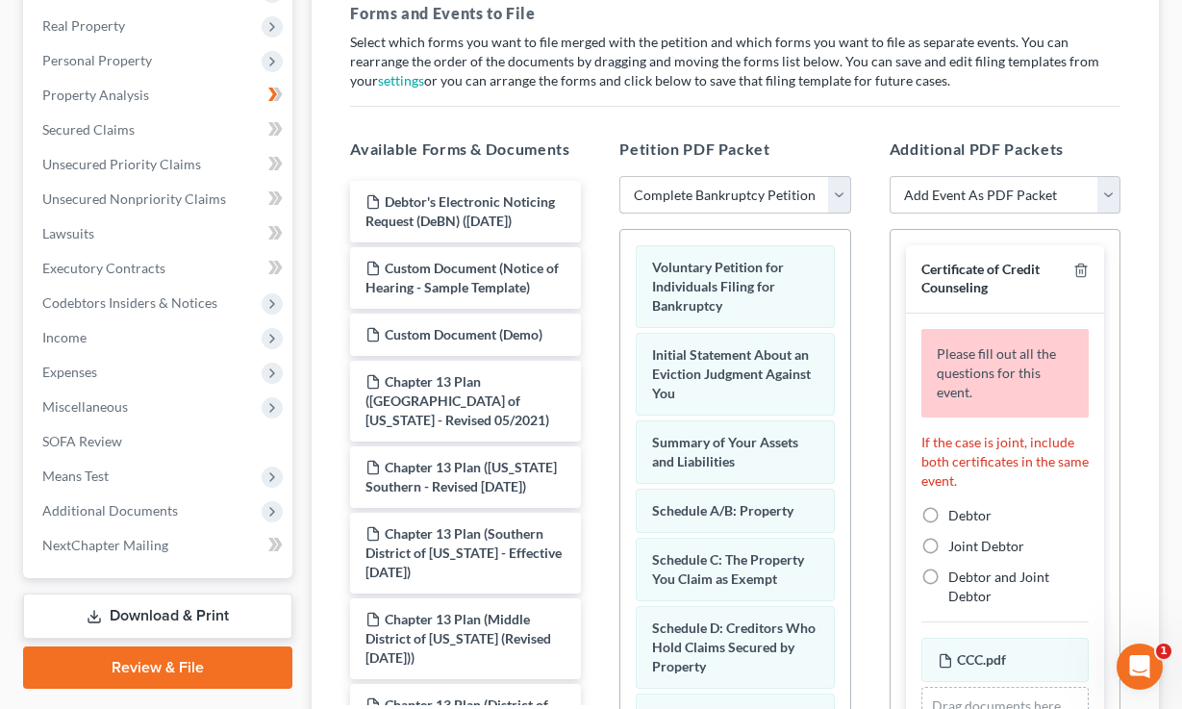
scroll to position [117, 0]
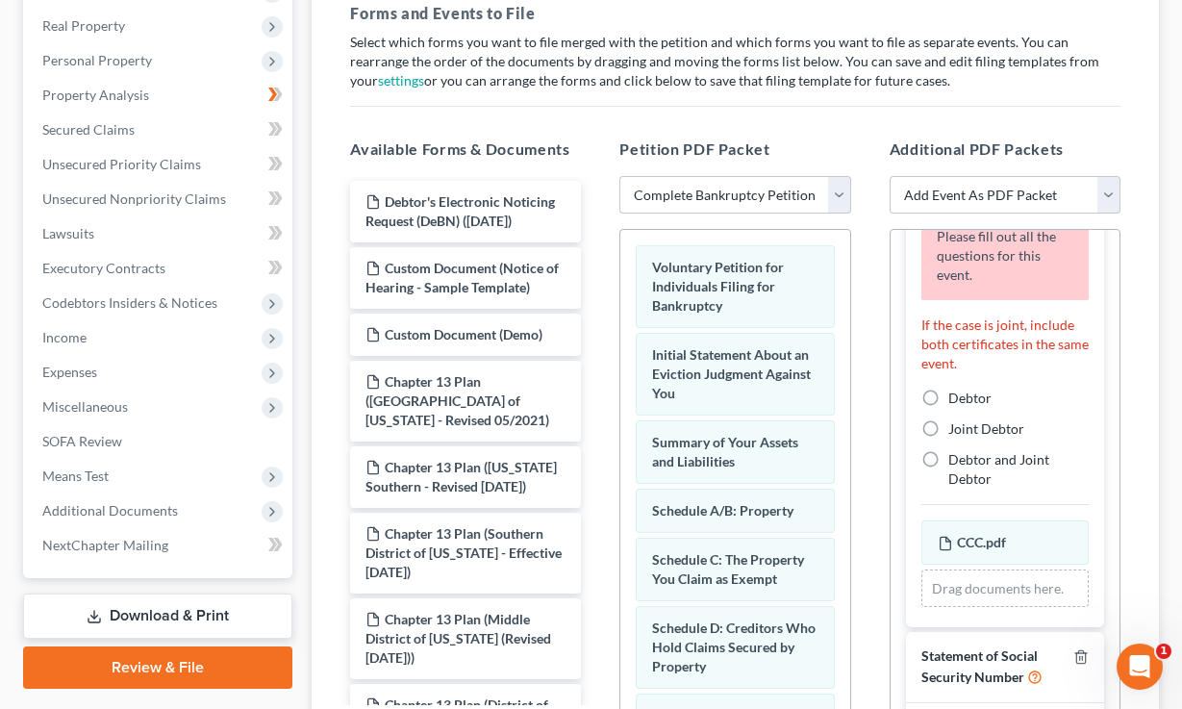
click at [949, 399] on label "Debtor" at bounding box center [970, 398] width 43 height 19
click at [956, 399] on input "Debtor" at bounding box center [962, 395] width 13 height 13
radio input "true"
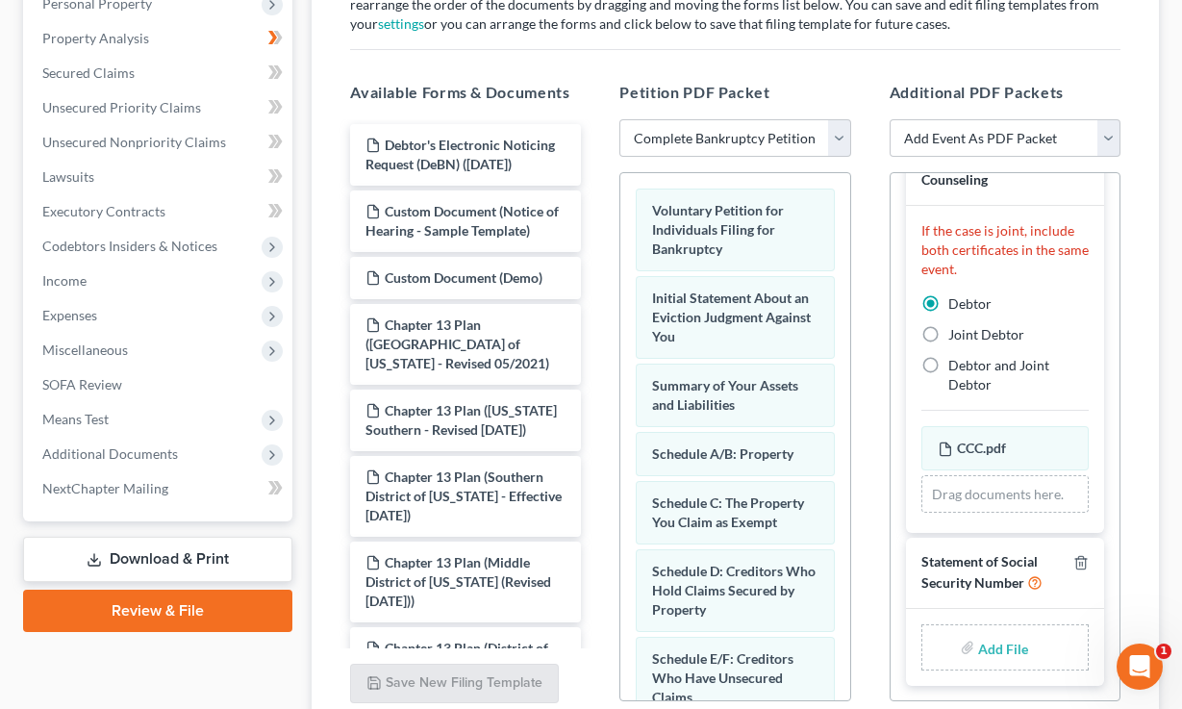
scroll to position [551, 0]
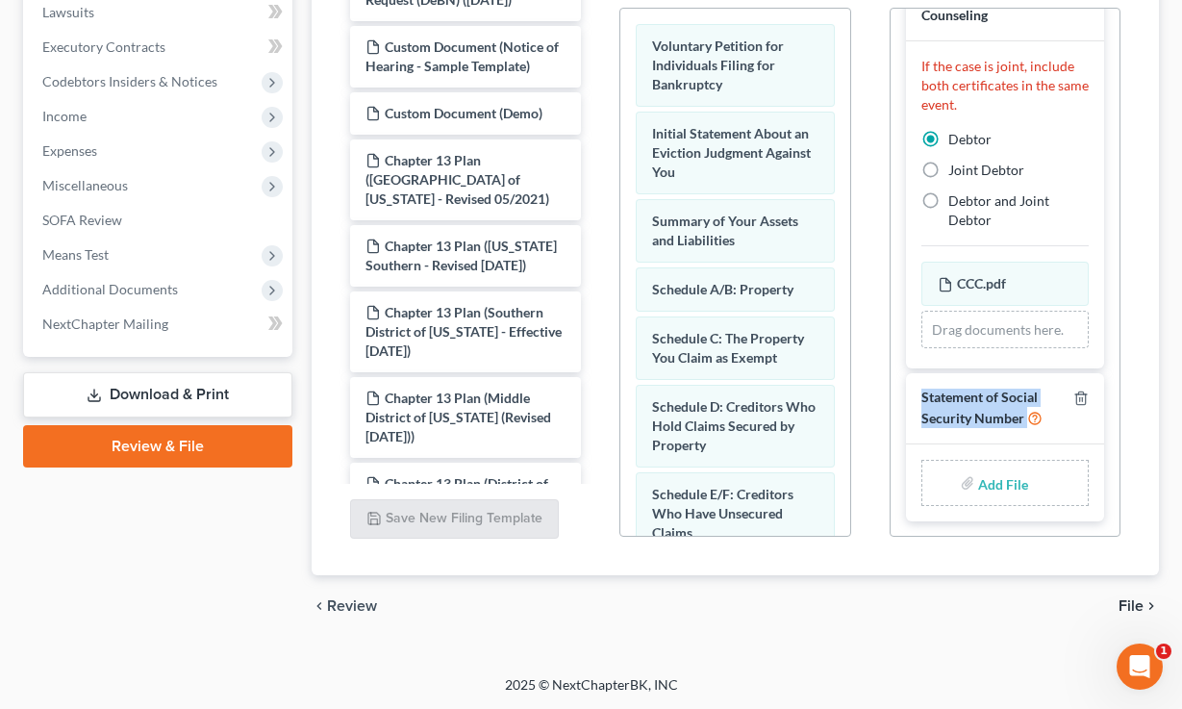
drag, startPoint x: 1064, startPoint y: 436, endPoint x: 903, endPoint y: 389, distance: 167.4
click at [903, 389] on div "Certificate of Credit Counseling If the case is joint, include both certificate…" at bounding box center [1005, 247] width 229 height 578
click at [998, 482] on input "file" at bounding box center [1001, 483] width 46 height 35
type input "C:\fakepath\SSN Form 121.pdf"
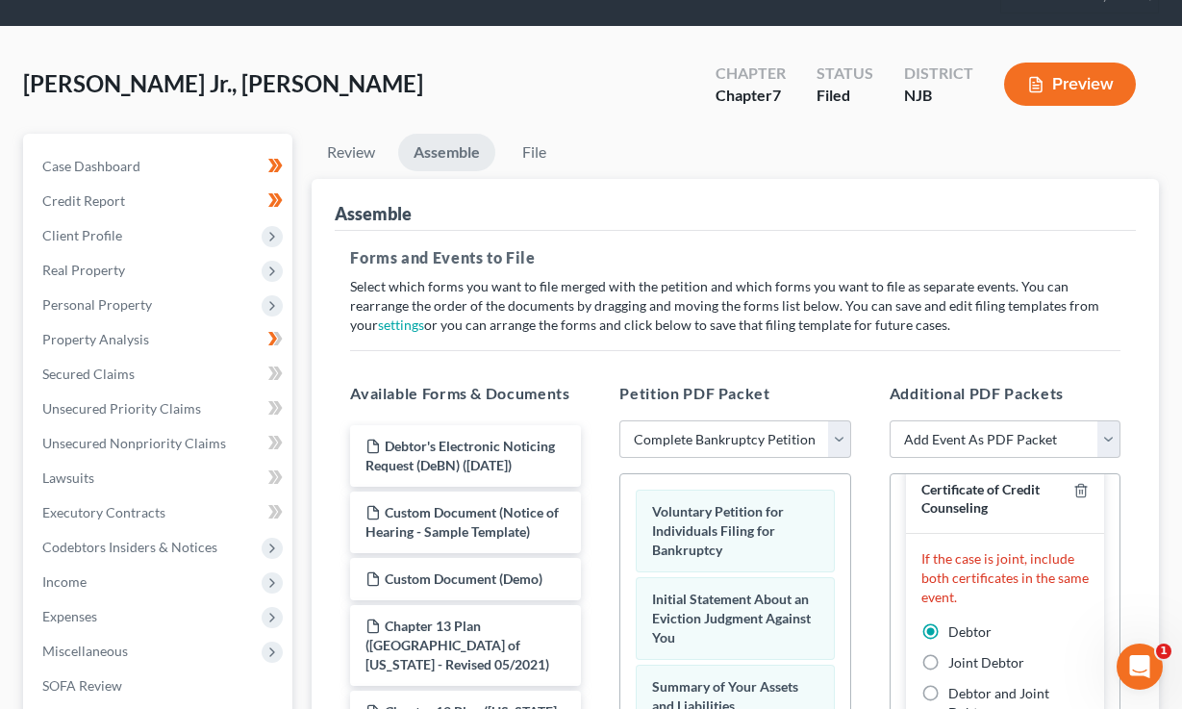
scroll to position [38, 0]
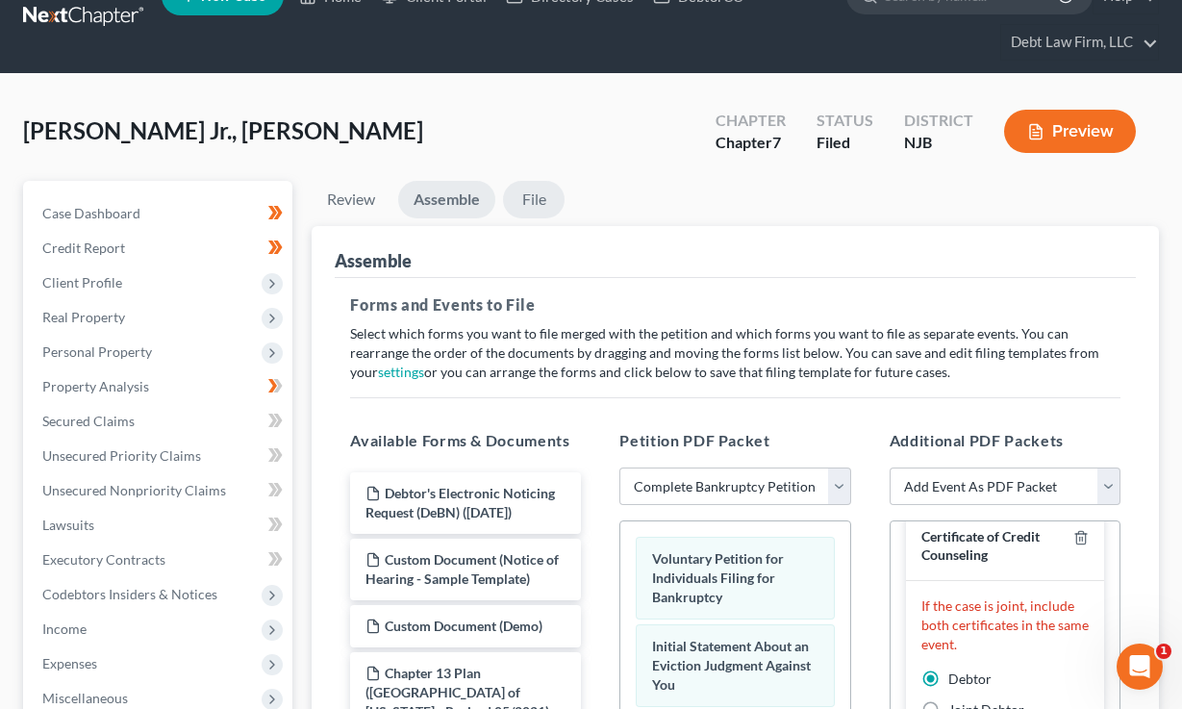
click at [549, 204] on link "File" at bounding box center [534, 200] width 62 height 38
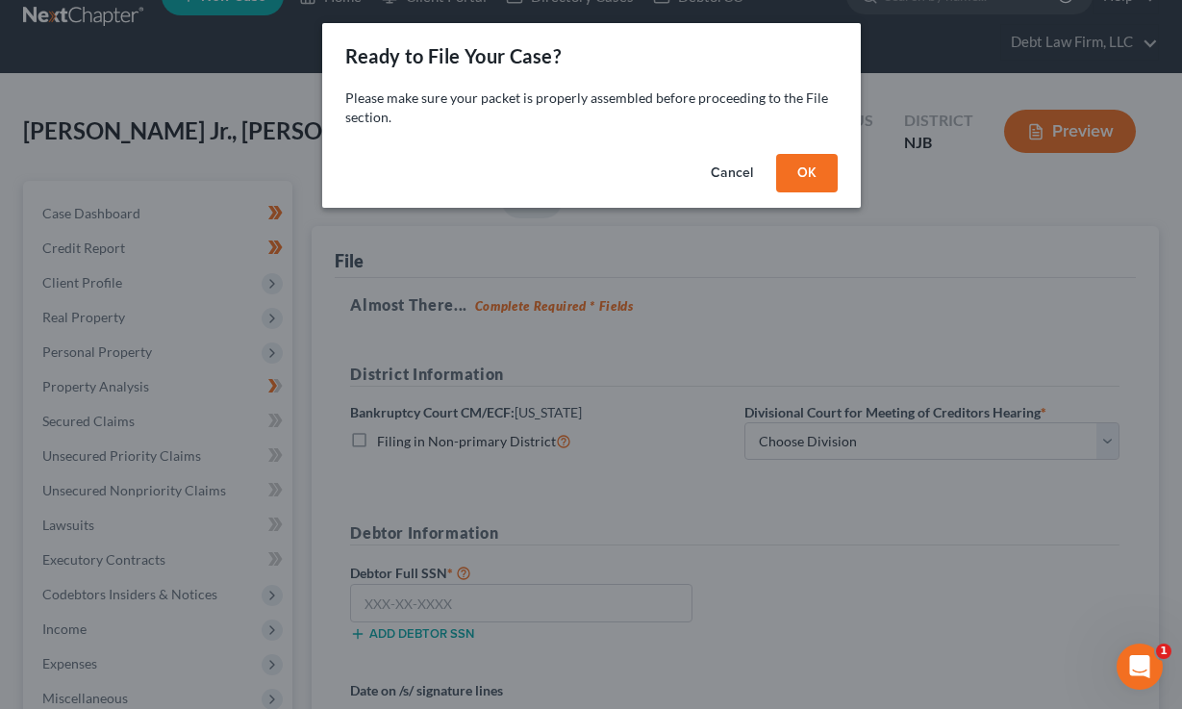
click at [818, 182] on button "OK" at bounding box center [807, 173] width 62 height 38
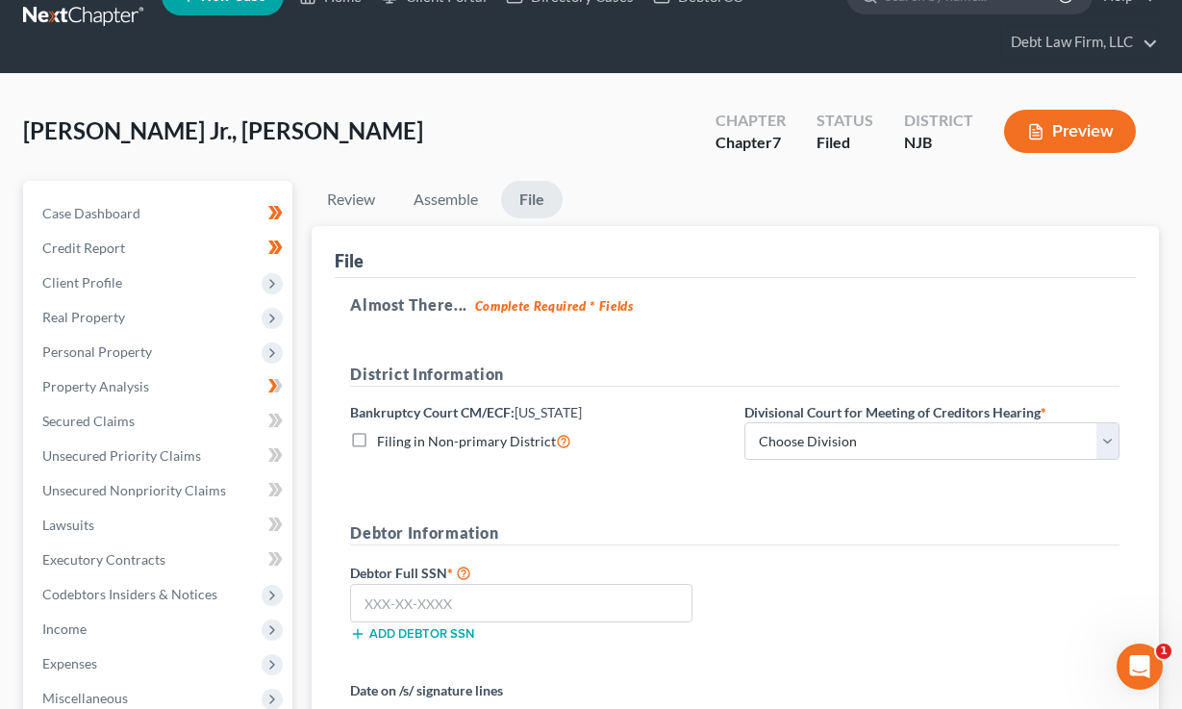
scroll to position [216, 0]
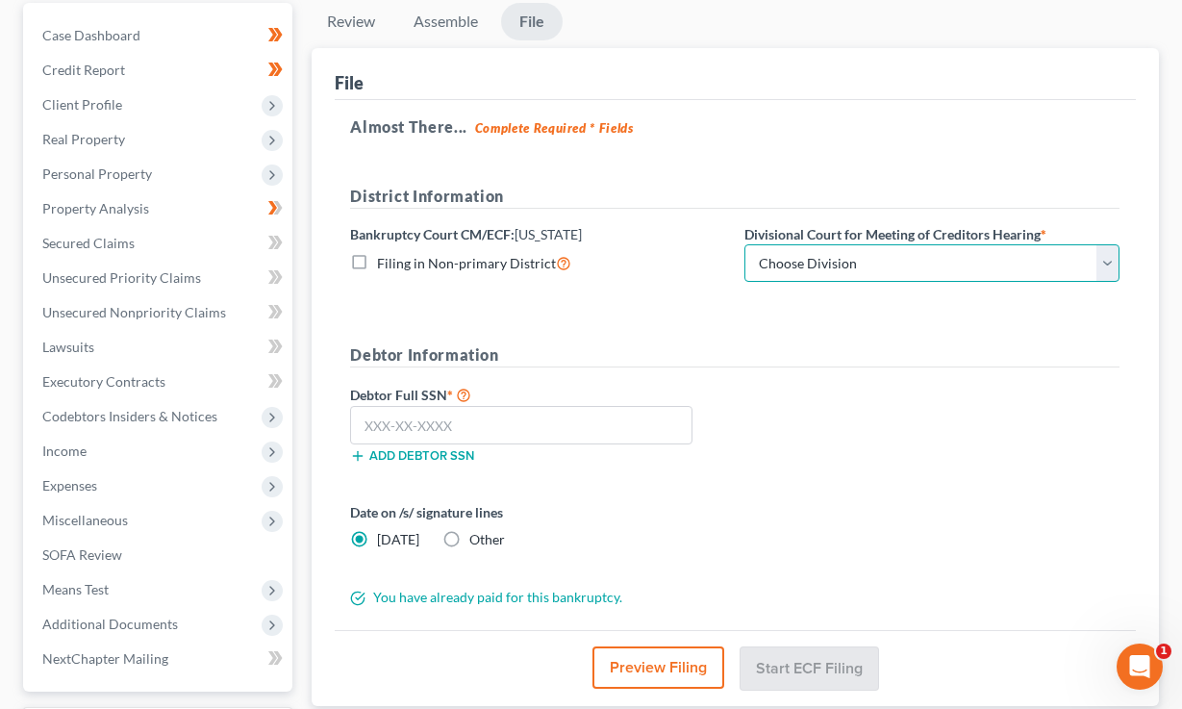
click at [853, 257] on select "Choose Division [GEOGRAPHIC_DATA] [GEOGRAPHIC_DATA]/[GEOGRAPHIC_DATA] [GEOGRAPH…" at bounding box center [932, 263] width 375 height 38
select select "2"
click at [745, 244] on select "Choose Division [GEOGRAPHIC_DATA] [GEOGRAPHIC_DATA]/[GEOGRAPHIC_DATA] [GEOGRAPH…" at bounding box center [932, 263] width 375 height 38
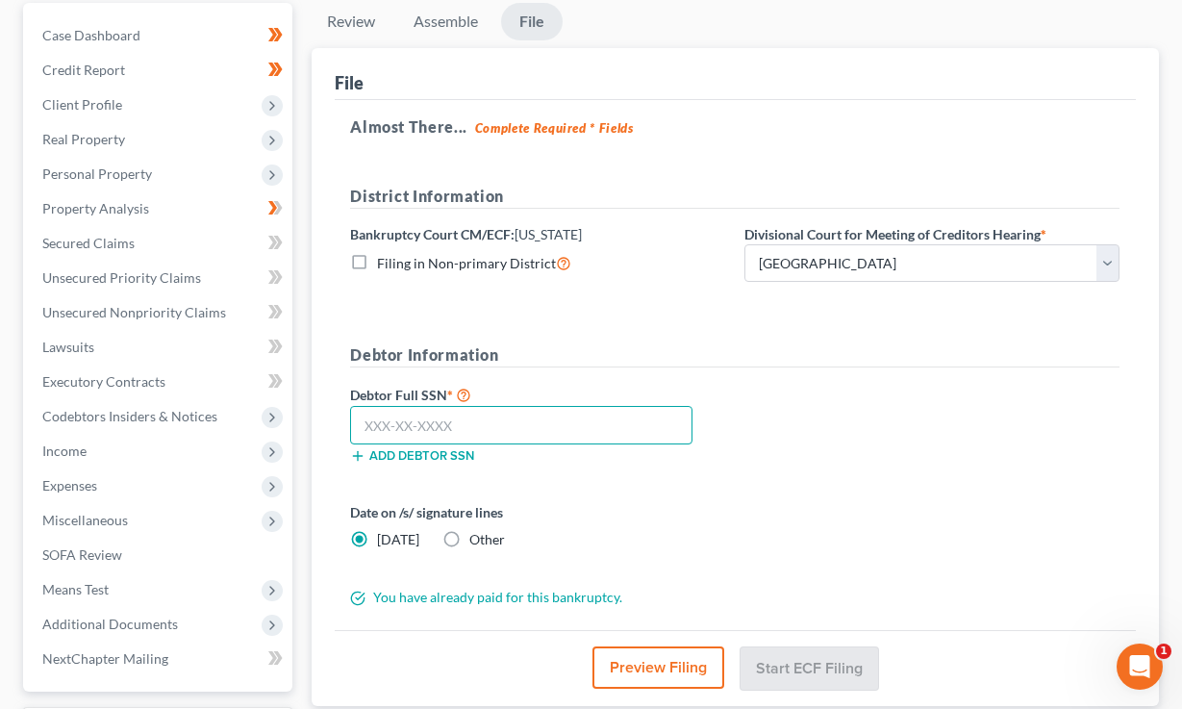
click at [454, 411] on input "text" at bounding box center [521, 425] width 342 height 38
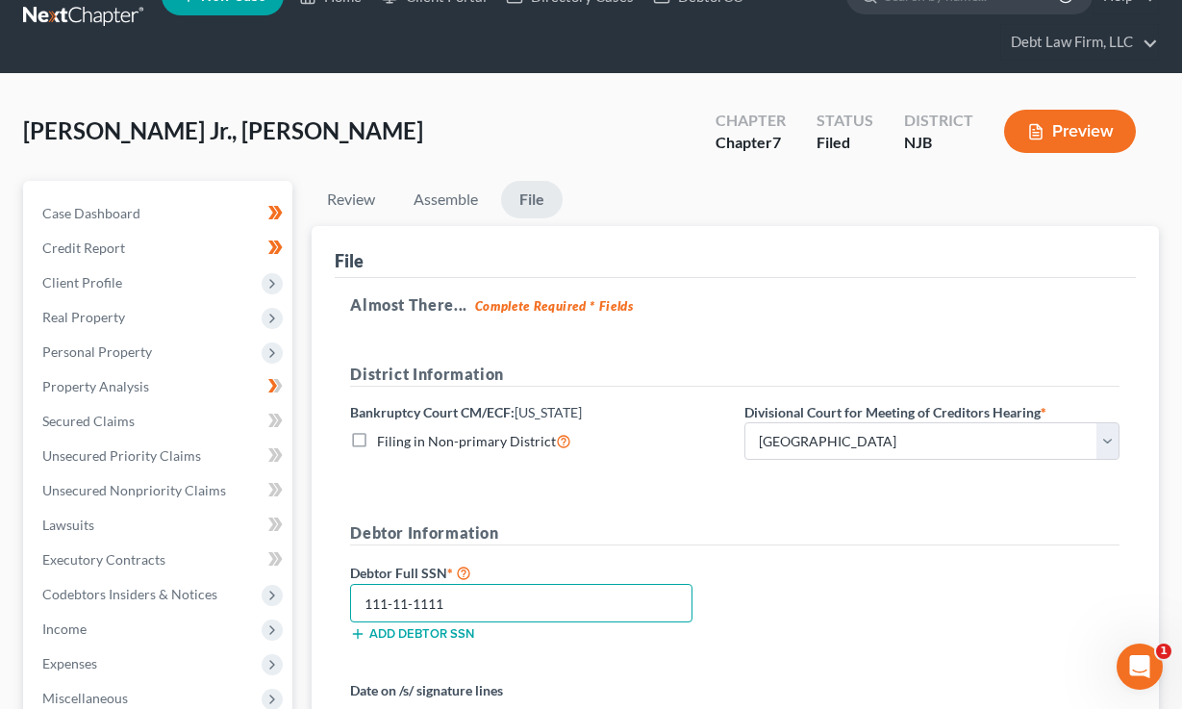
scroll to position [0, 0]
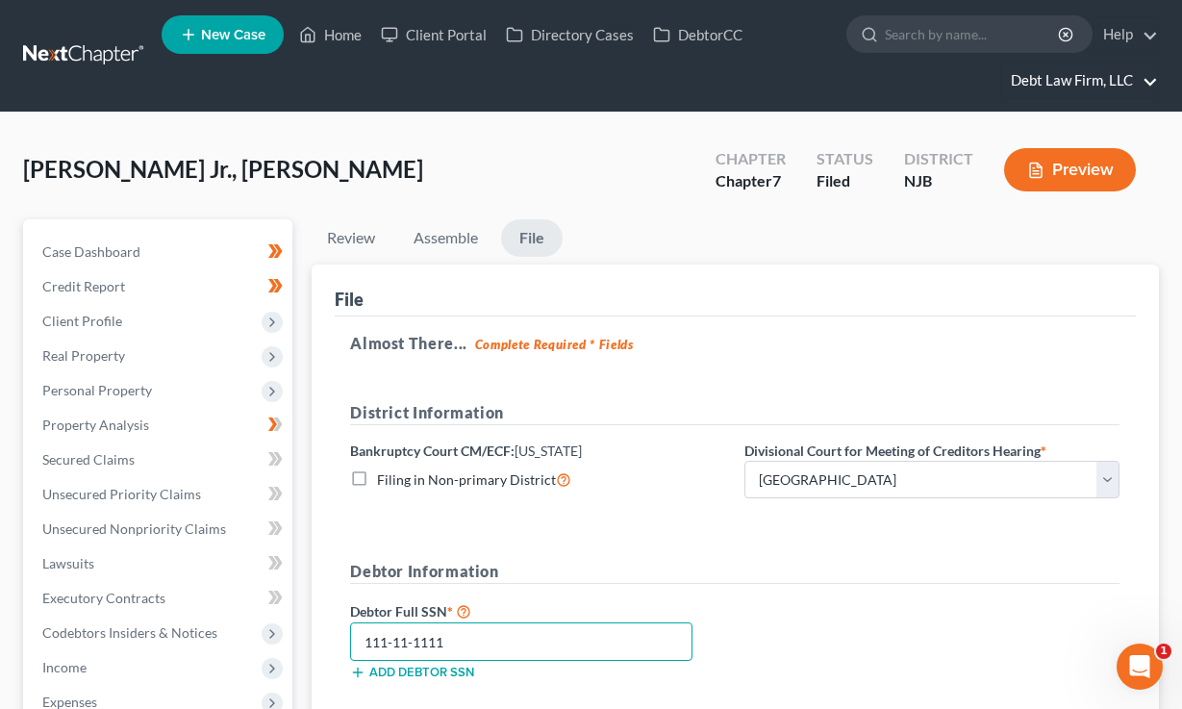
type input "111-11-1111"
click at [1084, 91] on link "Debt Law Firm, LLC" at bounding box center [1079, 80] width 157 height 35
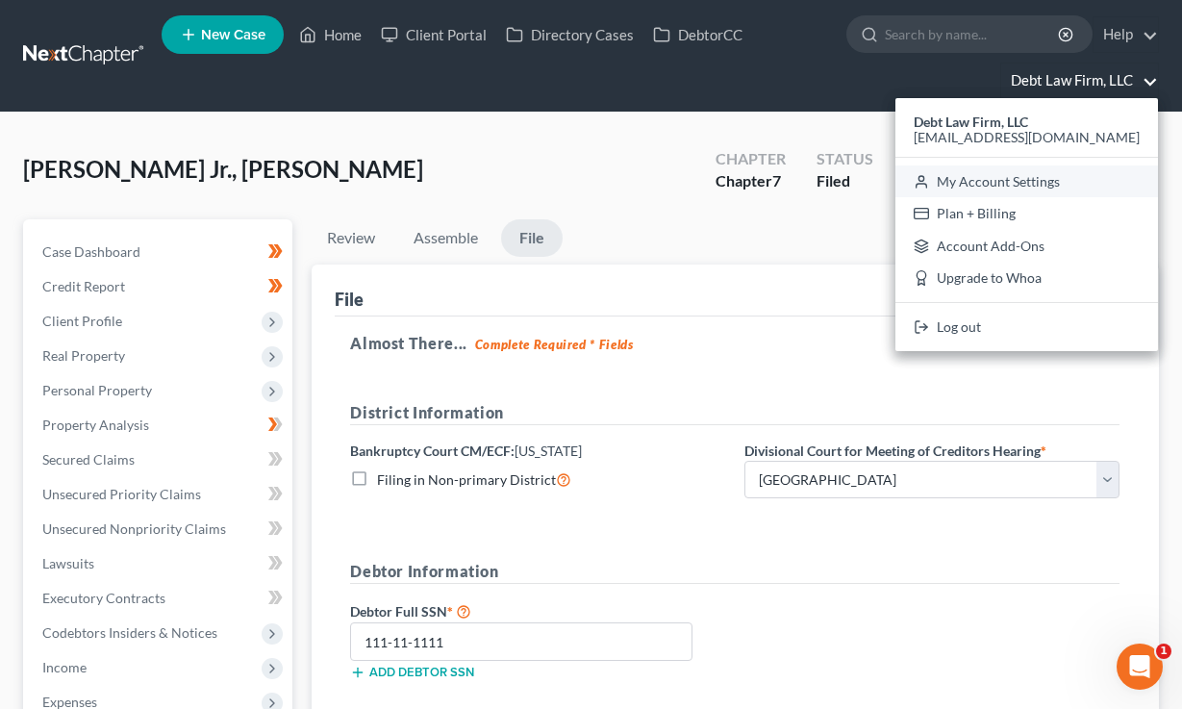
click at [1071, 179] on link "My Account Settings" at bounding box center [1027, 181] width 263 height 33
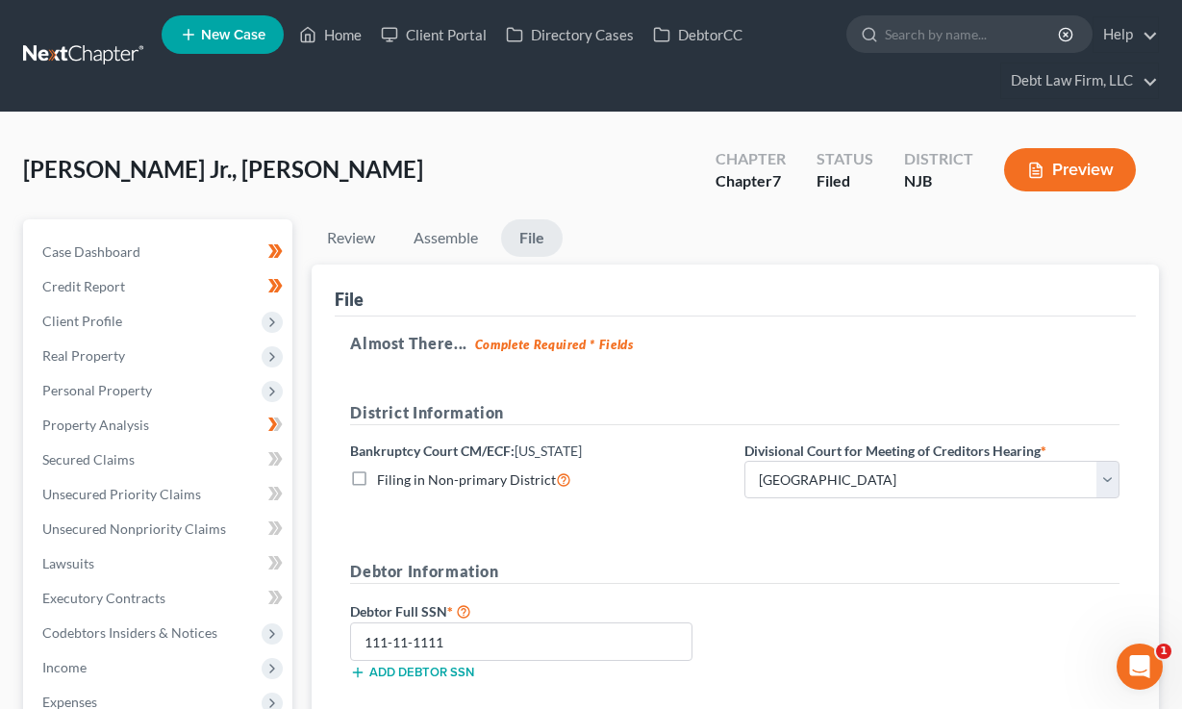
select select "61"
select select "24"
select select "36"
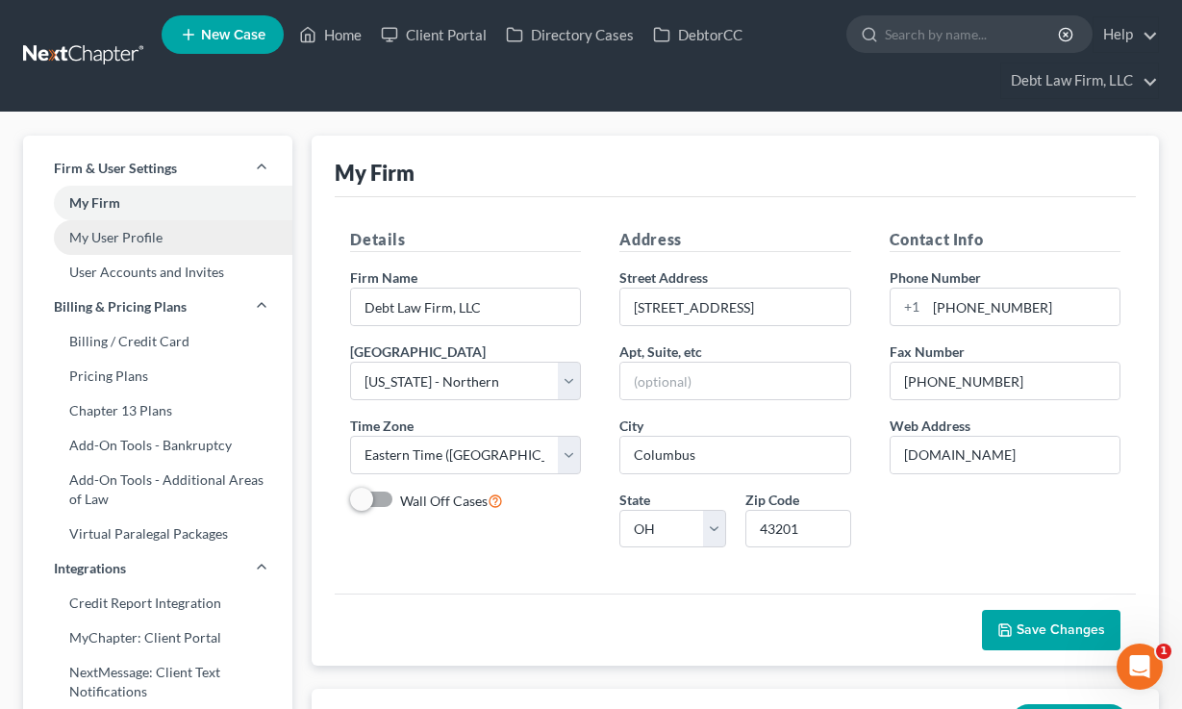
click at [143, 234] on link "My User Profile" at bounding box center [157, 237] width 269 height 35
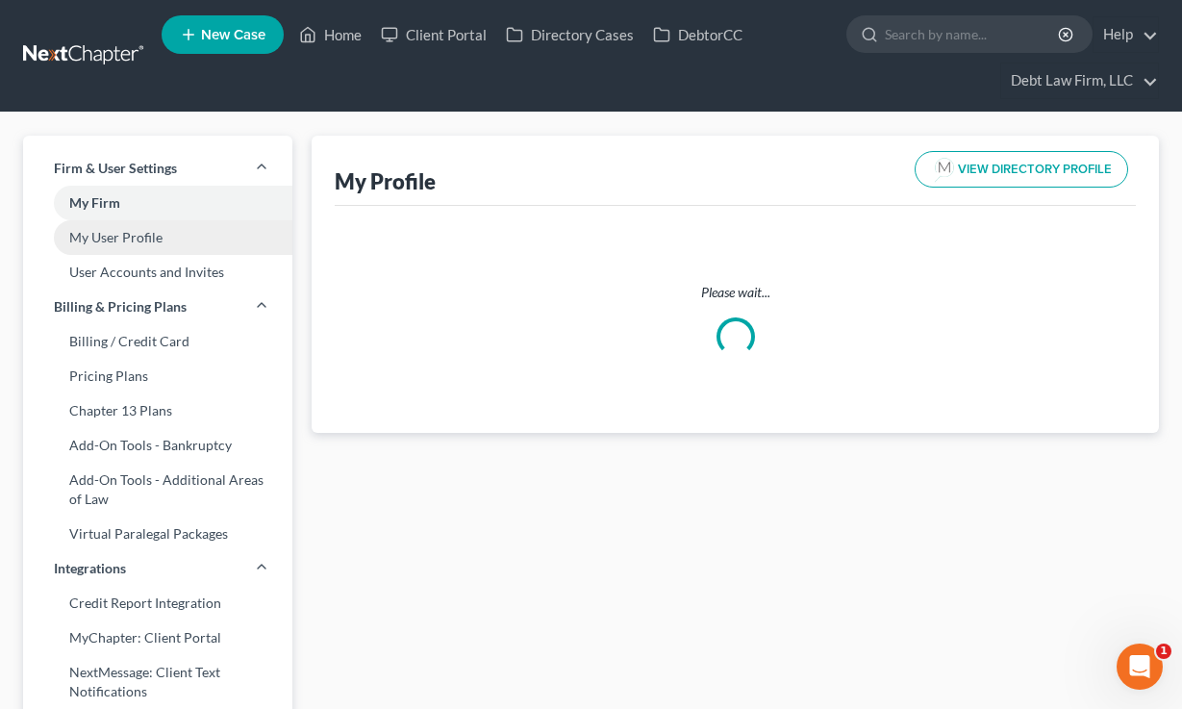
select select "36"
select select "61"
select select "attorney"
select select "0"
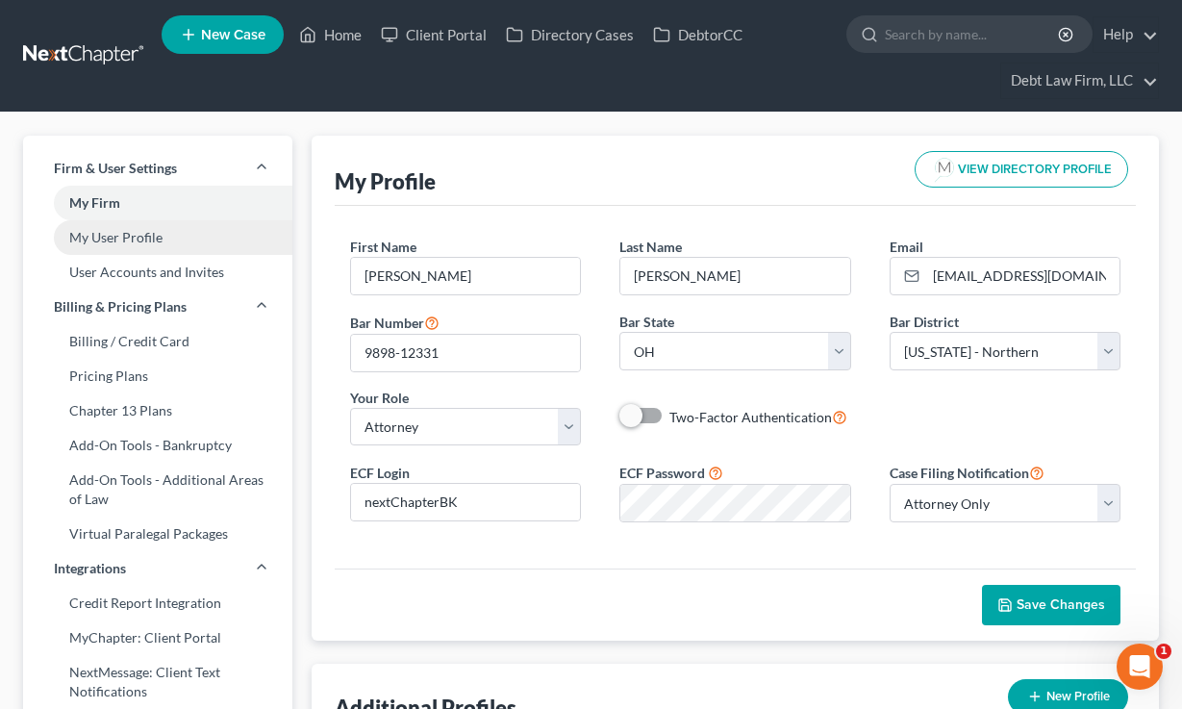
scroll to position [323, 0]
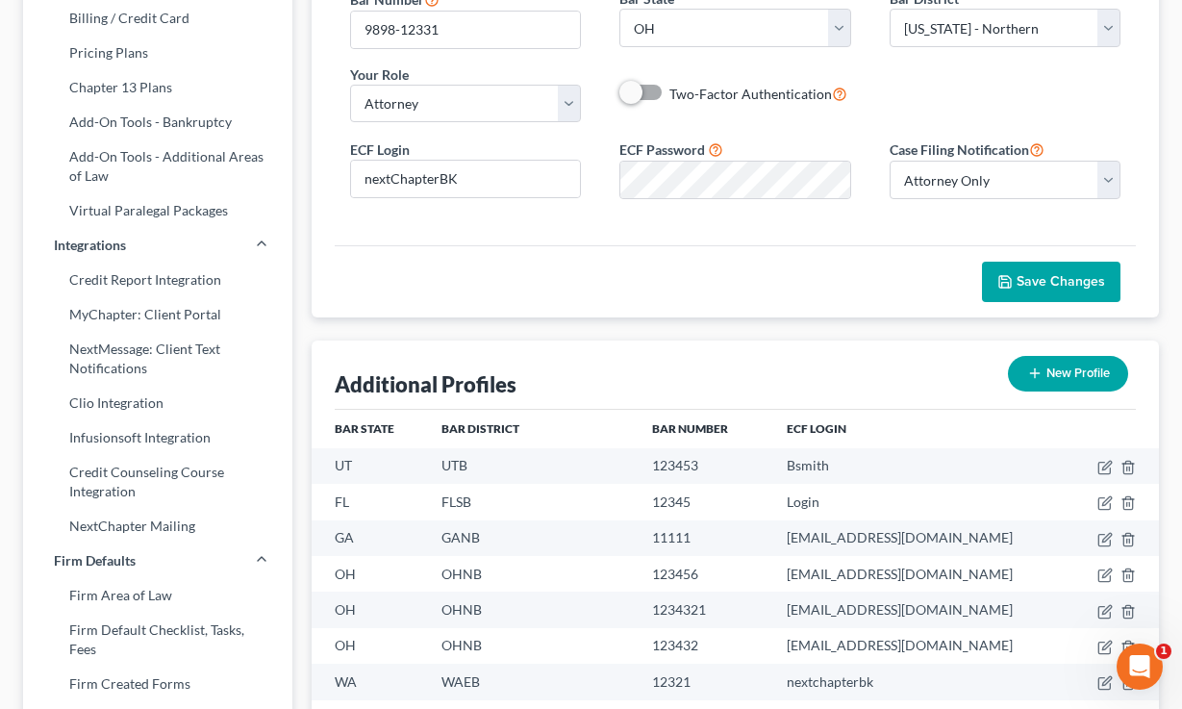
drag, startPoint x: 460, startPoint y: 137, endPoint x: 344, endPoint y: 138, distance: 115.4
click at [350, 138] on form "First Name * Atticus M. Last Name * [PERSON_NAME] Email * [EMAIL_ADDRESS][DOMAI…" at bounding box center [735, 63] width 771 height 301
drag, startPoint x: 739, startPoint y: 139, endPoint x: 623, endPoint y: 139, distance: 115.4
click at [623, 139] on div "ECF Password" at bounding box center [734, 169] width 269 height 61
click at [533, 167] on input "nextChapterBK" at bounding box center [465, 179] width 229 height 37
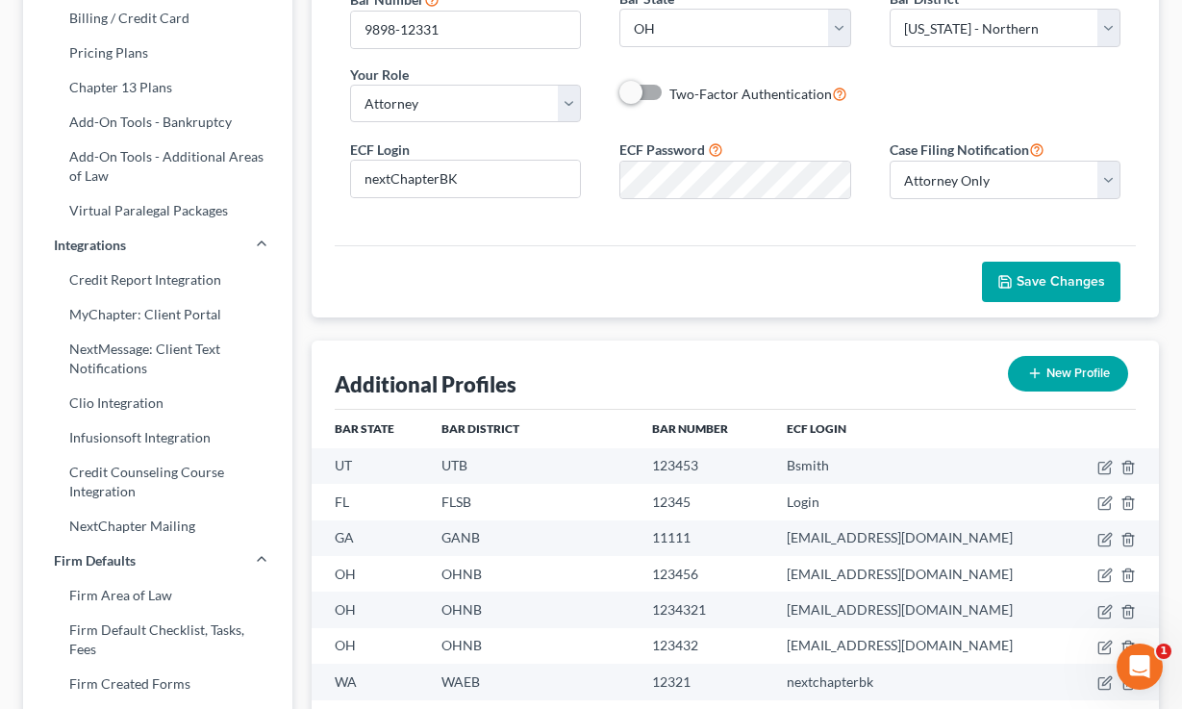
click at [540, 275] on div "Save Changes" at bounding box center [735, 281] width 801 height 72
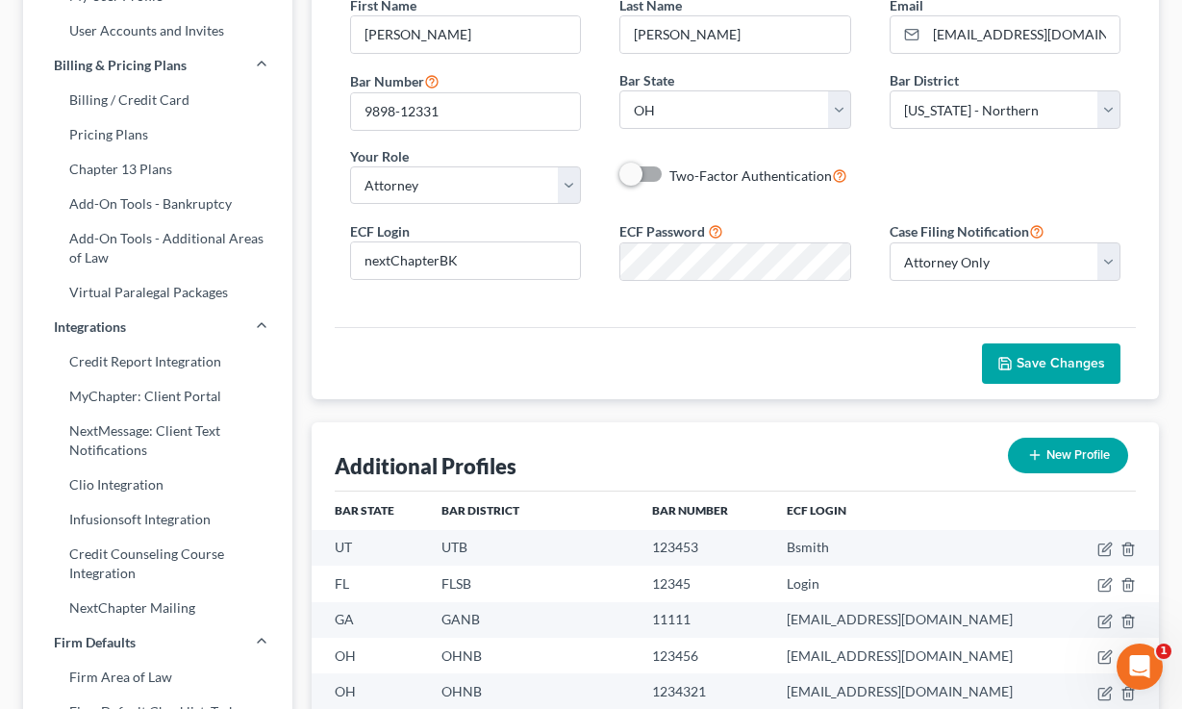
scroll to position [117, 0]
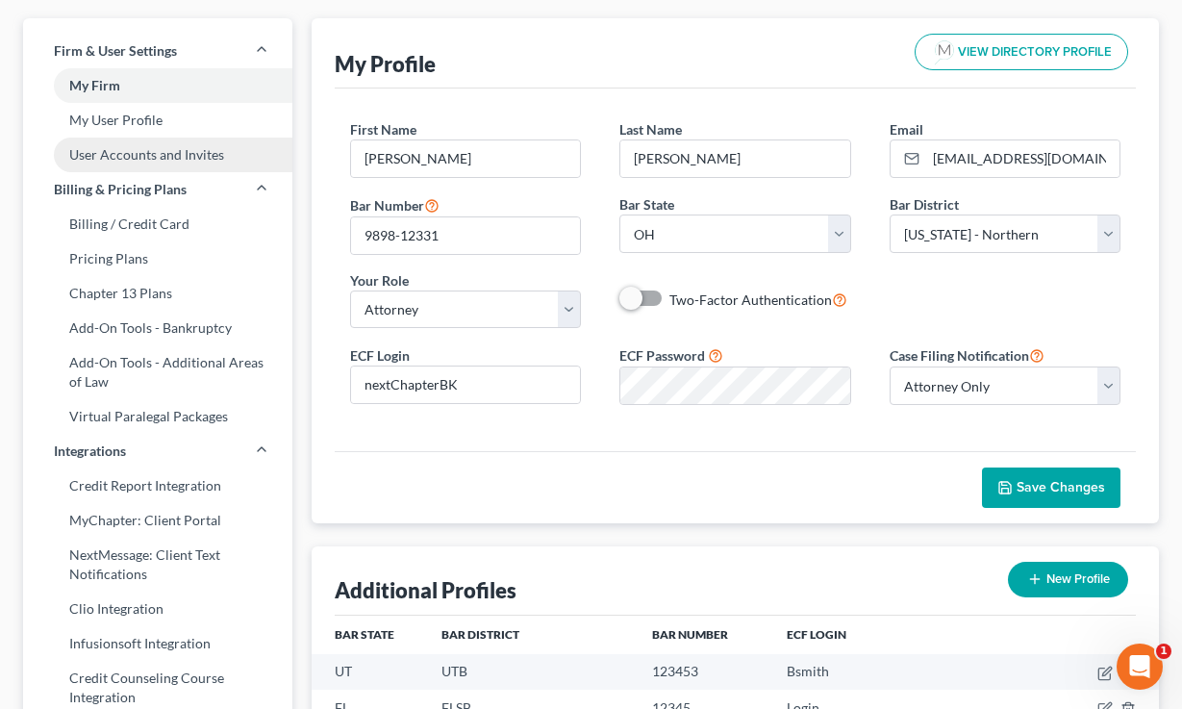
click at [134, 151] on link "User Accounts and Invites" at bounding box center [157, 155] width 269 height 35
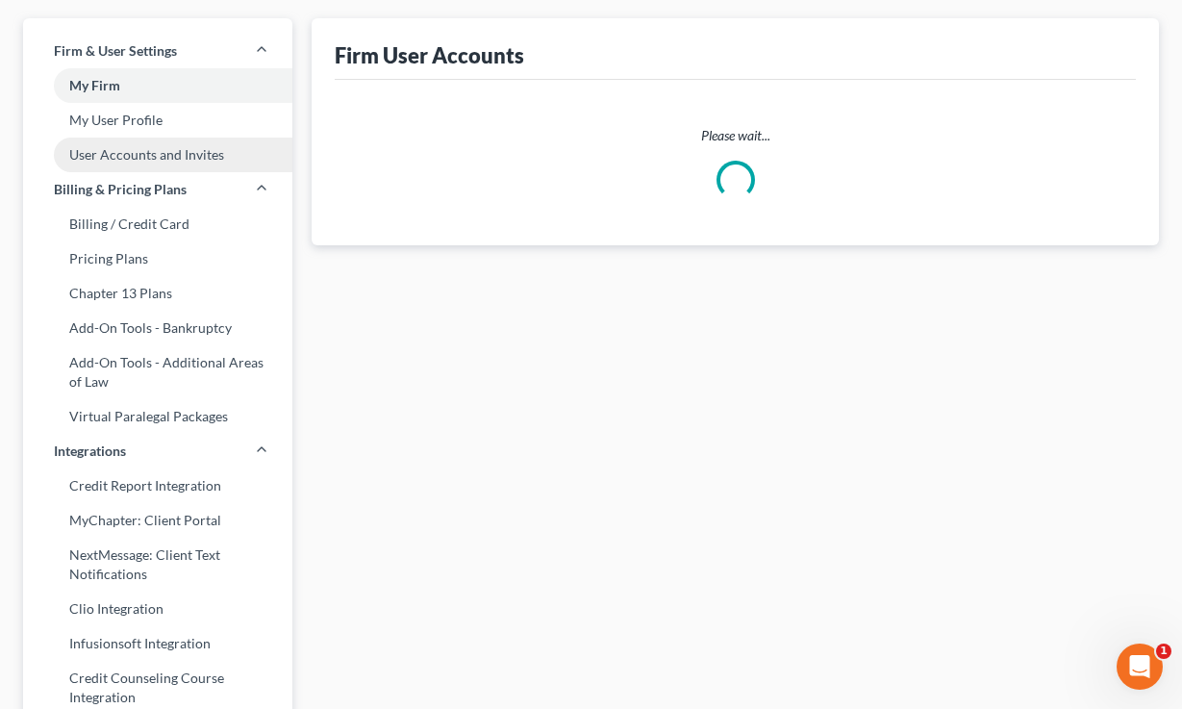
scroll to position [7, 0]
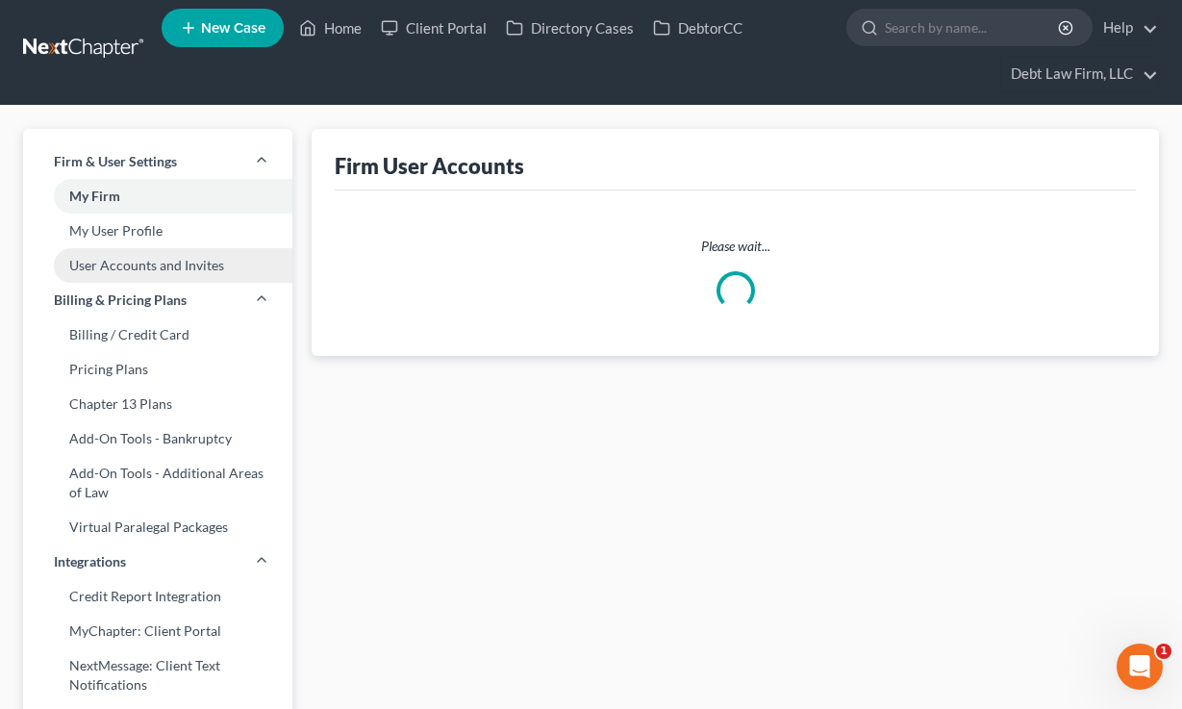
select select "0"
select select "1"
select select "0"
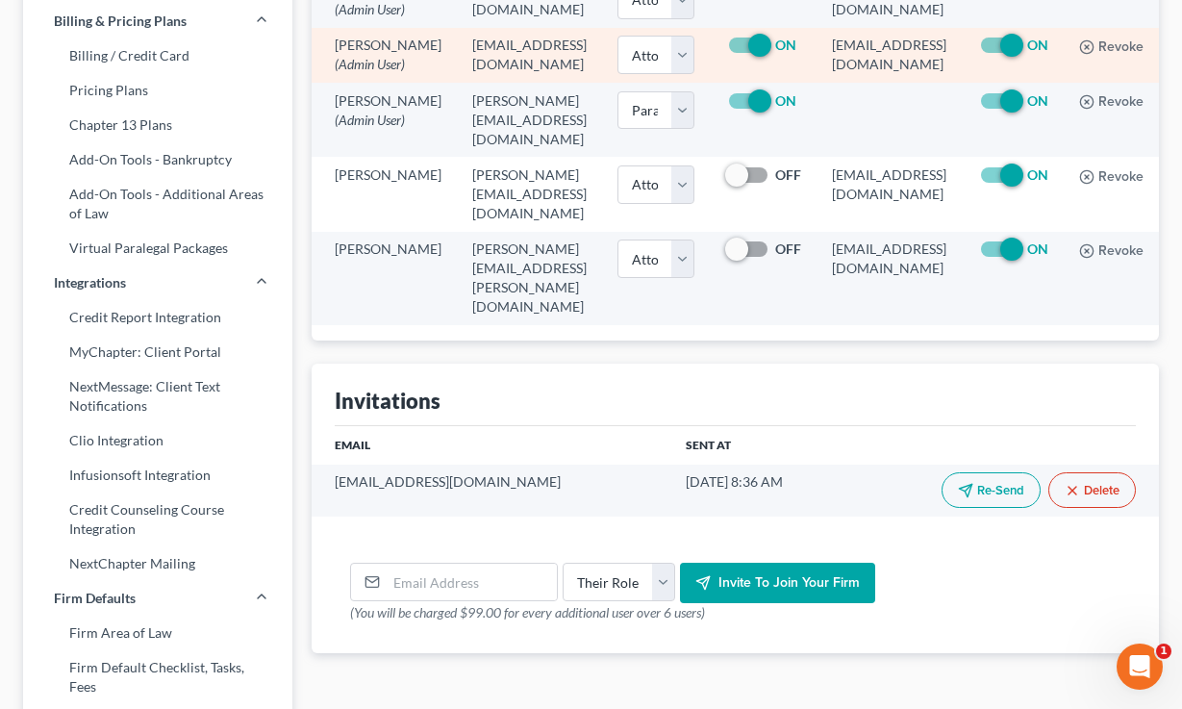
scroll to position [435, 0]
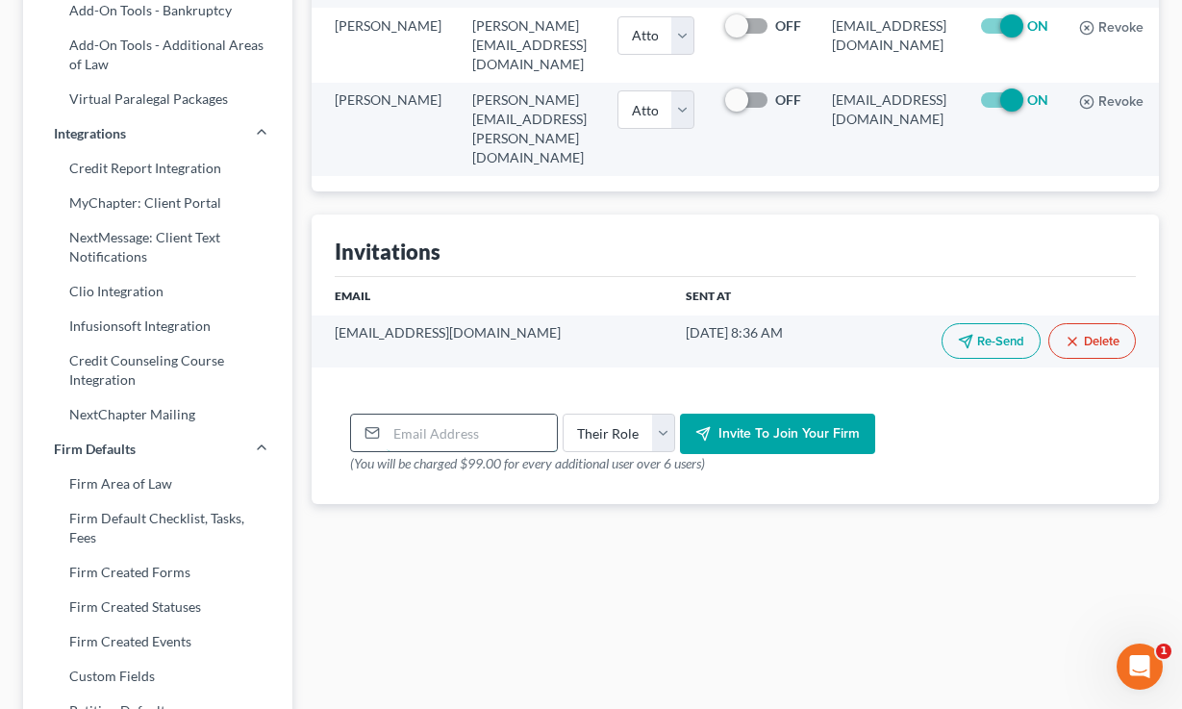
click at [417, 451] on input "email" at bounding box center [472, 433] width 170 height 37
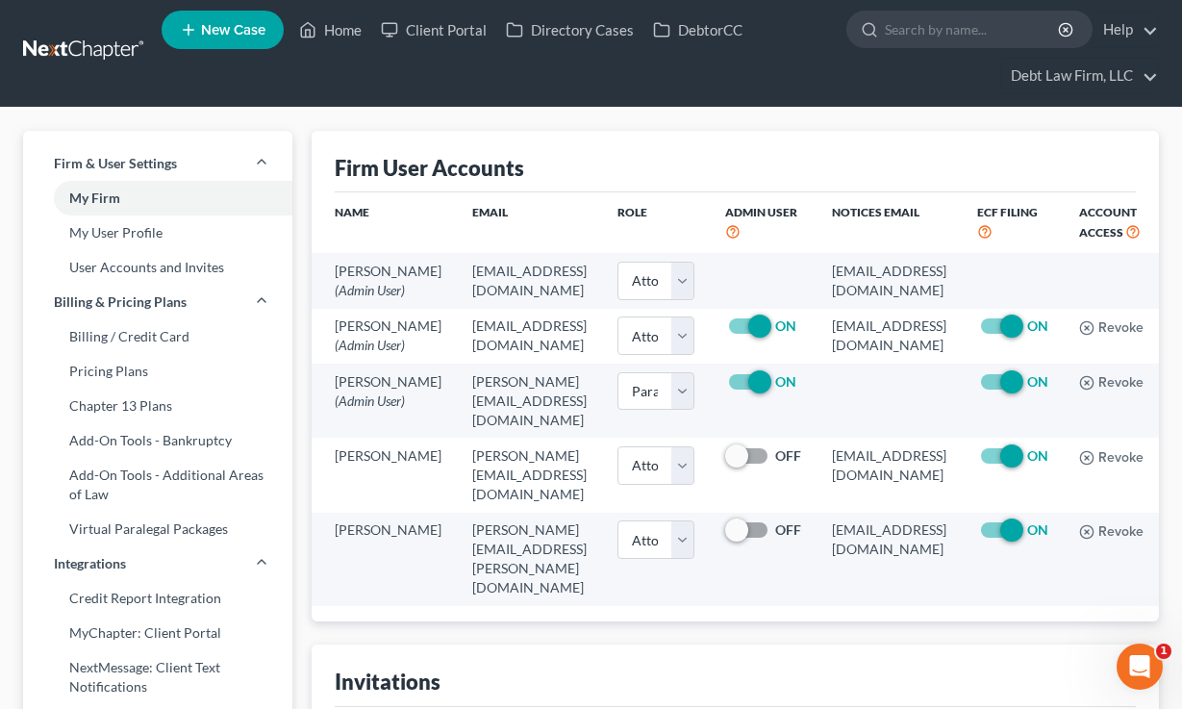
scroll to position [3, 0]
click at [371, 21] on link "Home" at bounding box center [331, 30] width 82 height 35
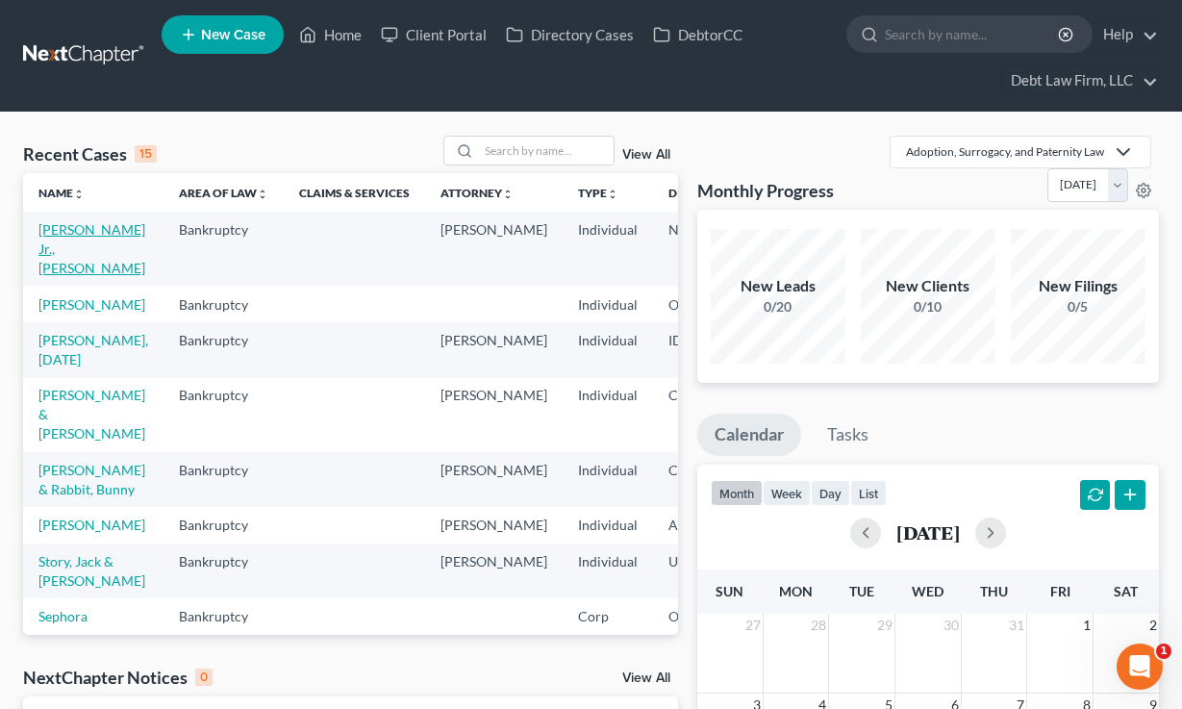
click at [62, 245] on link "[PERSON_NAME] Jr., [PERSON_NAME]" at bounding box center [91, 248] width 107 height 55
select select "8"
select select "3"
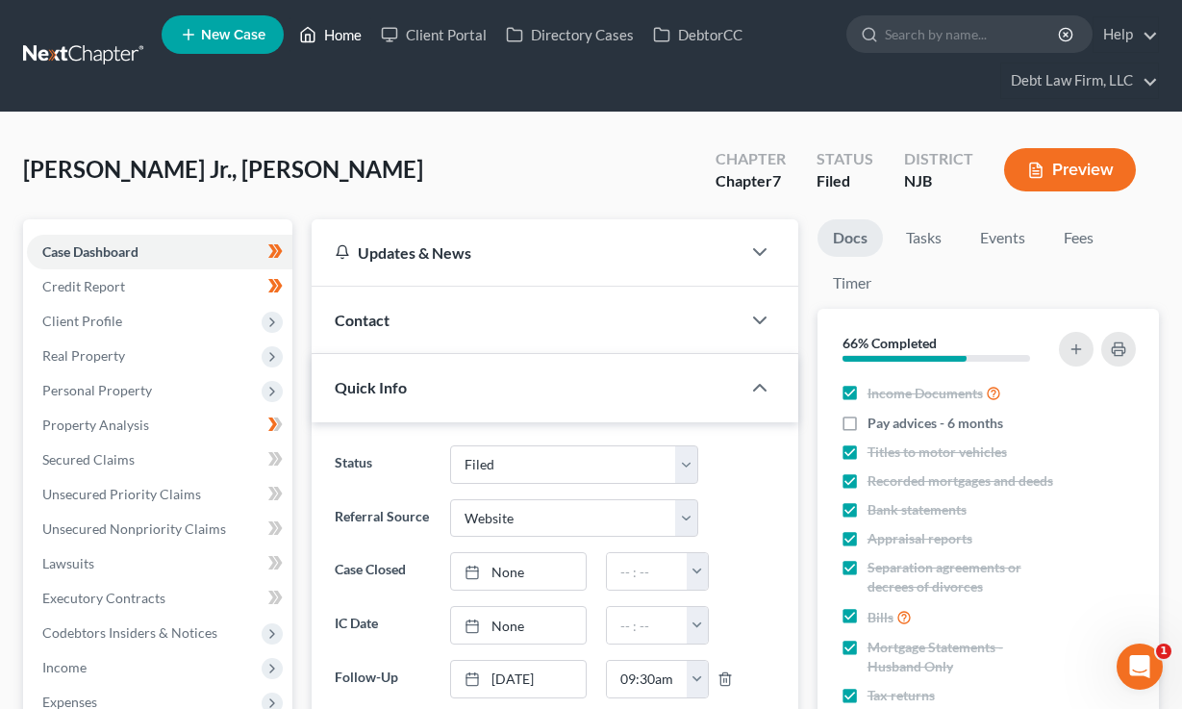
scroll to position [652, 0]
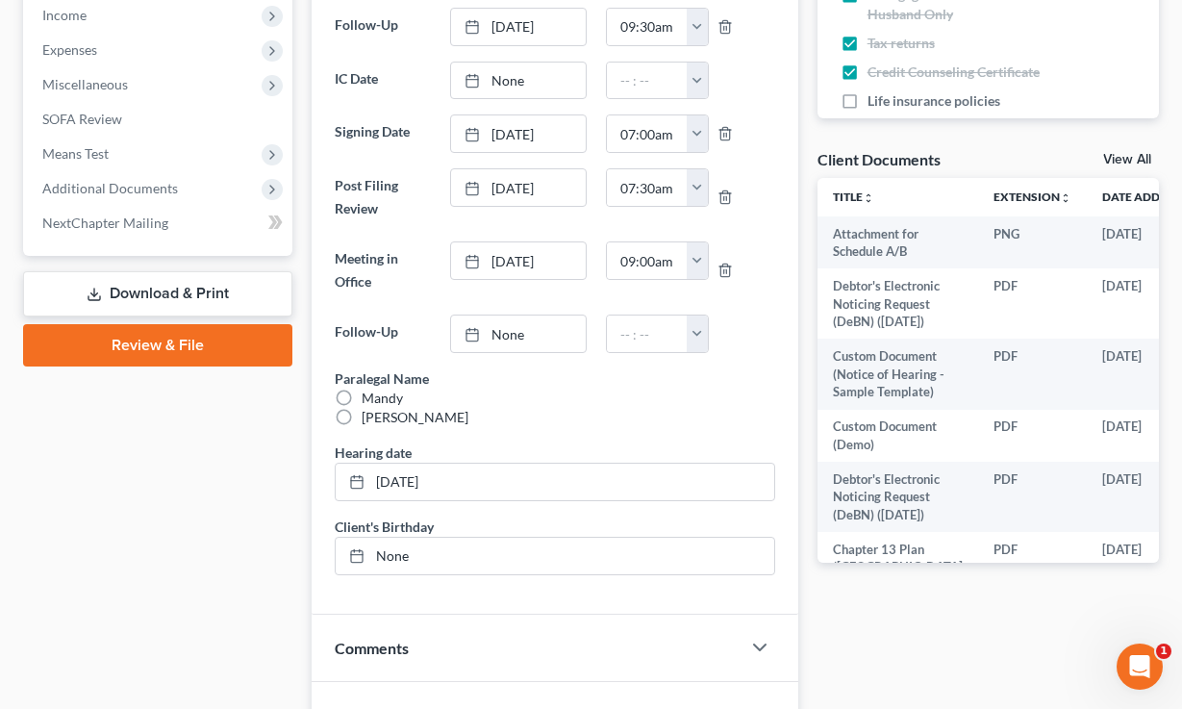
click at [164, 342] on link "Review & File" at bounding box center [157, 345] width 269 height 42
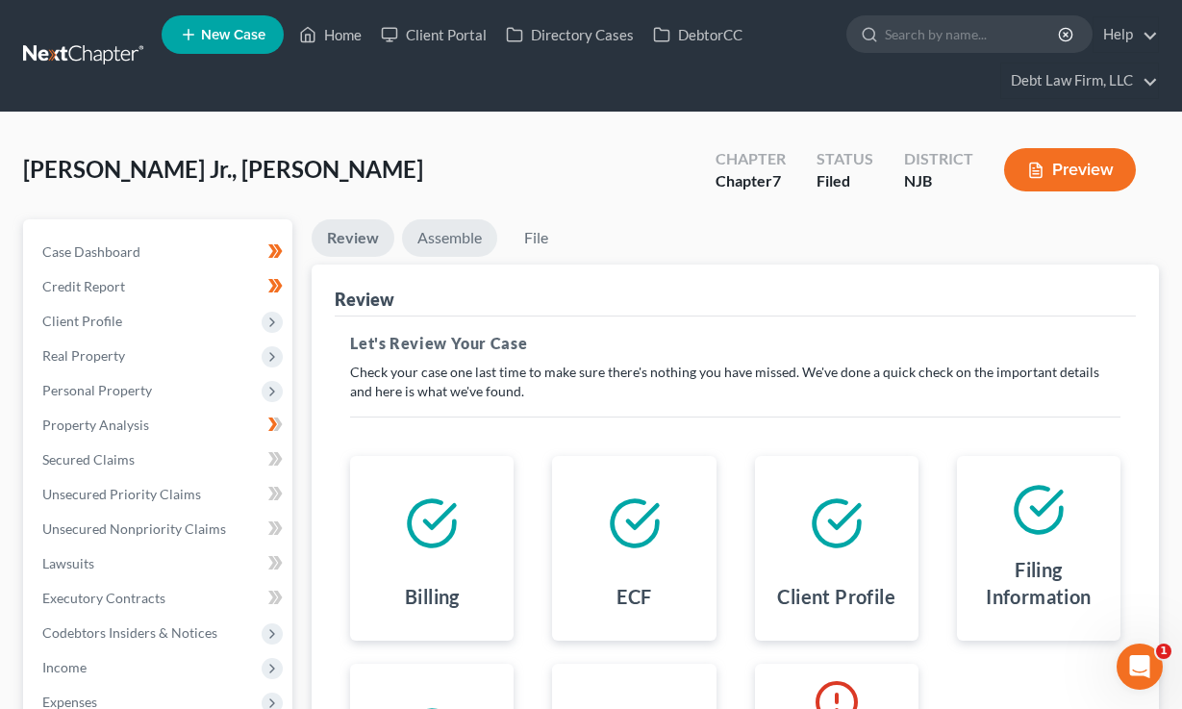
click at [441, 238] on link "Assemble" at bounding box center [449, 238] width 95 height 38
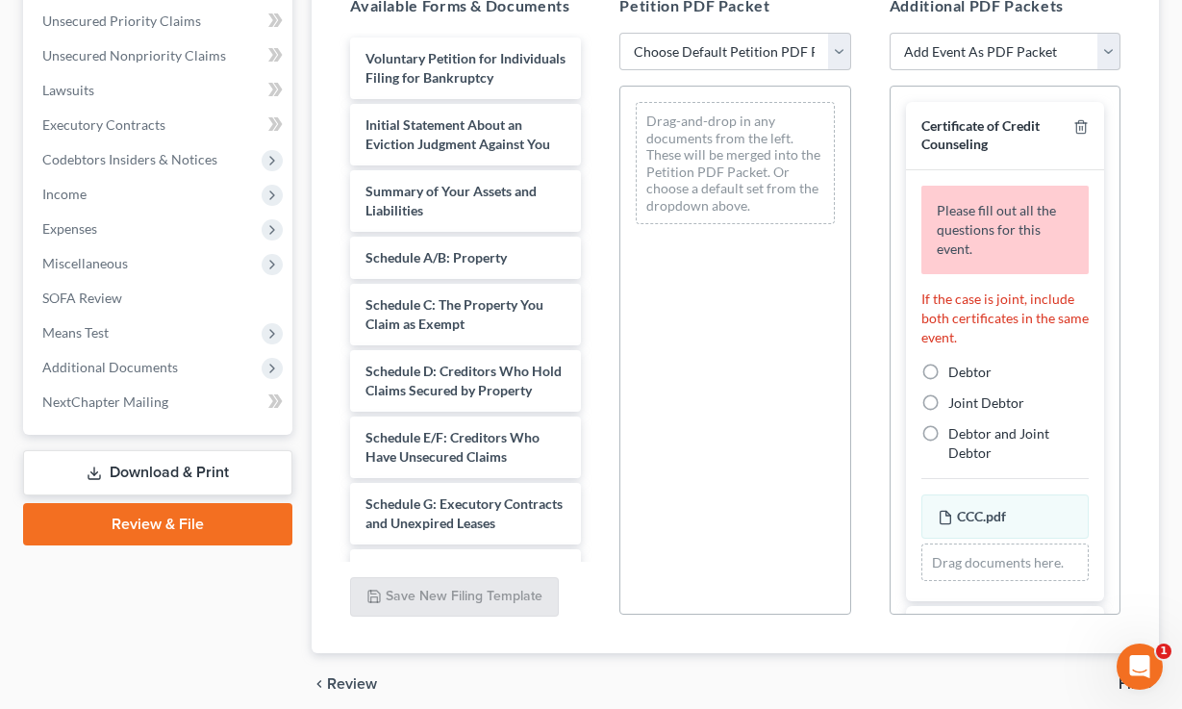
scroll to position [273, 0]
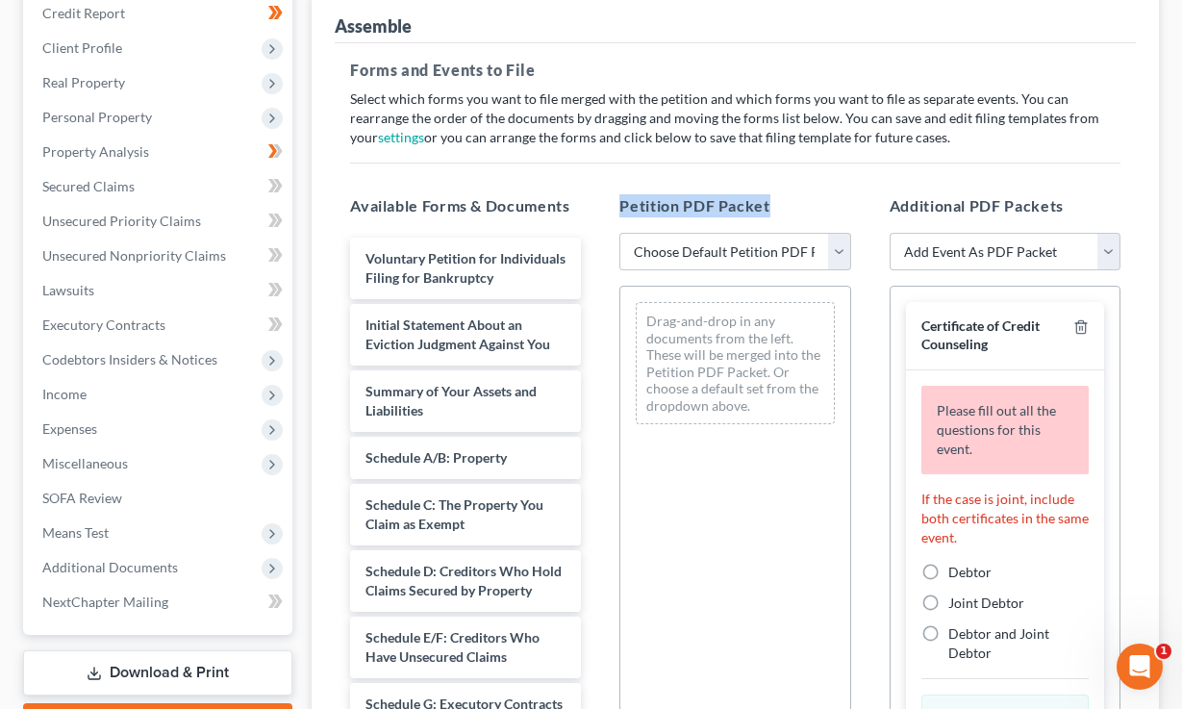
drag, startPoint x: 791, startPoint y: 206, endPoint x: 610, endPoint y: 210, distance: 180.9
click at [610, 210] on div "Petition PDF Packet Choose Default Petition PDF Packet Complete Bankruptcy Peti…" at bounding box center [734, 505] width 269 height 652
click at [702, 257] on select "Choose Default Petition PDF Packet Complete Bankruptcy Petition (all forms and …" at bounding box center [735, 252] width 231 height 38
select select "0"
click at [620, 233] on select "Choose Default Petition PDF Packet Complete Bankruptcy Petition (all forms and …" at bounding box center [735, 252] width 231 height 38
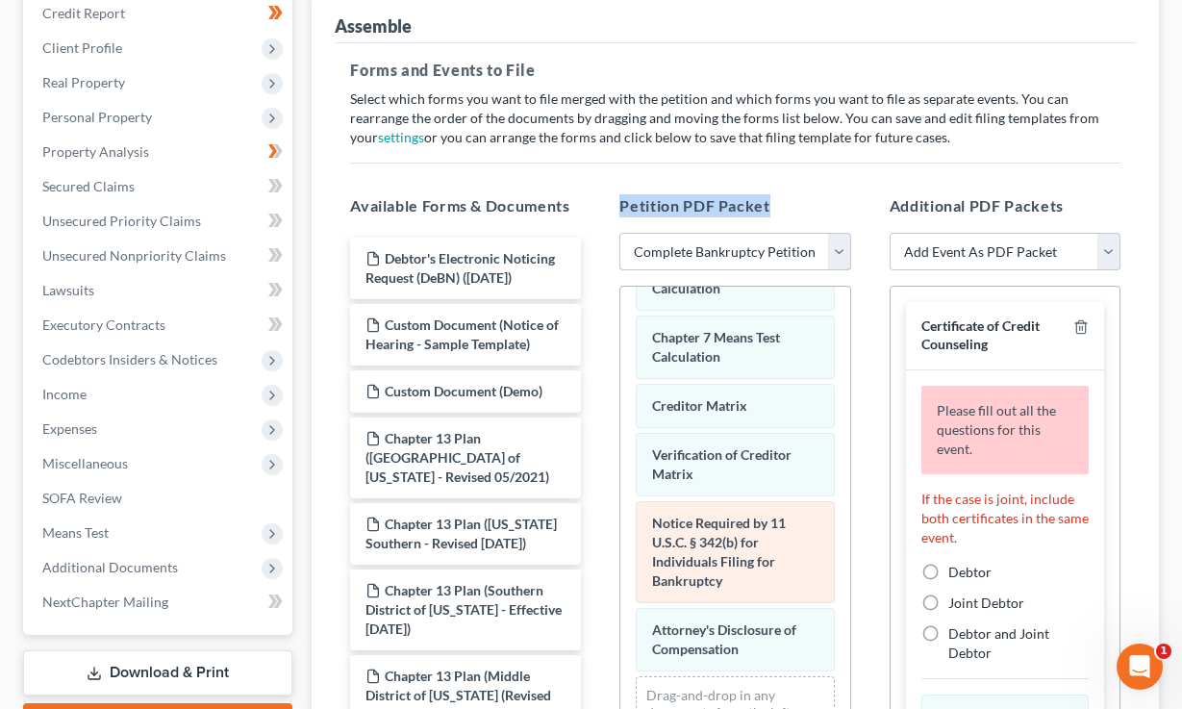
scroll to position [461, 0]
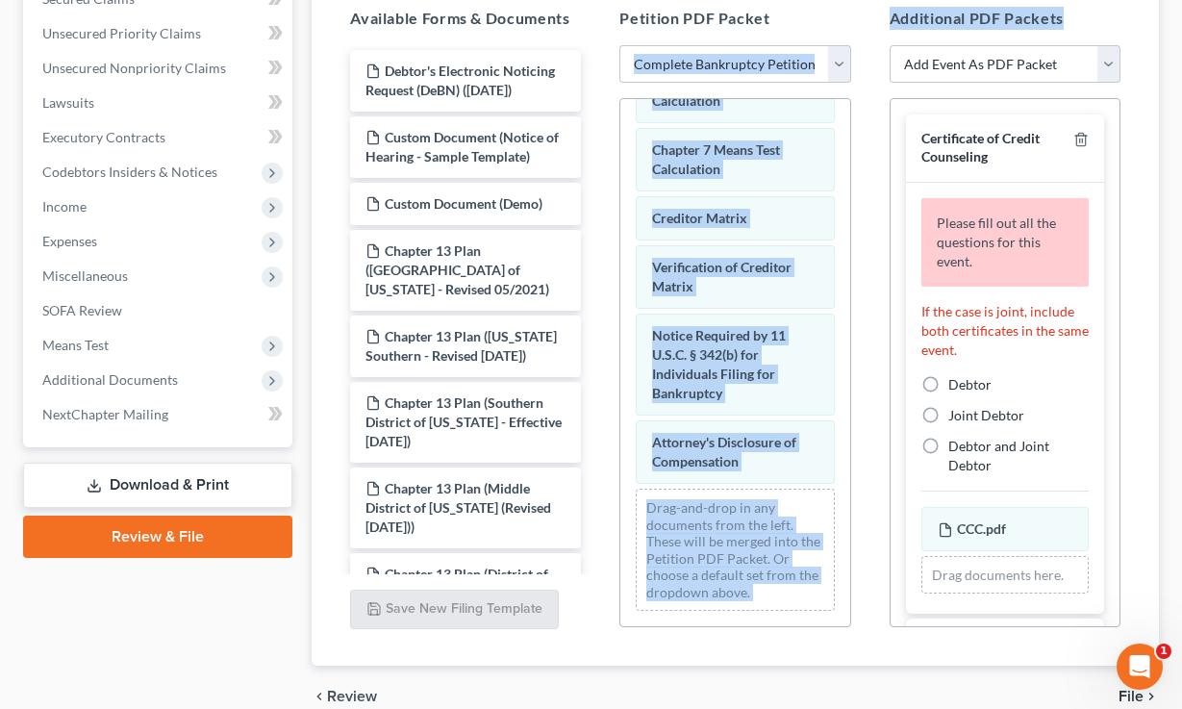
drag, startPoint x: 1077, startPoint y: 20, endPoint x: 866, endPoint y: 19, distance: 210.7
click at [866, 19] on div "Available Forms & Documents Debtor's Electronic Noticing Request (DeBN) ([DATE]…" at bounding box center [735, 317] width 809 height 652
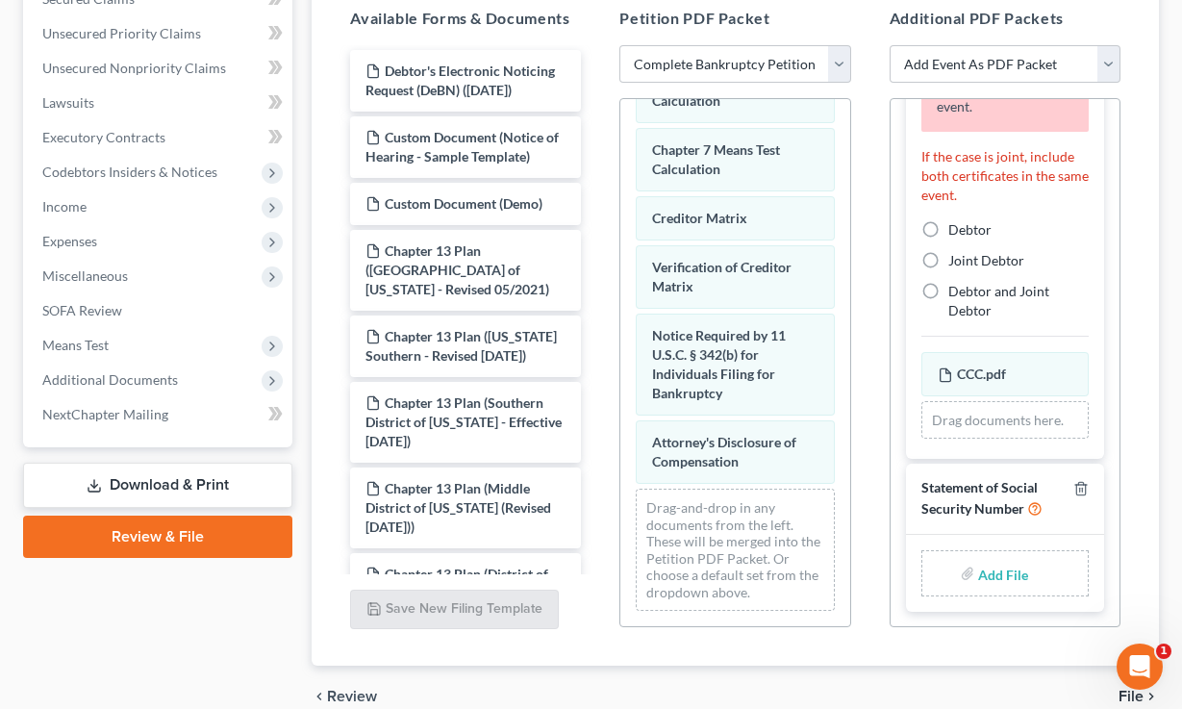
click at [875, 429] on div "Additional PDF Packets Add Event As PDF Packet Amended Attorney Compensation St…" at bounding box center [1005, 317] width 269 height 652
drag, startPoint x: 1050, startPoint y: 505, endPoint x: 924, endPoint y: 483, distance: 128.0
click at [924, 483] on div "Statement of Social Security Number" at bounding box center [994, 498] width 144 height 38
click at [1005, 572] on input "file" at bounding box center [1001, 573] width 46 height 35
type input "C:\fakepath\SSN Form 121.pdf"
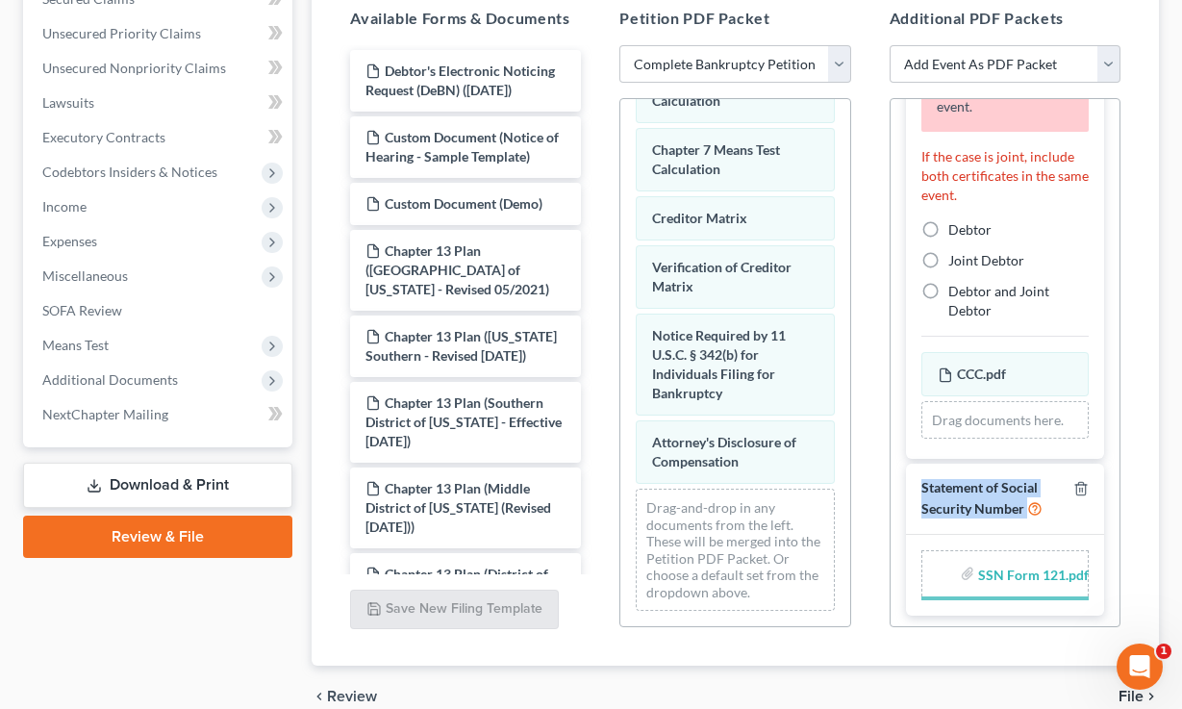
scroll to position [0, 0]
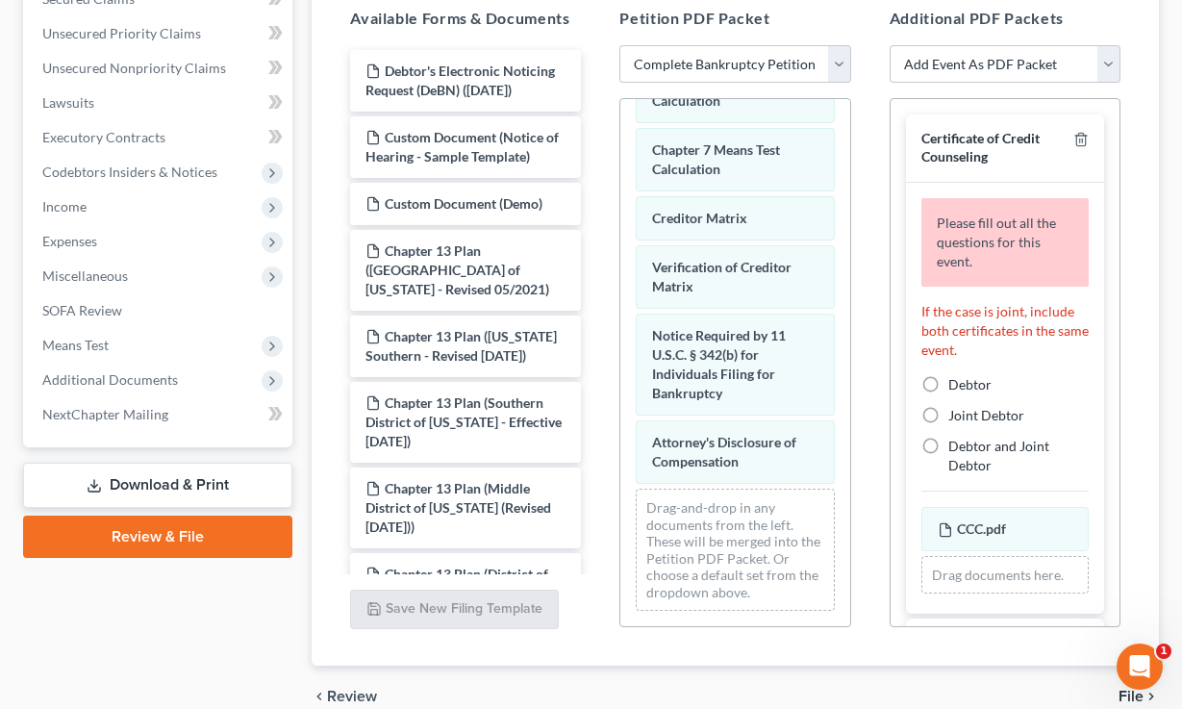
click at [949, 381] on label "Debtor" at bounding box center [970, 384] width 43 height 19
click at [956, 381] on input "Debtor" at bounding box center [962, 381] width 13 height 13
radio input "true"
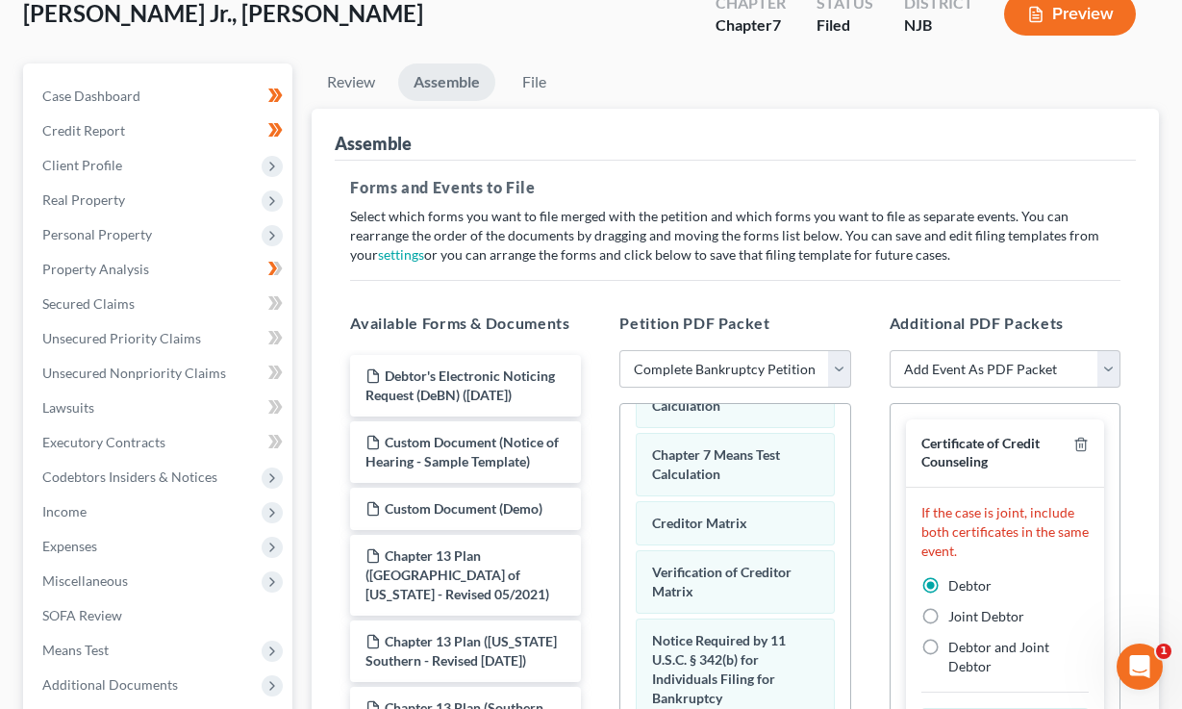
scroll to position [87, 0]
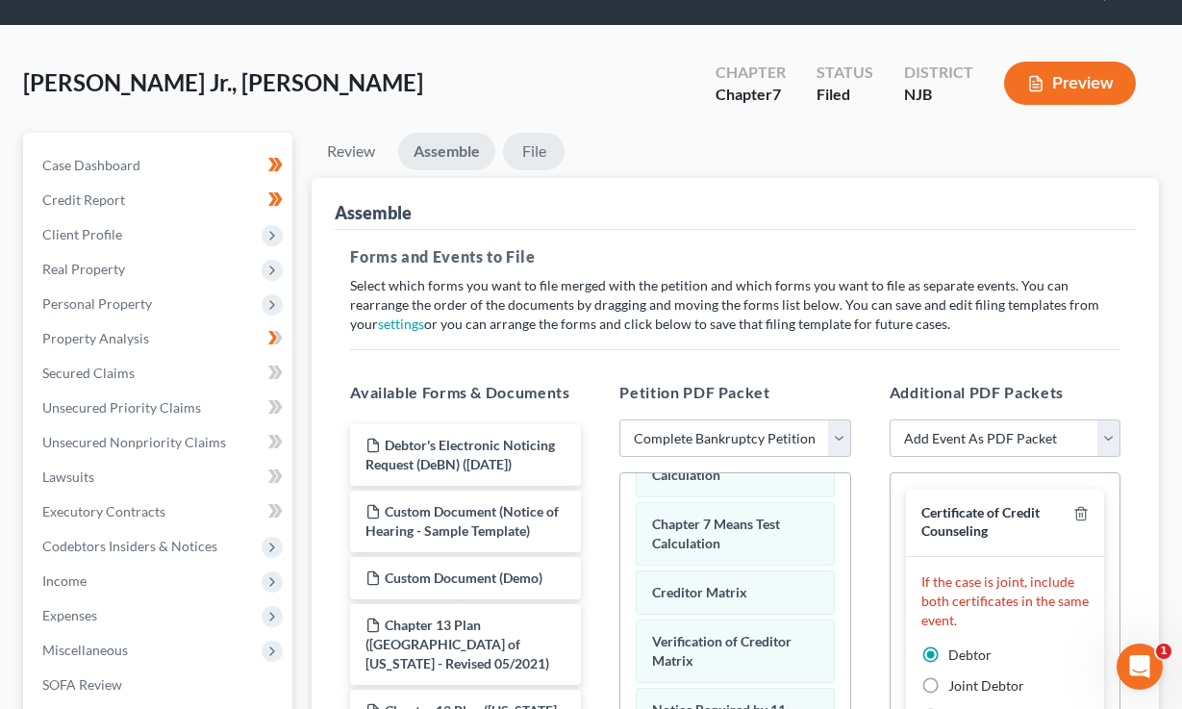
click at [535, 157] on link "File" at bounding box center [534, 152] width 62 height 38
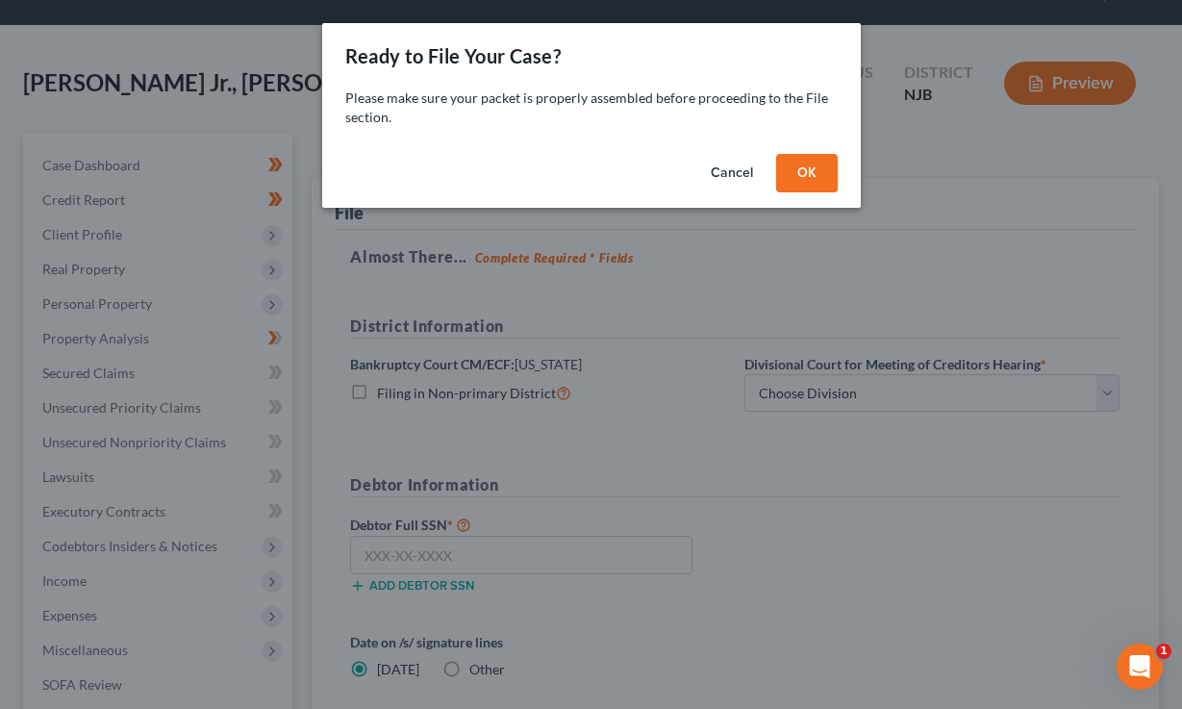
click at [804, 177] on button "OK" at bounding box center [807, 173] width 62 height 38
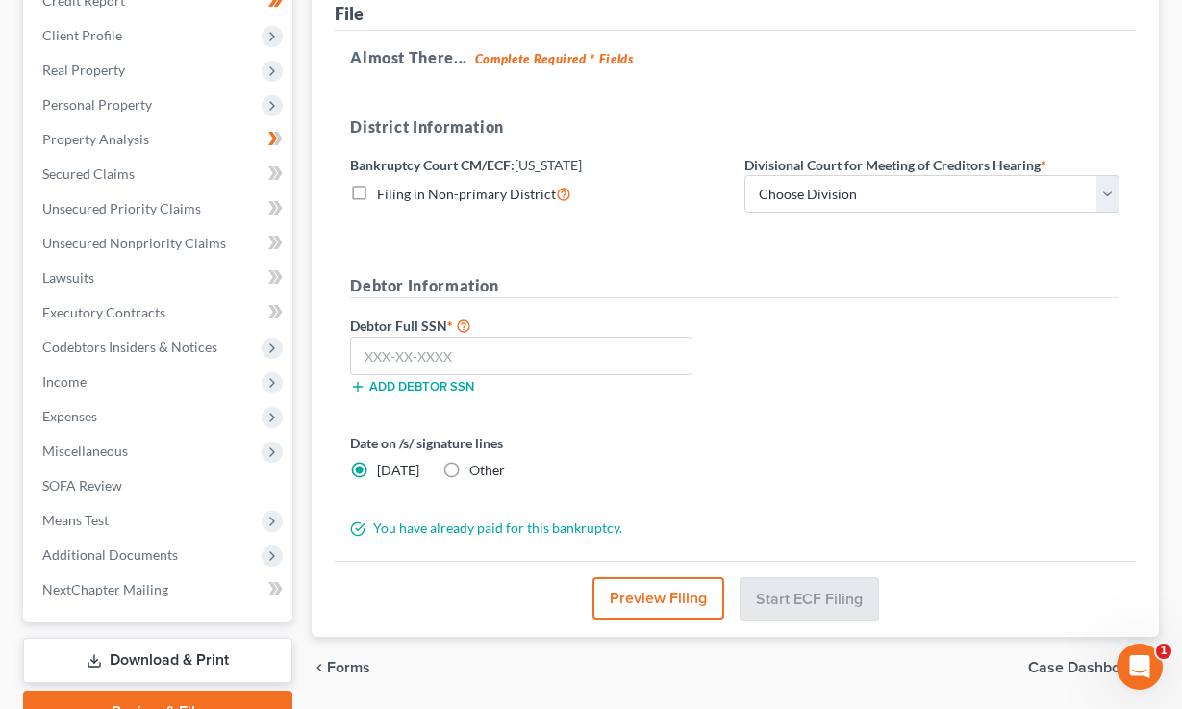
scroll to position [363, 0]
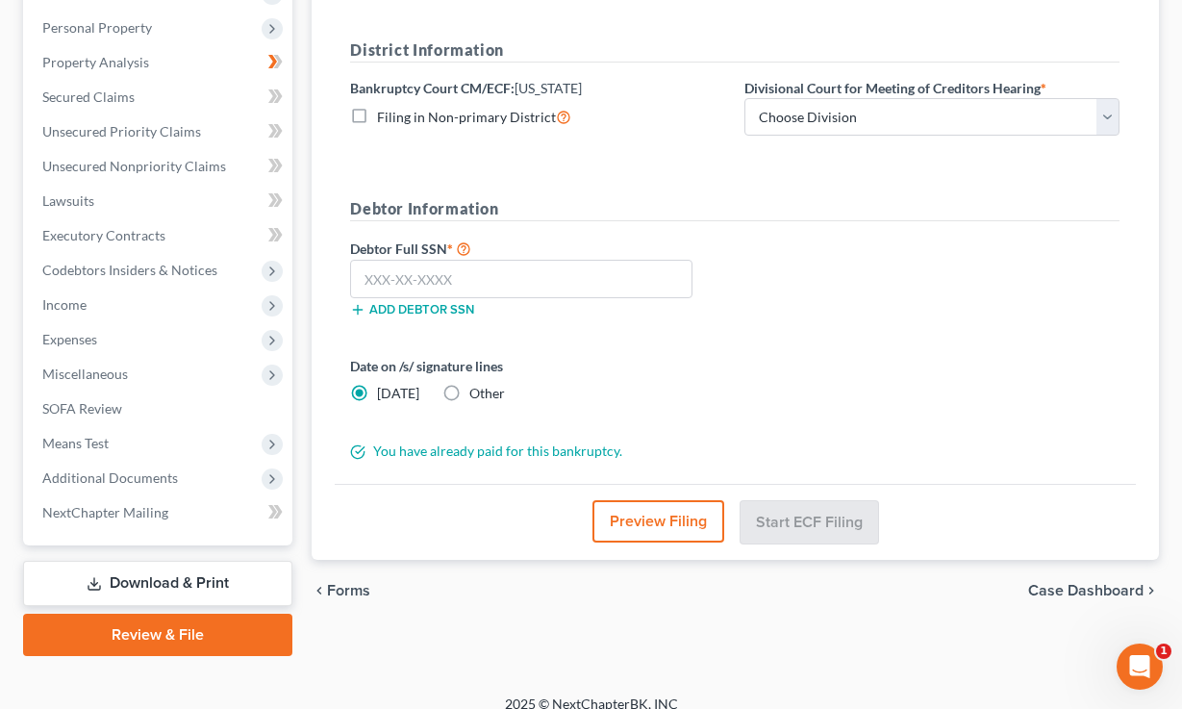
click at [657, 523] on button "Preview Filing" at bounding box center [659, 521] width 132 height 42
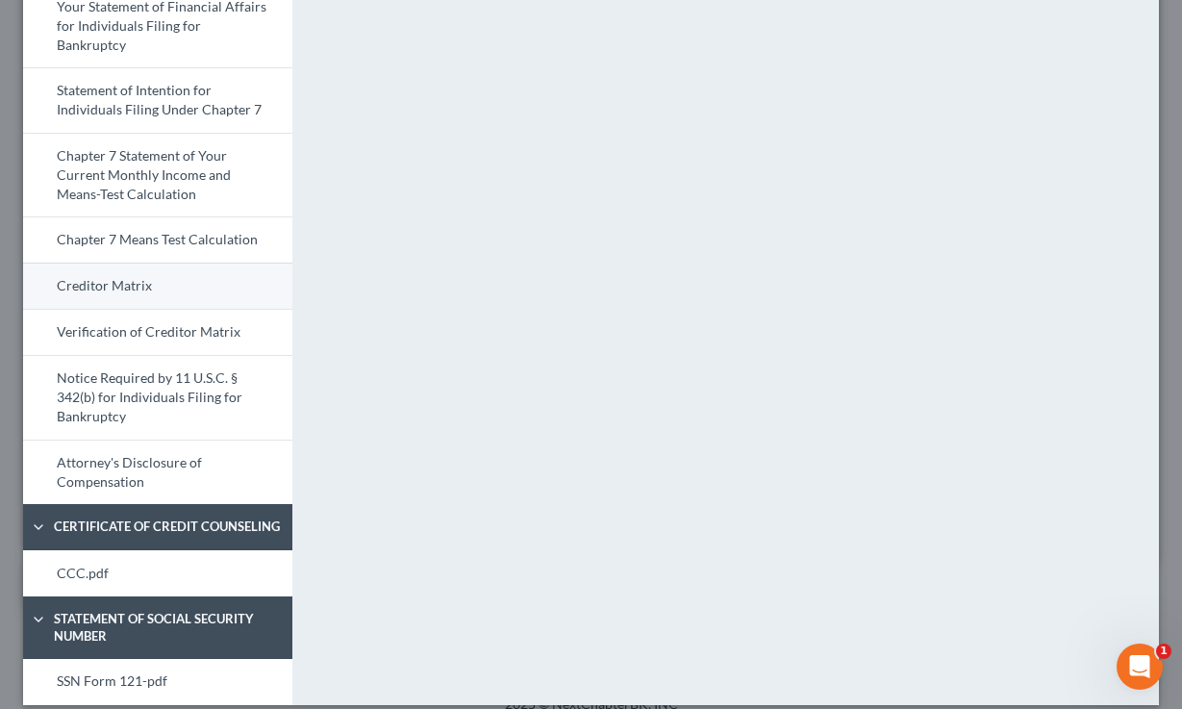
scroll to position [0, 0]
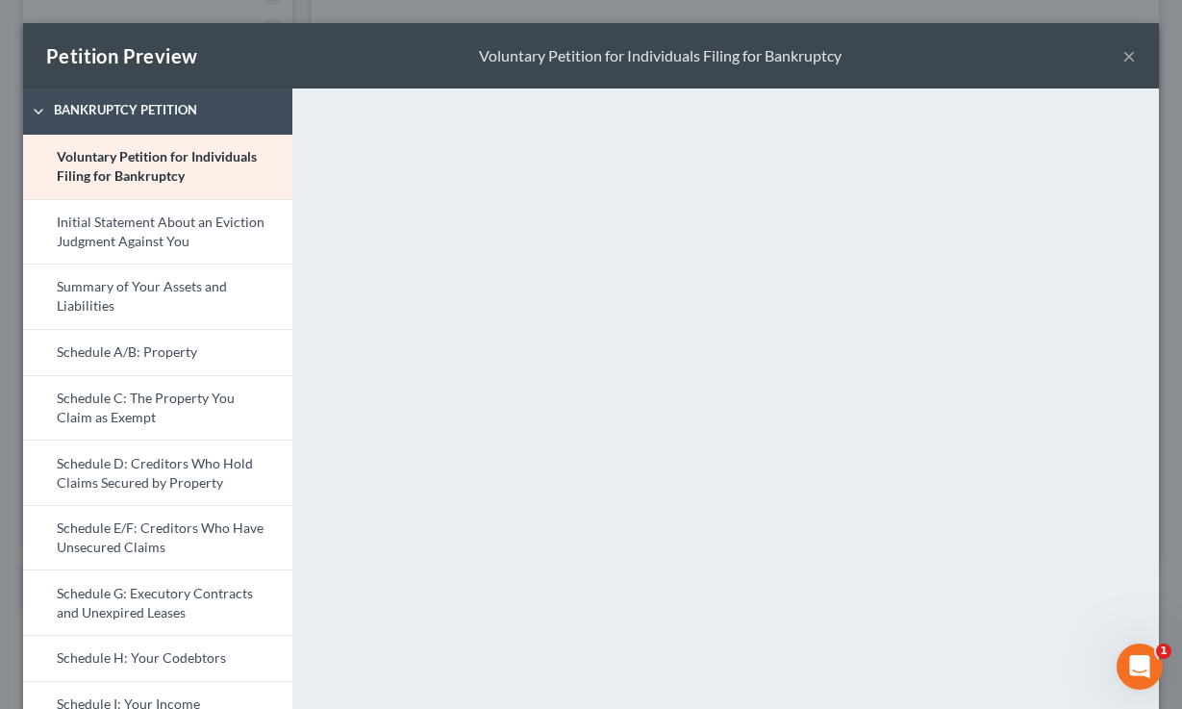
click at [1124, 55] on button "×" at bounding box center [1129, 55] width 13 height 23
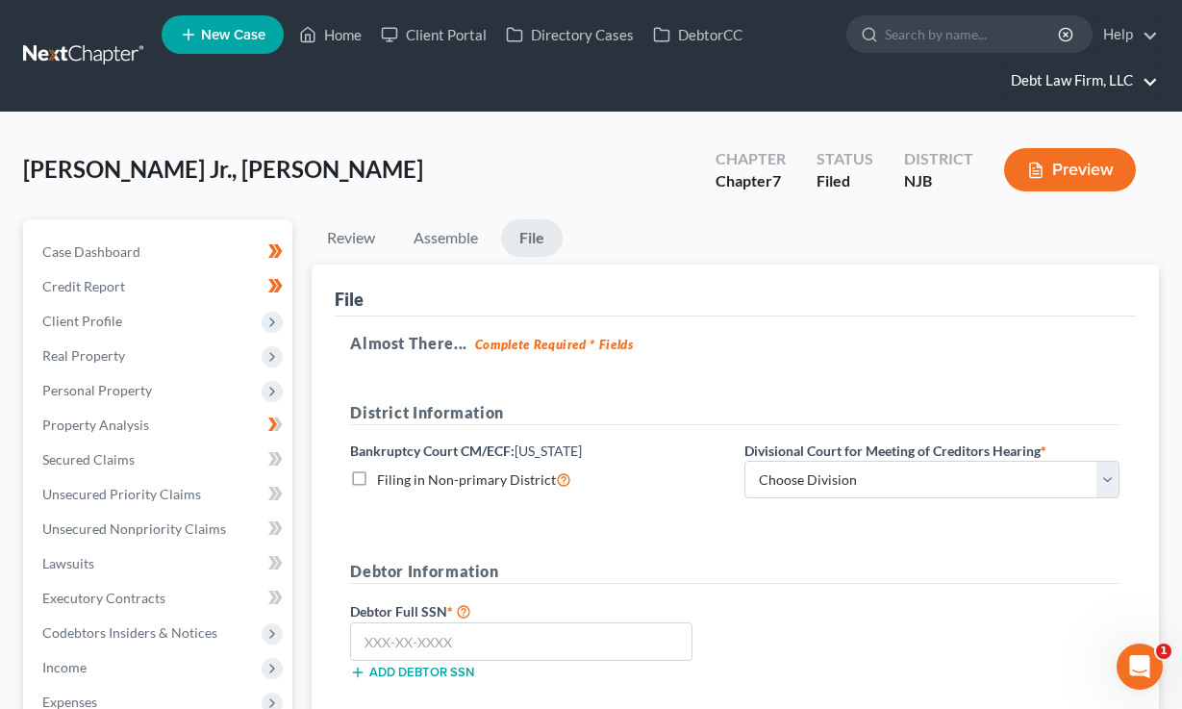
click at [1078, 78] on link "Debt Law Firm, LLC" at bounding box center [1079, 80] width 157 height 35
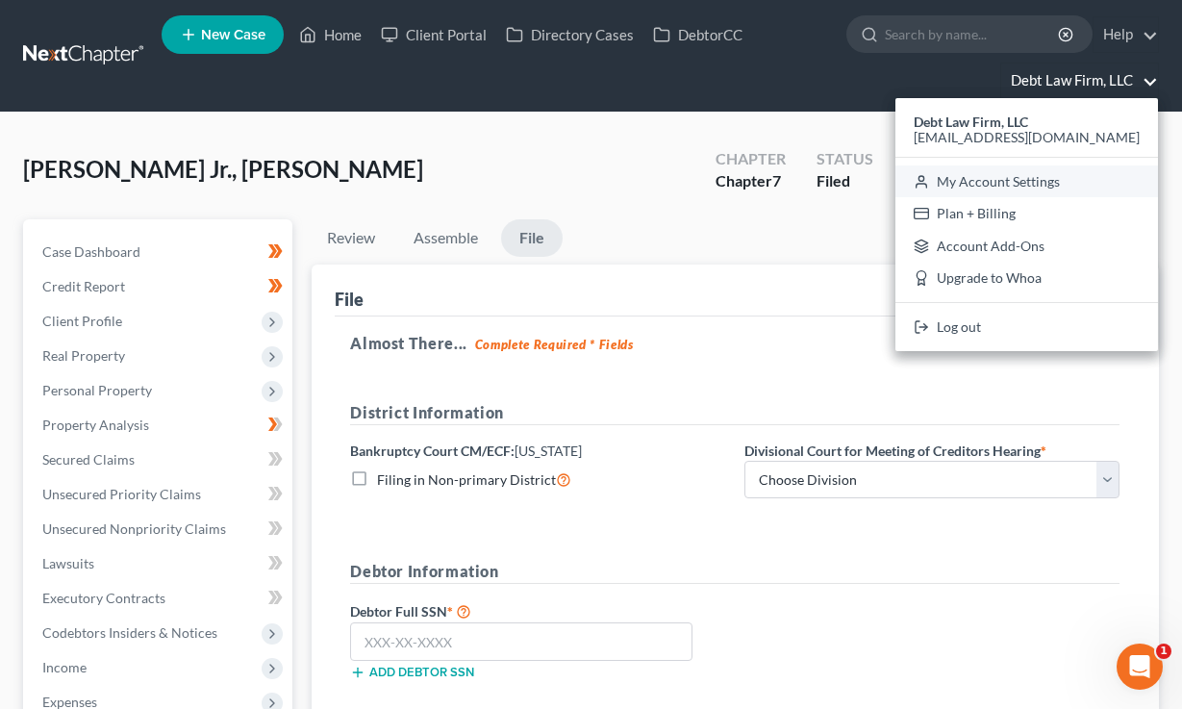
click at [1040, 192] on link "My Account Settings" at bounding box center [1027, 181] width 263 height 33
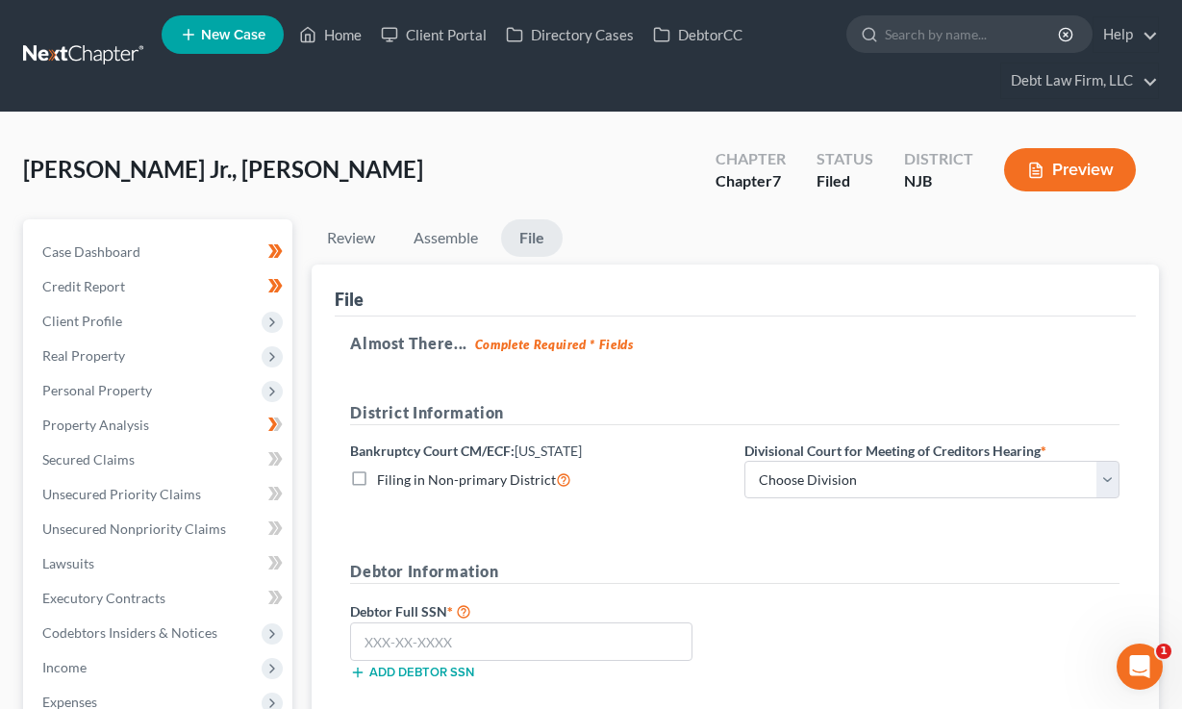
select select "61"
select select "24"
select select "36"
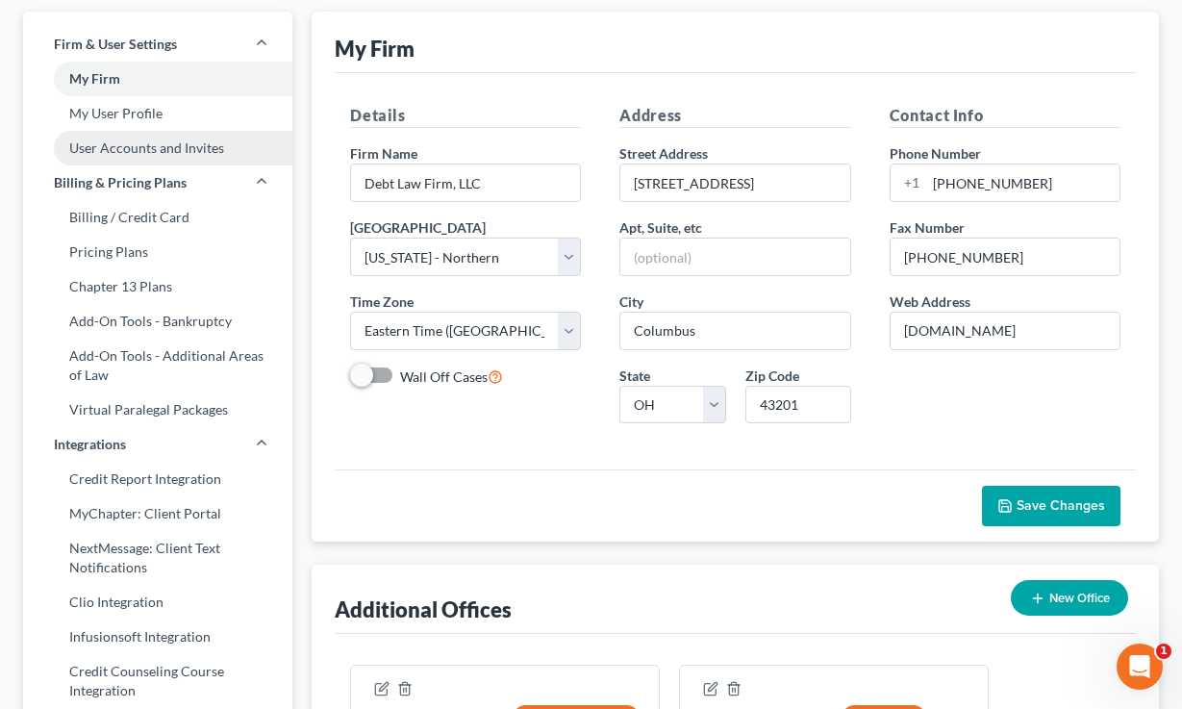
scroll to position [187, 0]
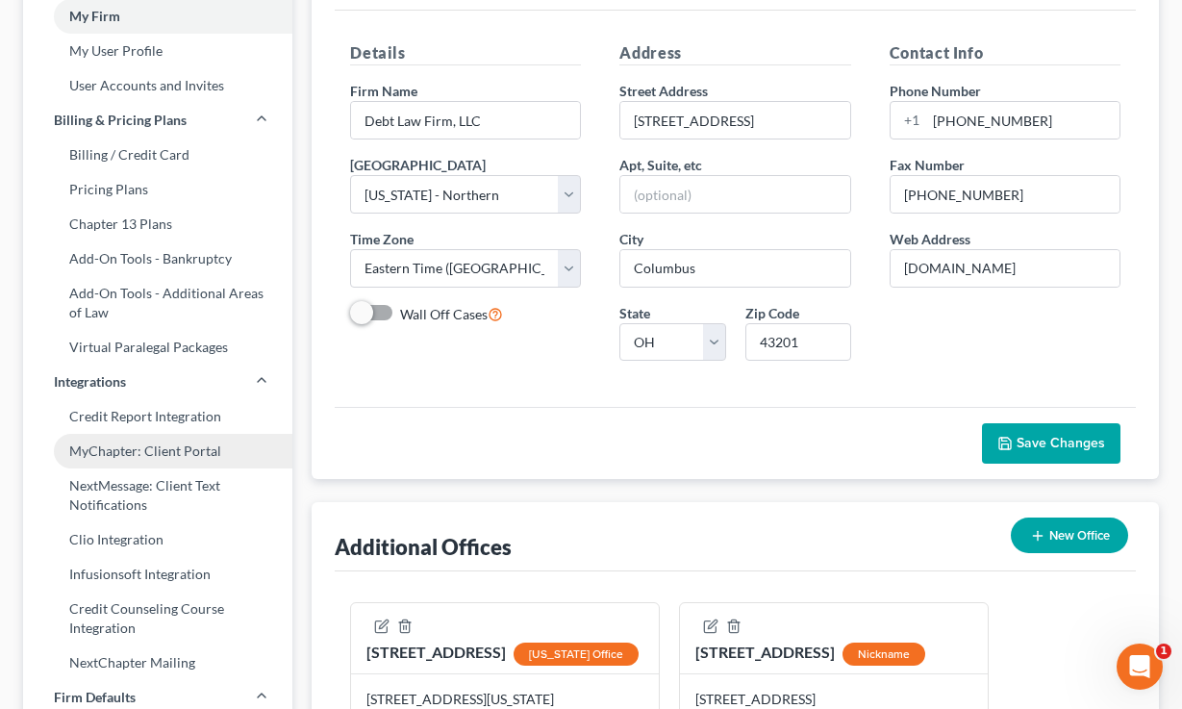
click at [117, 462] on link "MyChapter: Client Portal" at bounding box center [157, 451] width 269 height 35
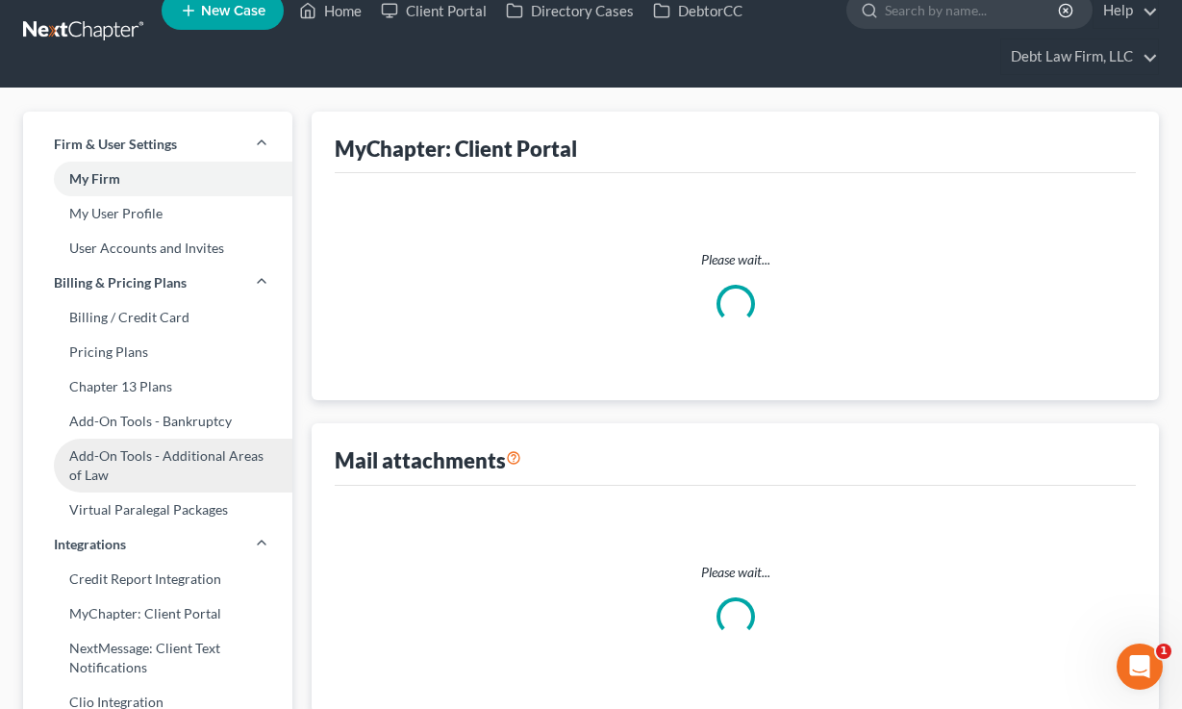
select select
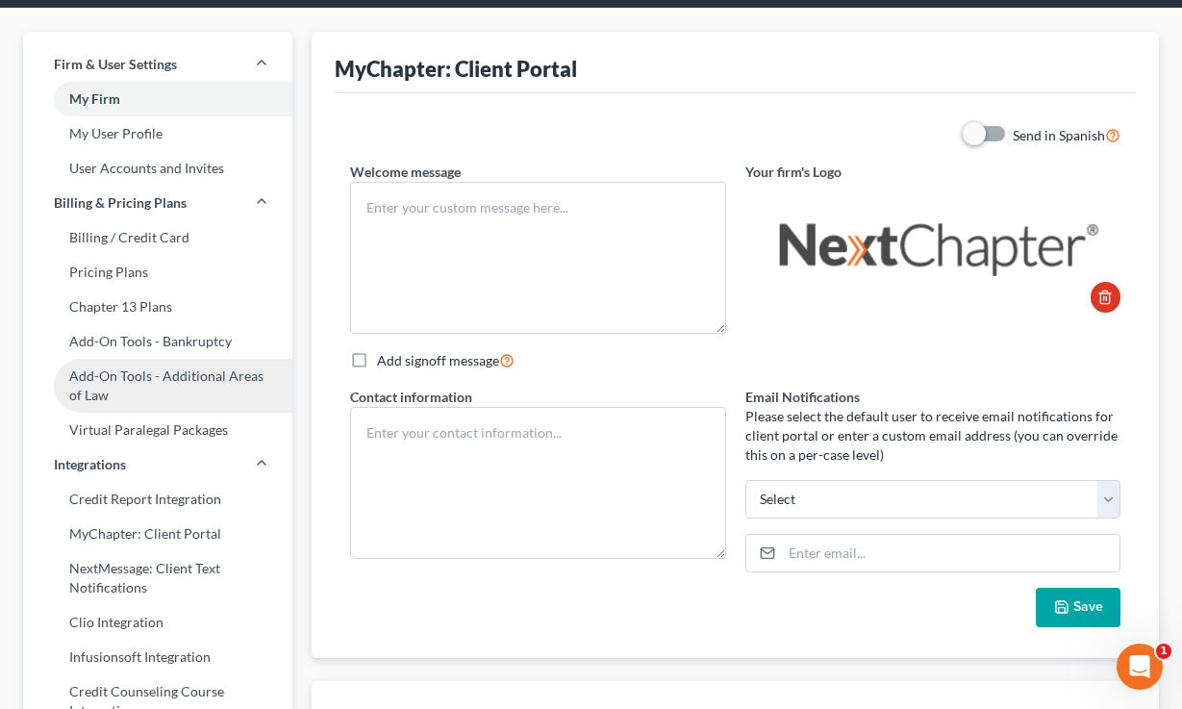
type textarea "Hello! Welcome to MyChapter. We are here to help make the bankruptcy filing pro…"
type textarea "Debt Law Firm, LLC [STREET_ADDRESS] [PHONE_NUMBER]"
select select "0"
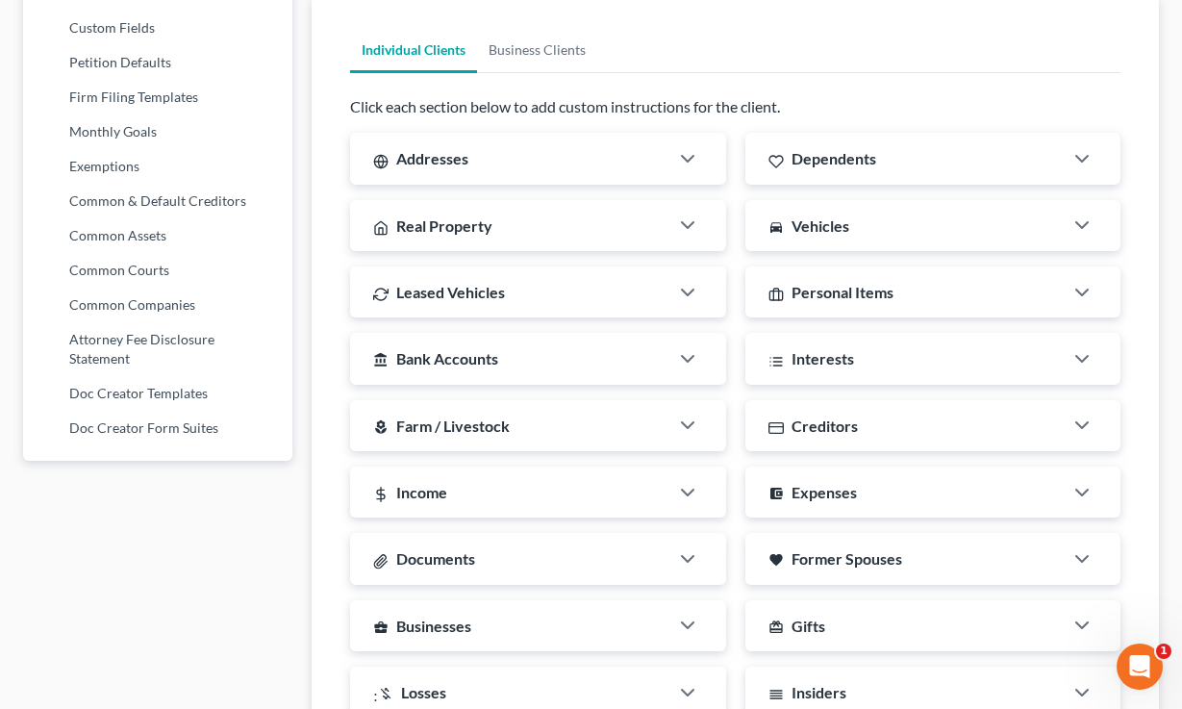
scroll to position [1117, 0]
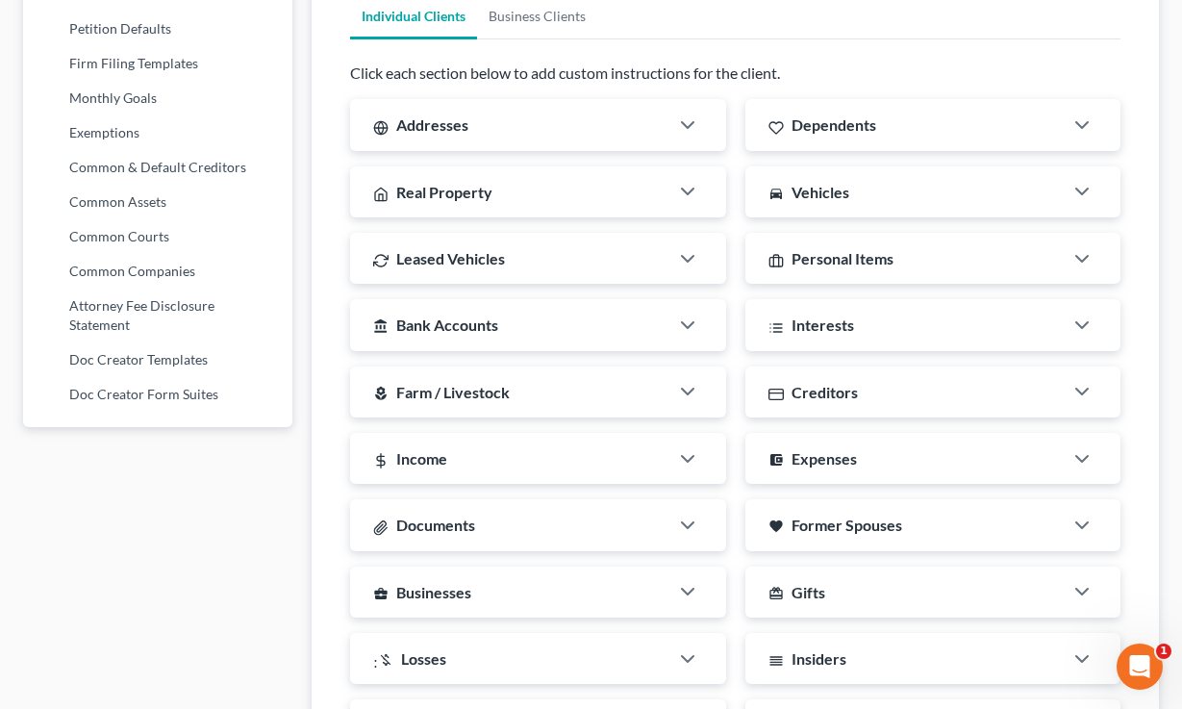
click at [515, 129] on div "Addresses" at bounding box center [508, 124] width 317 height 51
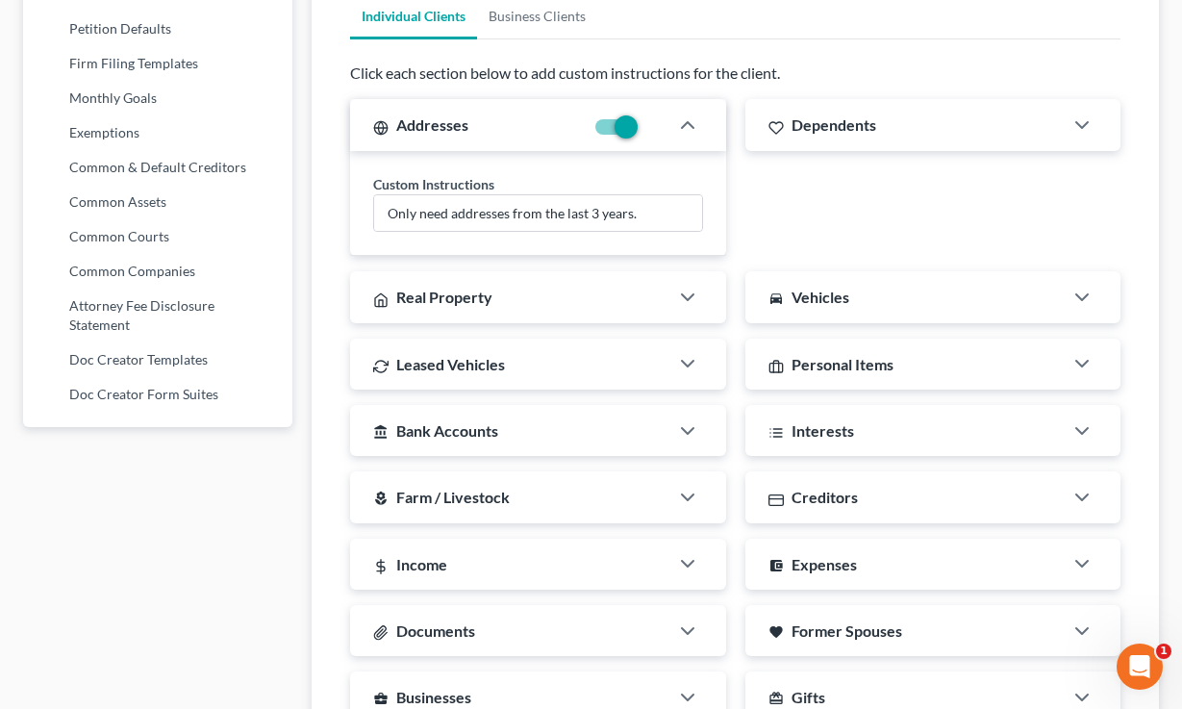
click at [911, 151] on div "Dependents Custom Instructions Only list ages and do not list names." at bounding box center [933, 177] width 394 height 157
click at [914, 134] on div "Dependents" at bounding box center [904, 124] width 317 height 51
click at [590, 302] on div "Real Property" at bounding box center [508, 296] width 317 height 51
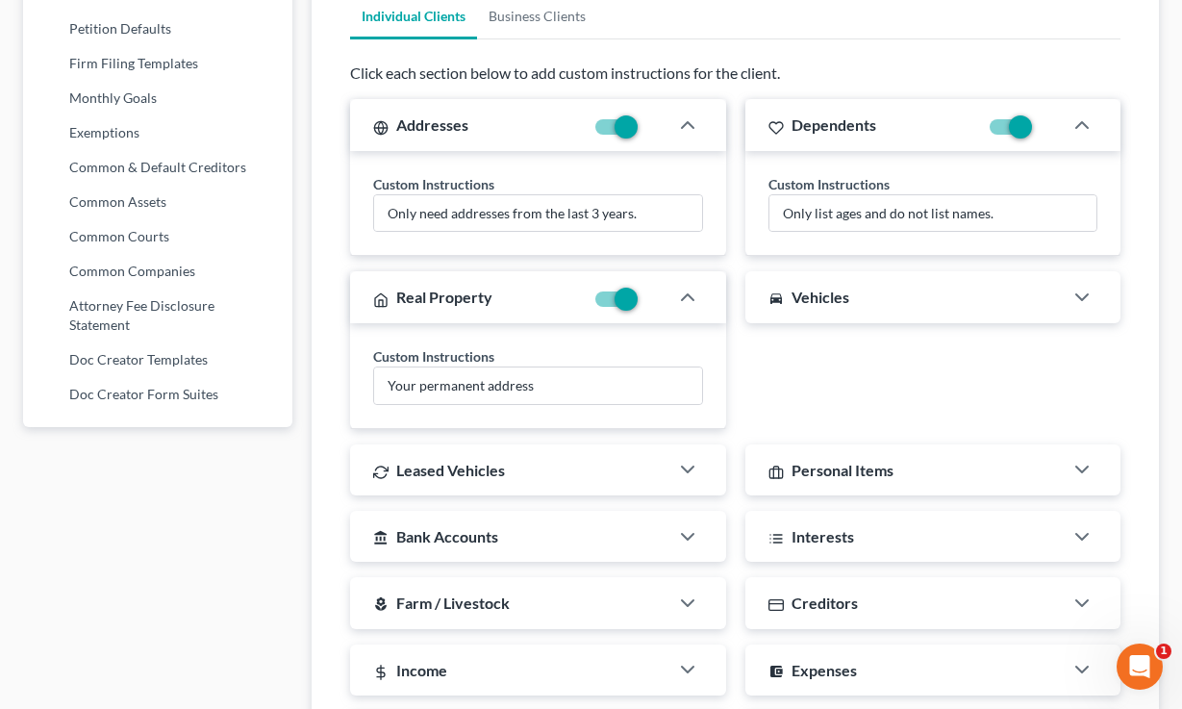
click at [857, 305] on div "directions_car Vehicles" at bounding box center [904, 296] width 317 height 51
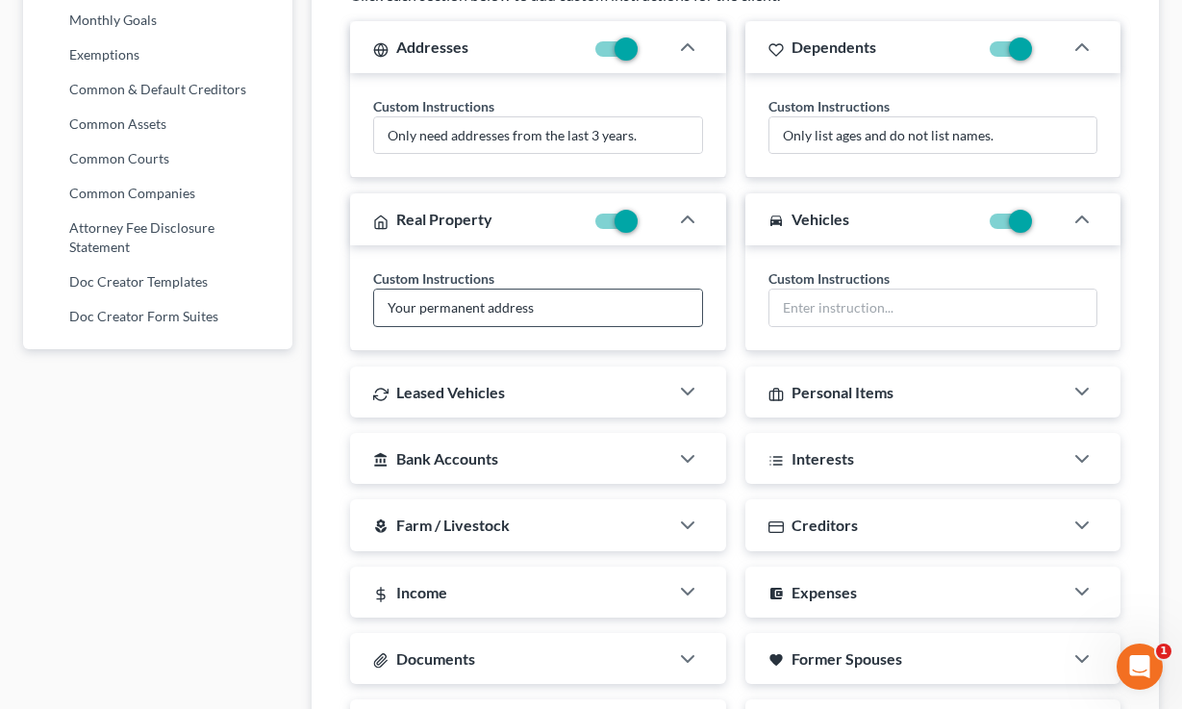
scroll to position [1286, 0]
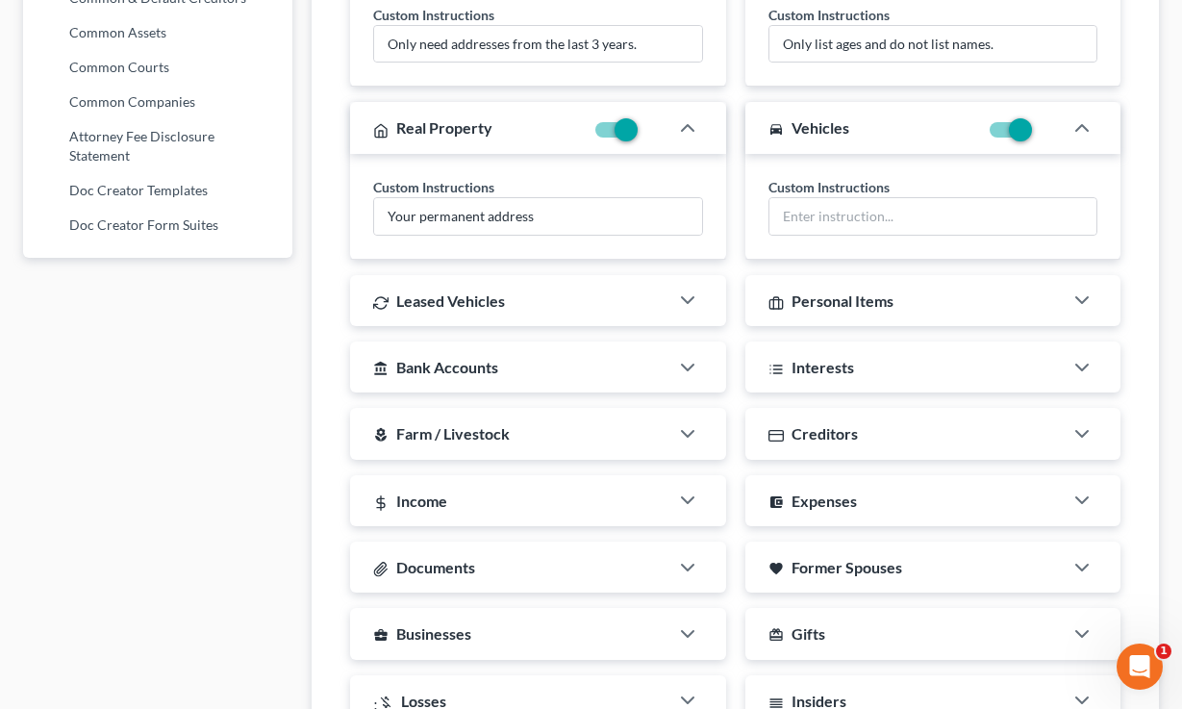
click at [541, 295] on div "Leased Vehicles" at bounding box center [508, 300] width 317 height 51
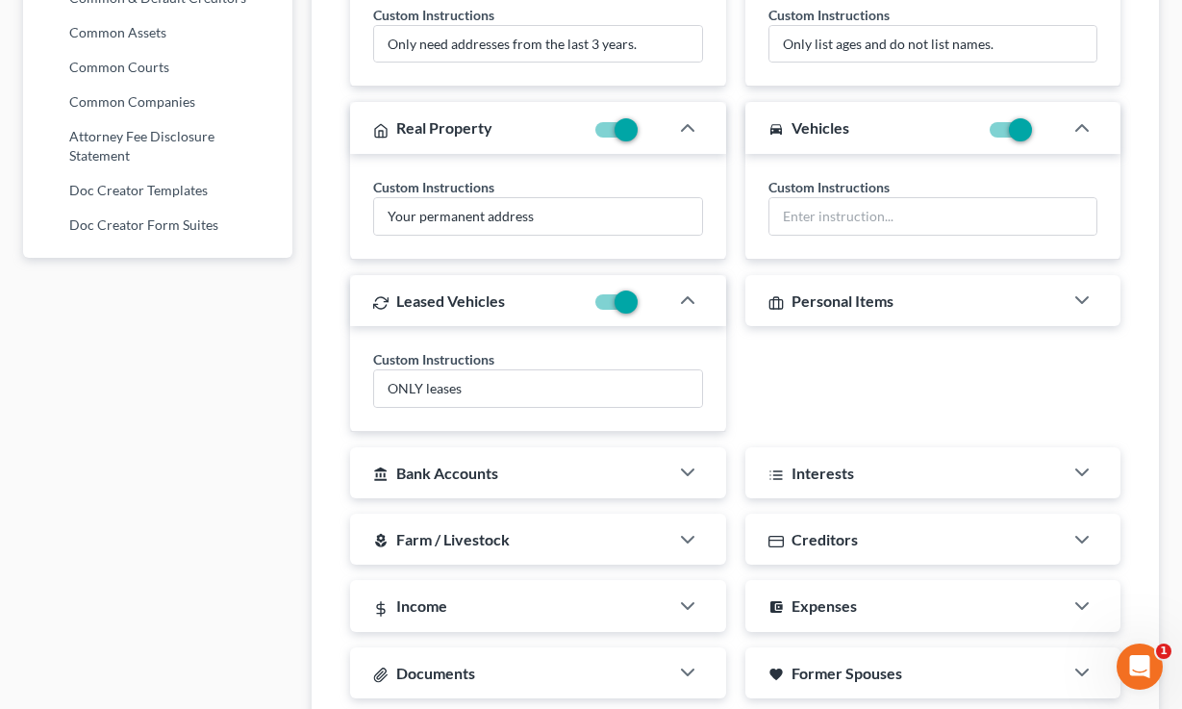
click at [890, 298] on span "Personal Items" at bounding box center [843, 300] width 102 height 18
click at [530, 441] on div "Addresses Custom Instructions Only need addresses from the last 3 years. Depend…" at bounding box center [736, 455] width 790 height 1051
click at [530, 461] on div "account_balance Bank Accounts" at bounding box center [508, 472] width 317 height 51
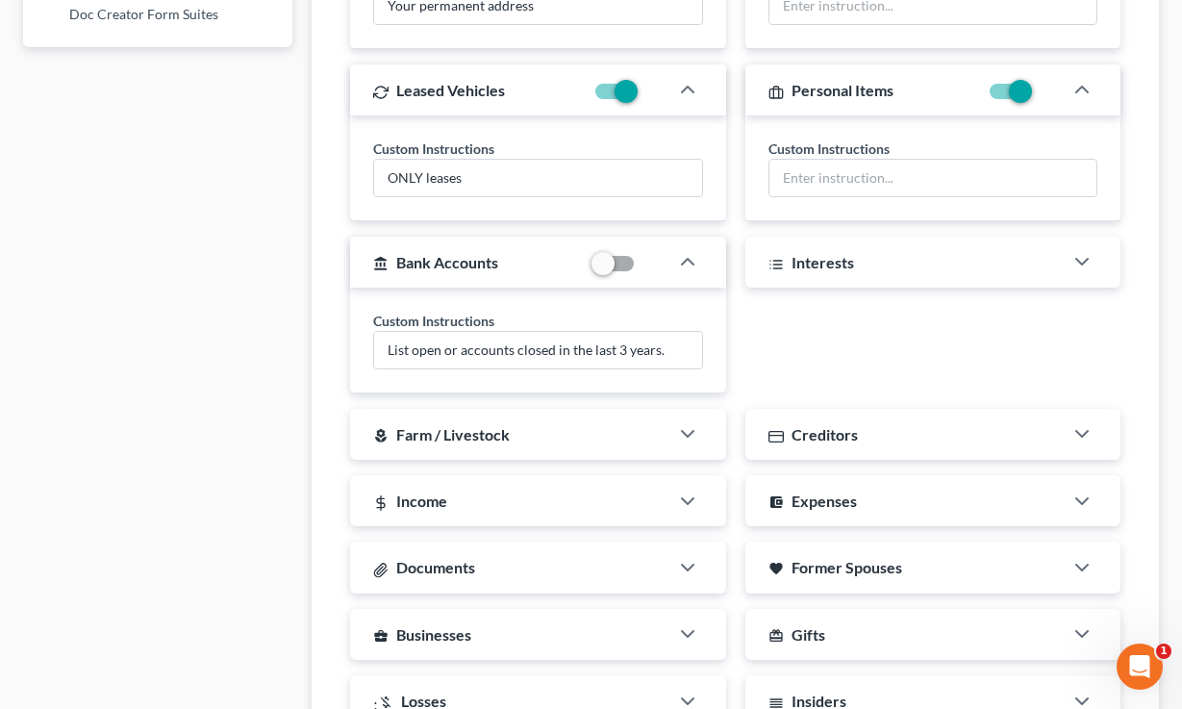
scroll to position [1492, 0]
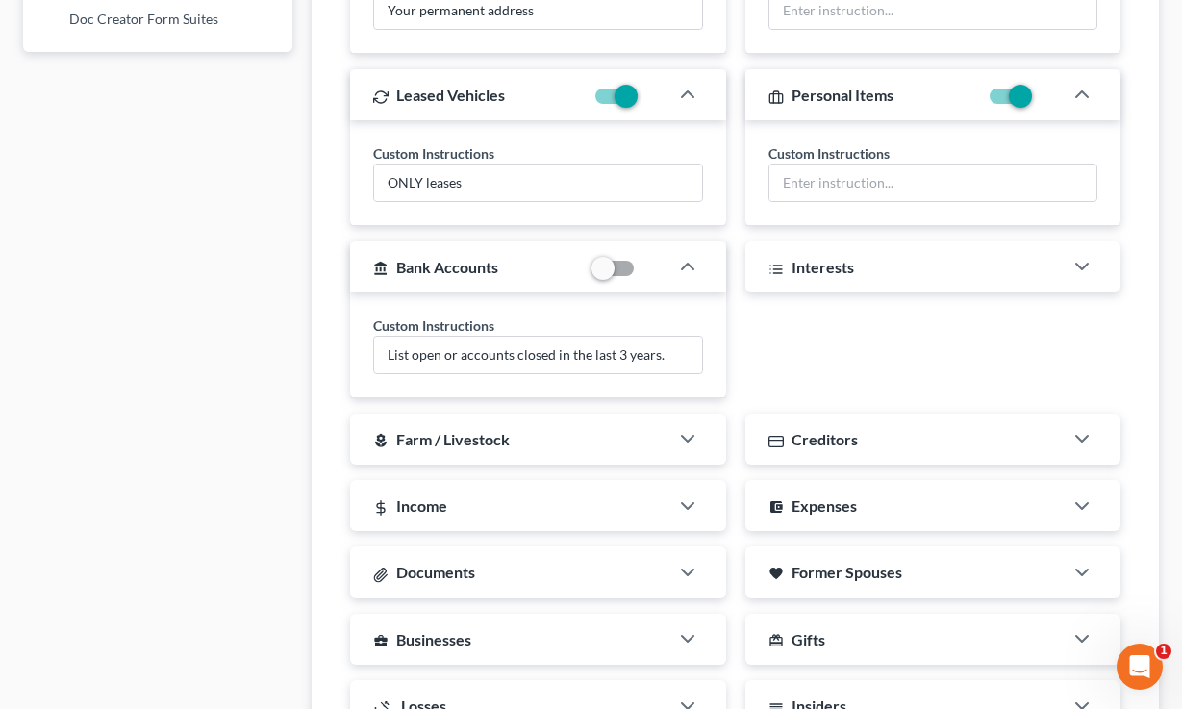
click at [642, 273] on label at bounding box center [642, 273] width 0 height 0
click at [649, 271] on input "checkbox" at bounding box center [655, 265] width 13 height 13
click at [642, 273] on label at bounding box center [642, 273] width 0 height 0
click at [649, 271] on input "checkbox" at bounding box center [655, 265] width 13 height 13
checkbox input "false"
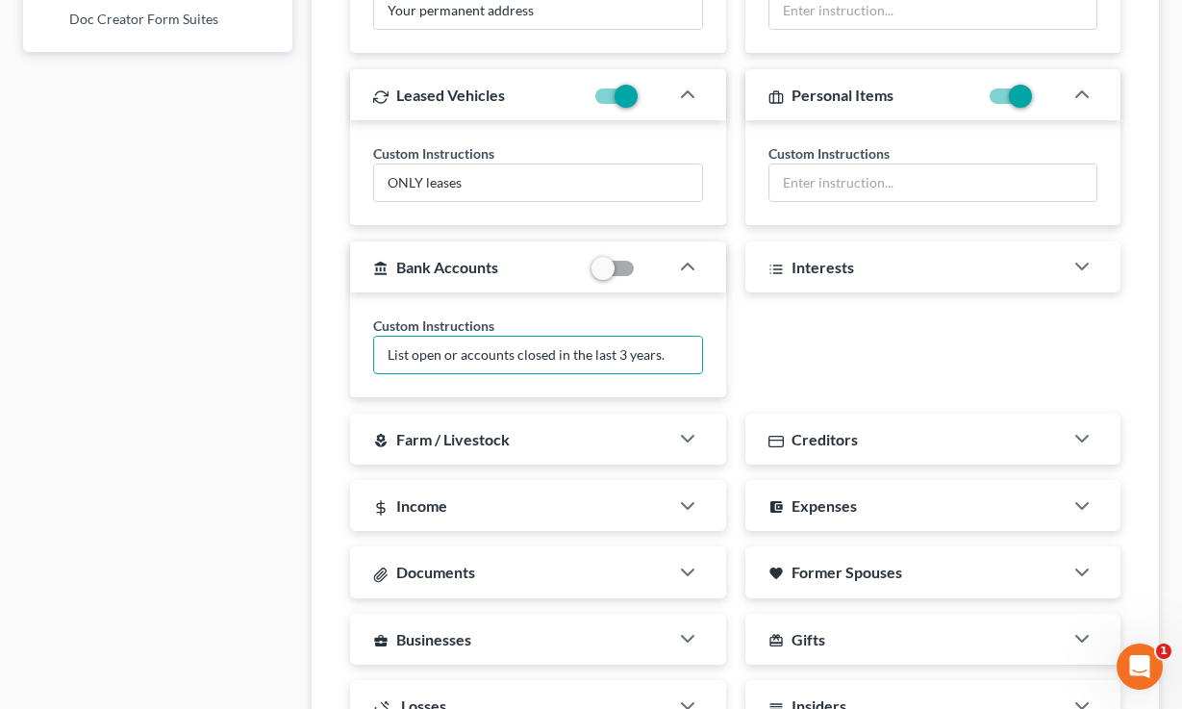
drag, startPoint x: 665, startPoint y: 353, endPoint x: 371, endPoint y: 349, distance: 293.4
click at [370, 349] on div "Custom Instructions List open or accounts closed in the last 3 years." at bounding box center [537, 345] width 375 height 106
click at [327, 350] on div "Individual Clients Business Clients Click each section below to add custom inst…" at bounding box center [736, 249] width 848 height 1325
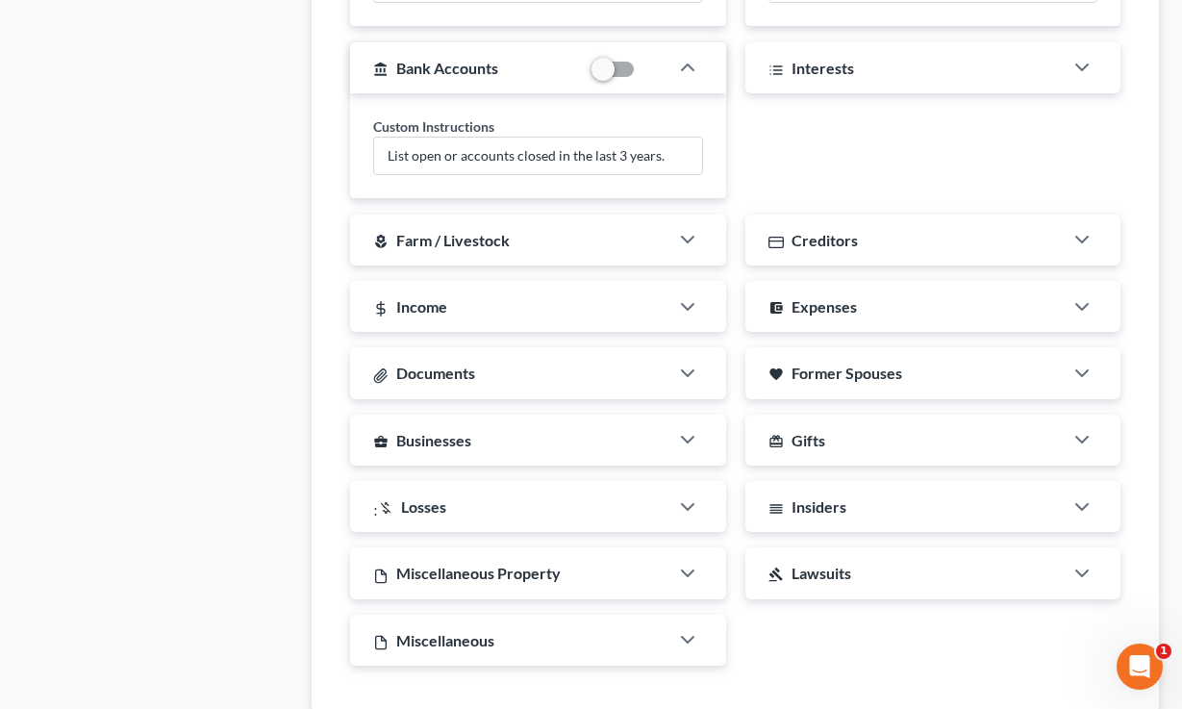
scroll to position [1752, 0]
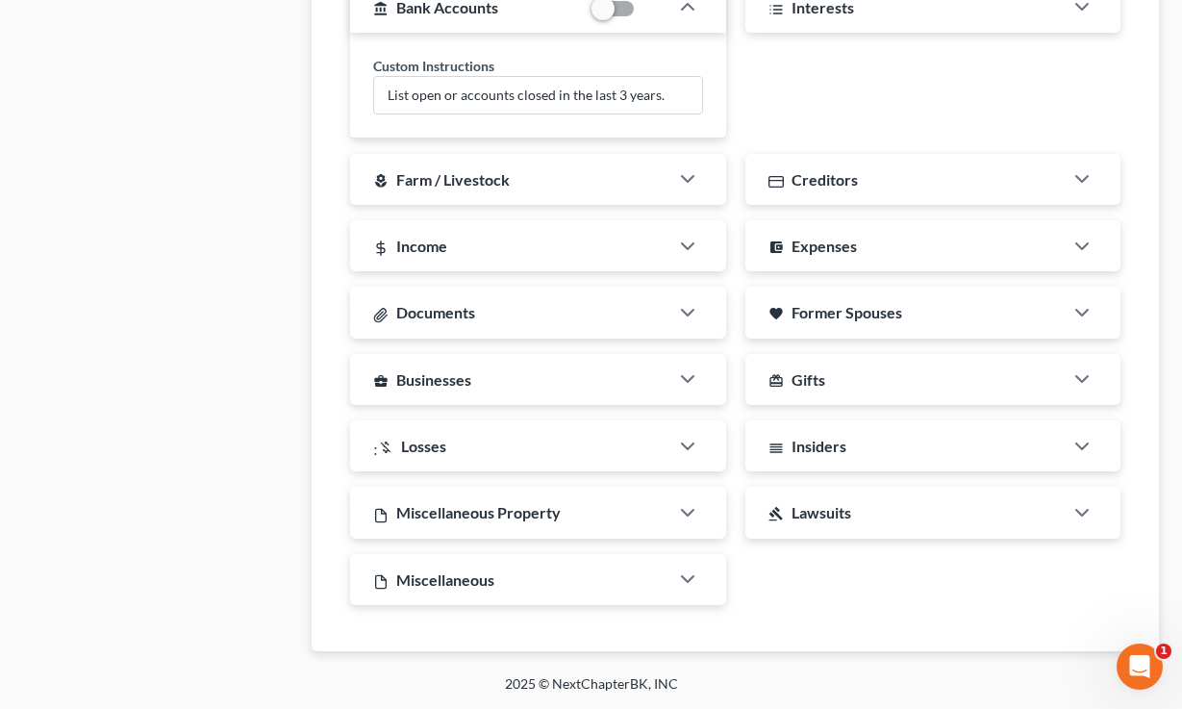
click at [469, 313] on span "Documents" at bounding box center [435, 312] width 79 height 18
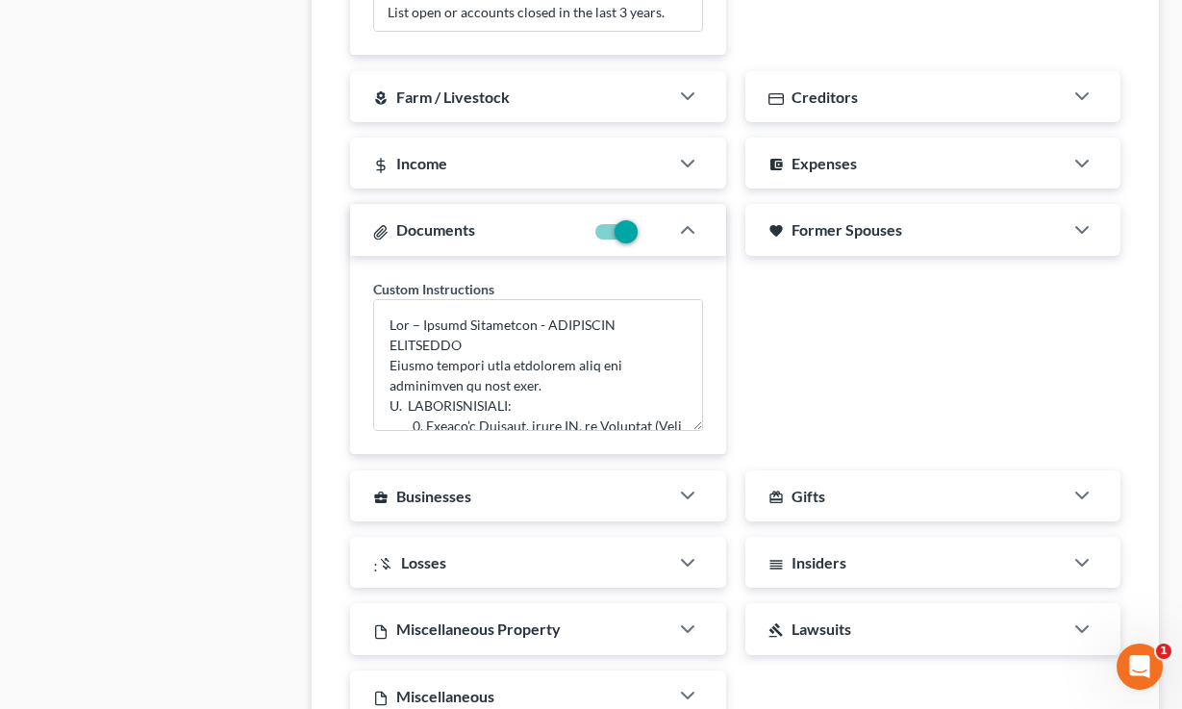
scroll to position [1909, 0]
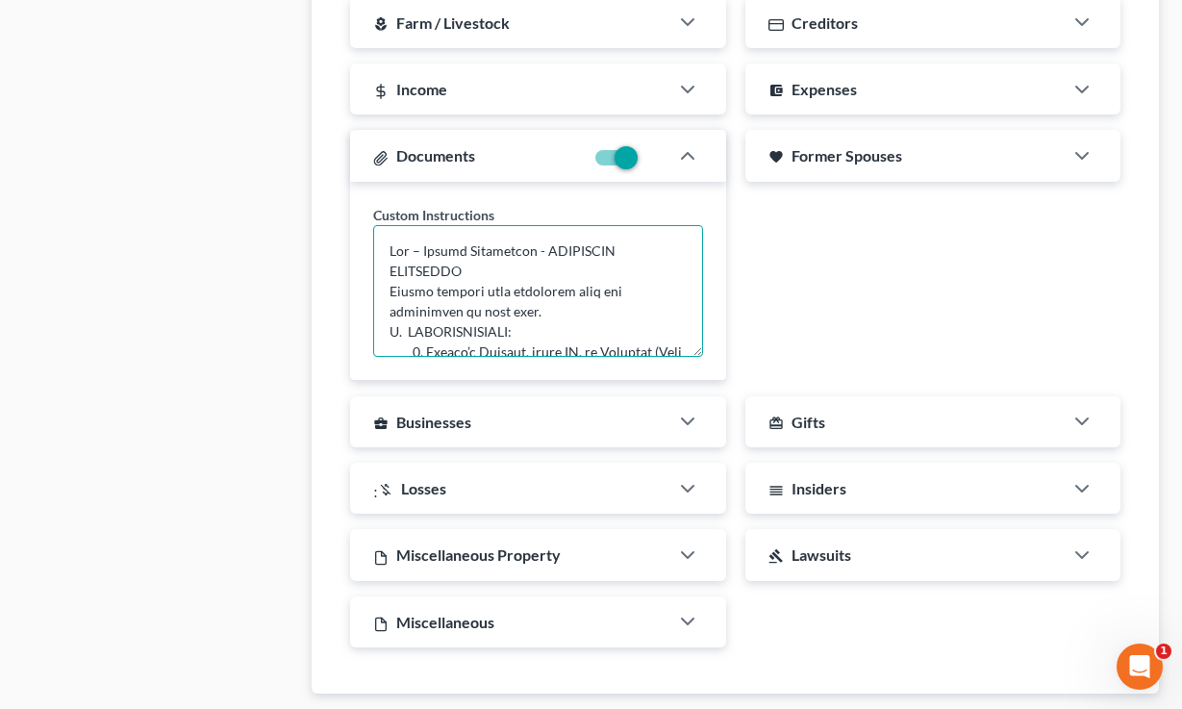
drag, startPoint x: 646, startPoint y: 256, endPoint x: 375, endPoint y: 256, distance: 271.3
click at [375, 256] on textarea at bounding box center [537, 291] width 329 height 132
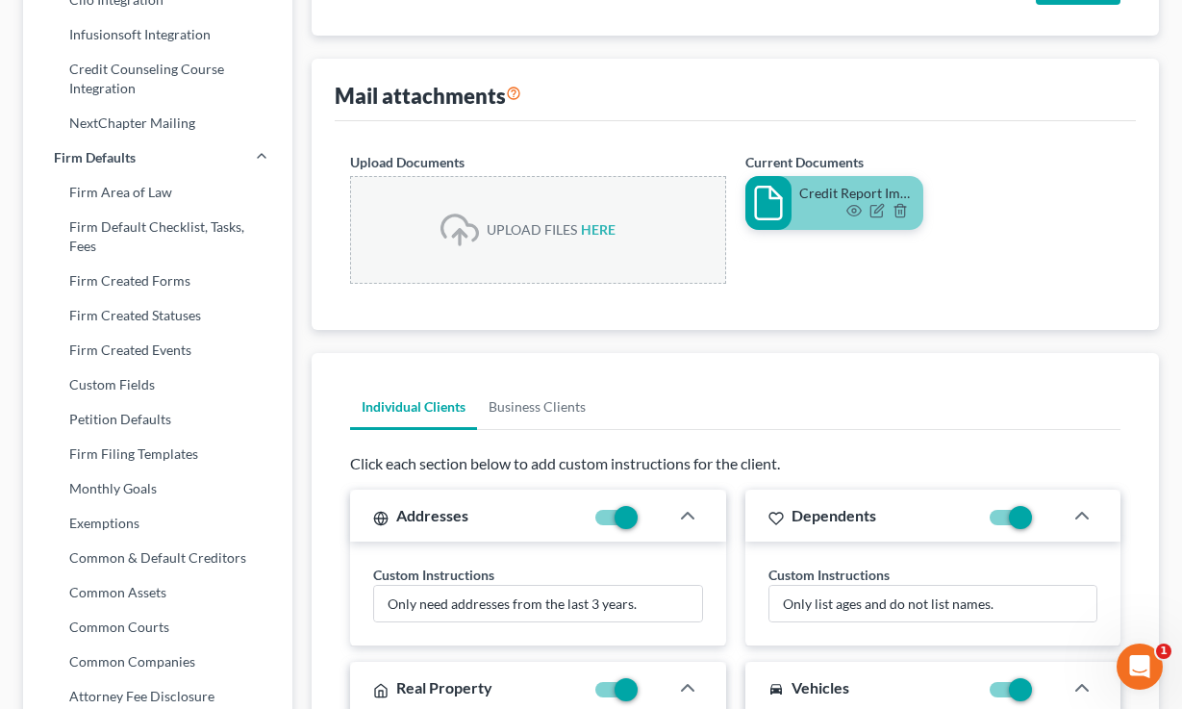
scroll to position [0, 0]
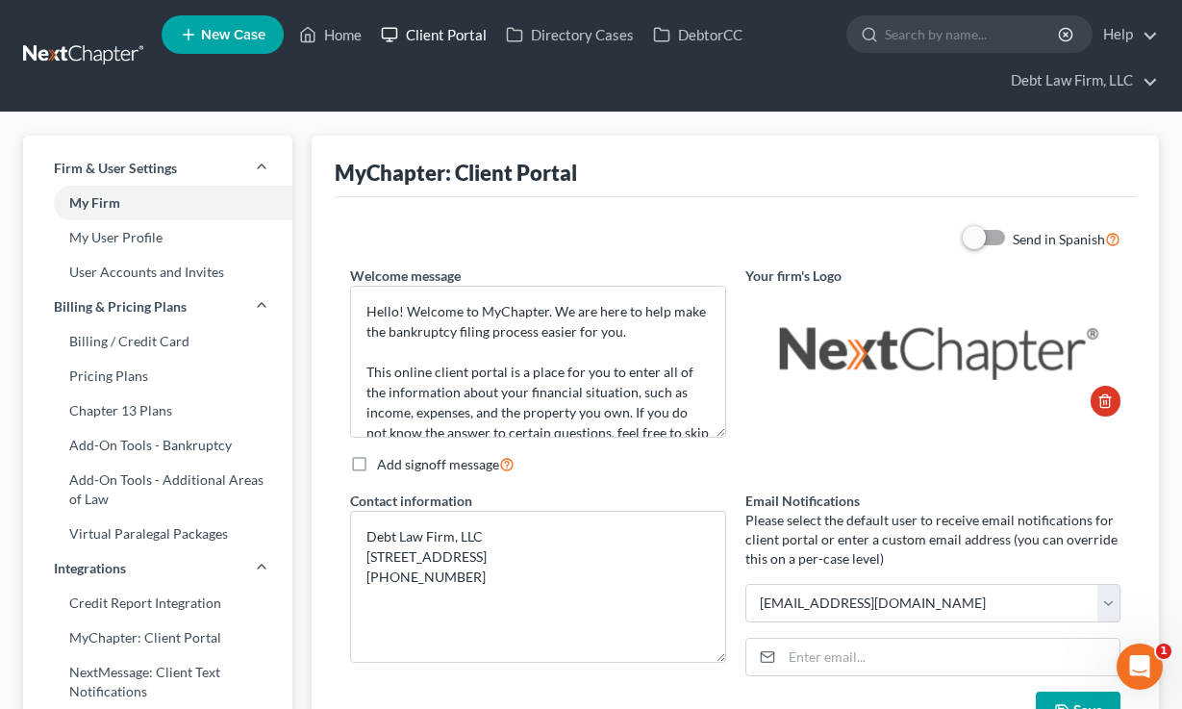
click at [423, 30] on link "Client Portal" at bounding box center [433, 34] width 125 height 35
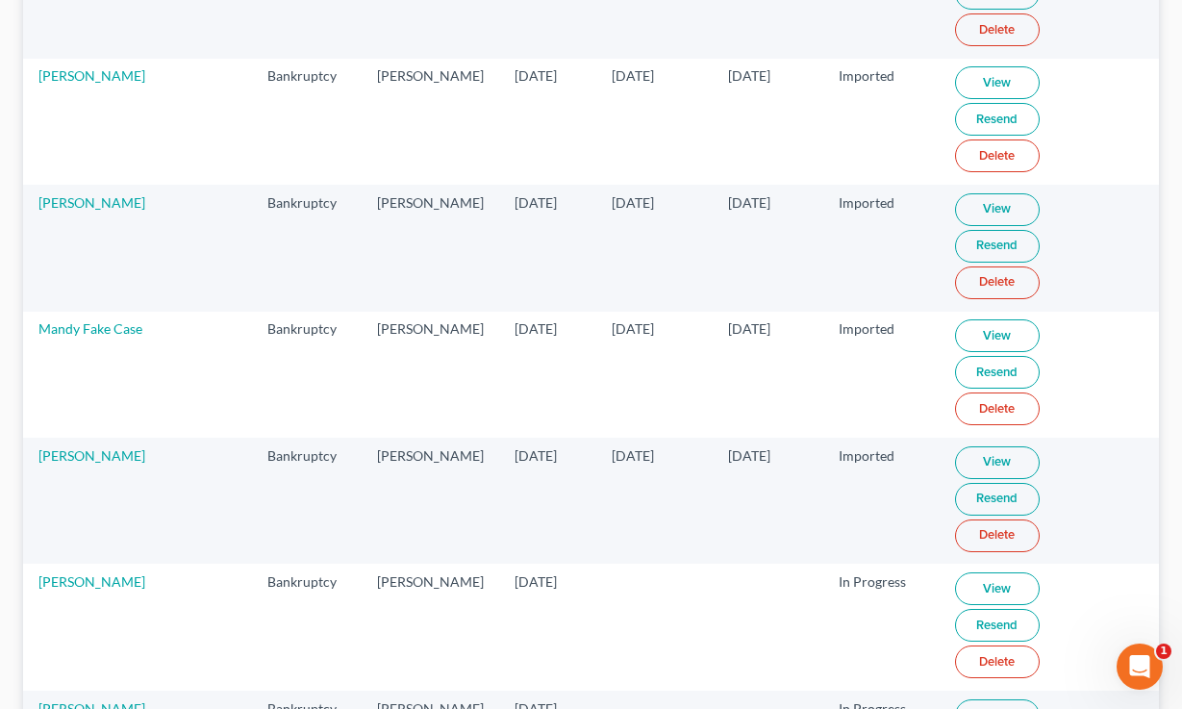
scroll to position [1383, 0]
drag, startPoint x: 900, startPoint y: 115, endPoint x: 790, endPoint y: 106, distance: 111.1
click at [824, 563] on td "In Progress" at bounding box center [881, 626] width 115 height 126
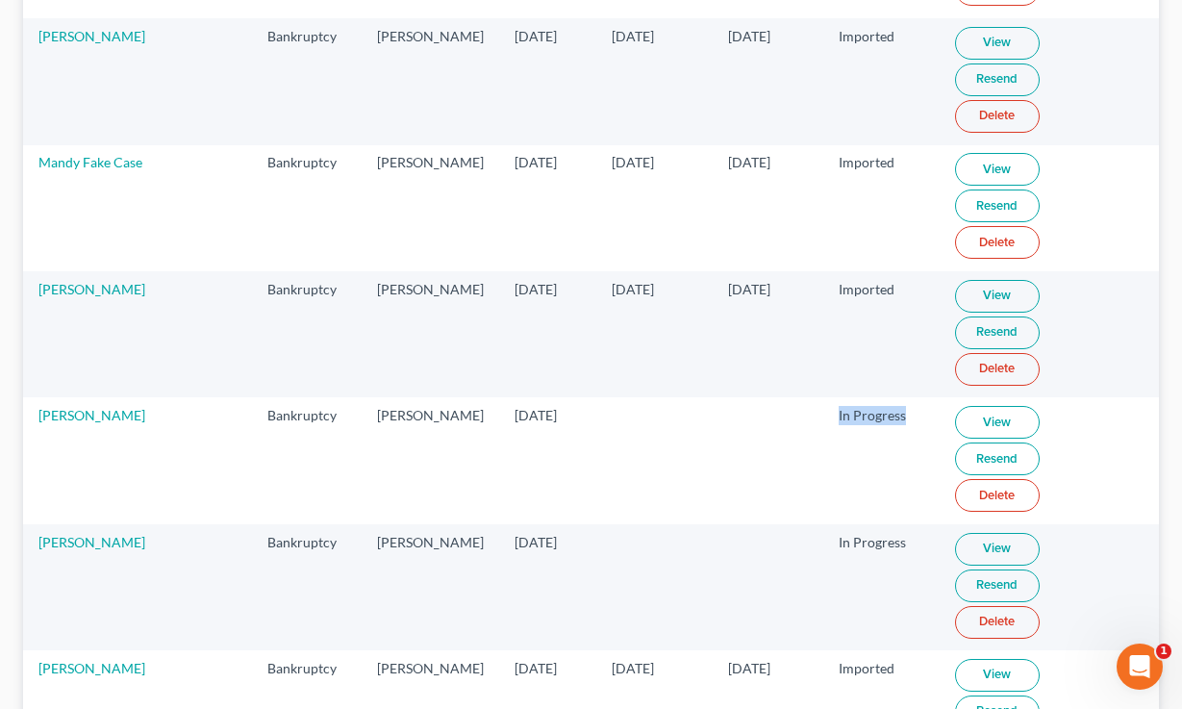
scroll to position [1620, 0]
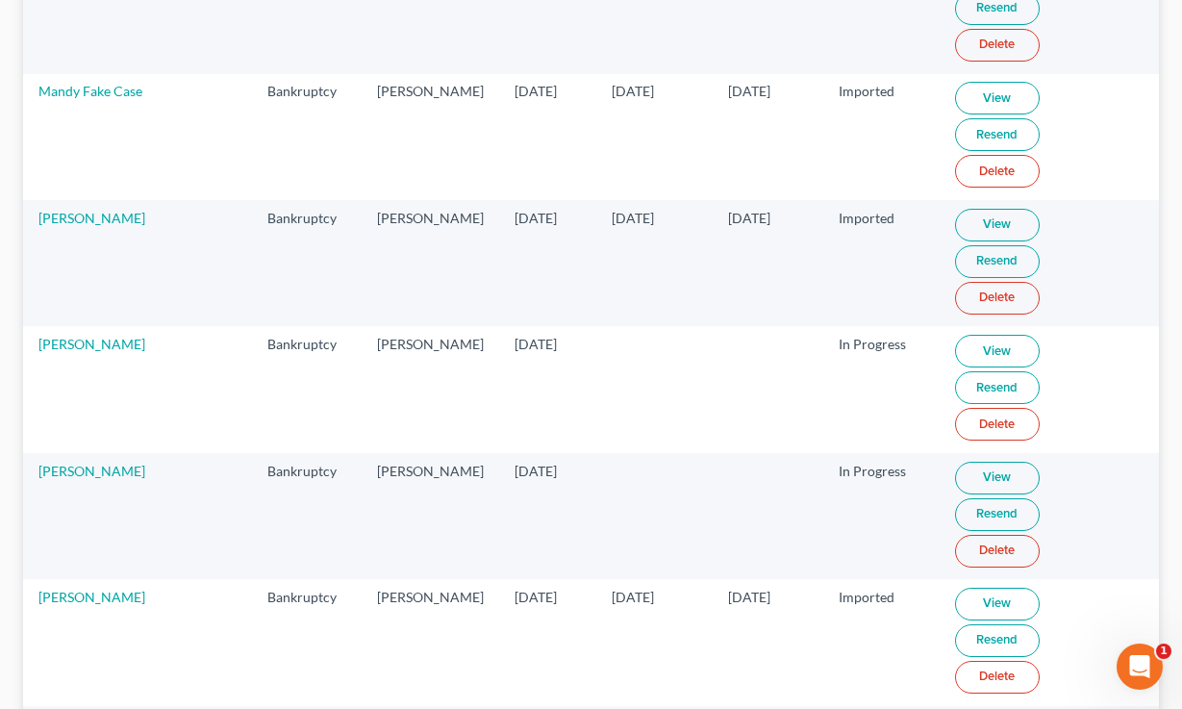
drag, startPoint x: 864, startPoint y: 429, endPoint x: 790, endPoint y: 397, distance: 80.6
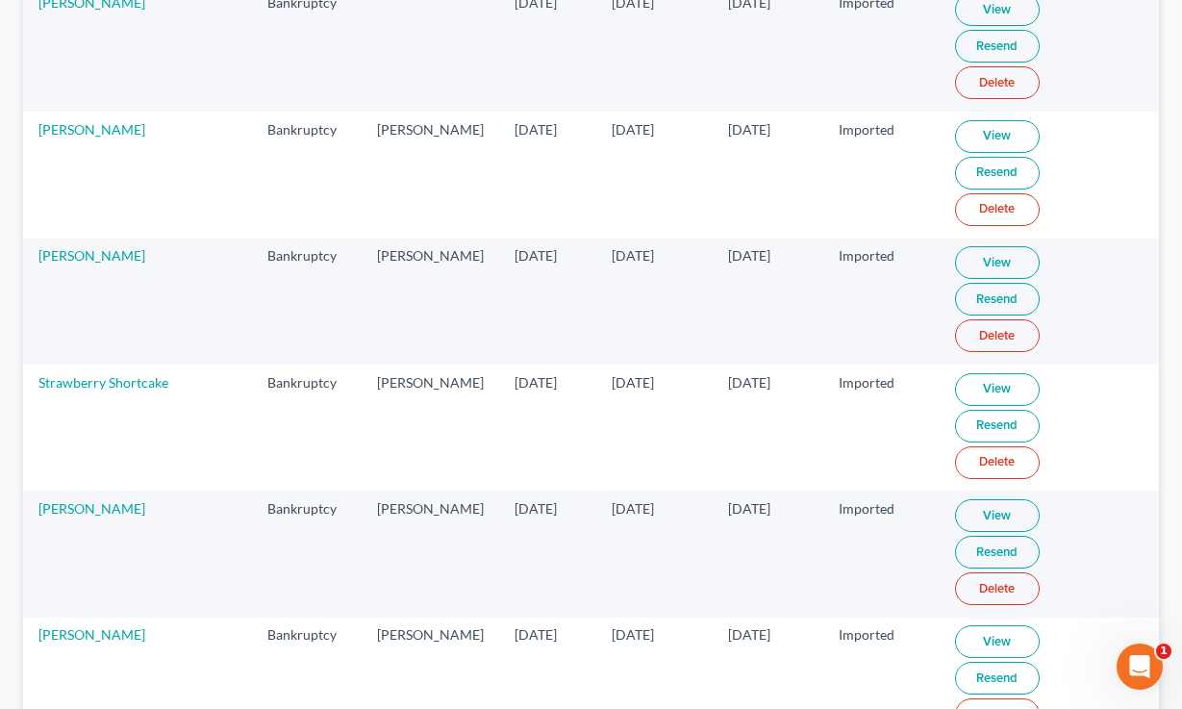
scroll to position [0, 0]
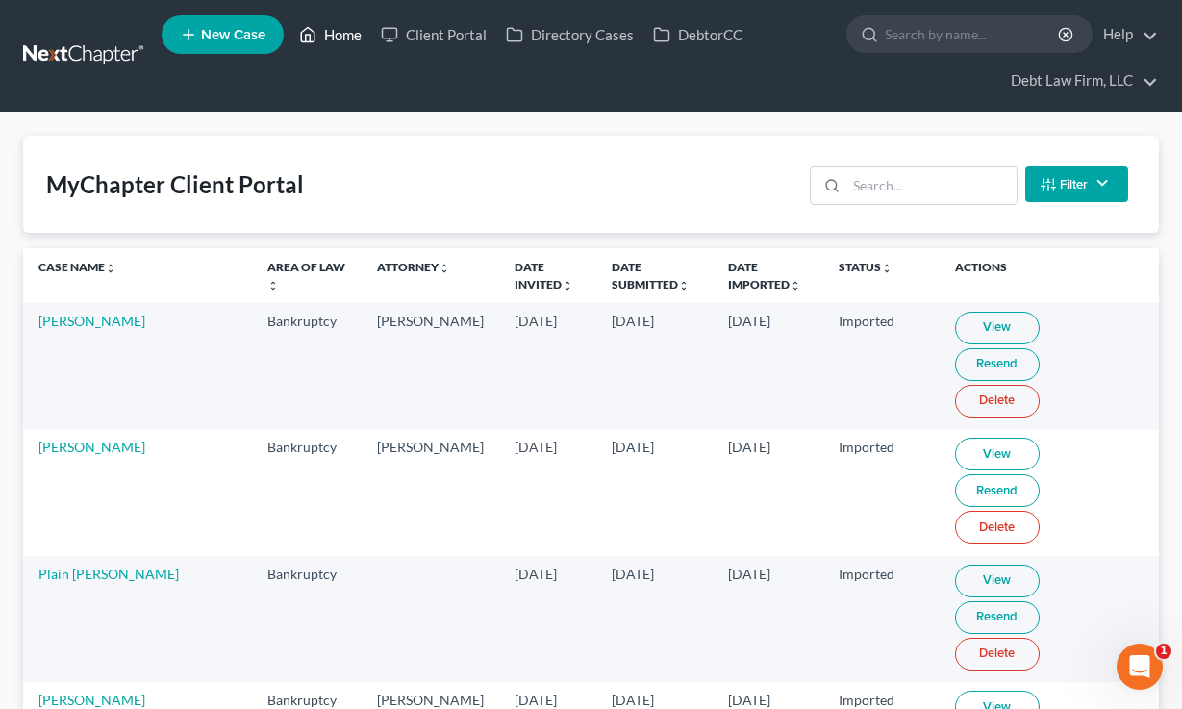
click at [347, 34] on link "Home" at bounding box center [331, 34] width 82 height 35
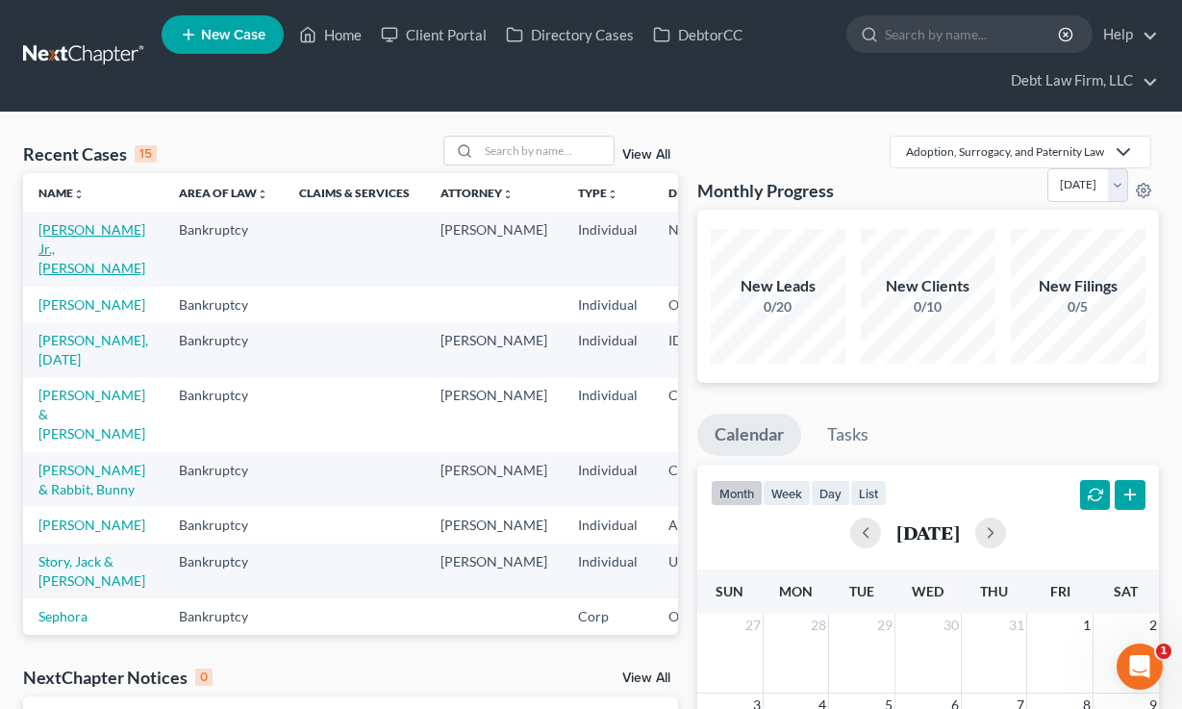
click at [92, 244] on link "[PERSON_NAME] Jr., [PERSON_NAME]" at bounding box center [91, 248] width 107 height 55
select select "8"
select select "3"
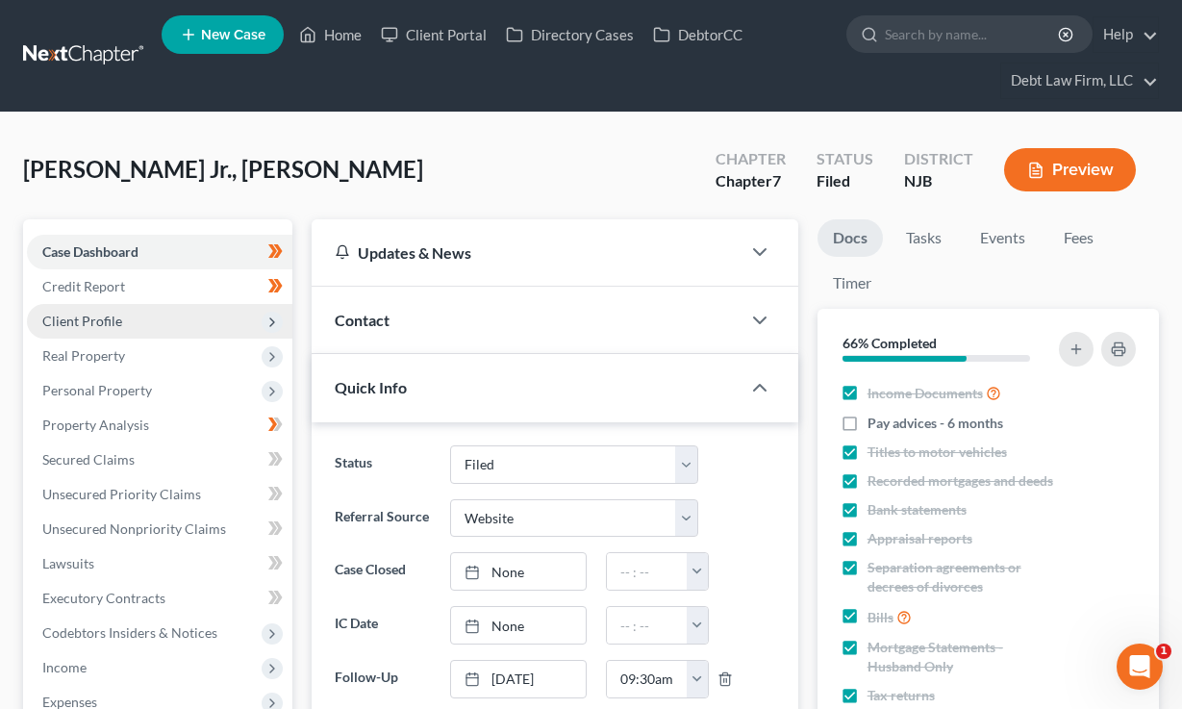
click at [125, 318] on span "Client Profile" at bounding box center [160, 321] width 266 height 35
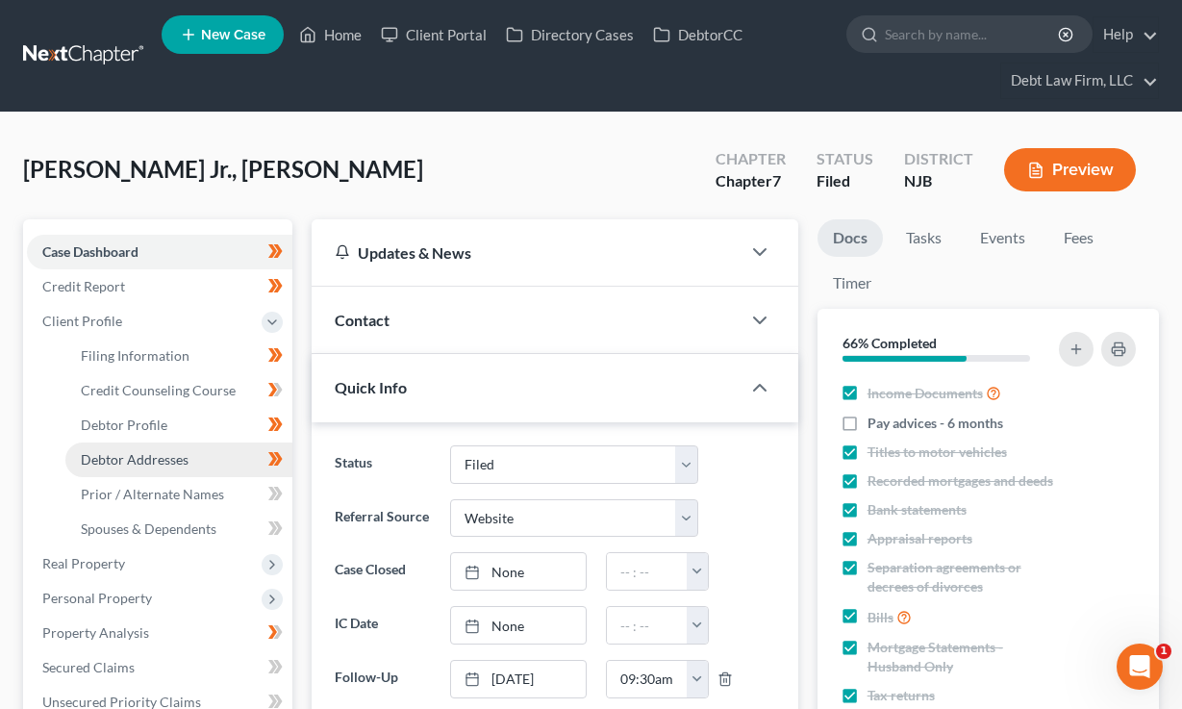
click at [145, 462] on span "Debtor Addresses" at bounding box center [135, 459] width 108 height 16
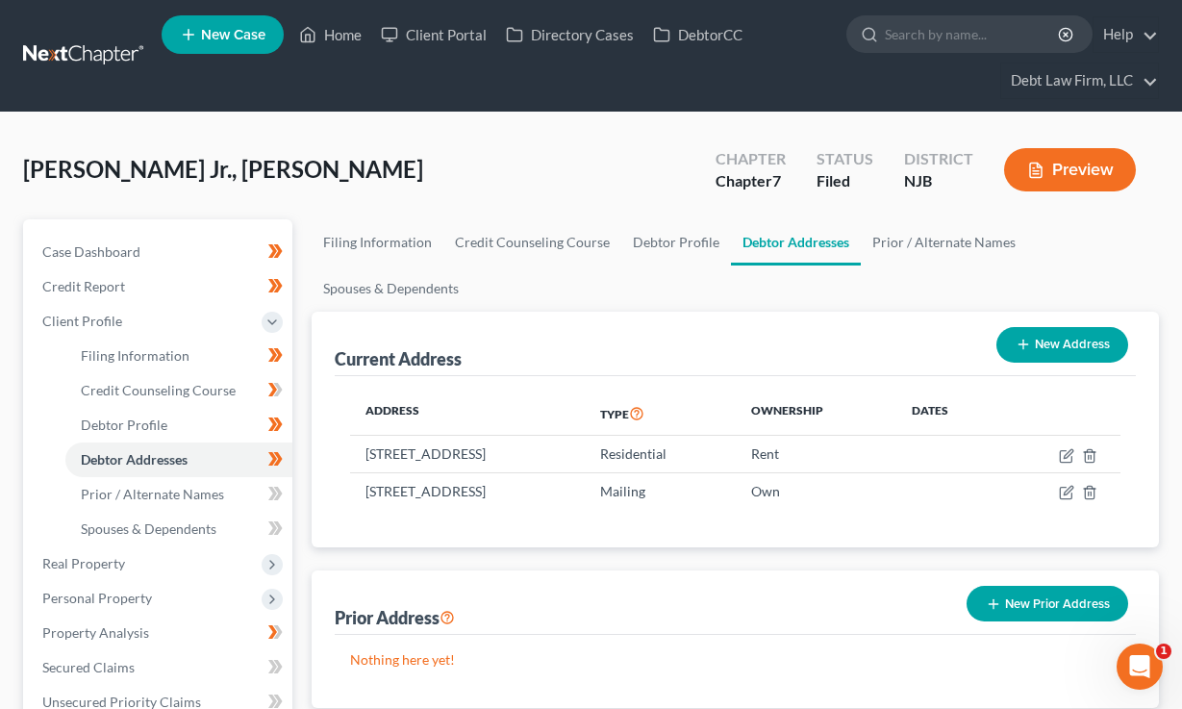
scroll to position [130, 0]
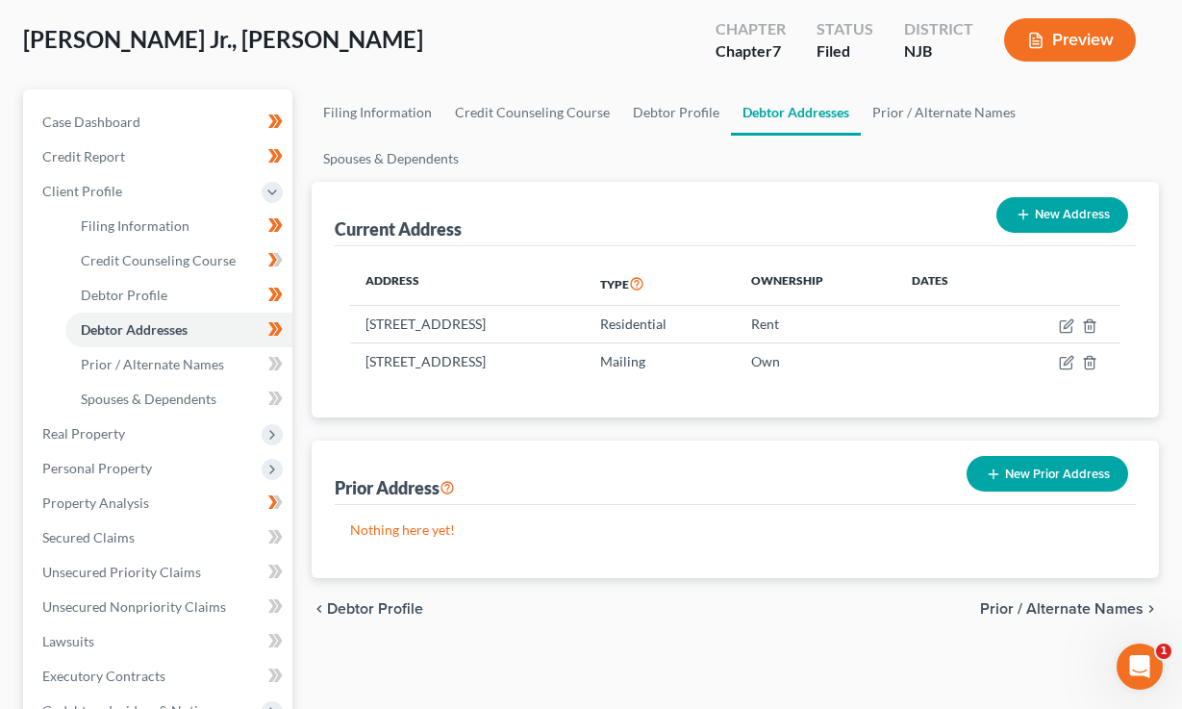
drag, startPoint x: 657, startPoint y: 333, endPoint x: 336, endPoint y: 323, distance: 321.5
click at [336, 323] on div "Address Type Ownership Dates [STREET_ADDRESS] Residential Rent [STREET_ADDRESS]…" at bounding box center [735, 332] width 801 height 172
click at [604, 243] on div "Current Address New Address" at bounding box center [735, 214] width 801 height 64
